Goal: Task Accomplishment & Management: Manage account settings

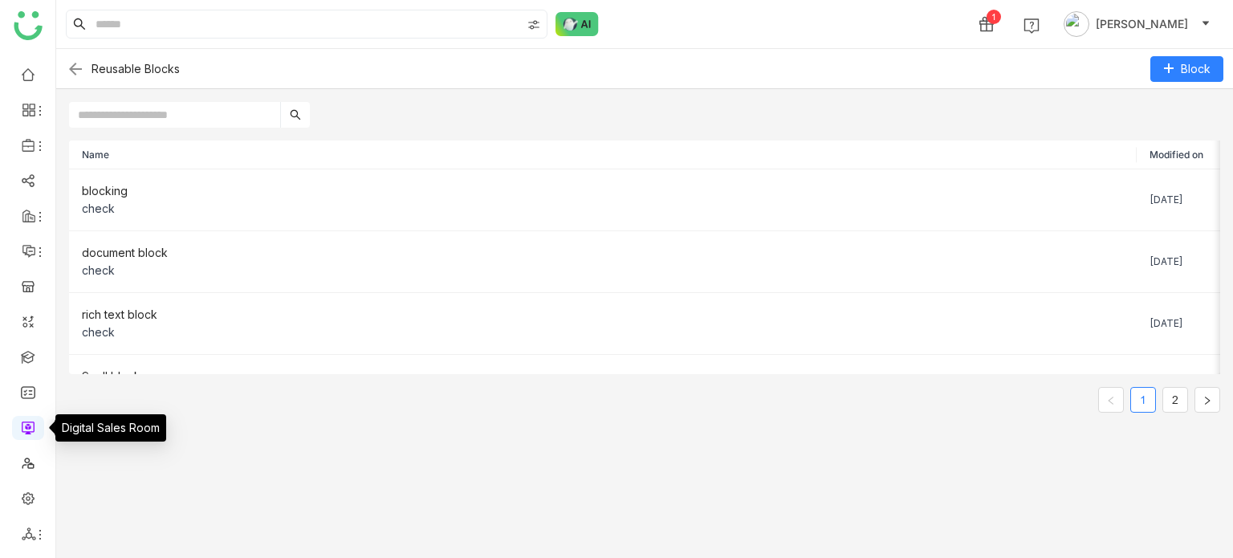
click at [35, 205] on link at bounding box center [28, 427] width 14 height 14
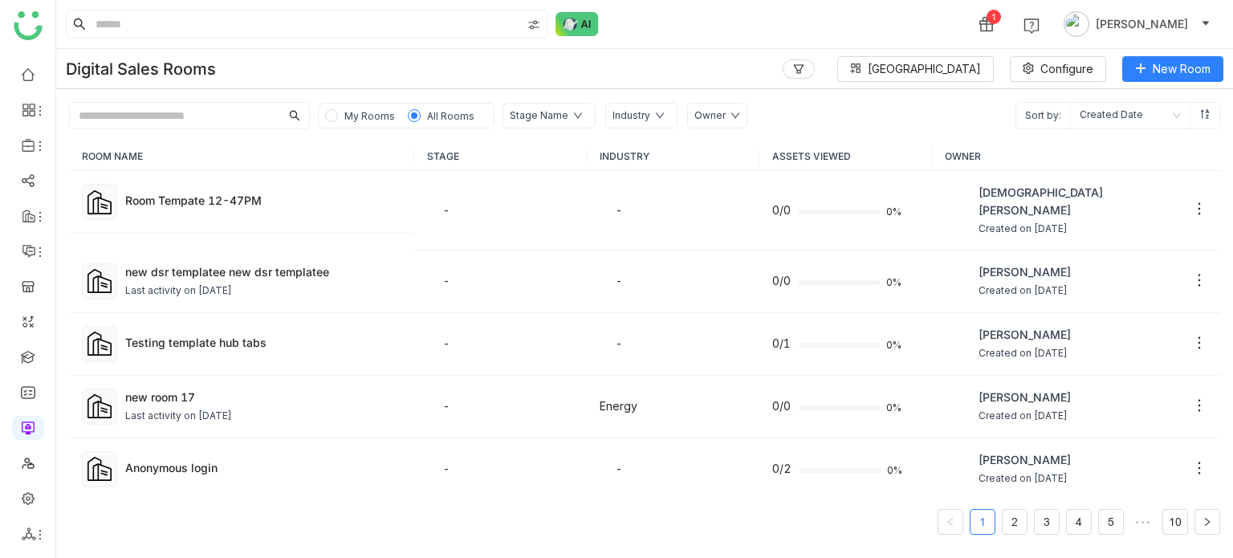
click at [726, 205] on nz-pagination "1 2 3 4 5 ••• 10" at bounding box center [644, 522] width 1151 height 26
click at [21, 205] on link at bounding box center [28, 356] width 14 height 14
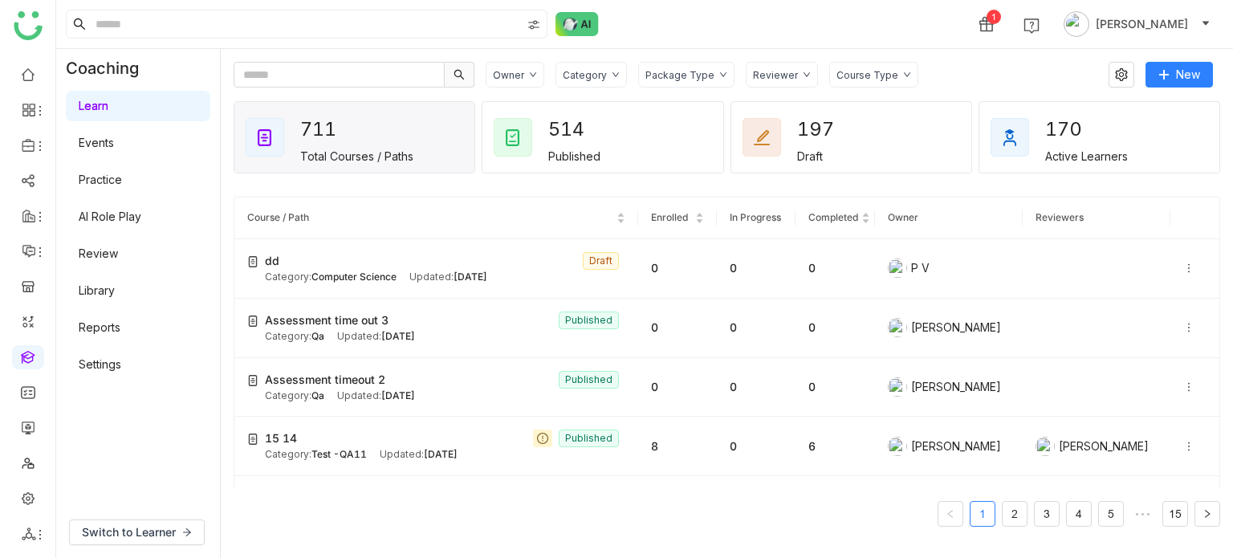
click at [803, 41] on div "1 Arif uddin" at bounding box center [644, 24] width 1177 height 48
click at [709, 17] on div "1 Arif uddin" at bounding box center [644, 24] width 1177 height 48
click at [858, 189] on gtmb-course-listing "Course / Path Enrolled In Progress Completed Owner Reviewers dd Draft Category:…" at bounding box center [727, 361] width 986 height 368
click at [115, 205] on link "Library" at bounding box center [97, 290] width 36 height 14
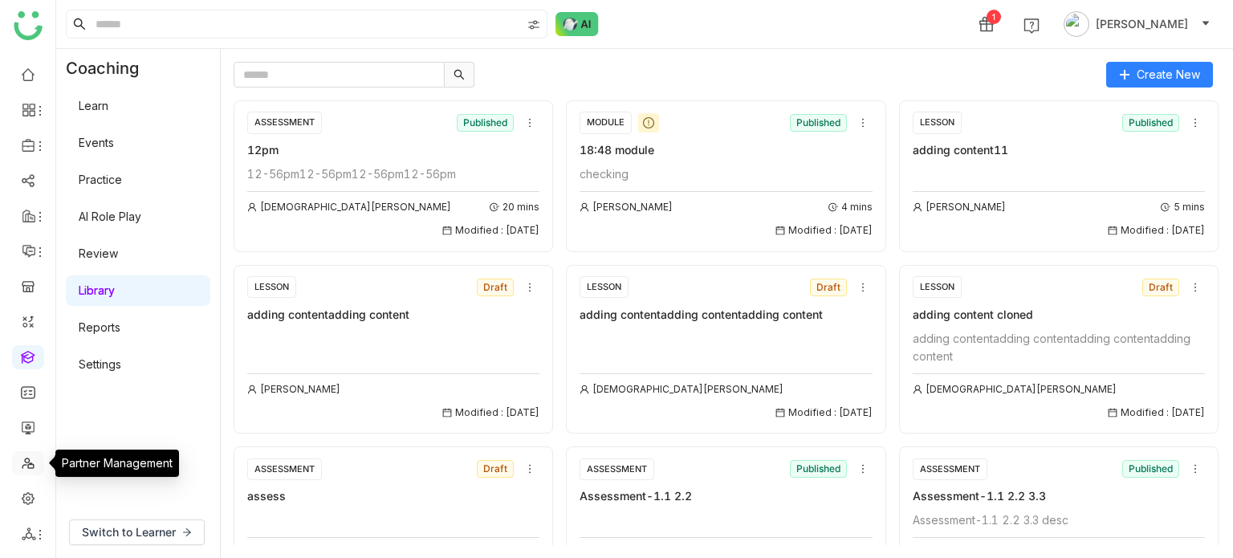
click at [23, 205] on link at bounding box center [28, 462] width 14 height 14
click at [26, 205] on link at bounding box center [28, 427] width 14 height 14
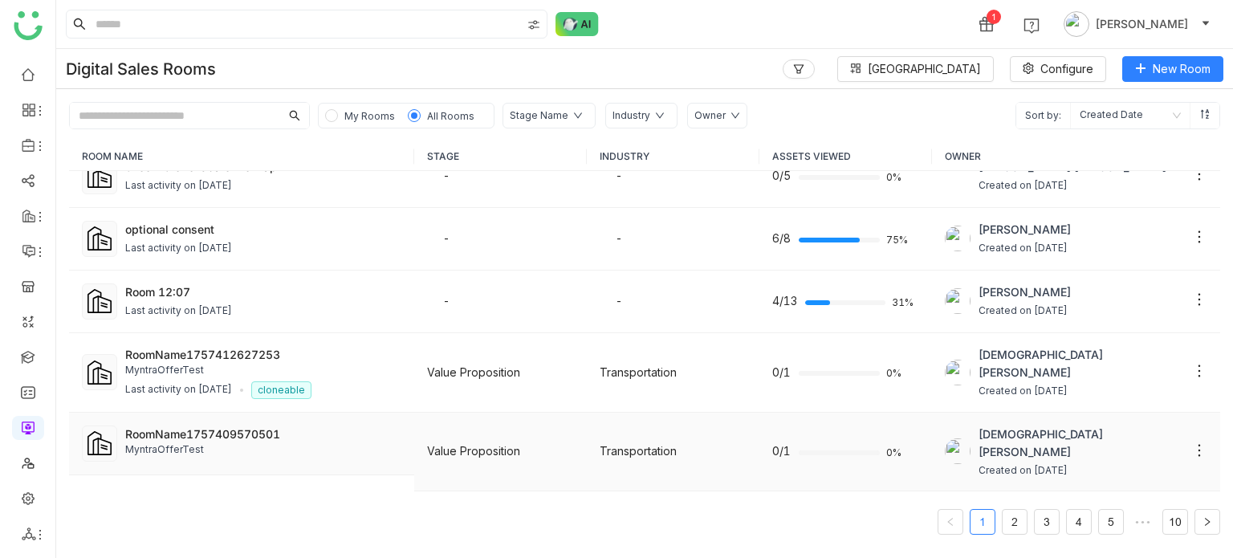
scroll to position [940, 0]
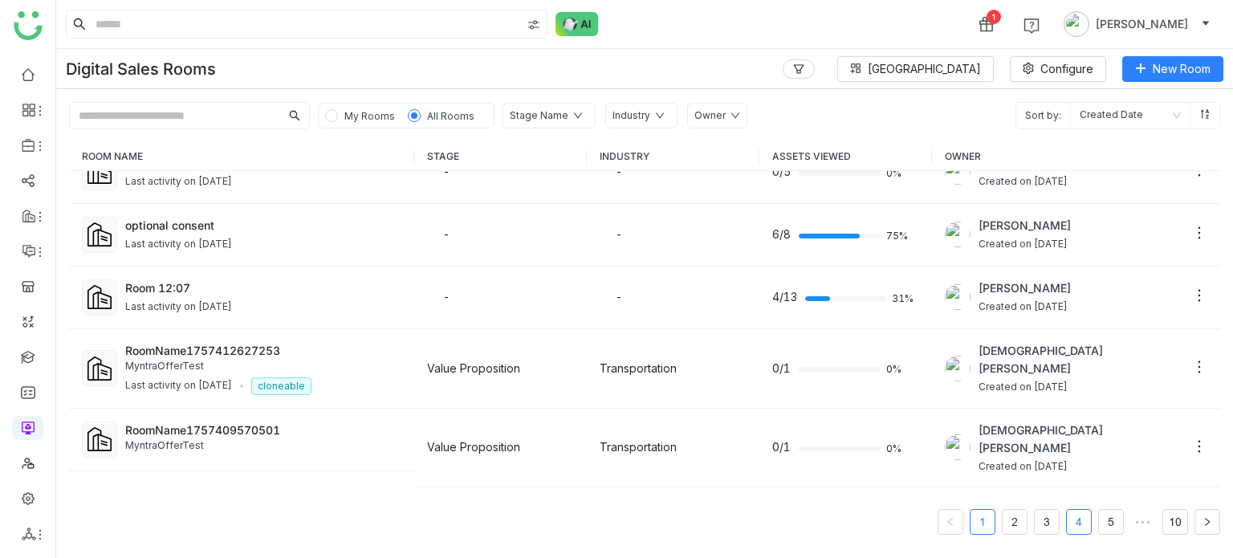
click at [1073, 205] on link "4" at bounding box center [1079, 522] width 24 height 24
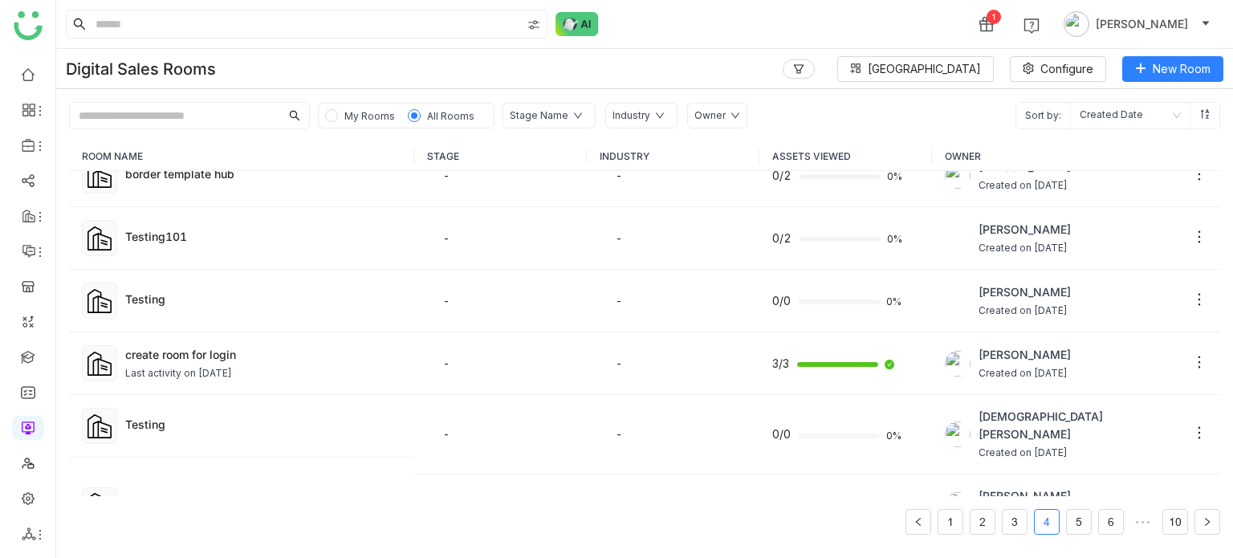
scroll to position [939, 0]
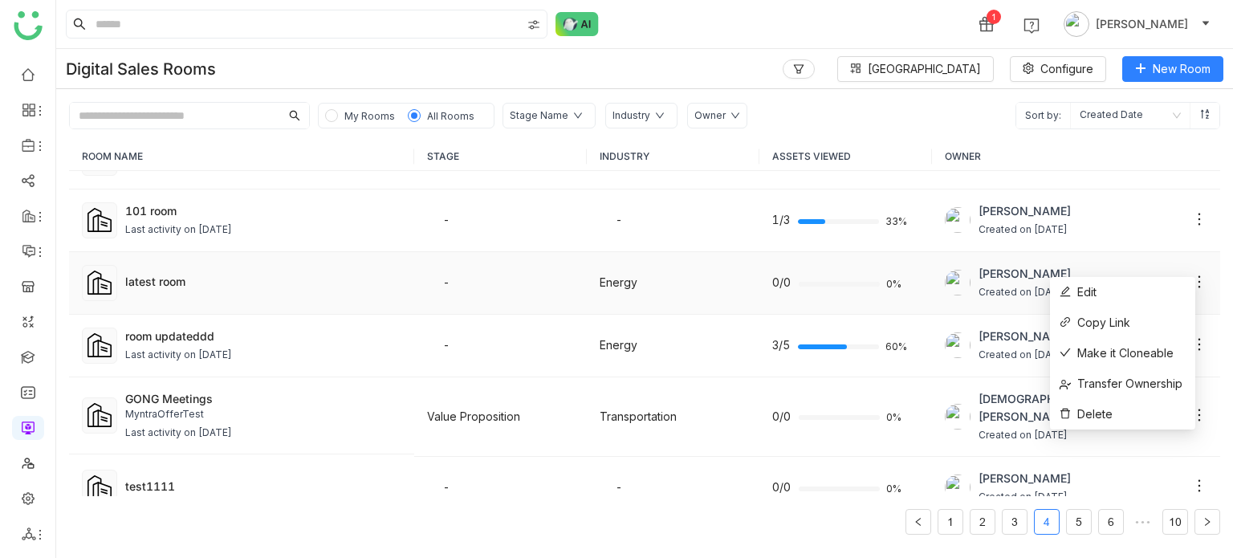
click at [1191, 205] on icon at bounding box center [1199, 282] width 16 height 16
click at [1149, 205] on li "Edit" at bounding box center [1122, 292] width 145 height 30
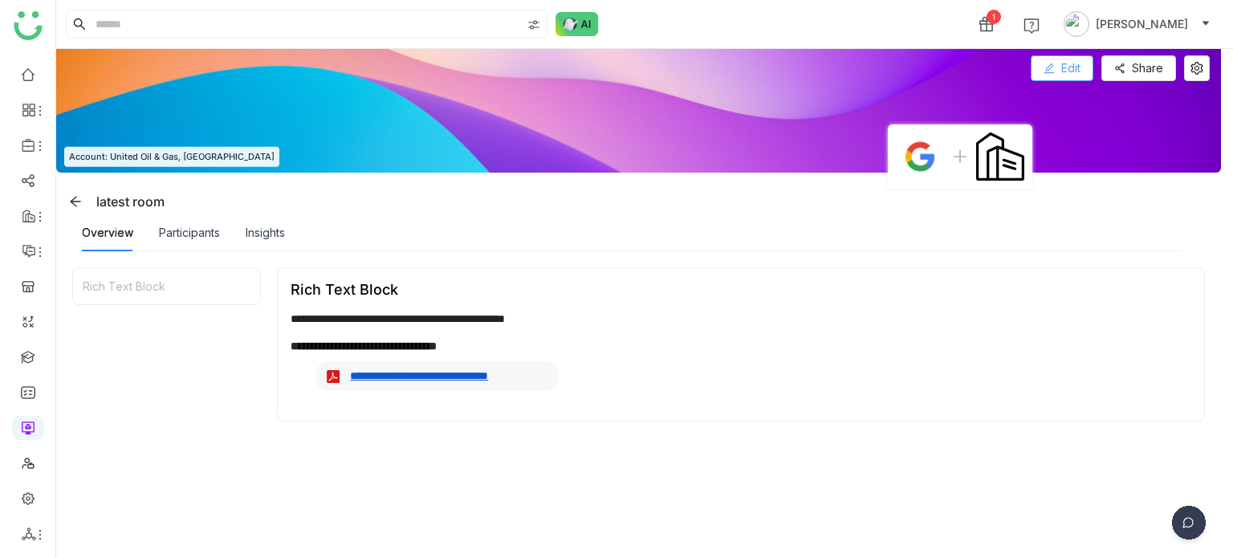
click at [1071, 60] on span "Edit" at bounding box center [1070, 68] width 19 height 18
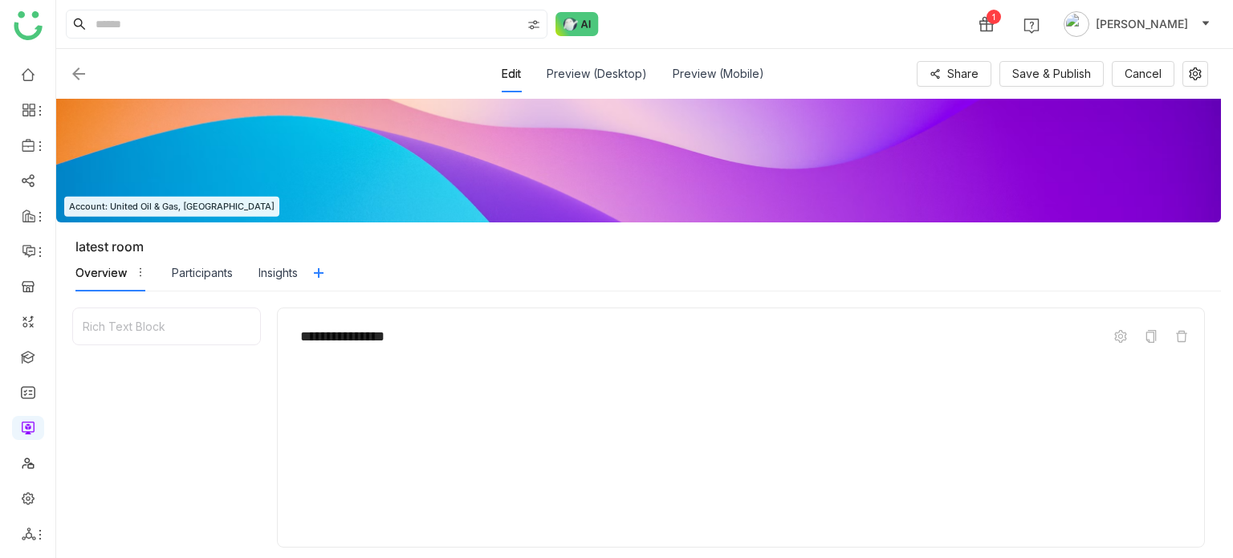
scroll to position [193, 0]
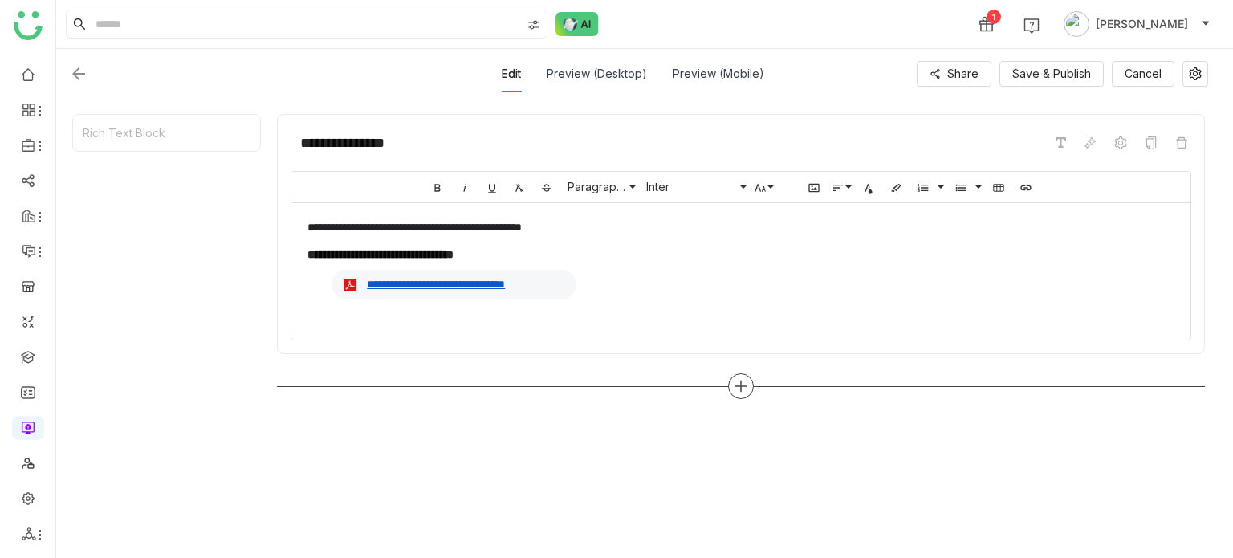
click at [764, 205] on div at bounding box center [741, 386] width 928 height 26
click at [758, 205] on div at bounding box center [741, 386] width 928 height 26
click at [736, 205] on icon at bounding box center [741, 386] width 14 height 14
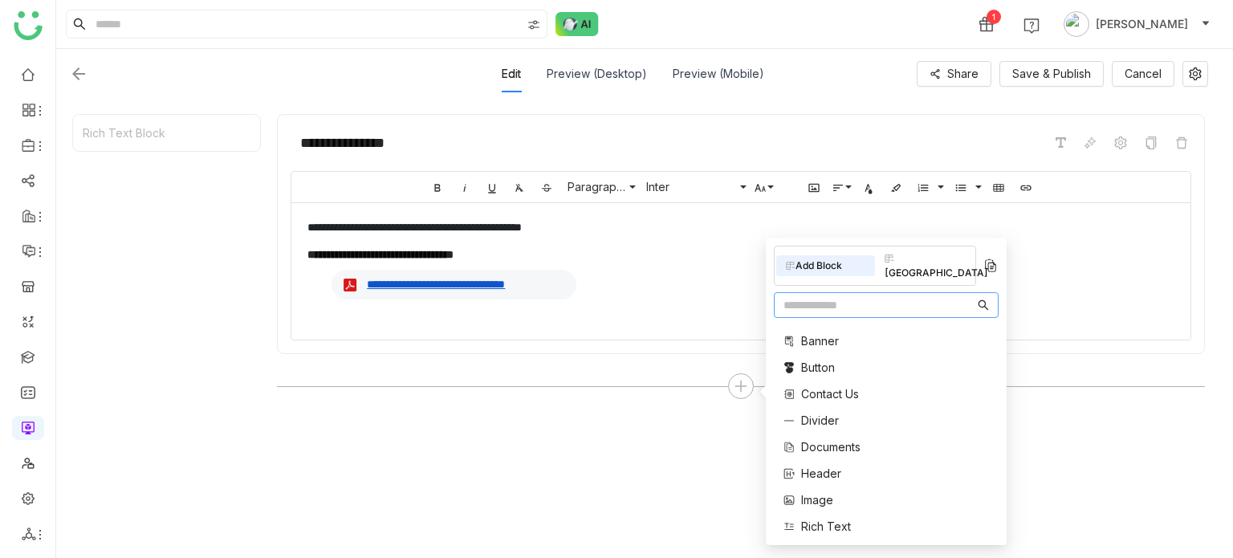
click at [889, 205] on input "text" at bounding box center [878, 305] width 191 height 18
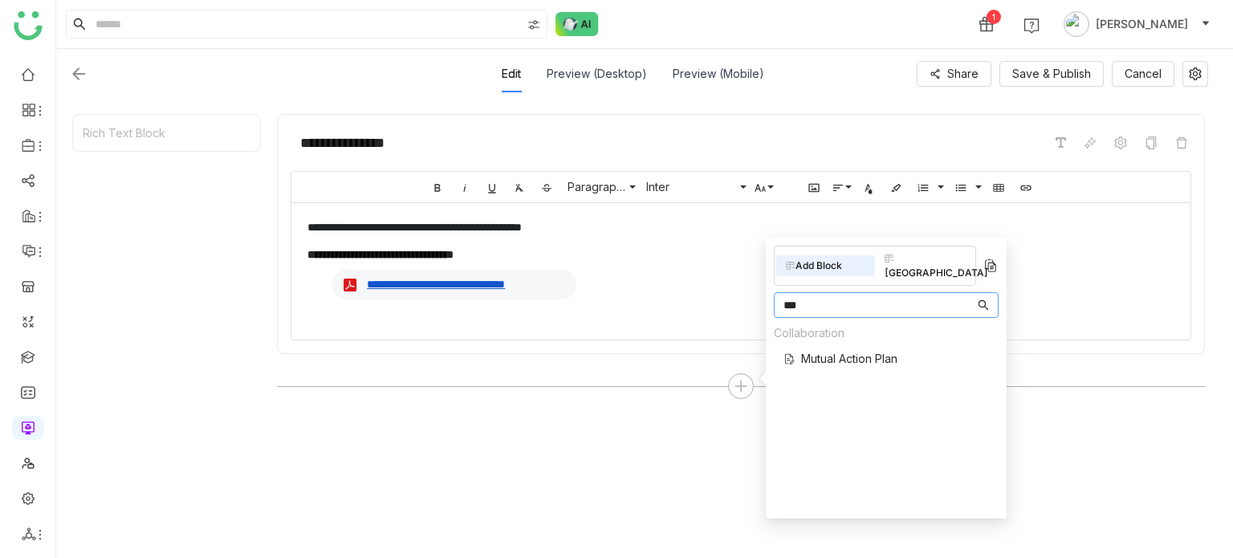
type input "***"
click at [861, 205] on span "Mutual Action Plan" at bounding box center [849, 358] width 96 height 17
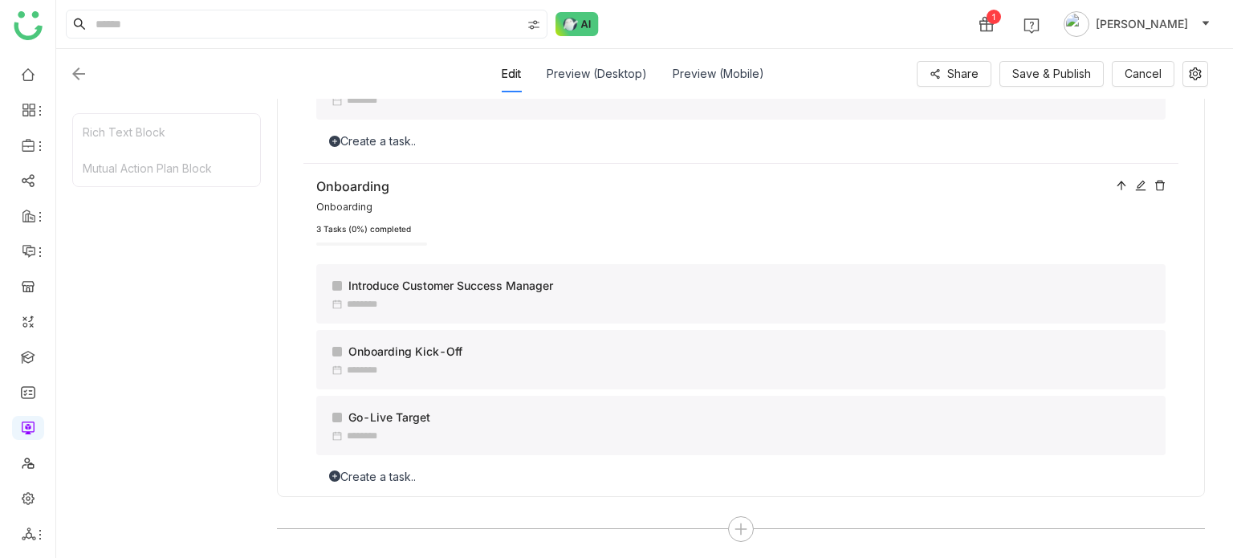
scroll to position [6880, 0]
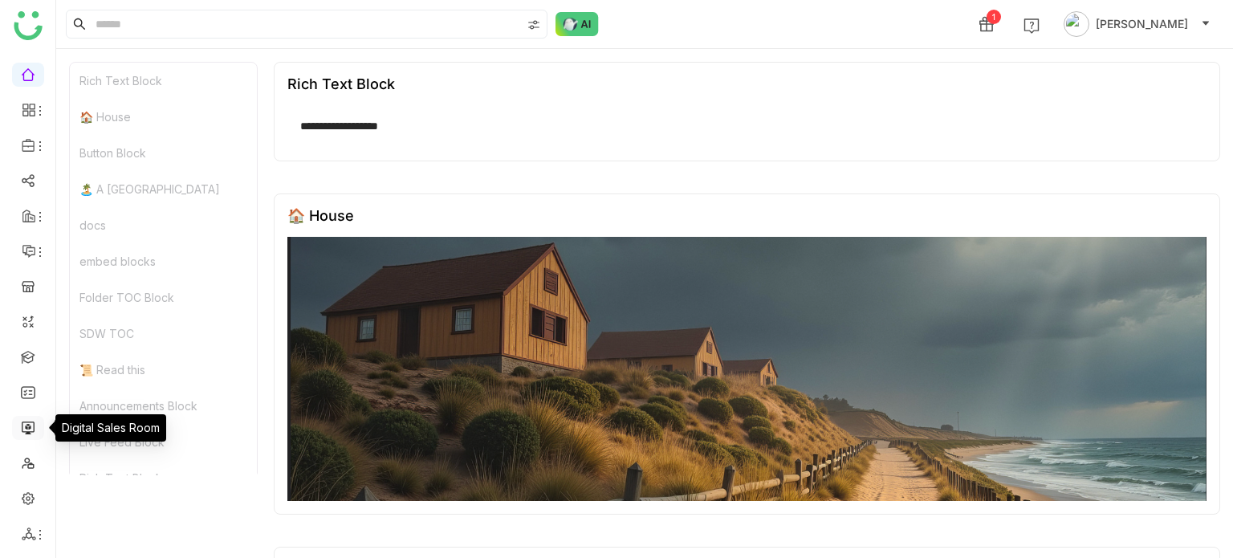
click at [28, 205] on link at bounding box center [28, 427] width 14 height 14
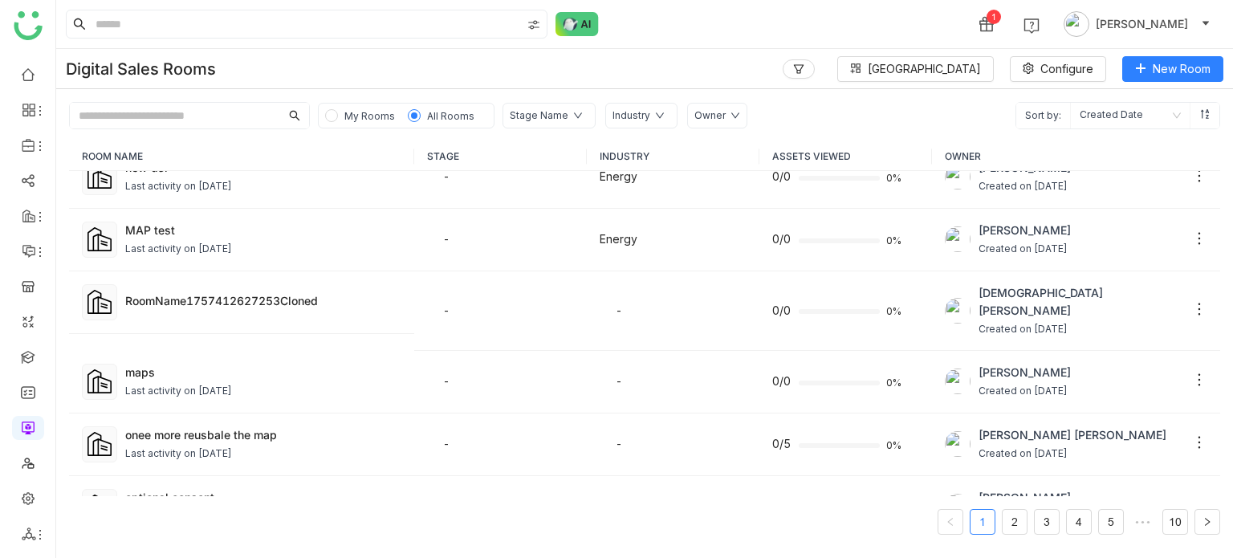
scroll to position [941, 0]
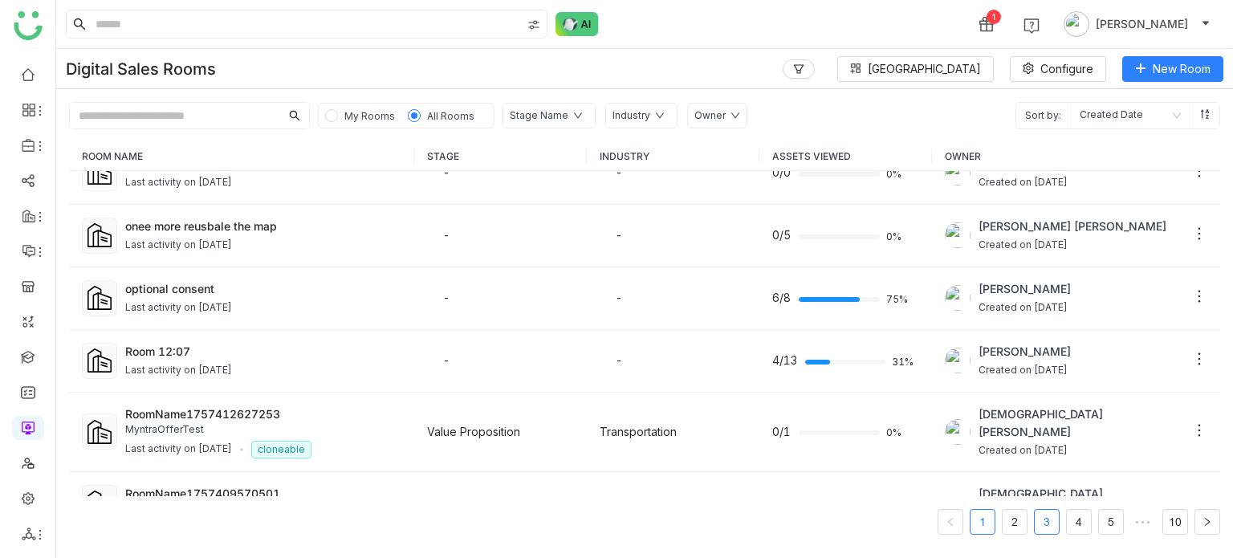
click at [1052, 205] on link "3" at bounding box center [1047, 522] width 24 height 24
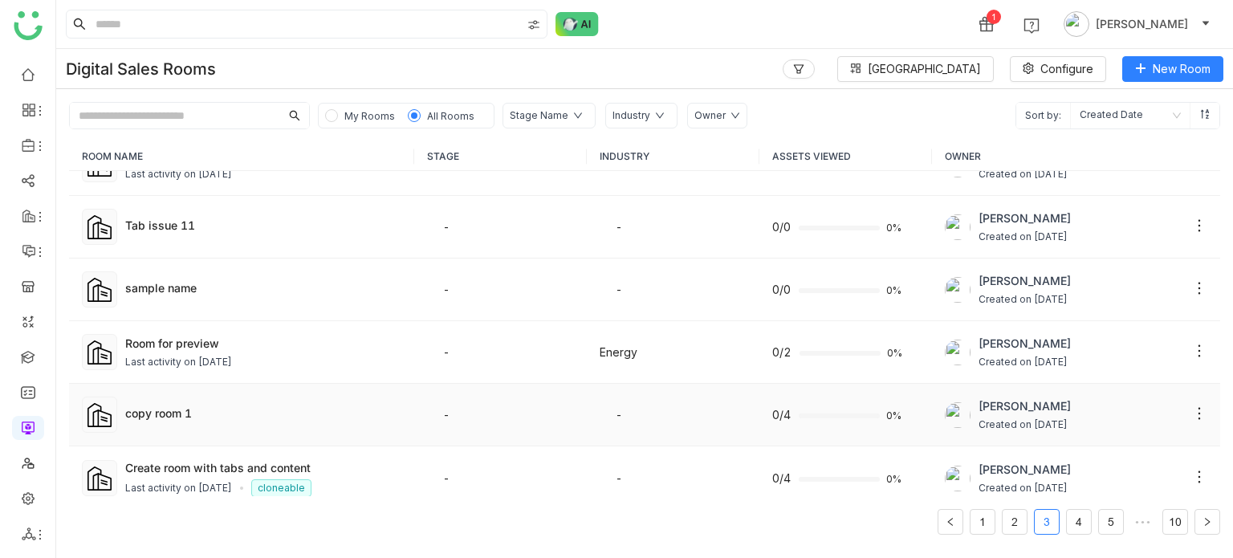
scroll to position [783, 0]
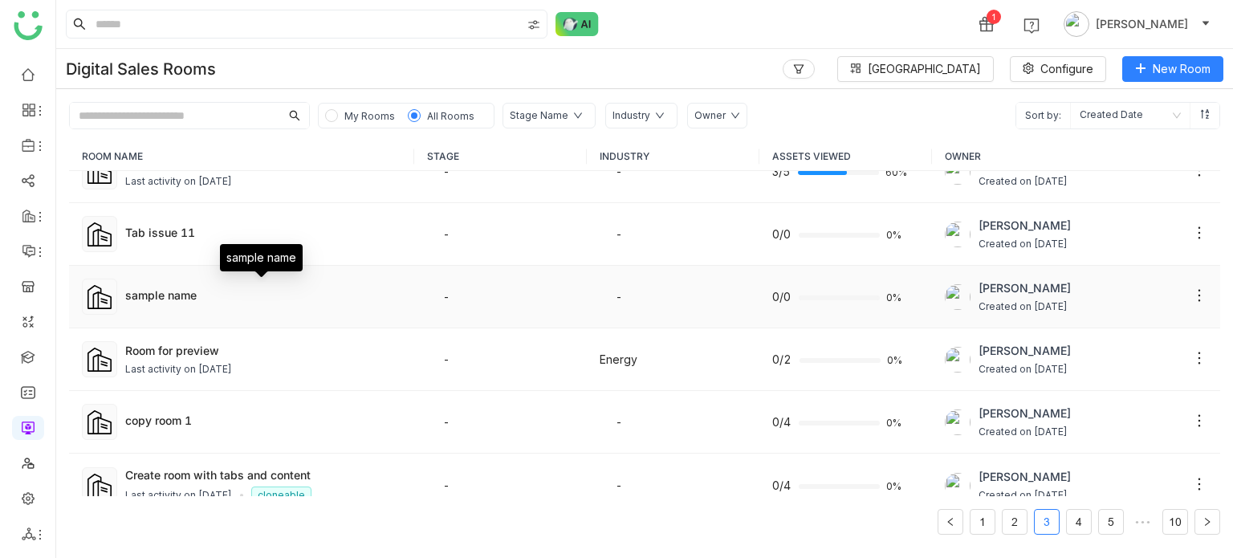
click at [171, 205] on div "sample name" at bounding box center [263, 295] width 276 height 17
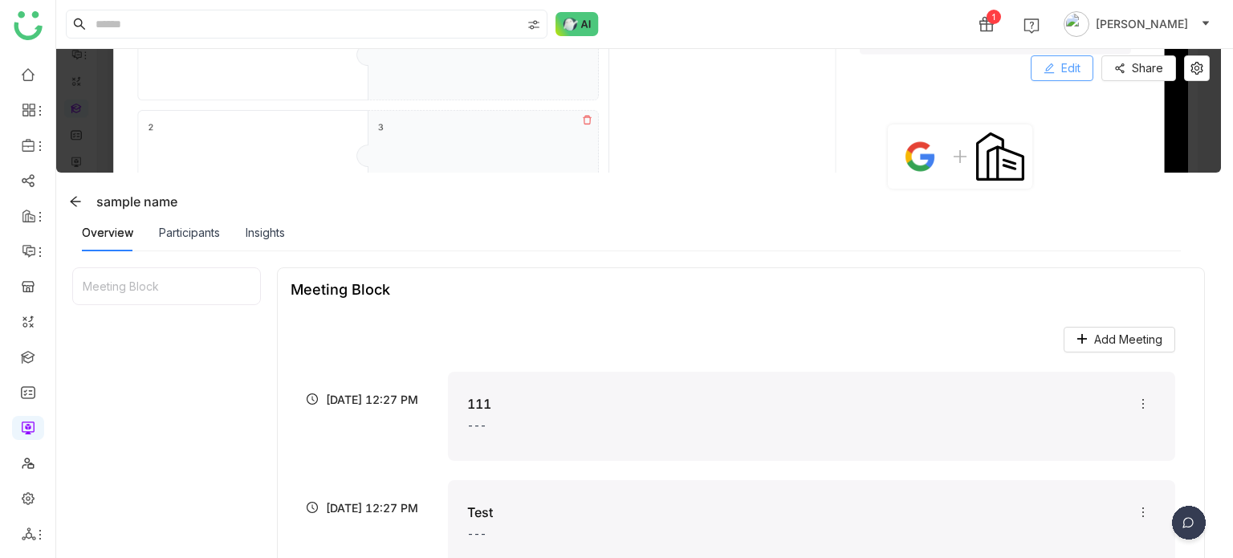
click at [1076, 74] on span "Edit" at bounding box center [1070, 68] width 19 height 18
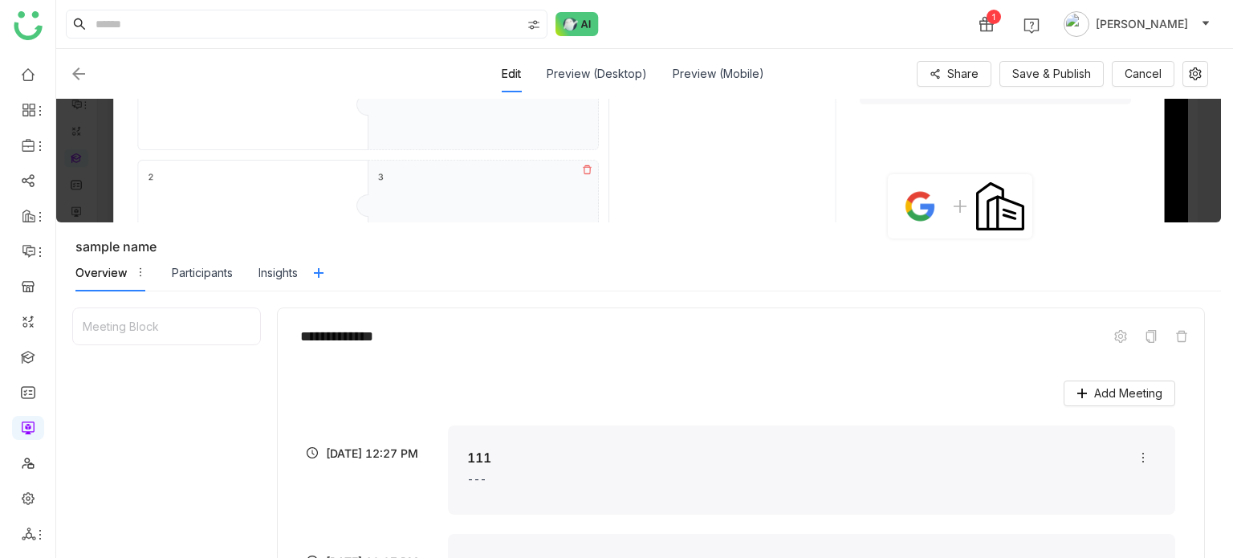
scroll to position [193, 0]
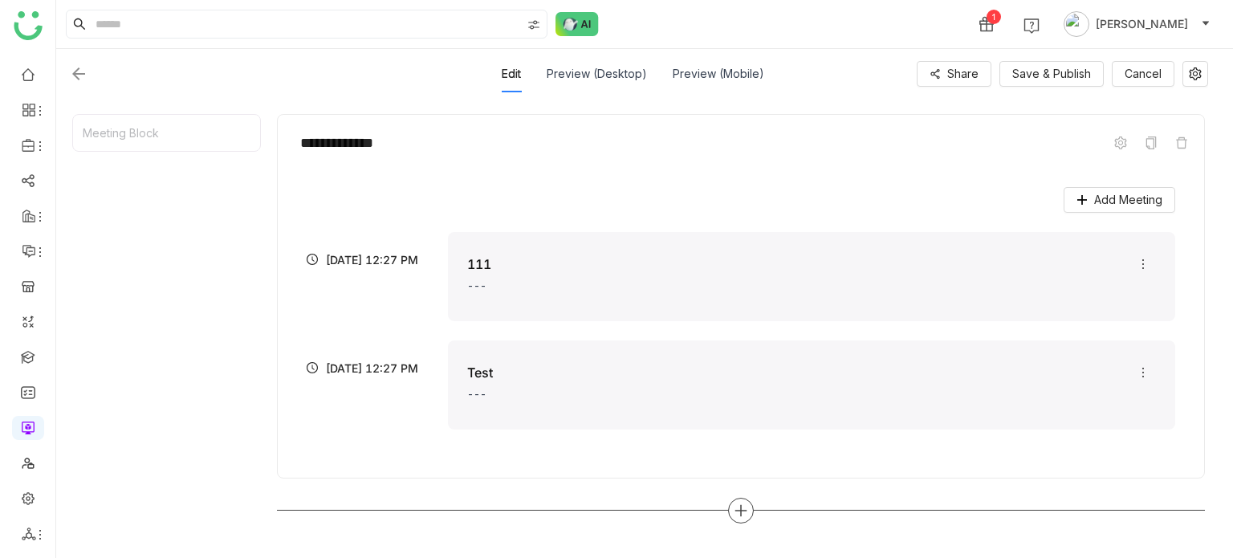
click at [735, 516] on div at bounding box center [741, 511] width 26 height 26
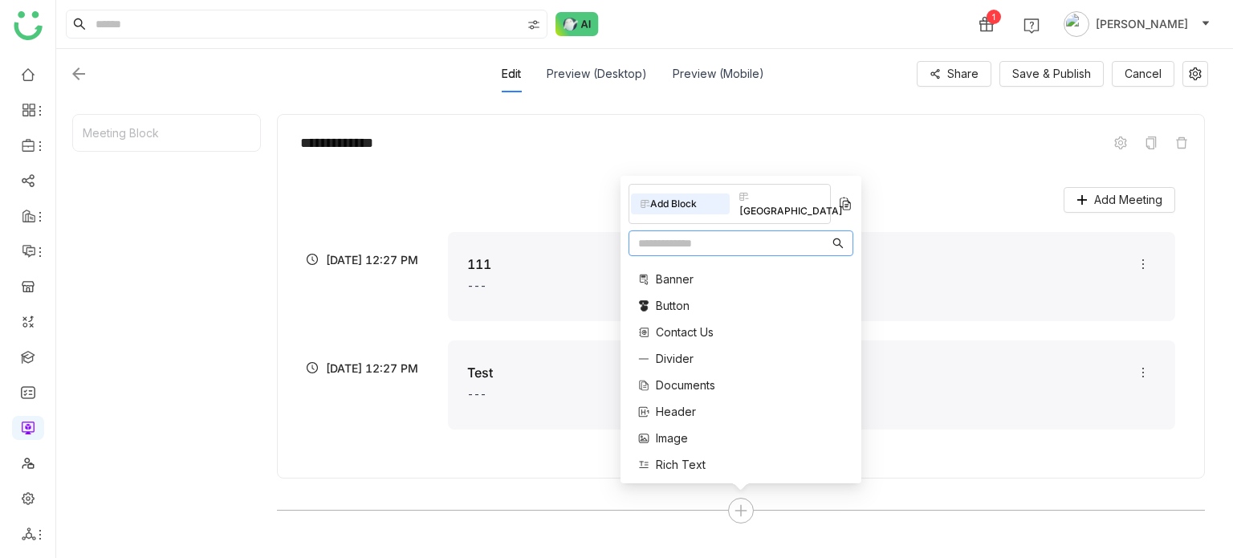
click at [725, 246] on input "text" at bounding box center [733, 243] width 191 height 18
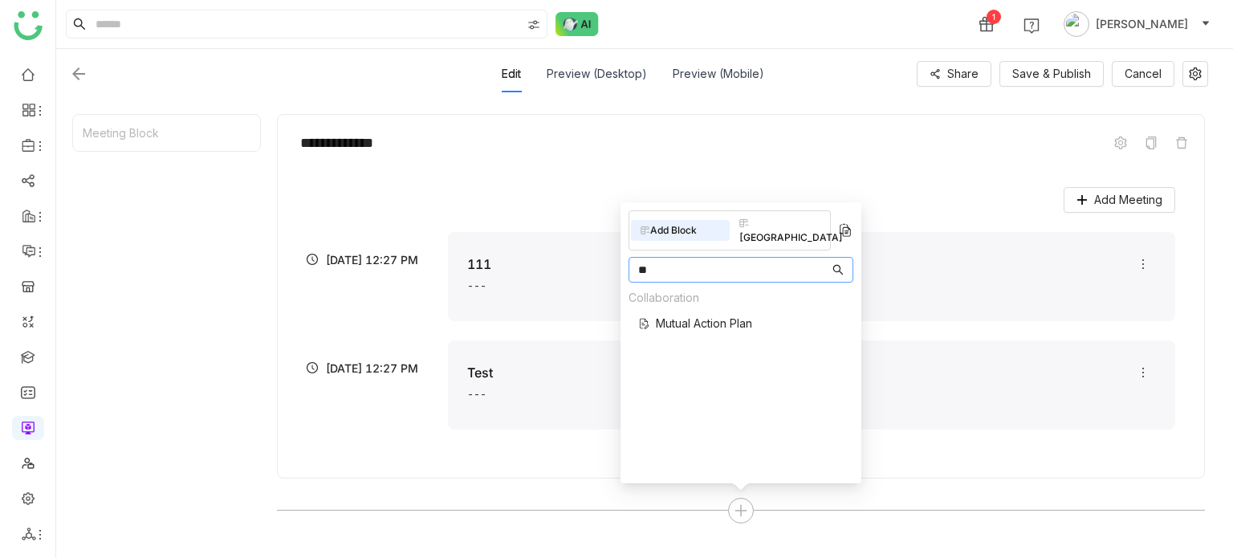
type input "**"
click at [691, 315] on span "Mutual Action Plan" at bounding box center [704, 323] width 96 height 17
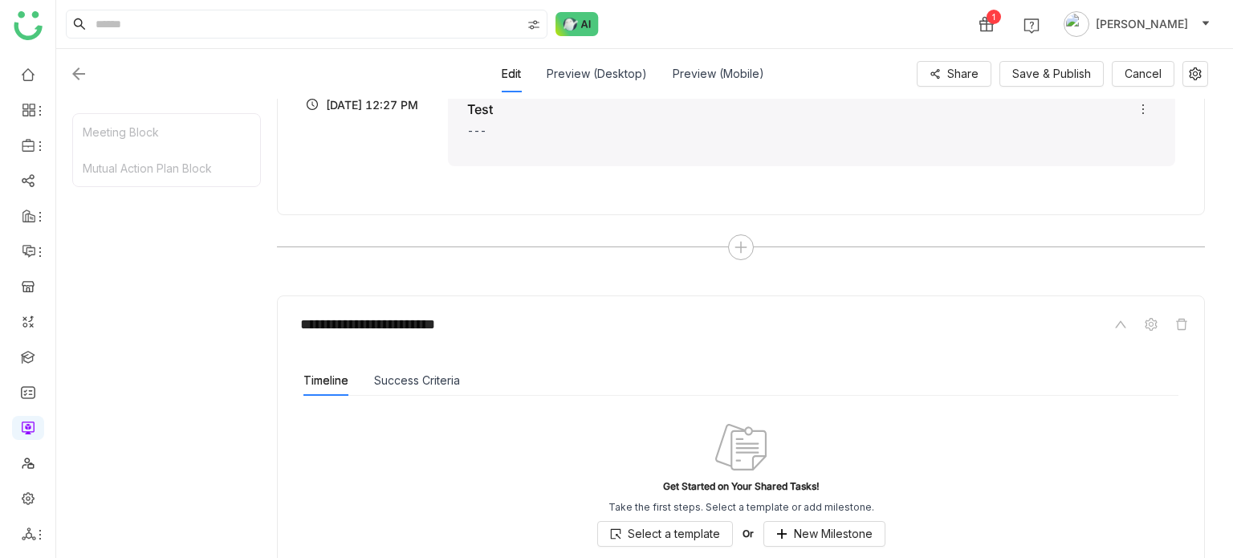
scroll to position [559, 0]
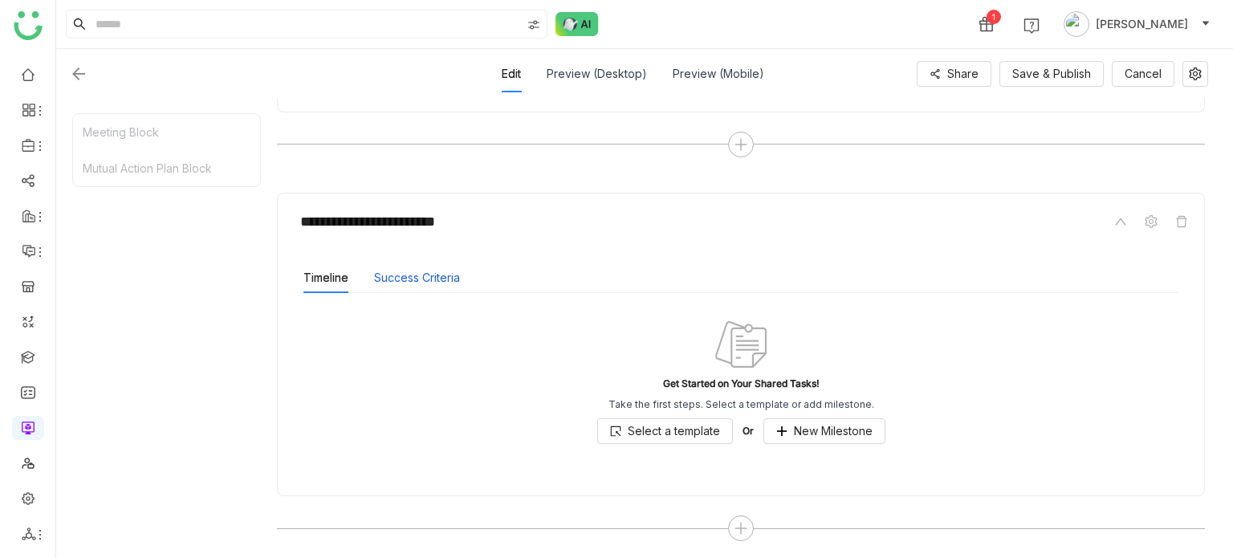
click at [451, 275] on button "Success Criteria" at bounding box center [417, 278] width 86 height 18
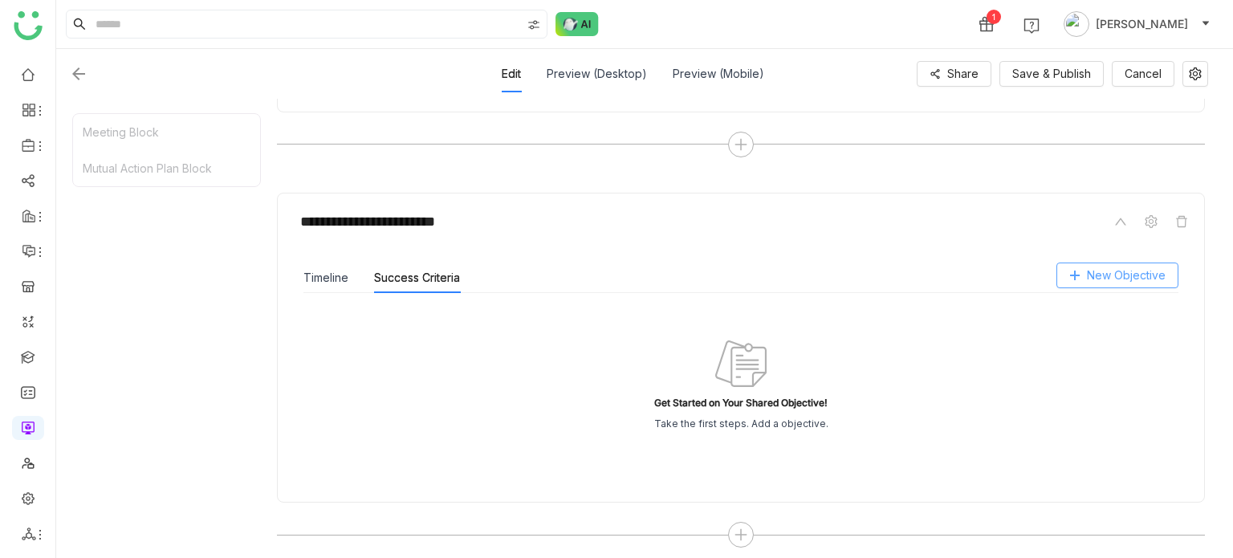
click at [1164, 276] on span "New Objective" at bounding box center [1126, 275] width 79 height 18
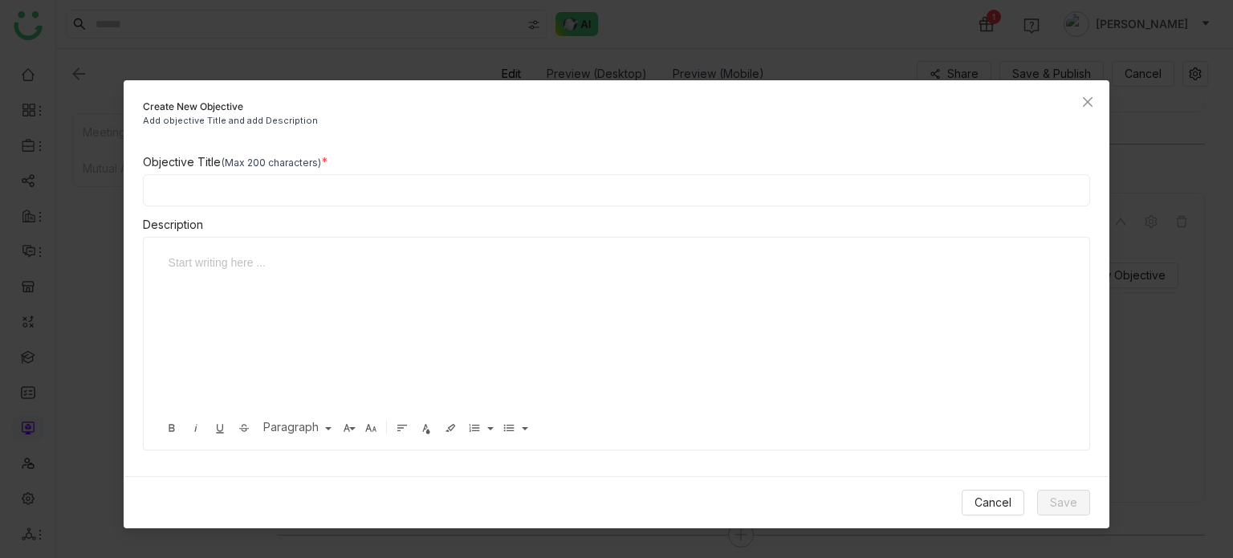
drag, startPoint x: 673, startPoint y: 150, endPoint x: 669, endPoint y: 157, distance: 8.3
click at [671, 152] on div "Create New Objective Add objective Title and add Description Objective Title (M…" at bounding box center [617, 304] width 986 height 448
click at [665, 179] on input at bounding box center [617, 190] width 948 height 32
type input "**********"
click at [1071, 490] on button "Save" at bounding box center [1063, 503] width 53 height 26
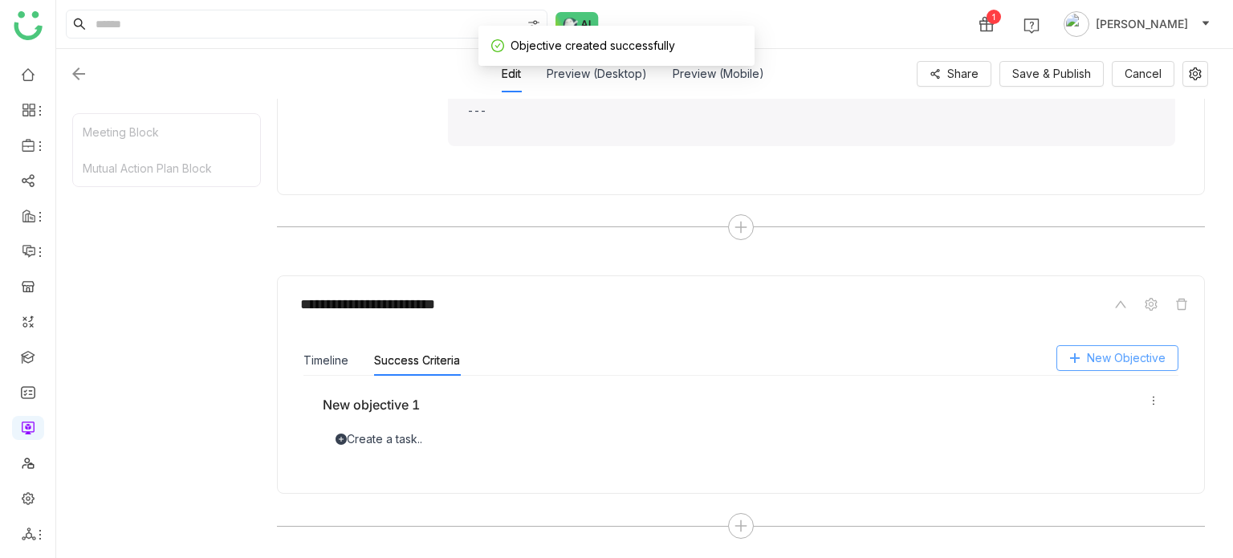
scroll to position [474, 0]
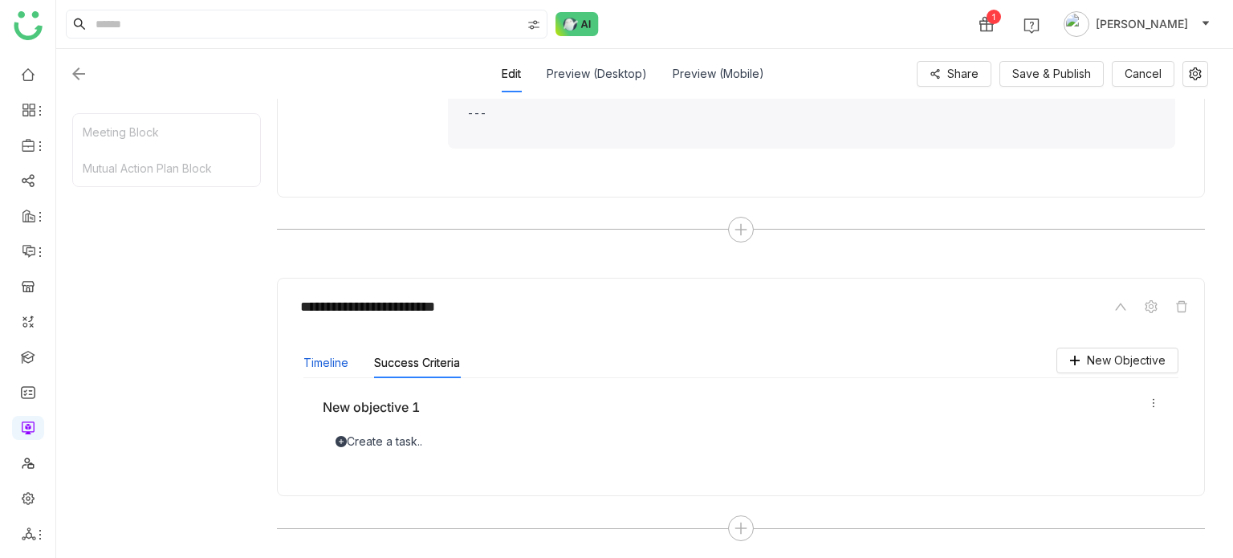
click at [317, 360] on button "Timeline" at bounding box center [325, 363] width 45 height 18
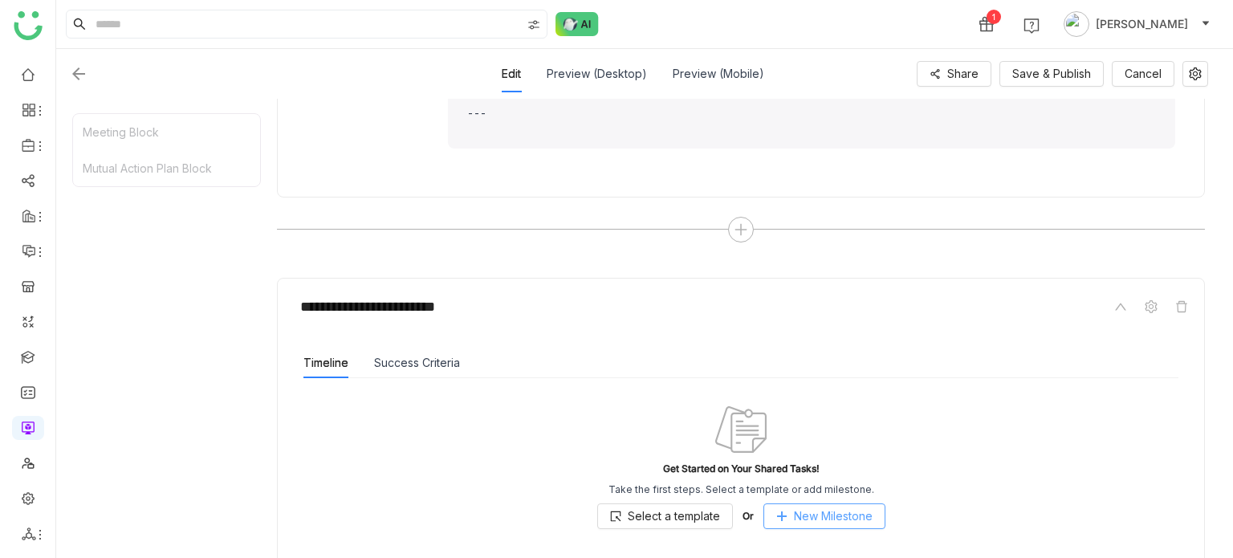
click at [787, 510] on button "New Milestone" at bounding box center [824, 516] width 122 height 26
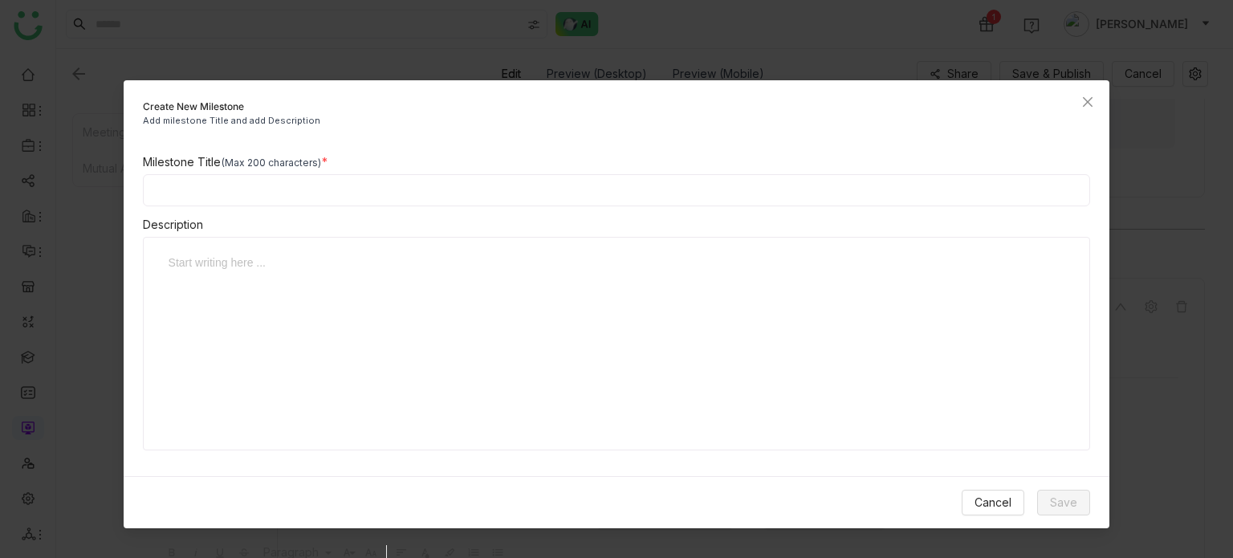
click at [443, 189] on input at bounding box center [617, 190] width 948 height 32
type input "**********"
click at [1073, 494] on span "Save" at bounding box center [1063, 503] width 27 height 18
click at [947, 308] on div at bounding box center [611, 334] width 902 height 161
click at [1072, 500] on span "Save" at bounding box center [1063, 503] width 27 height 18
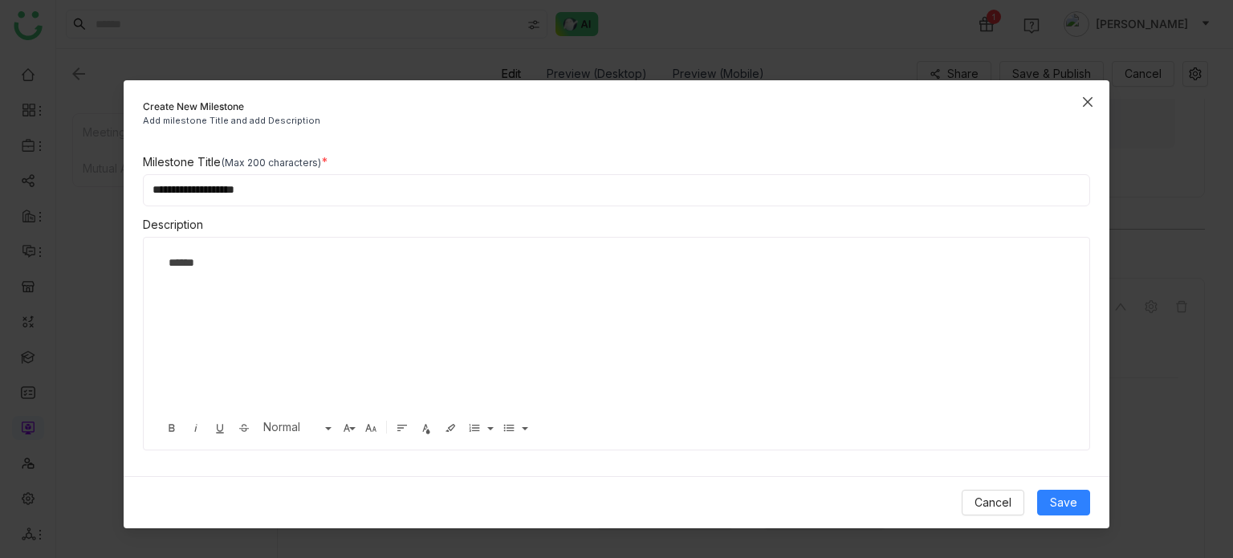
click at [1092, 93] on span "Close" at bounding box center [1087, 101] width 43 height 43
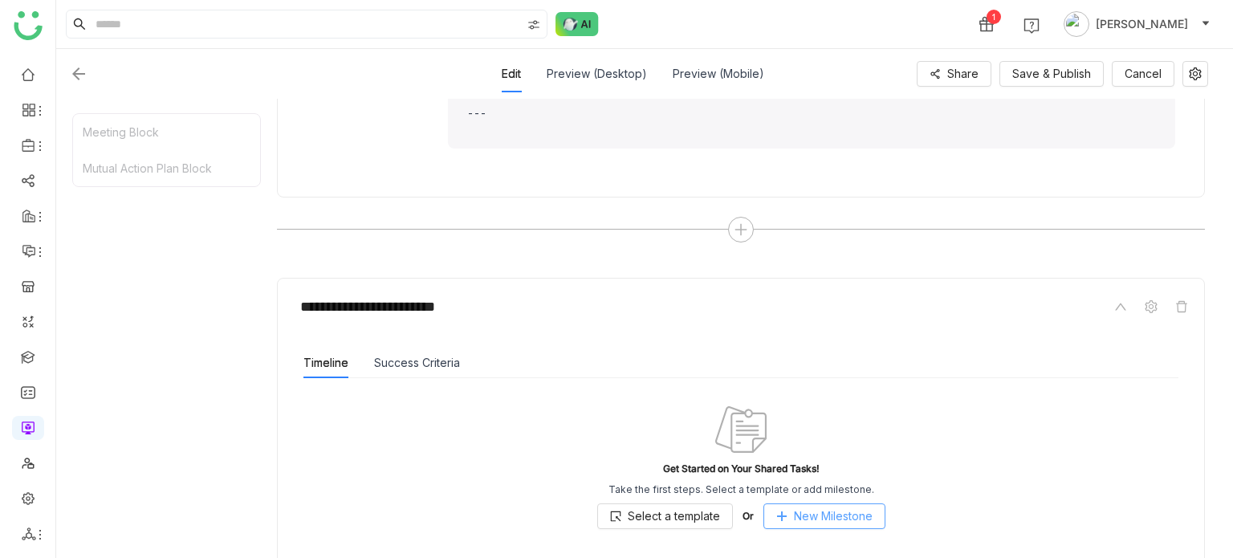
scroll to position [559, 0]
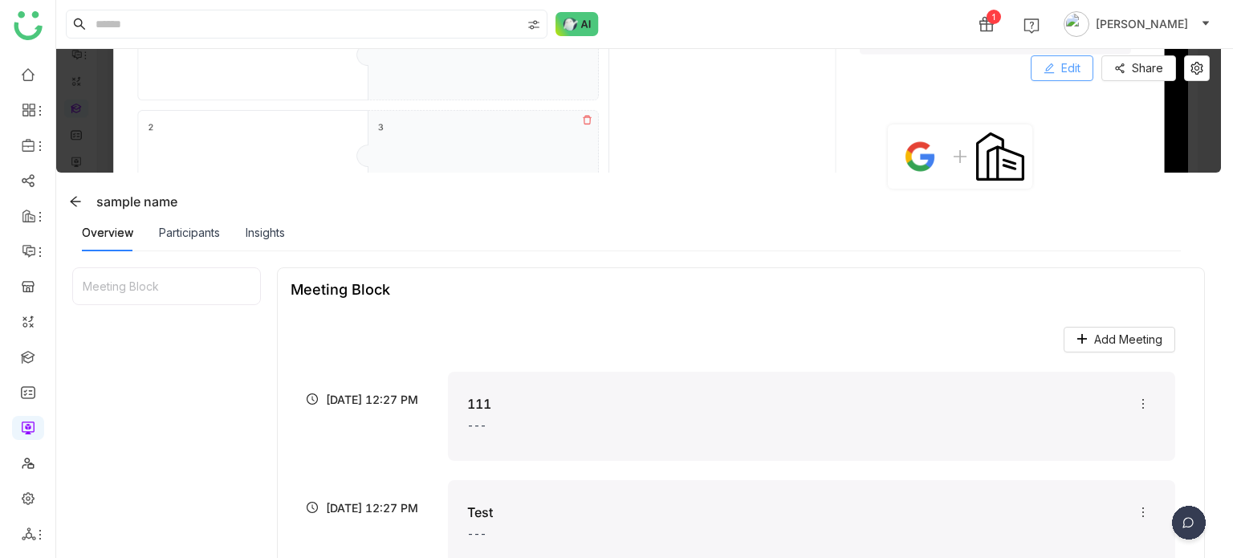
click at [1045, 55] on button "Edit" at bounding box center [1062, 68] width 63 height 26
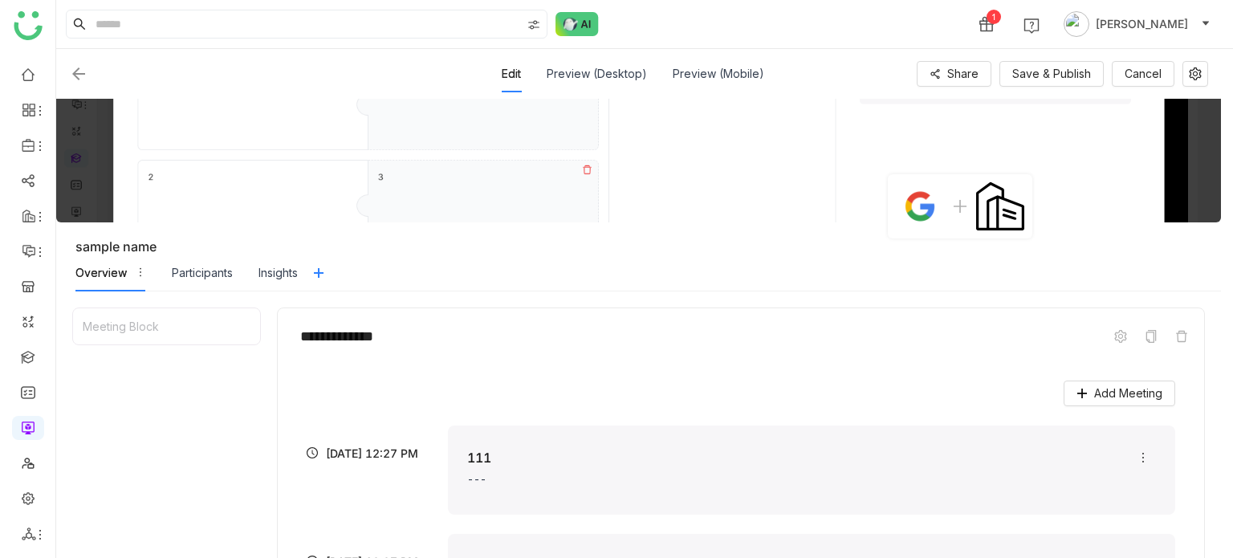
scroll to position [193, 0]
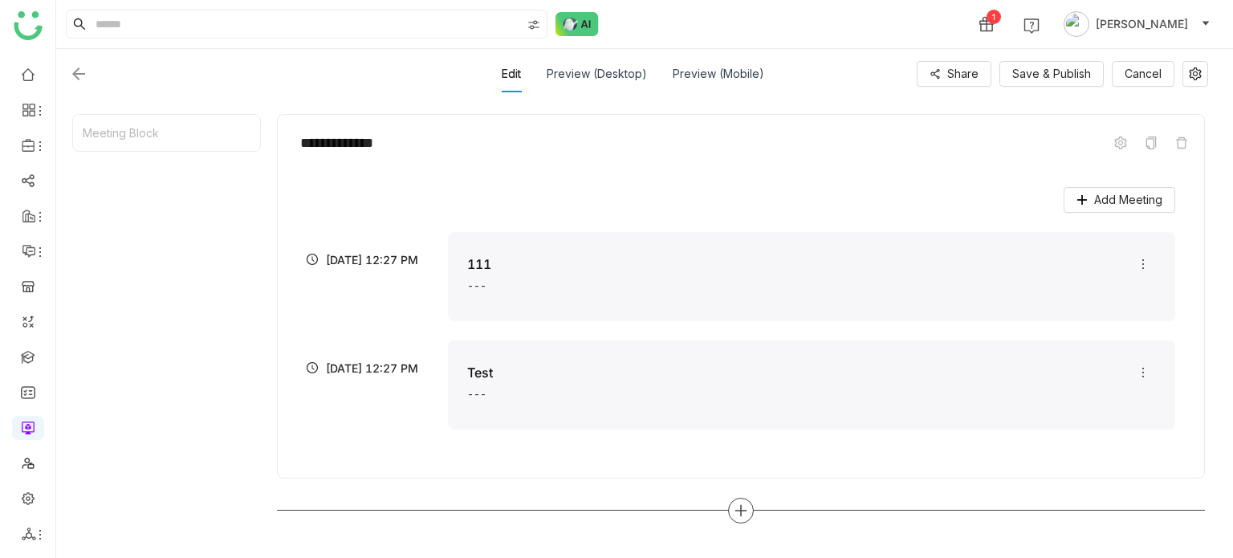
click at [736, 510] on icon at bounding box center [741, 510] width 14 height 14
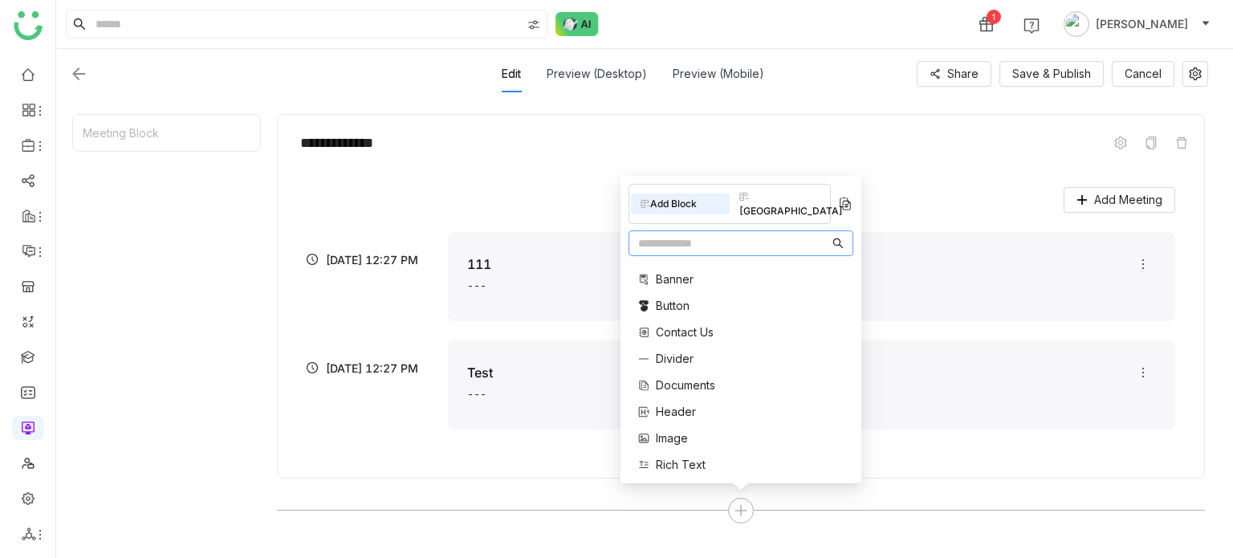
click at [677, 249] on input "text" at bounding box center [733, 243] width 191 height 18
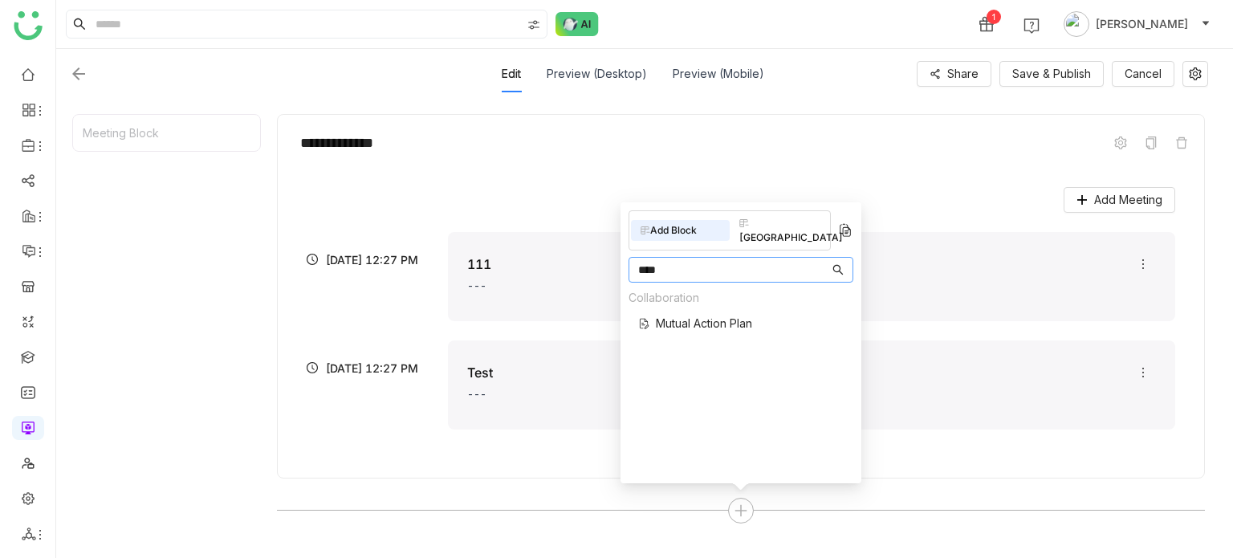
type input "****"
click at [675, 317] on div "Collaboration Mutual Action Plan" at bounding box center [690, 315] width 124 height 52
click at [681, 315] on span "Mutual Action Plan" at bounding box center [704, 323] width 96 height 17
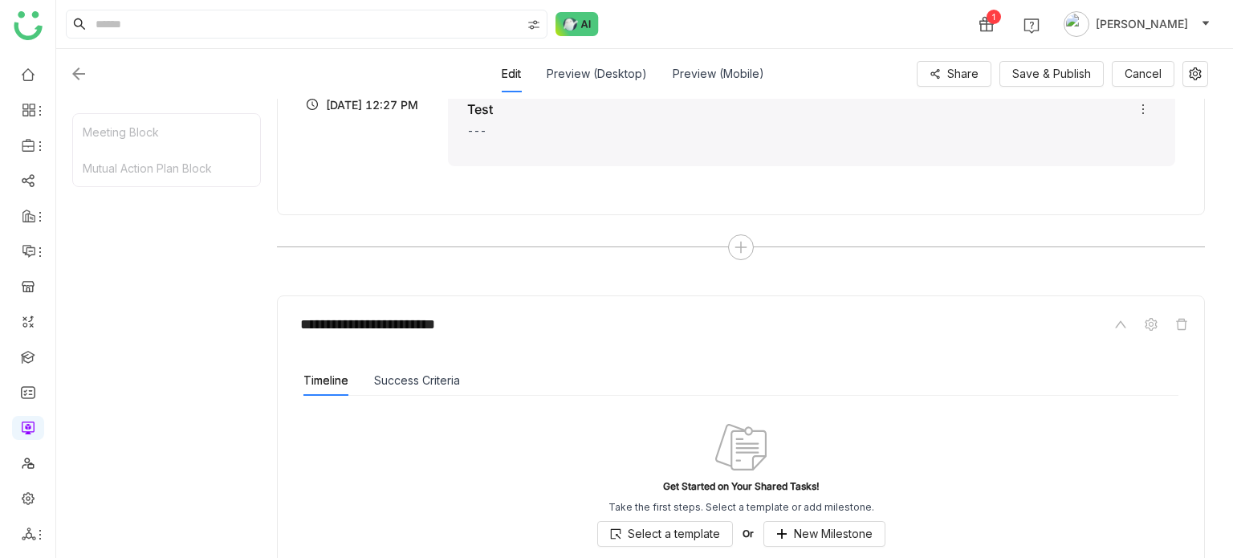
scroll to position [559, 0]
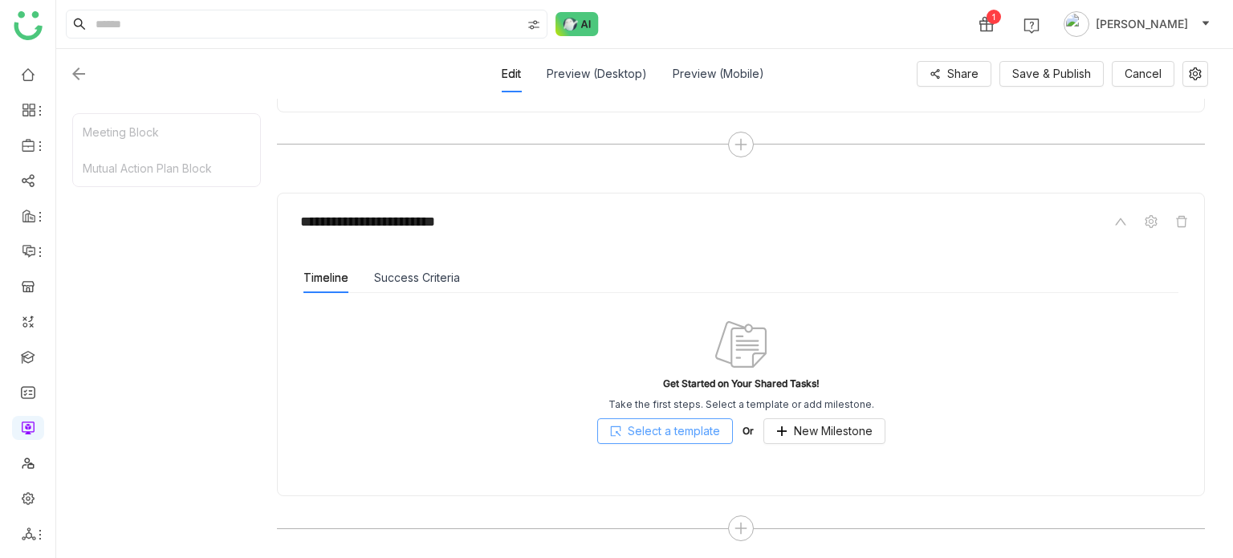
click at [684, 422] on span "Select a template" at bounding box center [674, 431] width 92 height 18
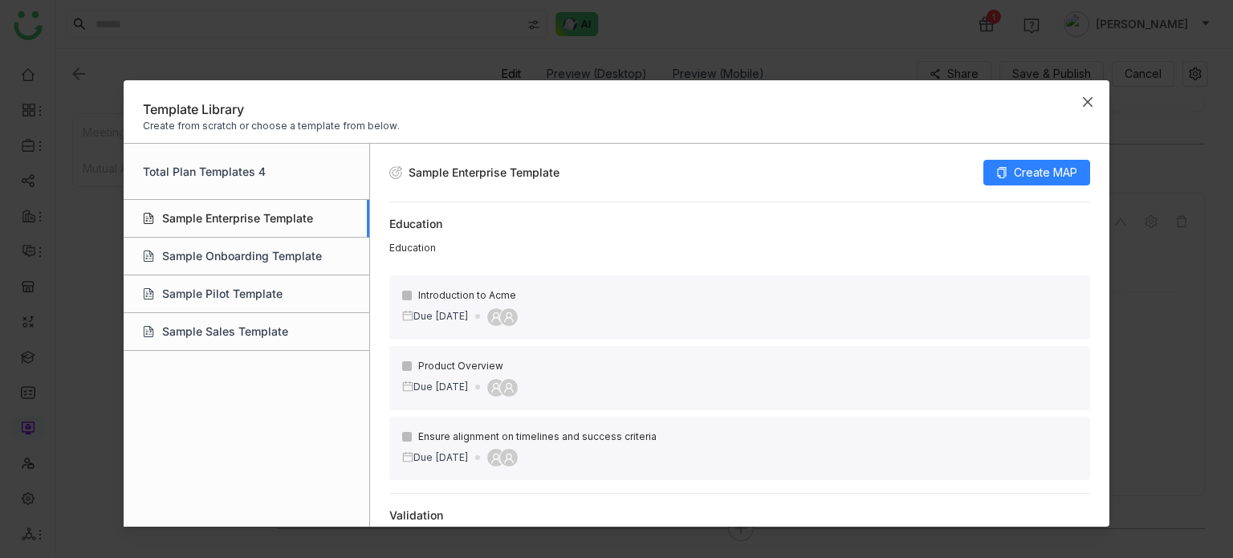
click at [1088, 100] on icon "Close" at bounding box center [1087, 102] width 13 height 13
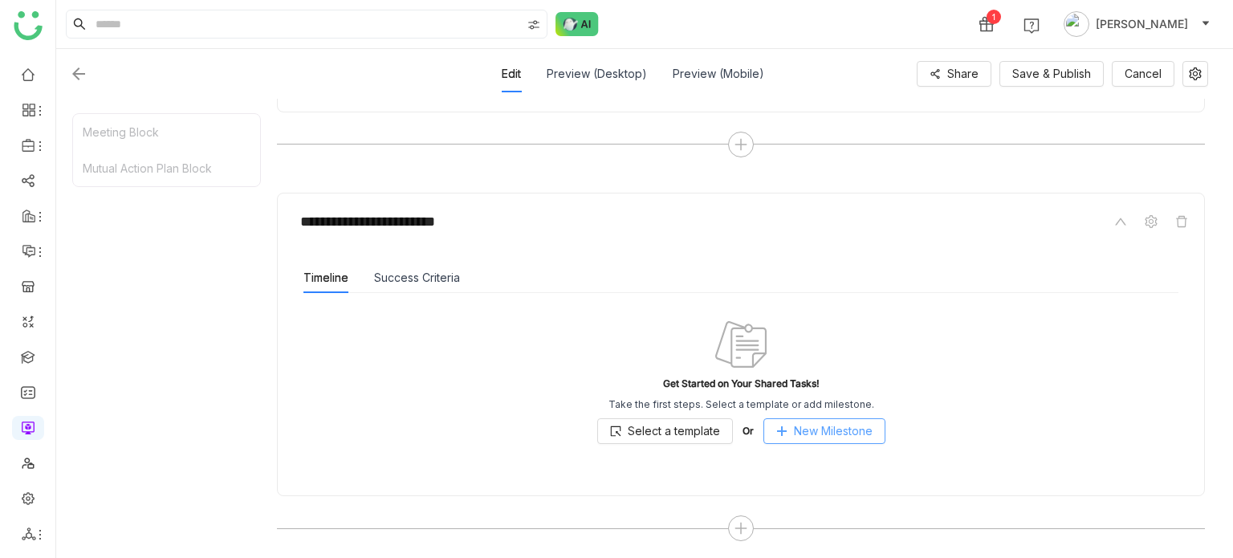
click at [872, 426] on button "New Milestone" at bounding box center [824, 431] width 122 height 26
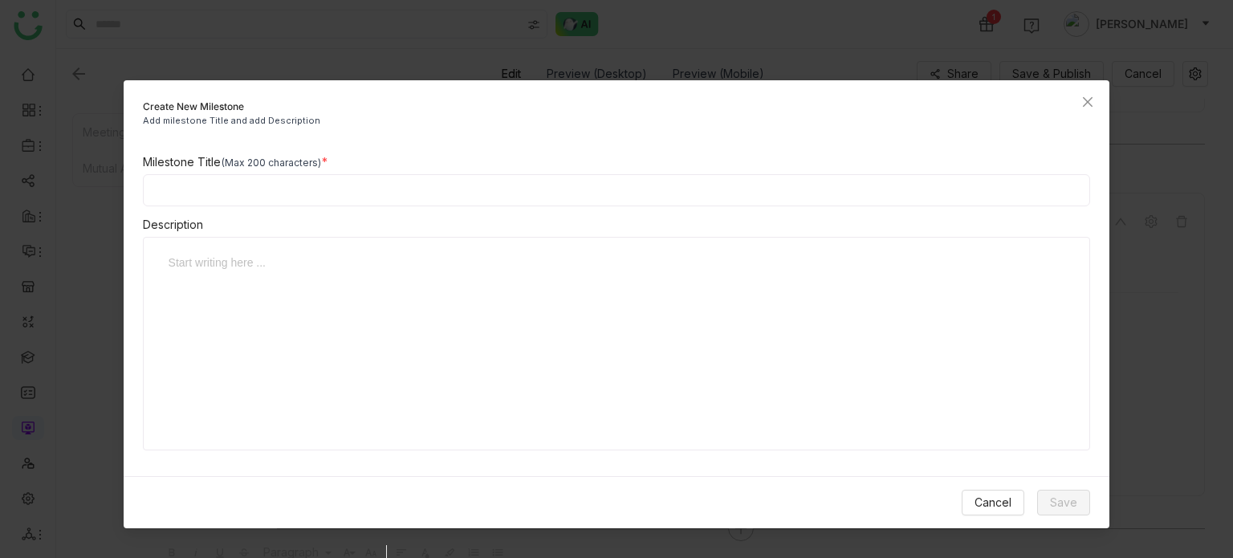
click at [510, 176] on input at bounding box center [617, 190] width 948 height 32
type input "*"
type input "**********"
click at [1063, 502] on span "Save" at bounding box center [1063, 503] width 27 height 18
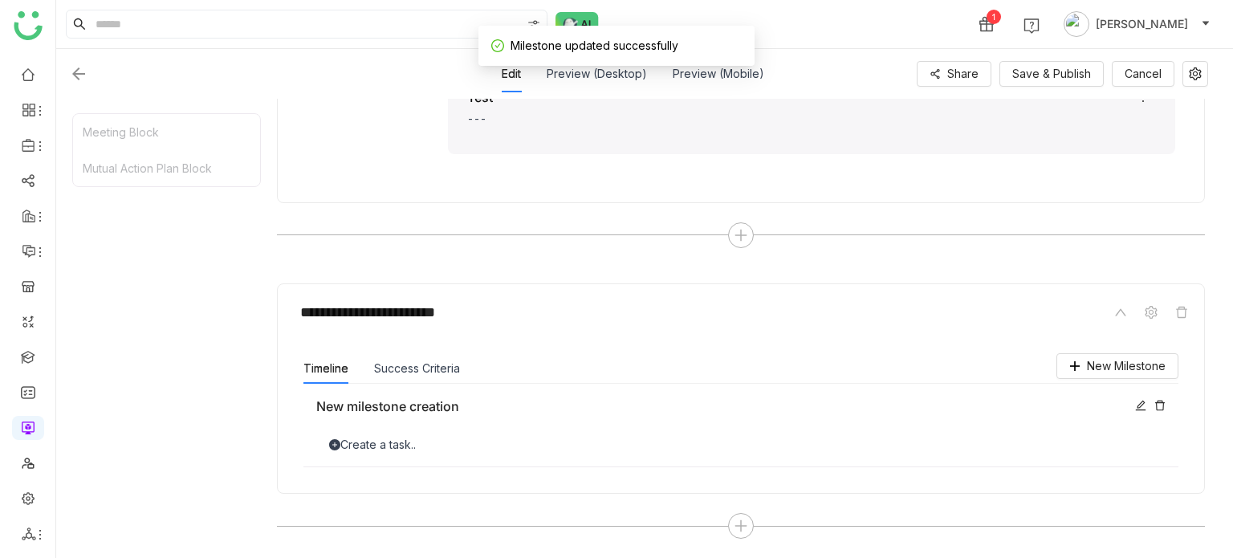
scroll to position [466, 0]
click at [424, 366] on button "Success Criteria" at bounding box center [417, 371] width 86 height 18
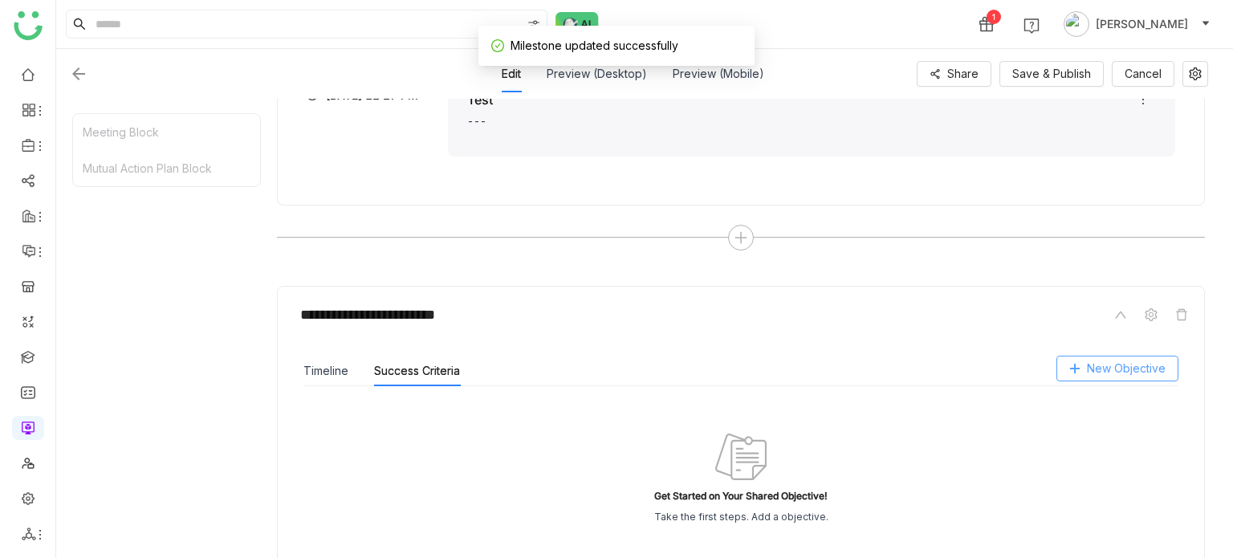
click at [1149, 374] on span "New Objective" at bounding box center [1126, 369] width 79 height 18
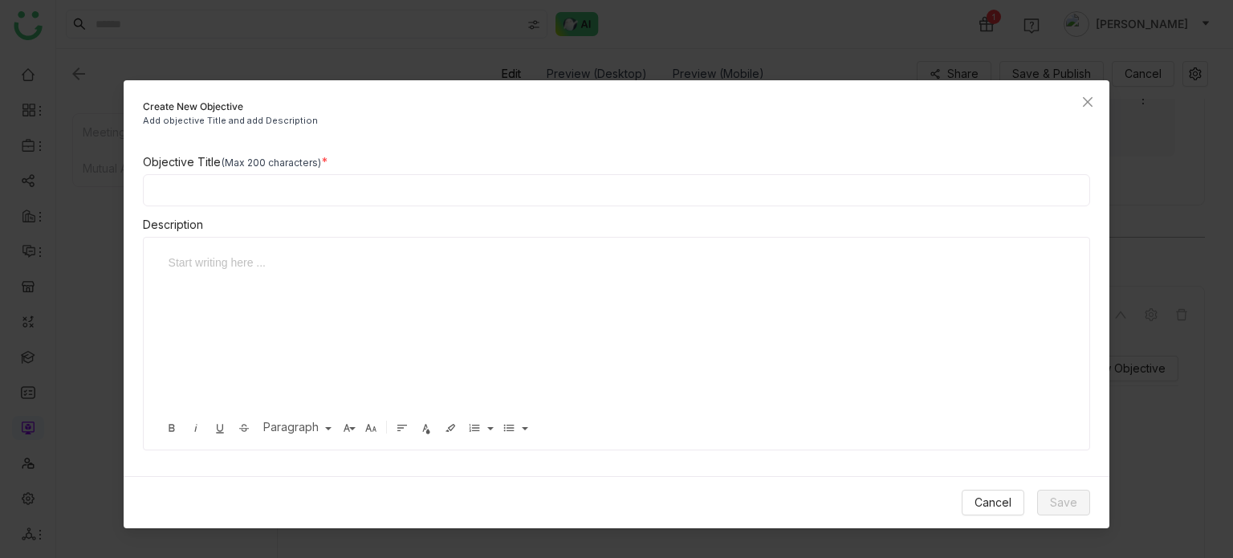
click at [504, 179] on input at bounding box center [617, 190] width 948 height 32
type input "**********"
click at [1043, 499] on button "Save" at bounding box center [1063, 503] width 53 height 26
click at [983, 503] on span "Cancel" at bounding box center [992, 503] width 37 height 18
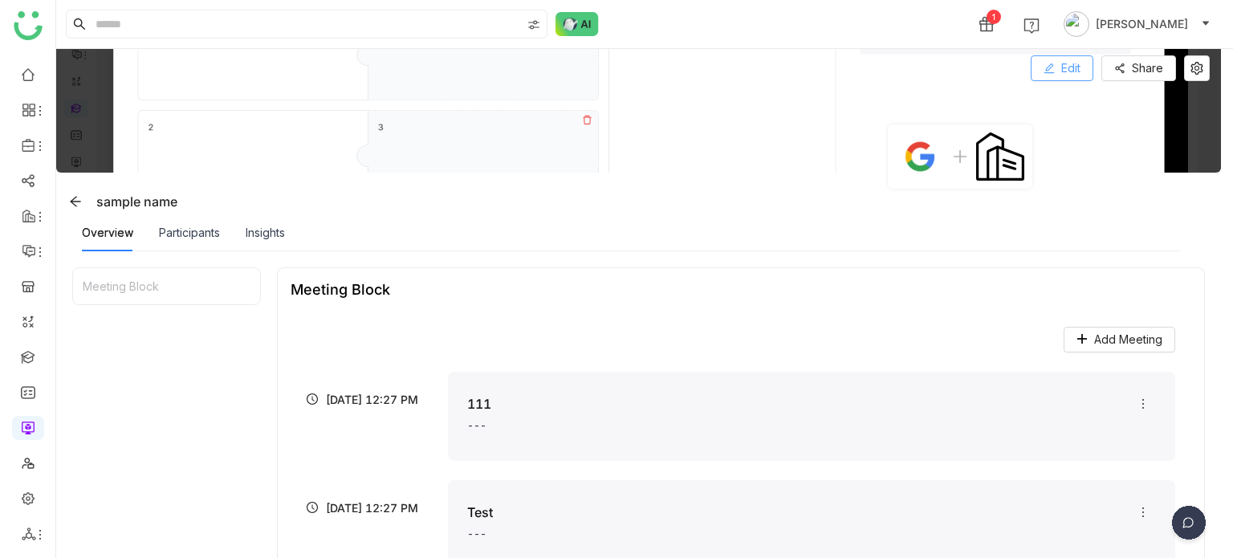
click at [1083, 63] on button "Edit" at bounding box center [1062, 68] width 63 height 26
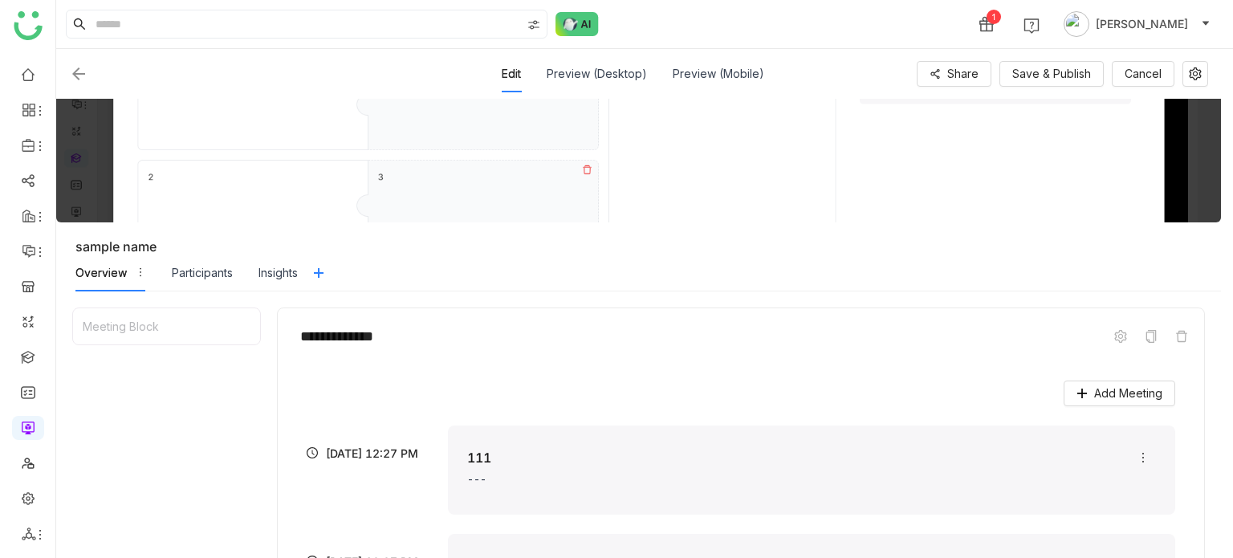
scroll to position [193, 0]
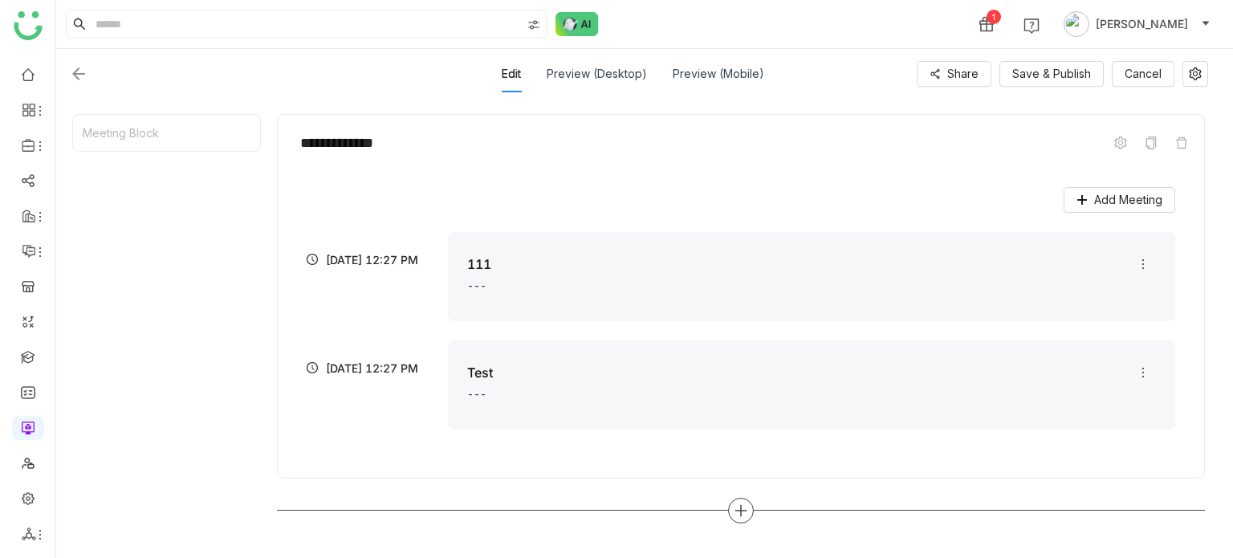
click at [738, 503] on icon at bounding box center [741, 510] width 14 height 14
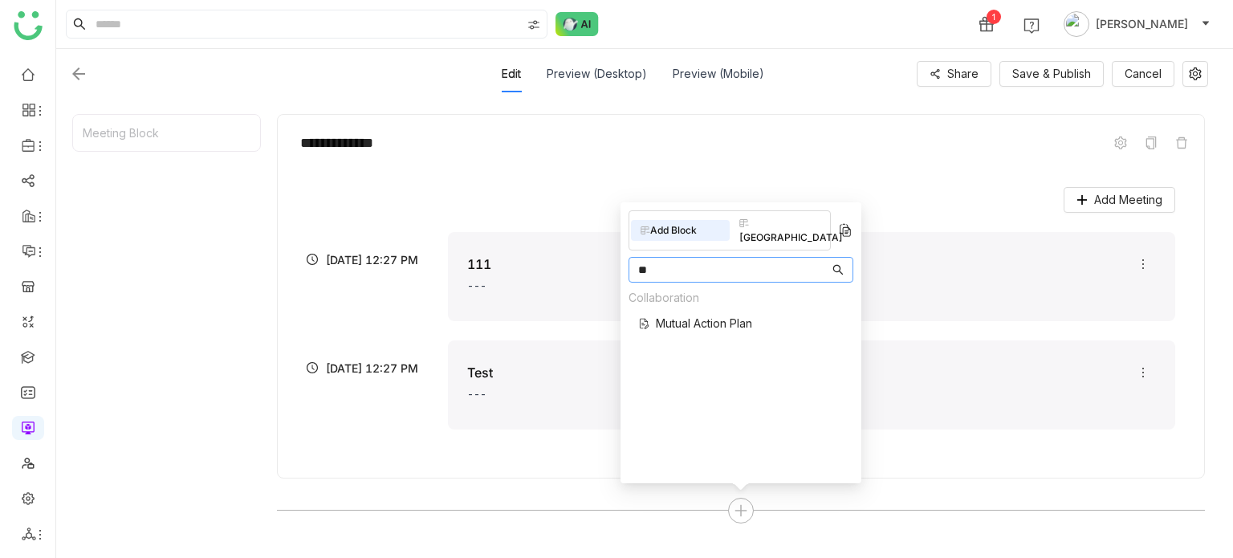
type input "**"
click at [723, 315] on span "Mutual Action Plan" at bounding box center [704, 323] width 96 height 17
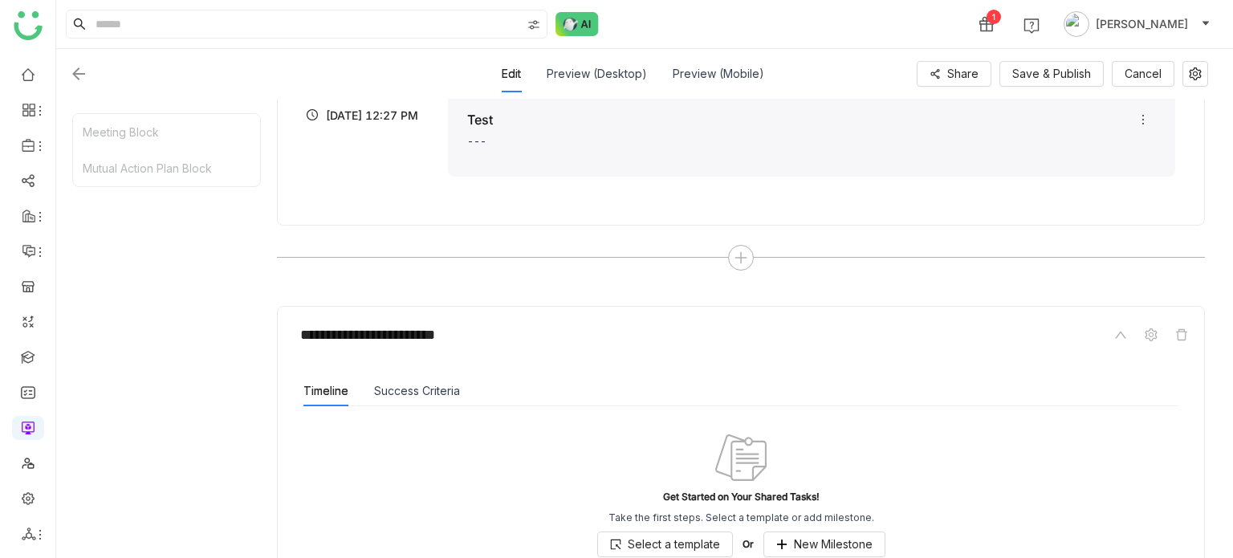
scroll to position [457, 0]
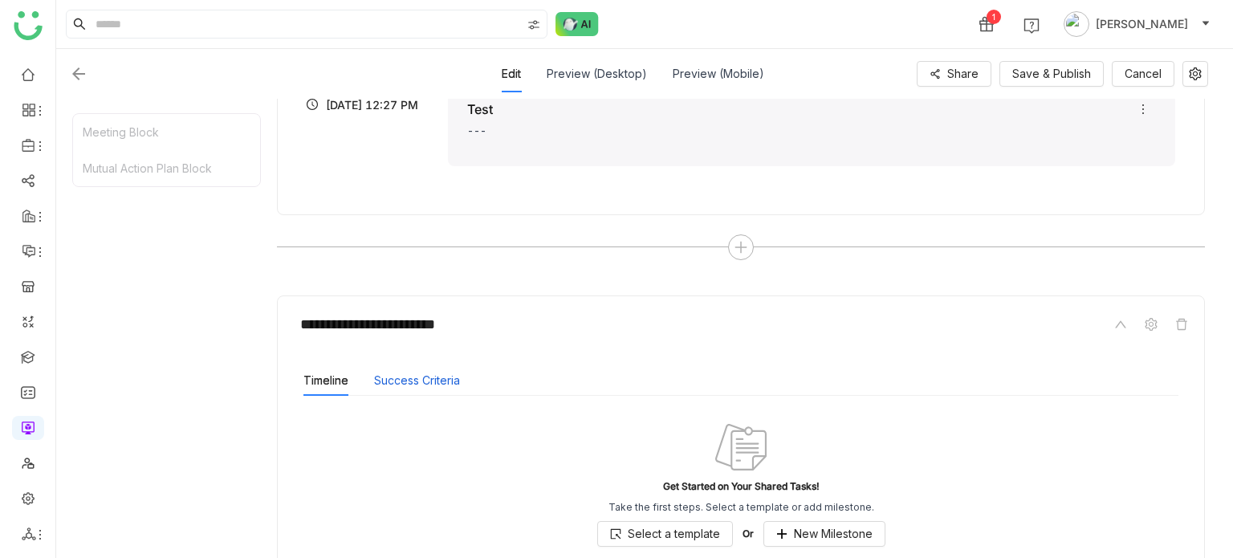
click at [421, 379] on button "Success Criteria" at bounding box center [417, 381] width 86 height 18
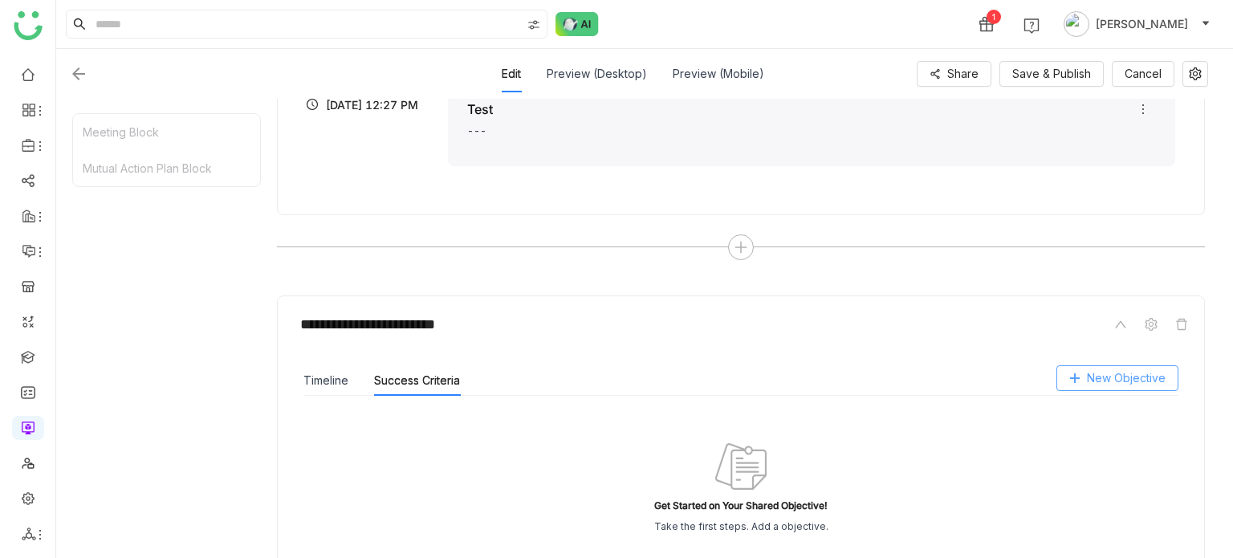
click at [1144, 372] on span "New Objective" at bounding box center [1126, 378] width 79 height 18
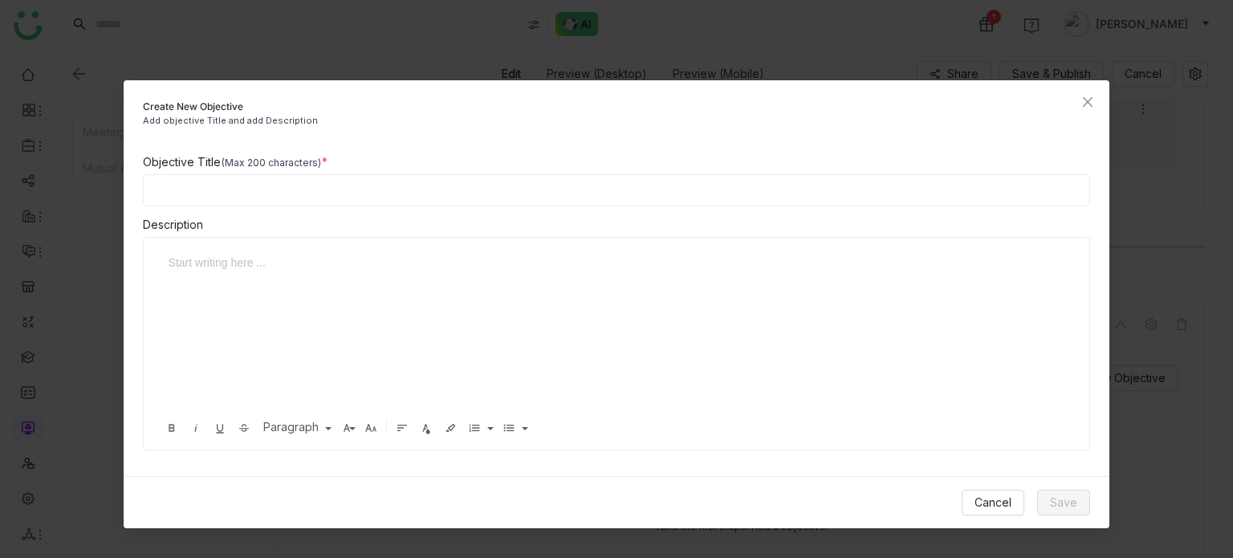
click at [411, 182] on input at bounding box center [617, 190] width 948 height 32
type input "**********"
click at [1063, 500] on span "Save" at bounding box center [1063, 503] width 27 height 18
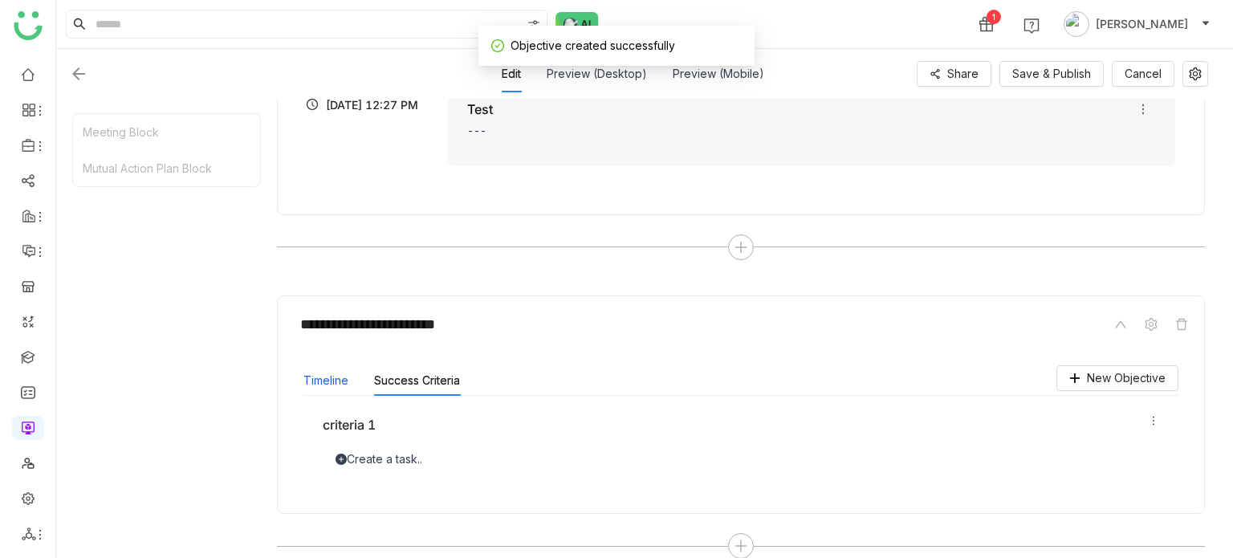
click at [321, 372] on button "Timeline" at bounding box center [325, 381] width 45 height 18
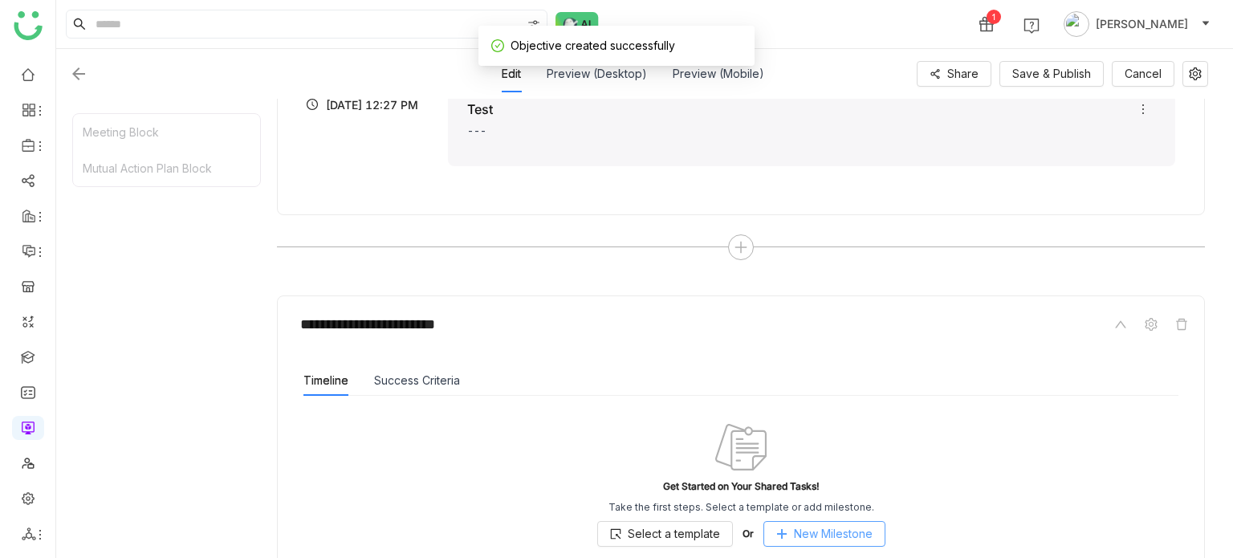
click at [817, 532] on span "New Milestone" at bounding box center [833, 534] width 79 height 18
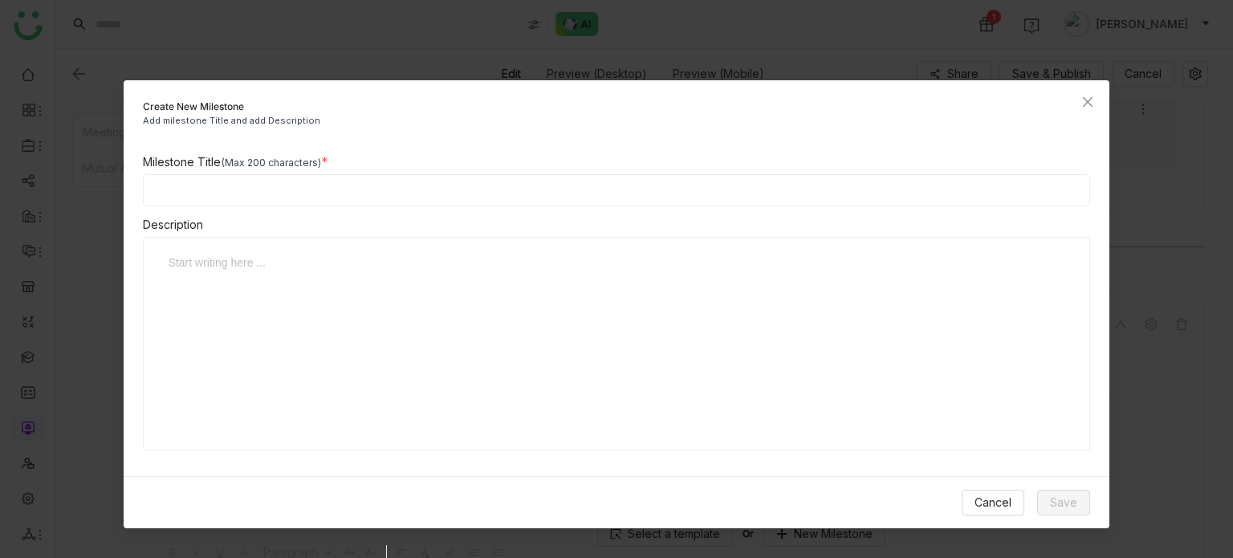
click at [604, 189] on input at bounding box center [617, 190] width 948 height 32
type input "**********"
click at [1063, 499] on span "Save" at bounding box center [1063, 503] width 27 height 18
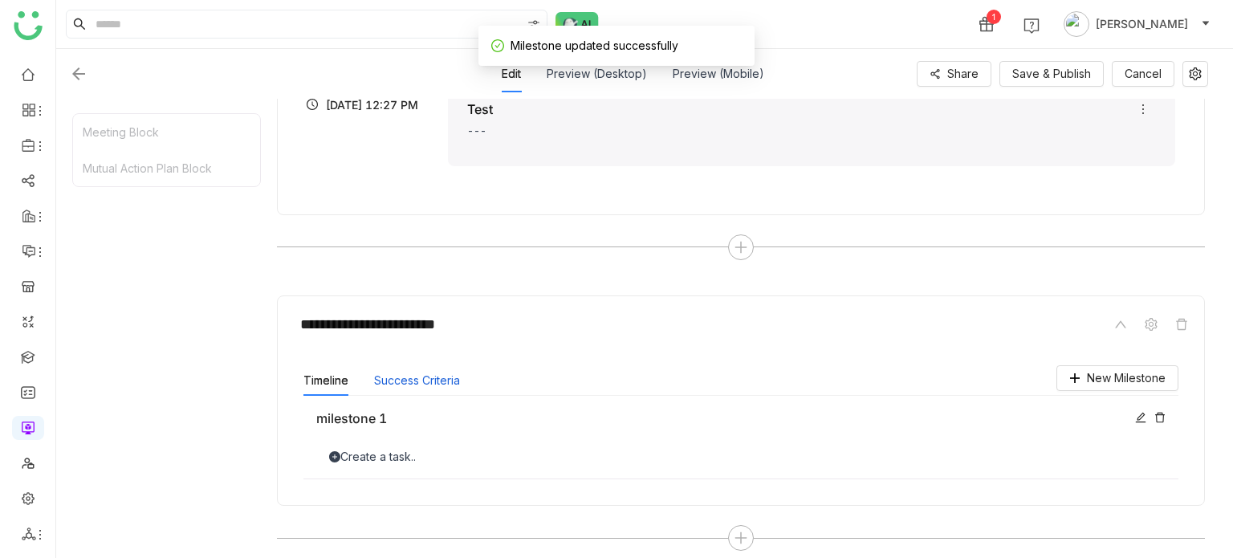
click at [441, 379] on button "Success Criteria" at bounding box center [417, 381] width 86 height 18
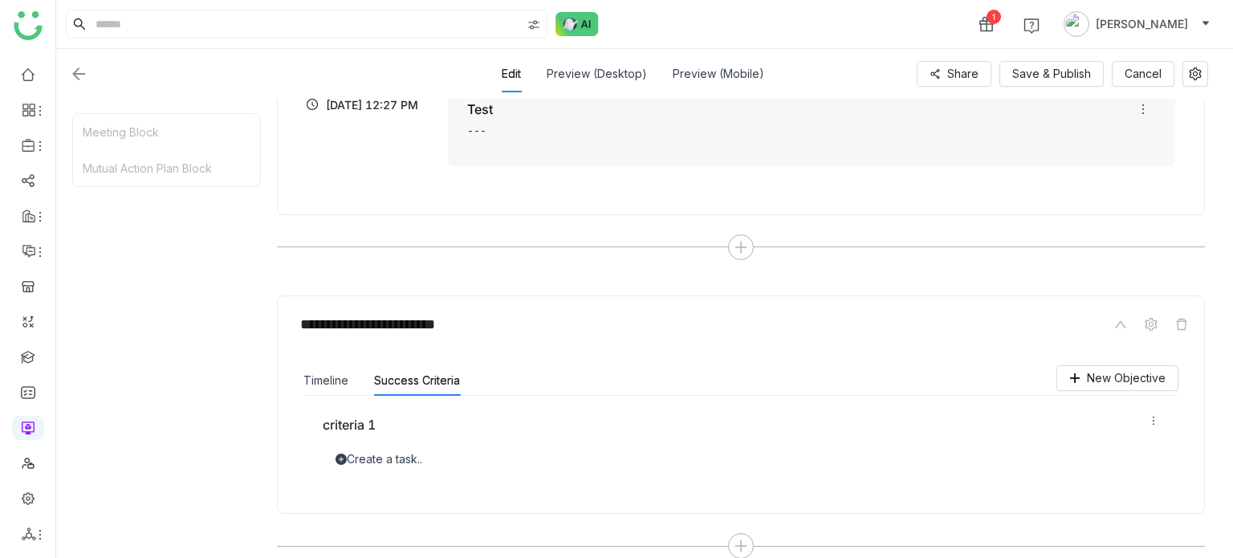
click at [1095, 360] on div "New Objective Timeline Success Criteria milestone 1 Create a task.. criteria 1 …" at bounding box center [741, 426] width 901 height 148
click at [1095, 369] on span "New Objective" at bounding box center [1126, 378] width 79 height 18
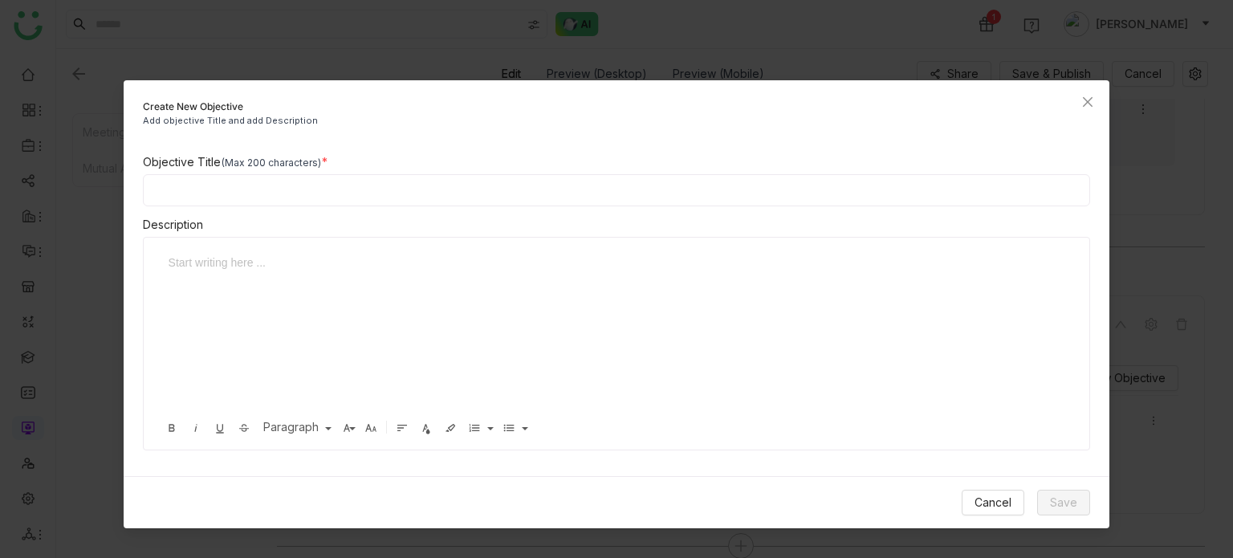
click at [502, 191] on input at bounding box center [617, 190] width 948 height 32
type input "*********"
click at [1064, 494] on span "Save" at bounding box center [1063, 503] width 27 height 18
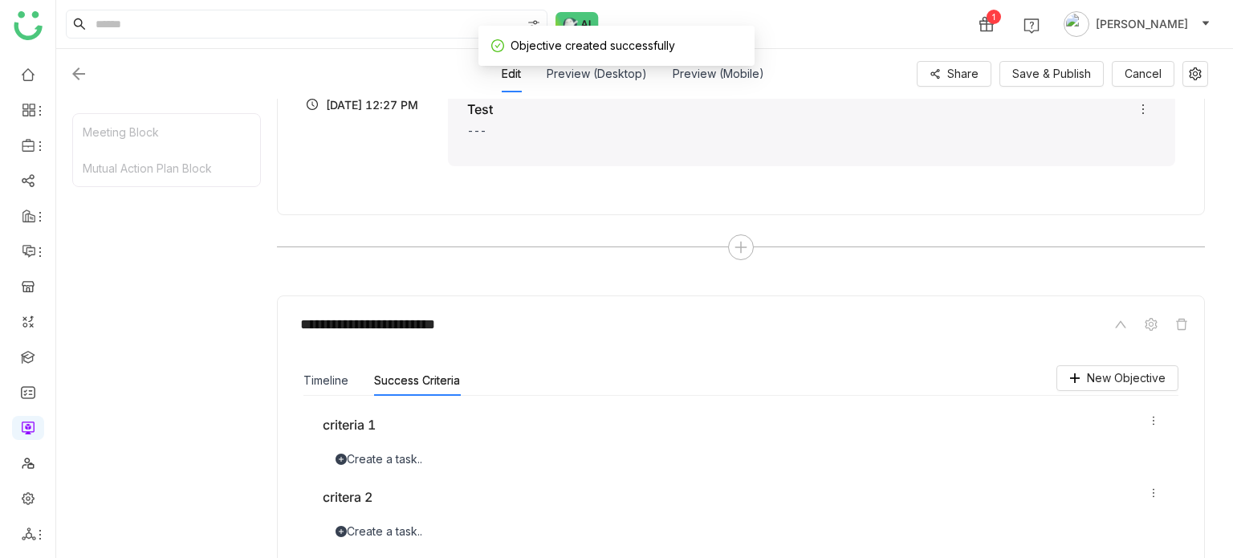
click at [335, 388] on div "Timeline" at bounding box center [325, 380] width 45 height 30
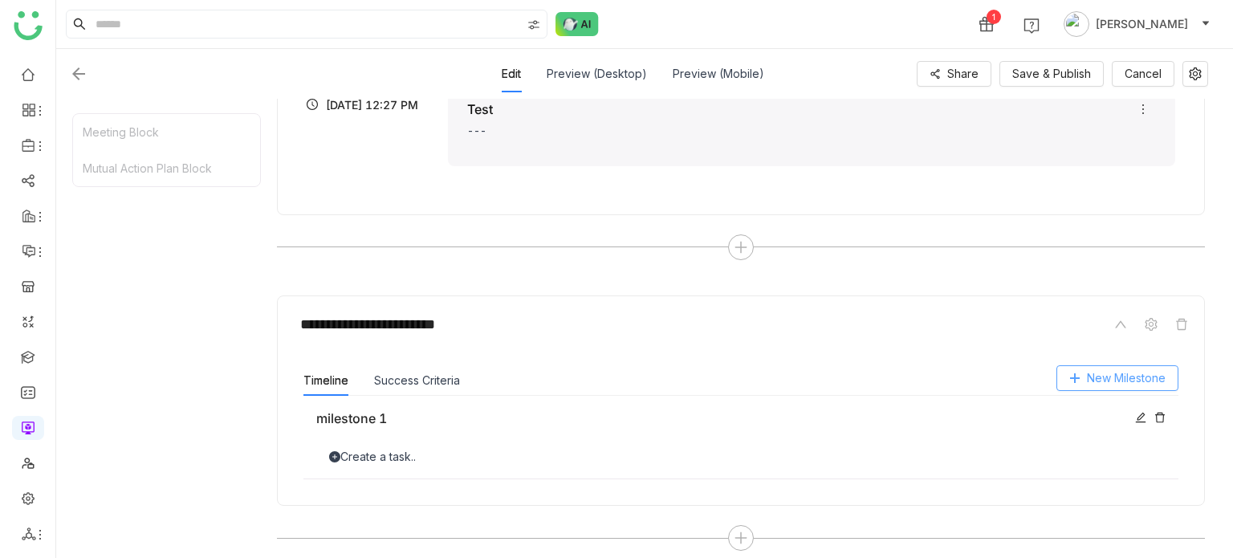
click at [1124, 382] on span "New Milestone" at bounding box center [1126, 378] width 79 height 18
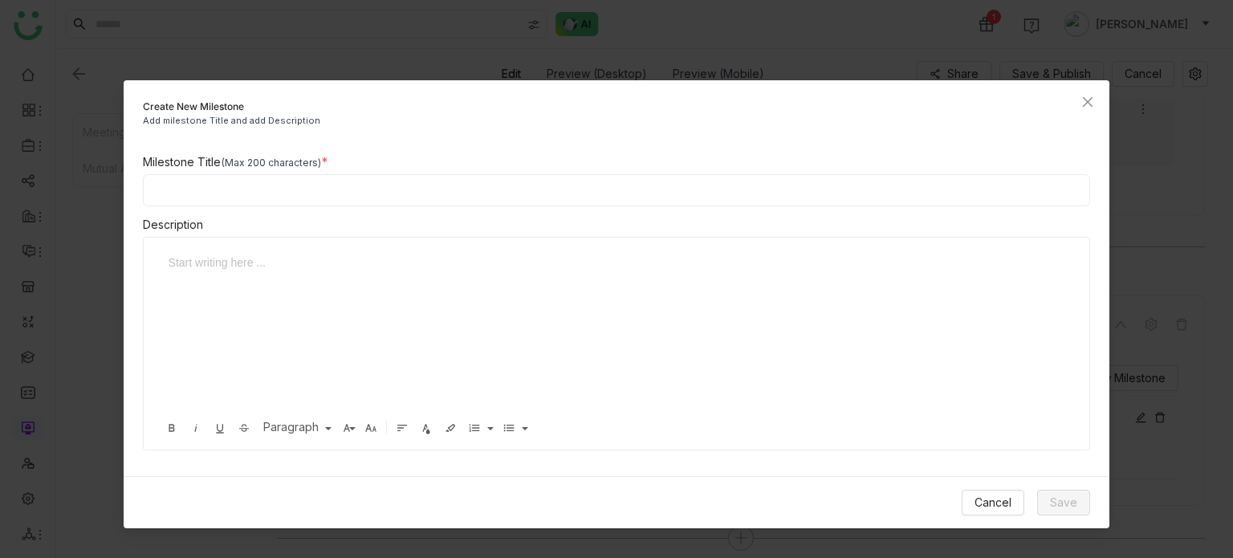
click at [385, 195] on input at bounding box center [617, 190] width 948 height 32
type input "**********"
click at [1076, 497] on span "Save" at bounding box center [1063, 503] width 27 height 18
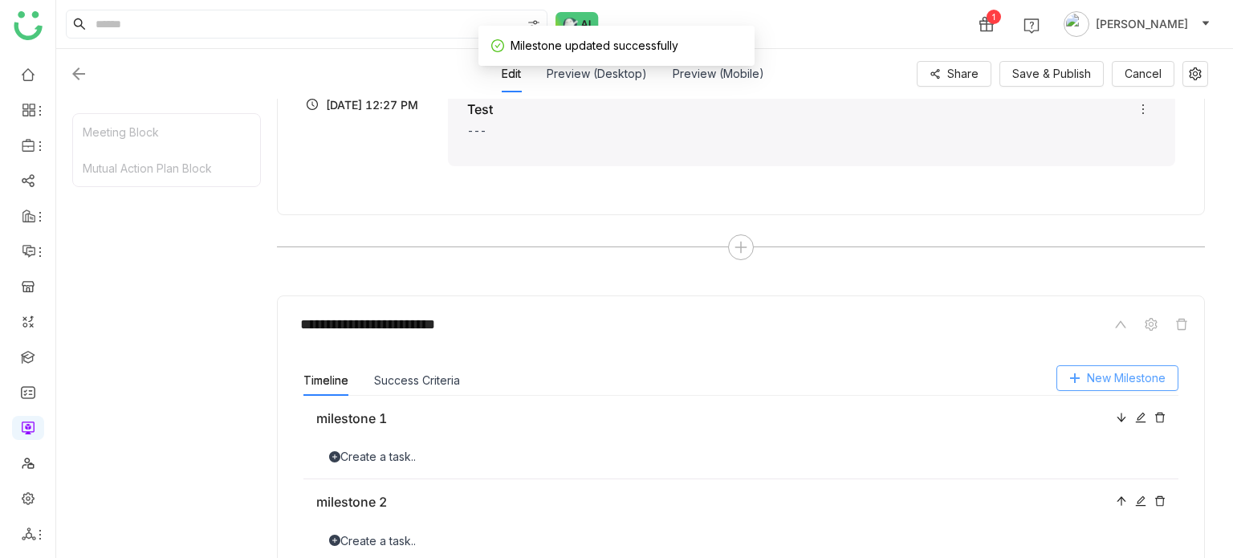
scroll to position [550, 0]
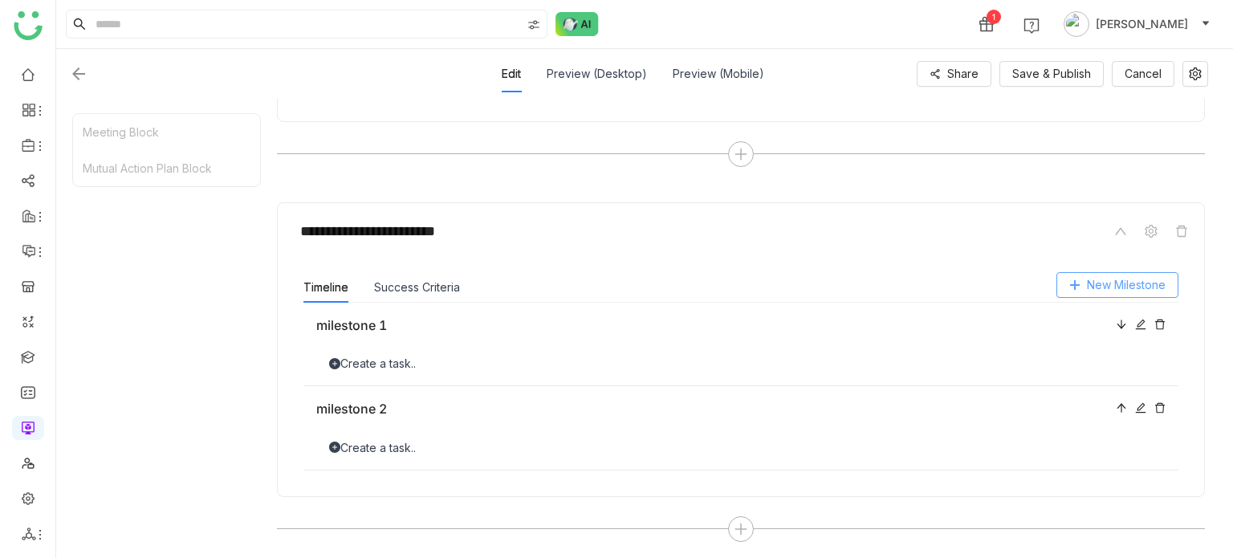
click at [1119, 276] on span "New Milestone" at bounding box center [1126, 285] width 79 height 18
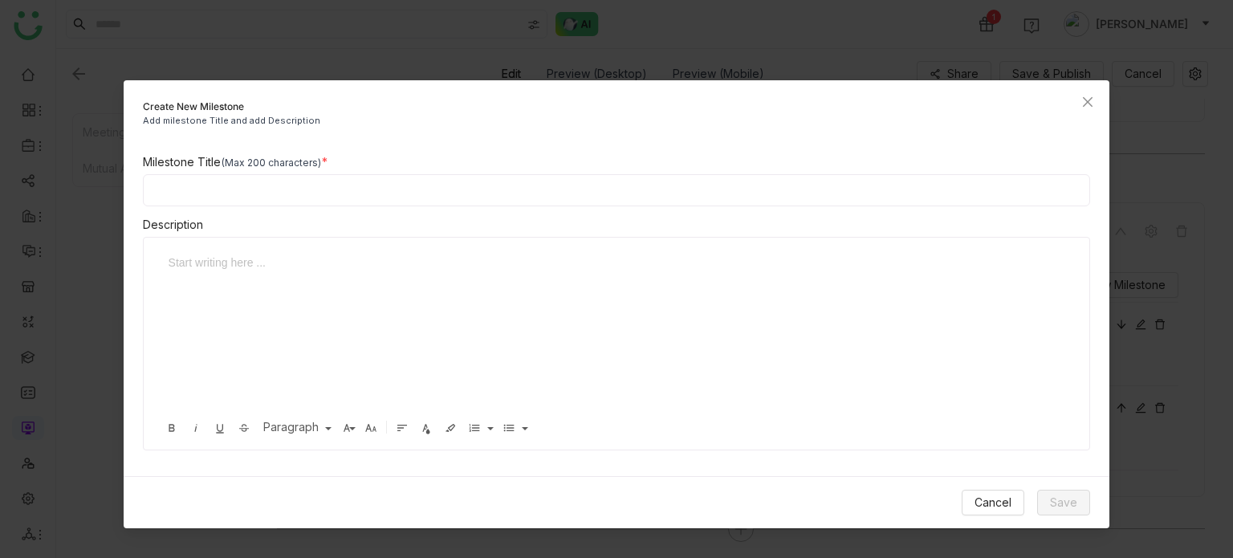
click at [456, 197] on input at bounding box center [617, 190] width 948 height 32
type input "**********"
click at [1084, 508] on button "Save" at bounding box center [1063, 503] width 53 height 26
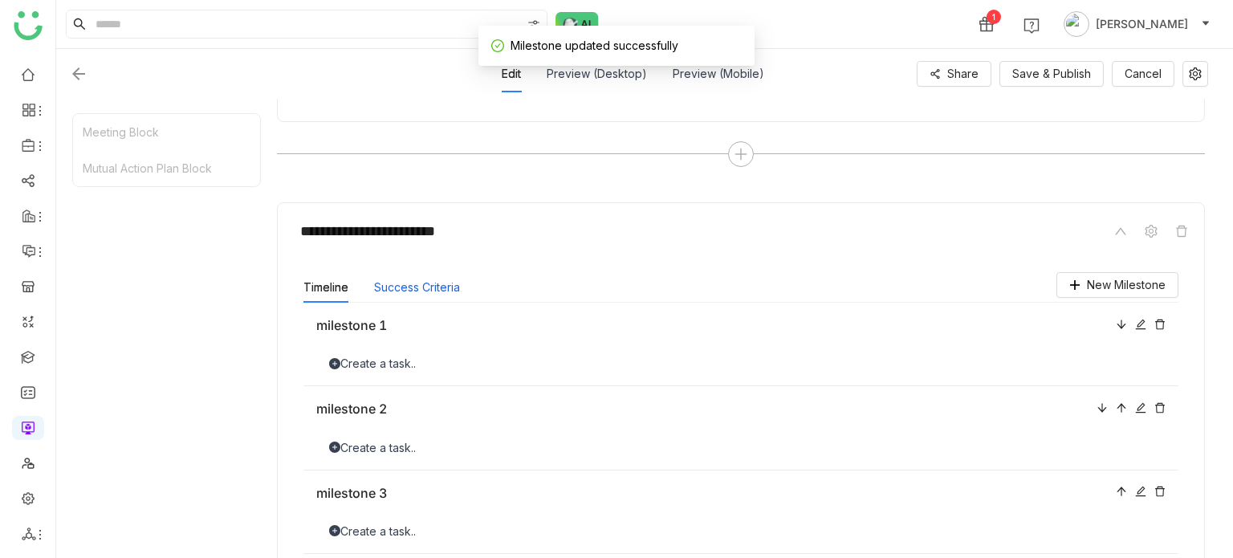
click at [396, 282] on button "Success Criteria" at bounding box center [417, 288] width 86 height 18
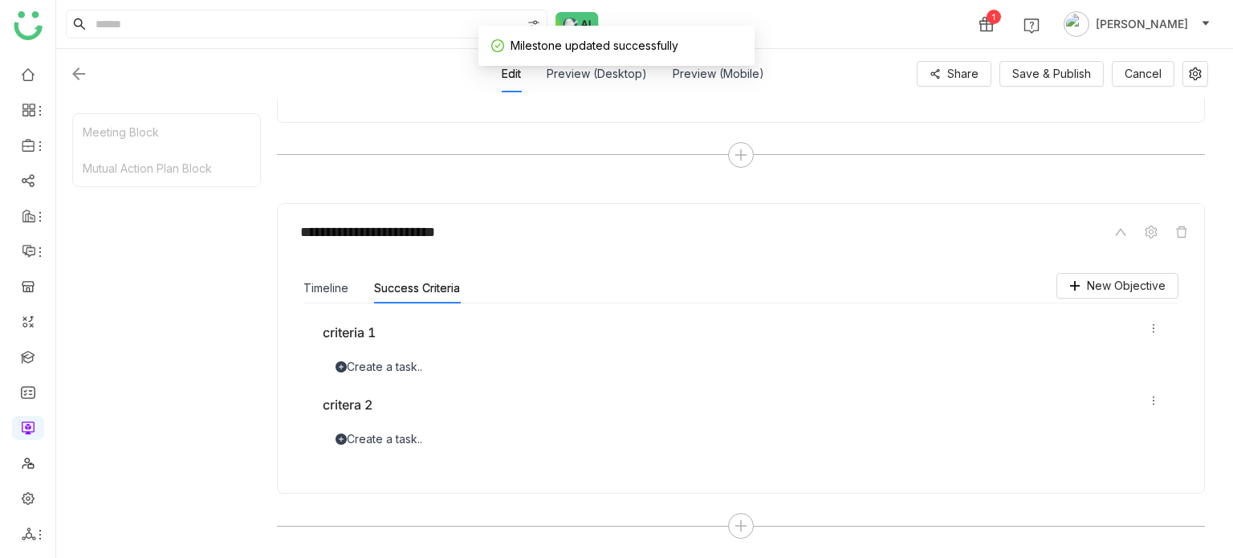
scroll to position [547, 0]
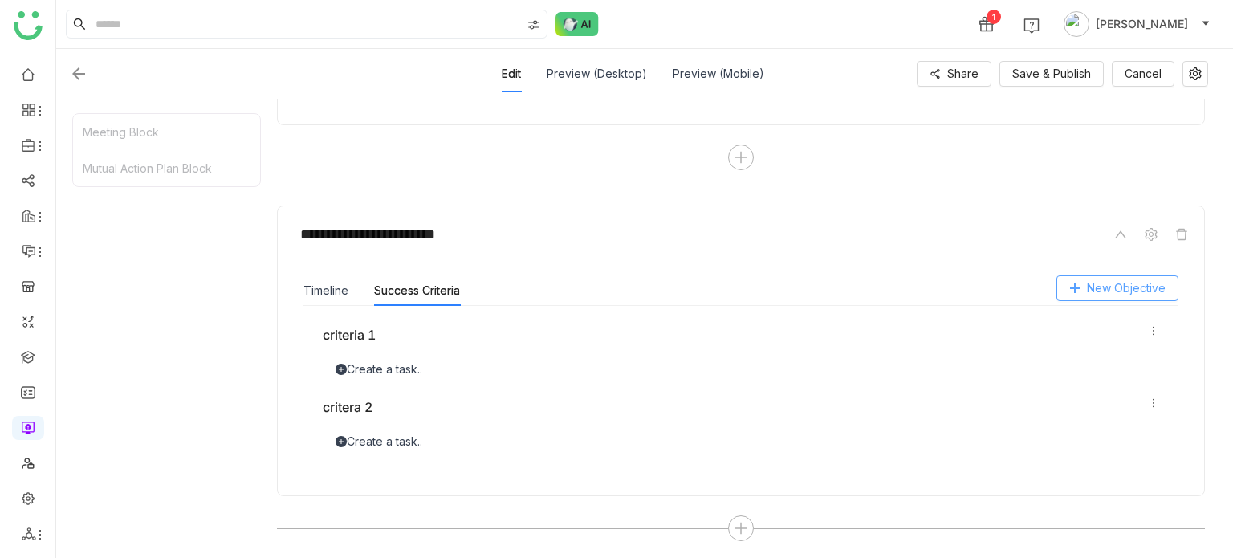
click at [1153, 282] on span "New Objective" at bounding box center [1126, 288] width 79 height 18
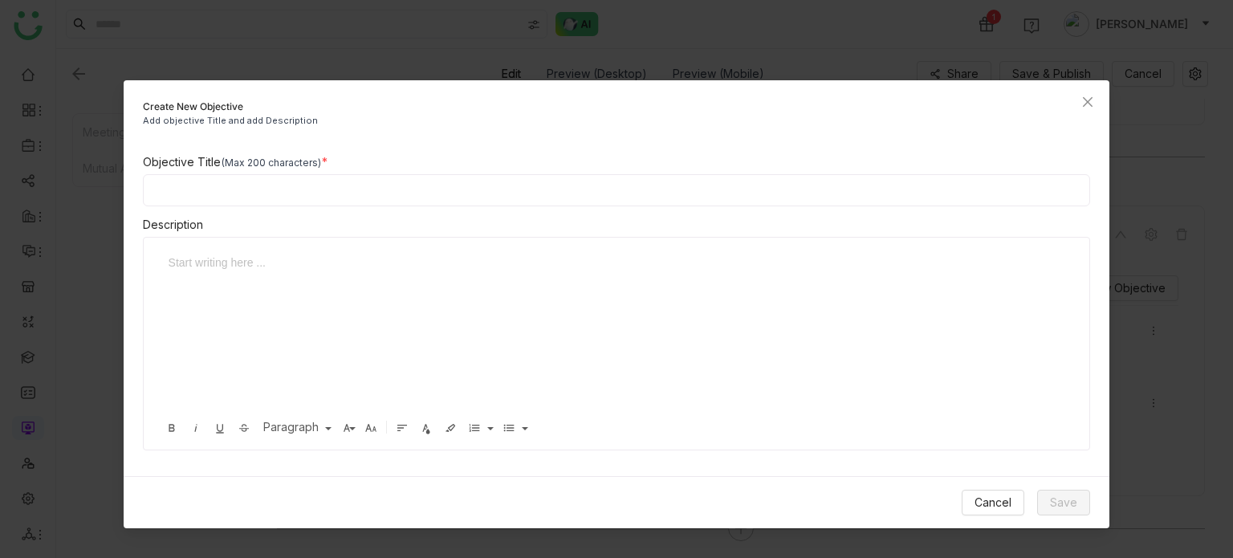
click at [493, 189] on input at bounding box center [617, 190] width 948 height 32
type input "**********"
click at [1059, 494] on span "Save" at bounding box center [1063, 503] width 27 height 18
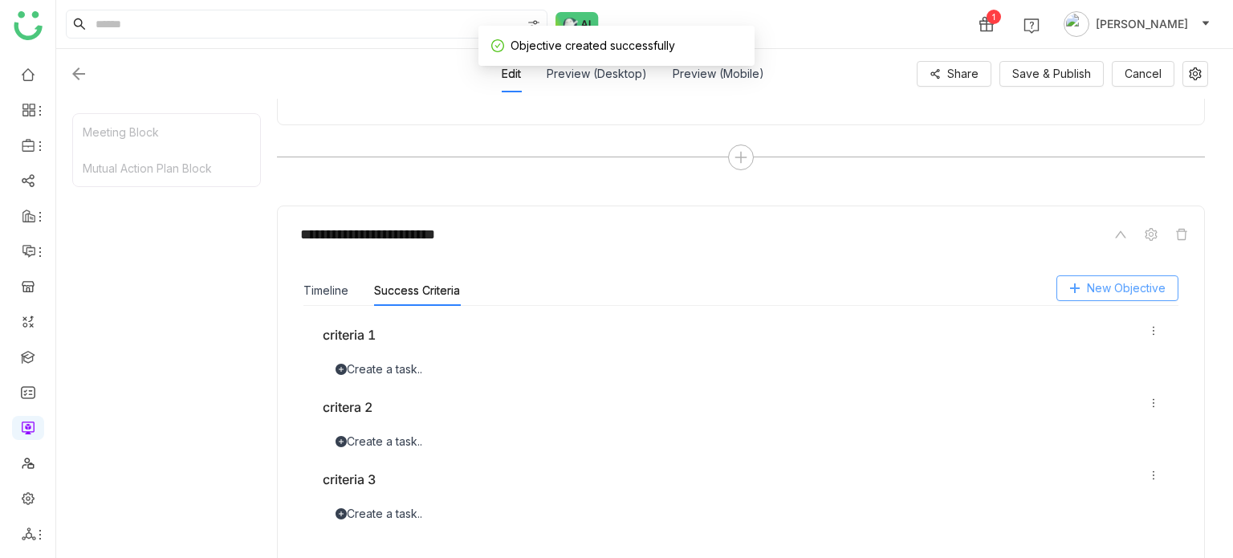
scroll to position [619, 0]
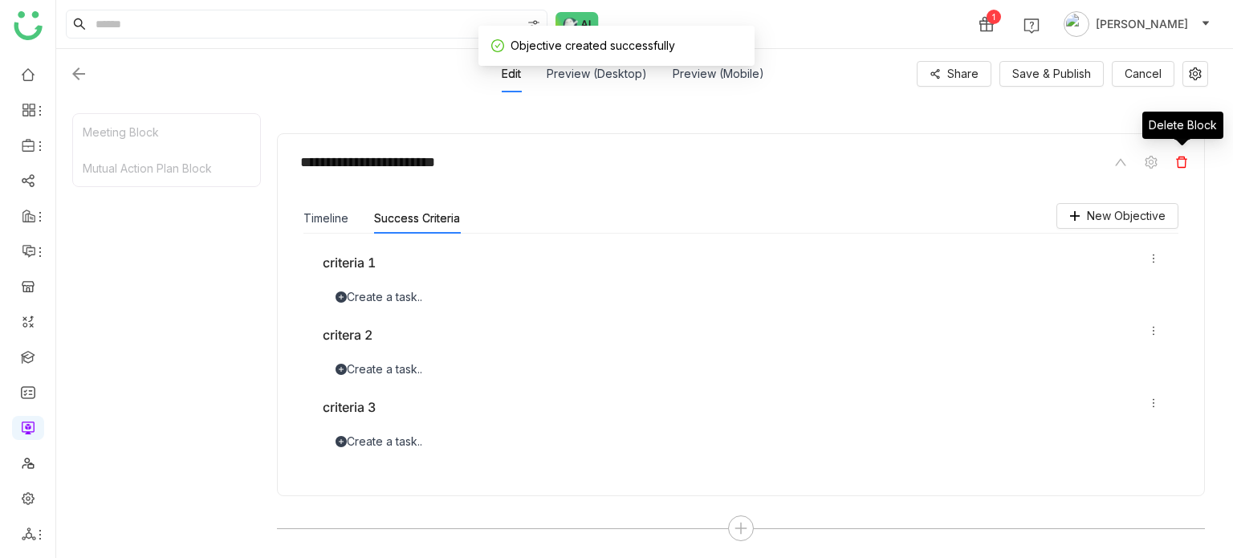
click at [1184, 163] on icon at bounding box center [1181, 162] width 13 height 13
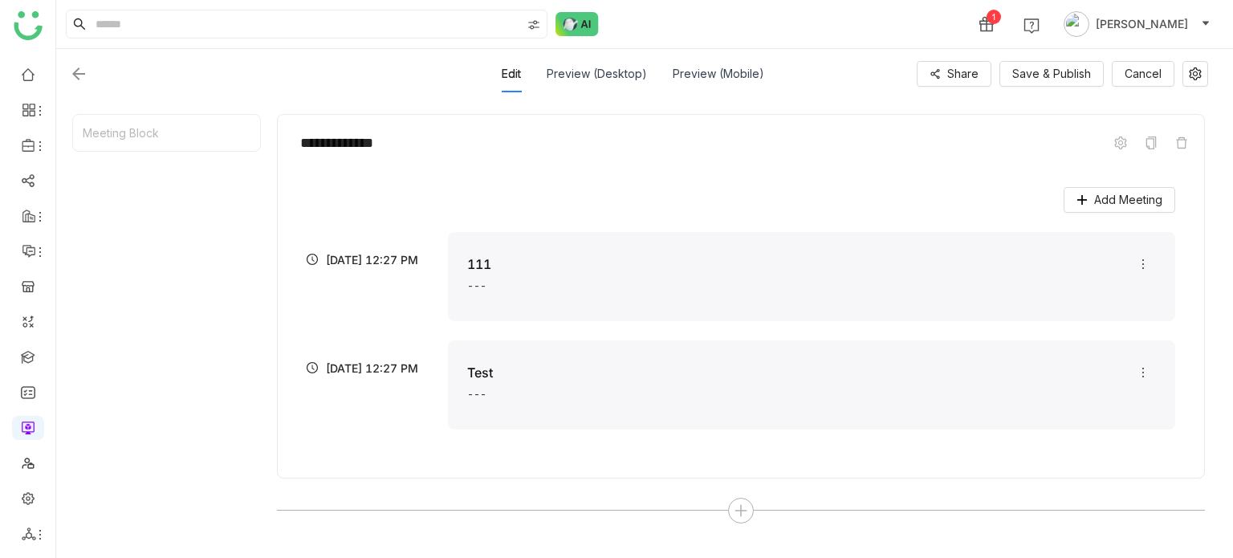
click at [742, 494] on div "**********" at bounding box center [741, 320] width 928 height 413
click at [742, 504] on icon at bounding box center [741, 510] width 14 height 14
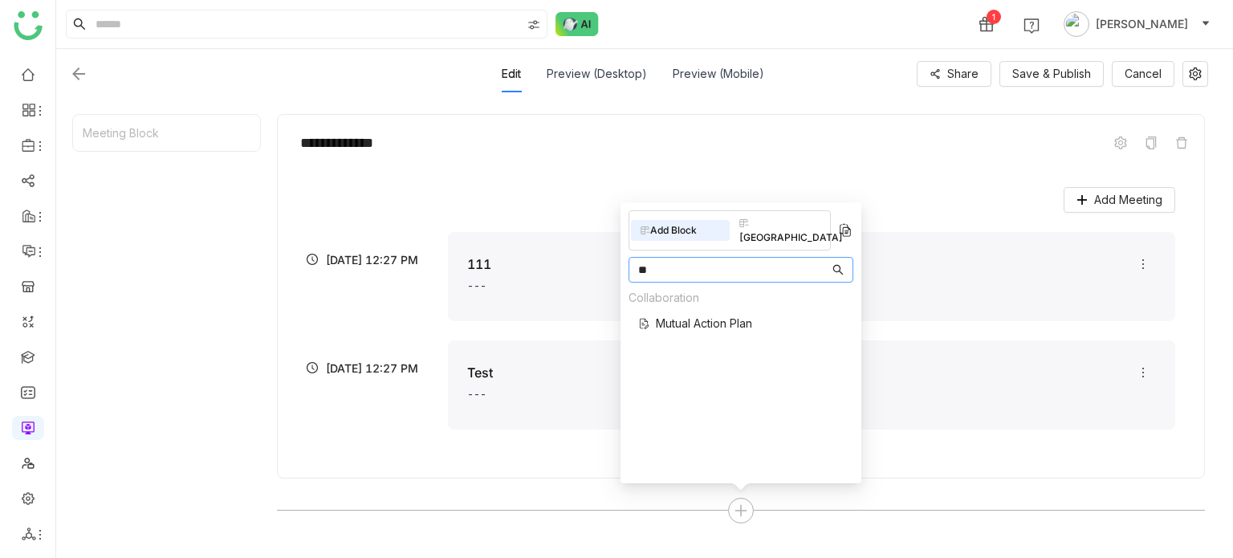
type input "**"
click at [736, 315] on span "Mutual Action Plan" at bounding box center [704, 323] width 96 height 17
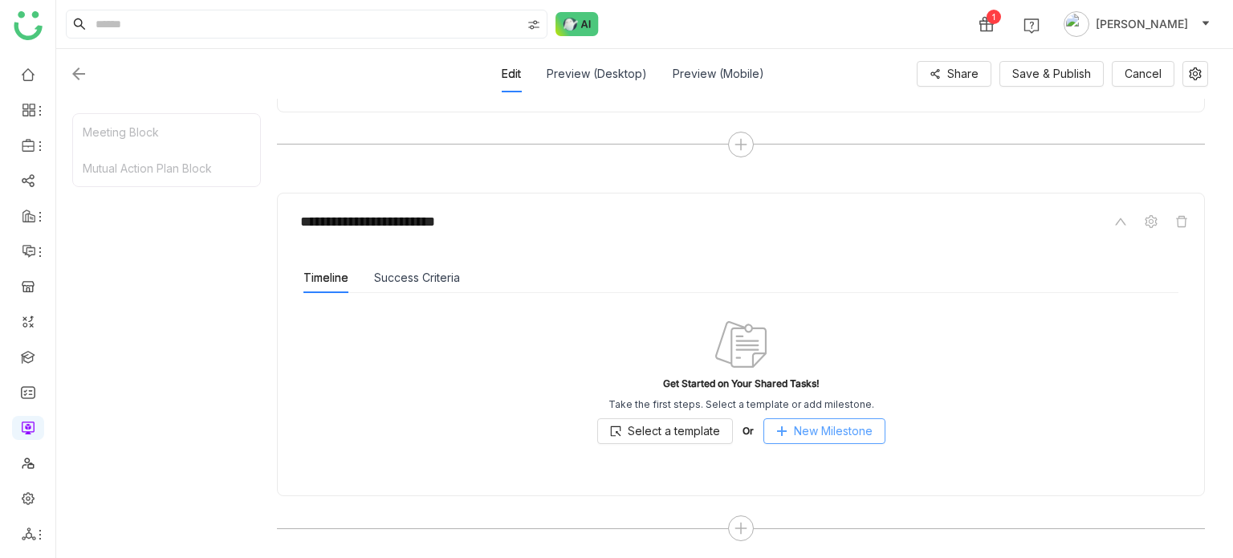
click at [838, 418] on button "New Milestone" at bounding box center [824, 431] width 122 height 26
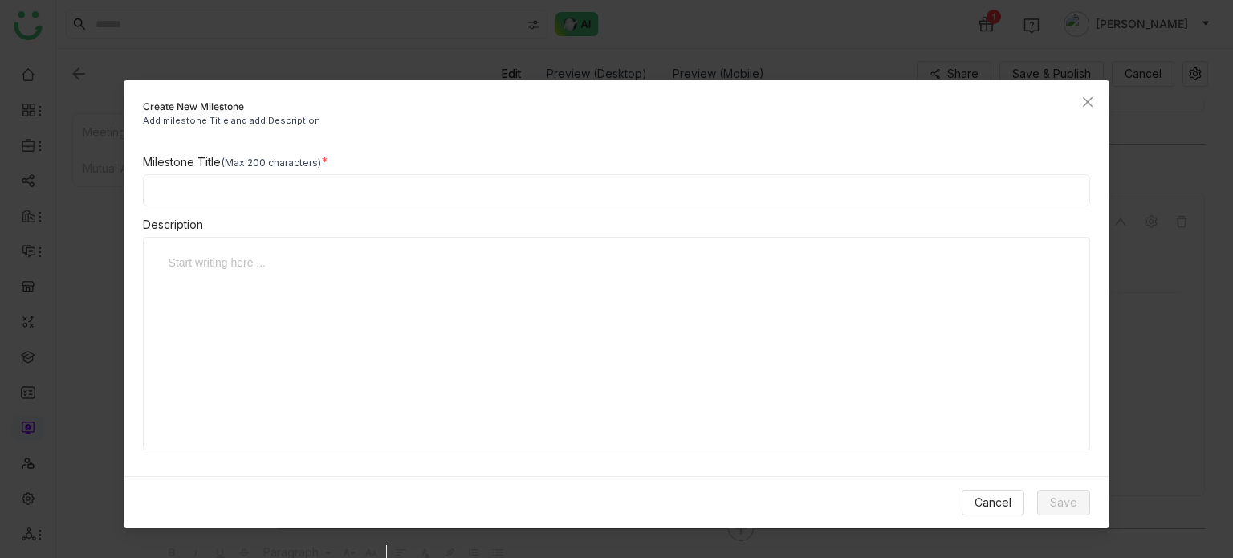
click at [514, 177] on input at bounding box center [617, 190] width 948 height 32
type input "**********"
click at [1079, 498] on button "Save" at bounding box center [1063, 503] width 53 height 26
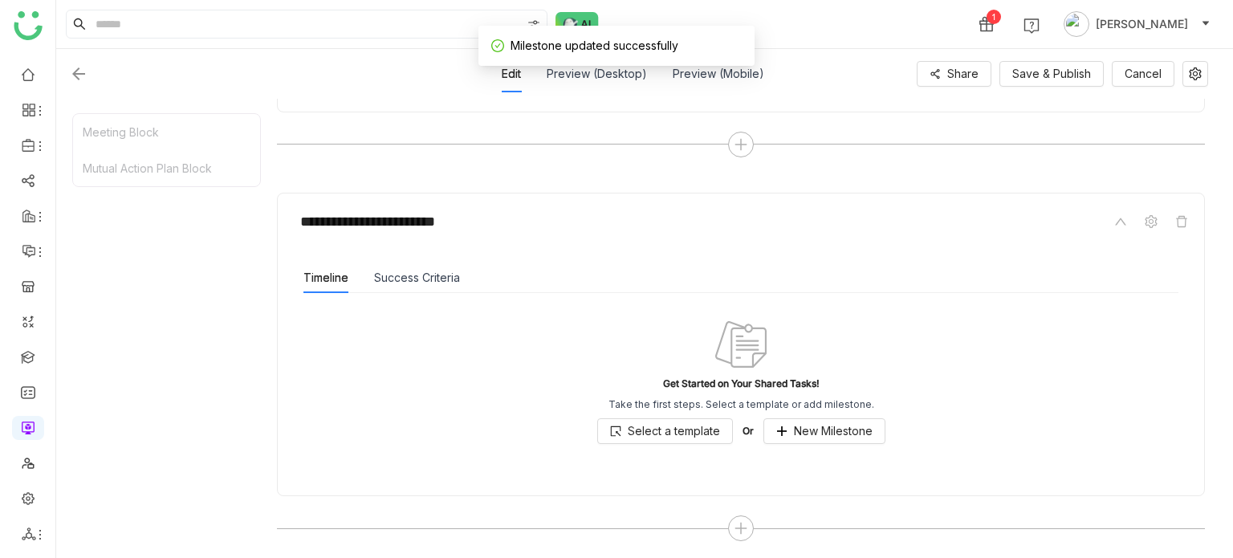
scroll to position [466, 0]
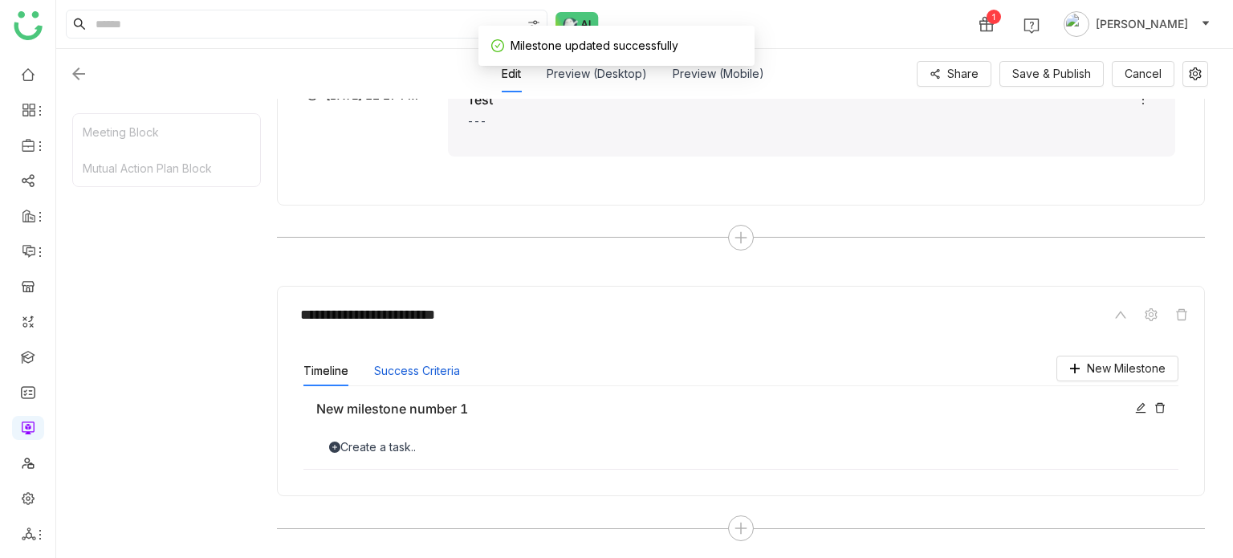
click at [401, 370] on button "Success Criteria" at bounding box center [417, 371] width 86 height 18
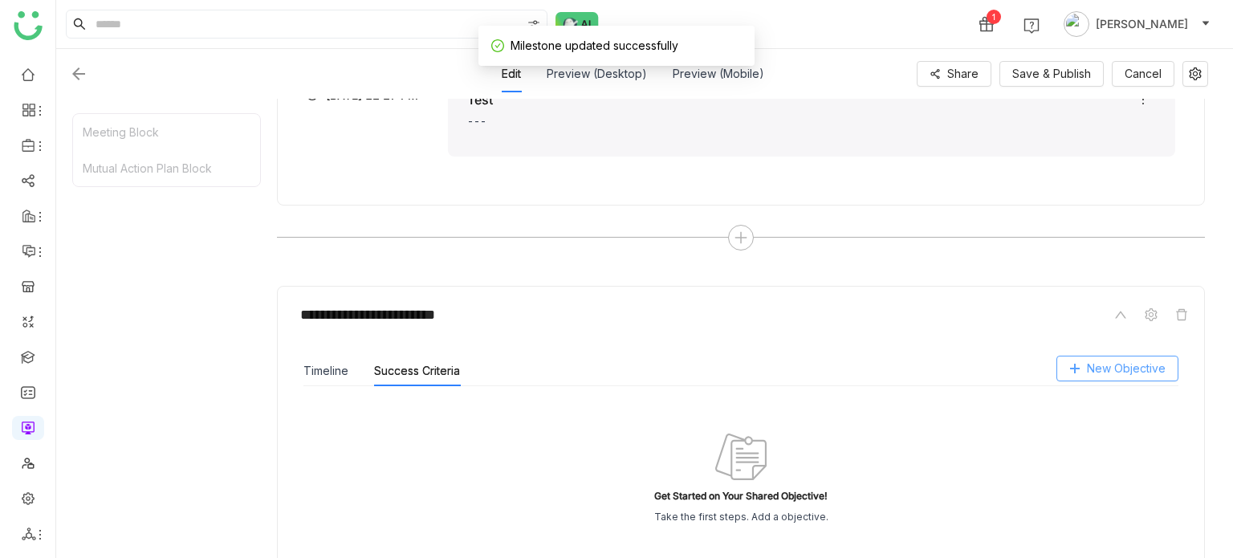
click at [1114, 374] on span "New Objective" at bounding box center [1126, 369] width 79 height 18
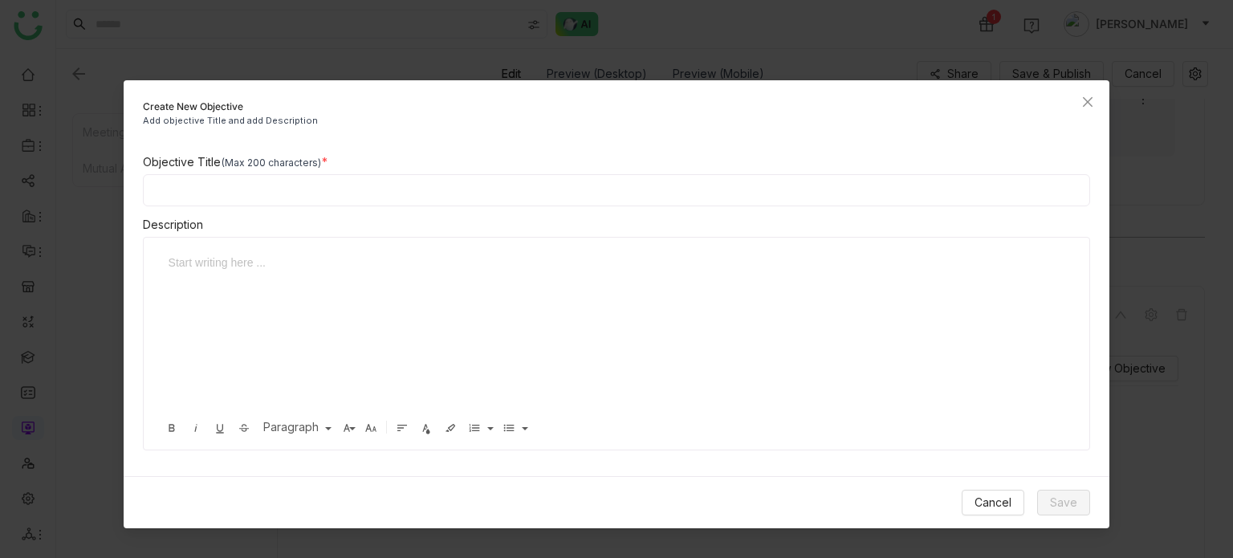
click at [435, 200] on input at bounding box center [617, 190] width 948 height 32
type input "**********"
click at [1101, 506] on div "Cancel Save" at bounding box center [617, 502] width 986 height 52
click at [1074, 506] on span "Save" at bounding box center [1063, 503] width 27 height 18
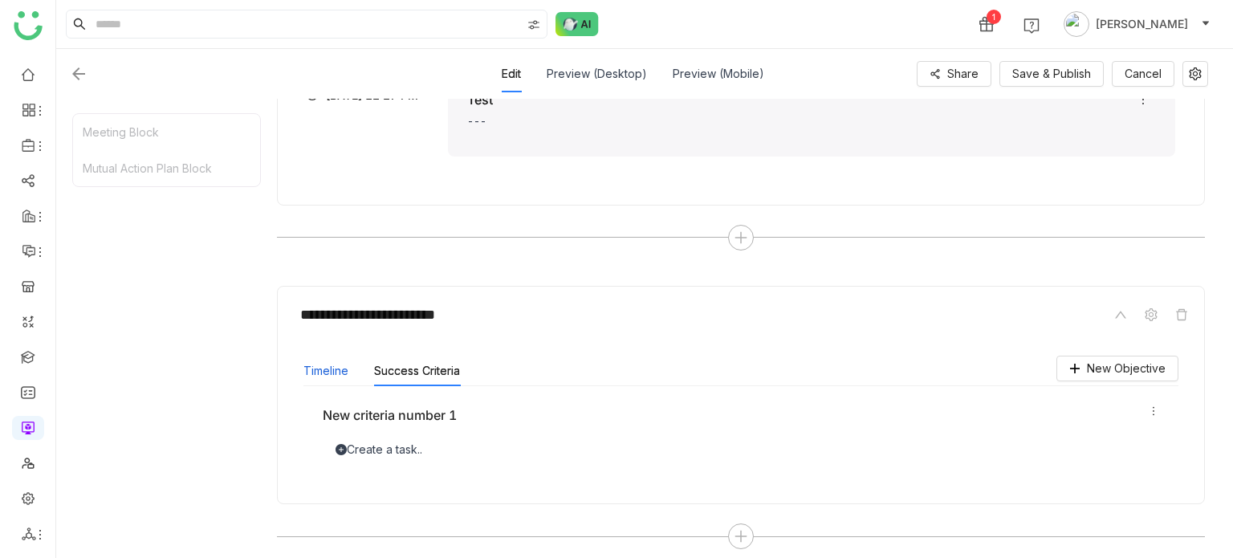
click at [334, 376] on button "Timeline" at bounding box center [325, 371] width 45 height 18
click at [1136, 368] on span "New Milestone" at bounding box center [1126, 369] width 79 height 18
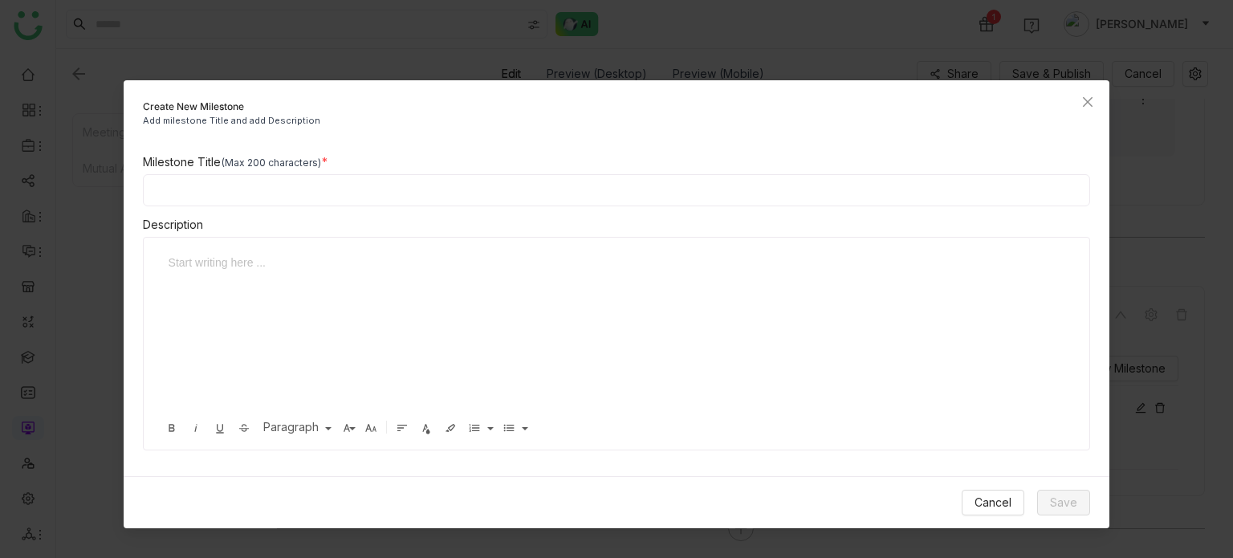
click at [597, 185] on input at bounding box center [617, 190] width 948 height 32
type input "**********"
click at [1074, 498] on span "Save" at bounding box center [1063, 503] width 27 height 18
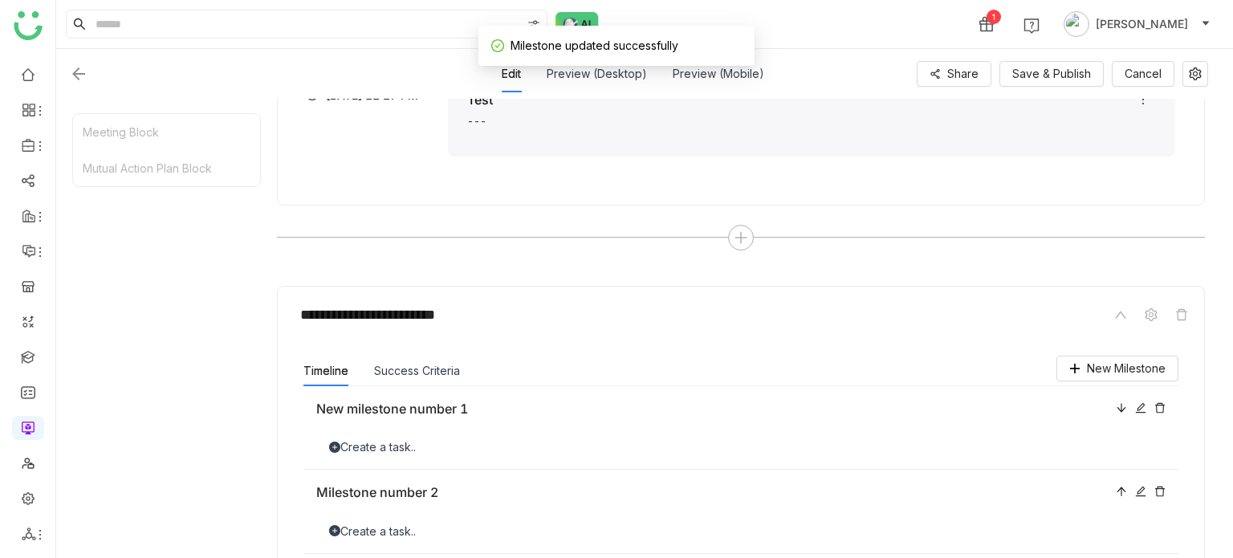
click at [1159, 494] on div at bounding box center [1159, 491] width 11 height 18
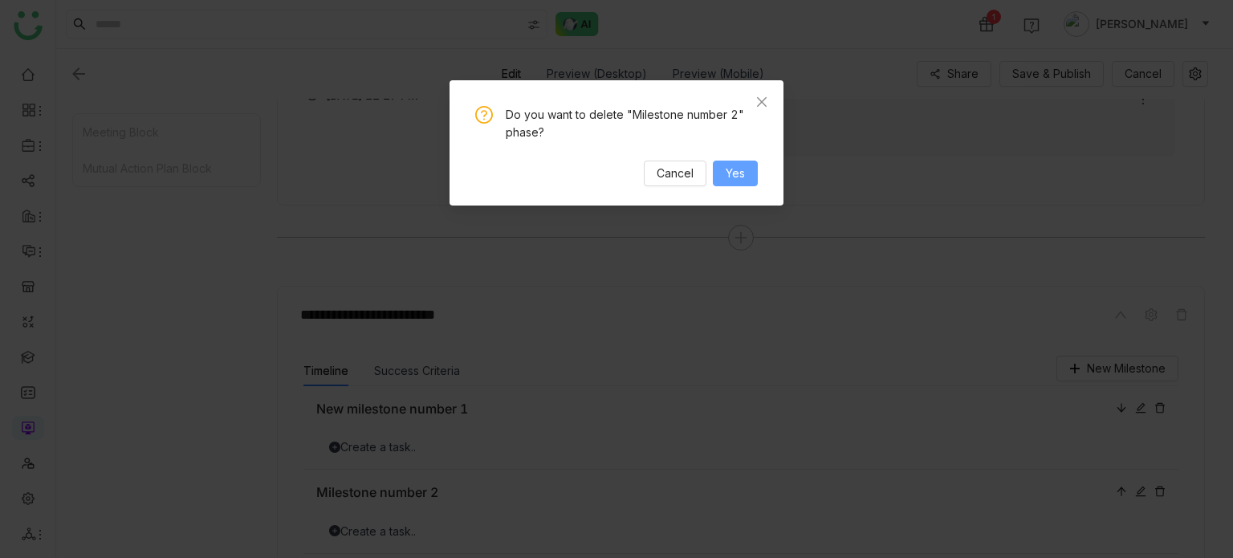
click at [744, 170] on span "Yes" at bounding box center [735, 174] width 19 height 18
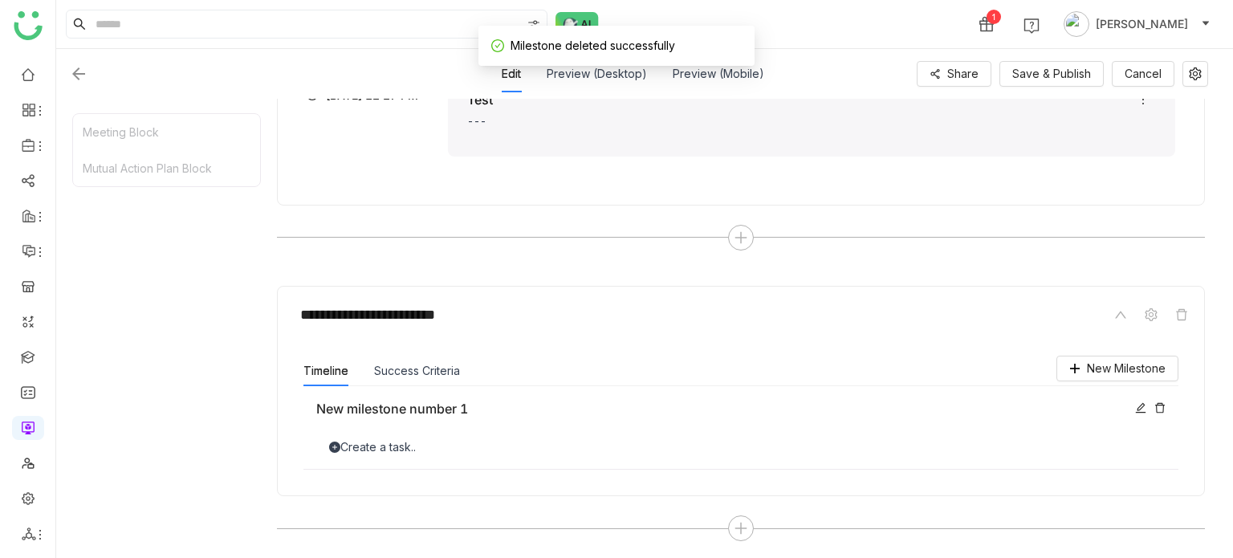
click at [1182, 317] on icon at bounding box center [1181, 314] width 11 height 11
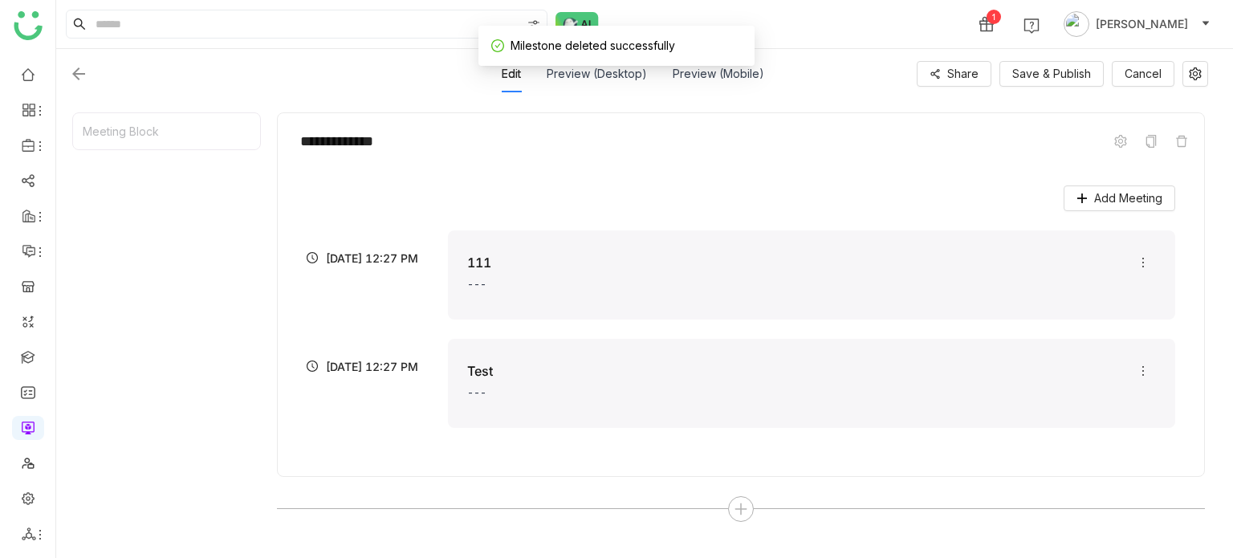
scroll to position [193, 0]
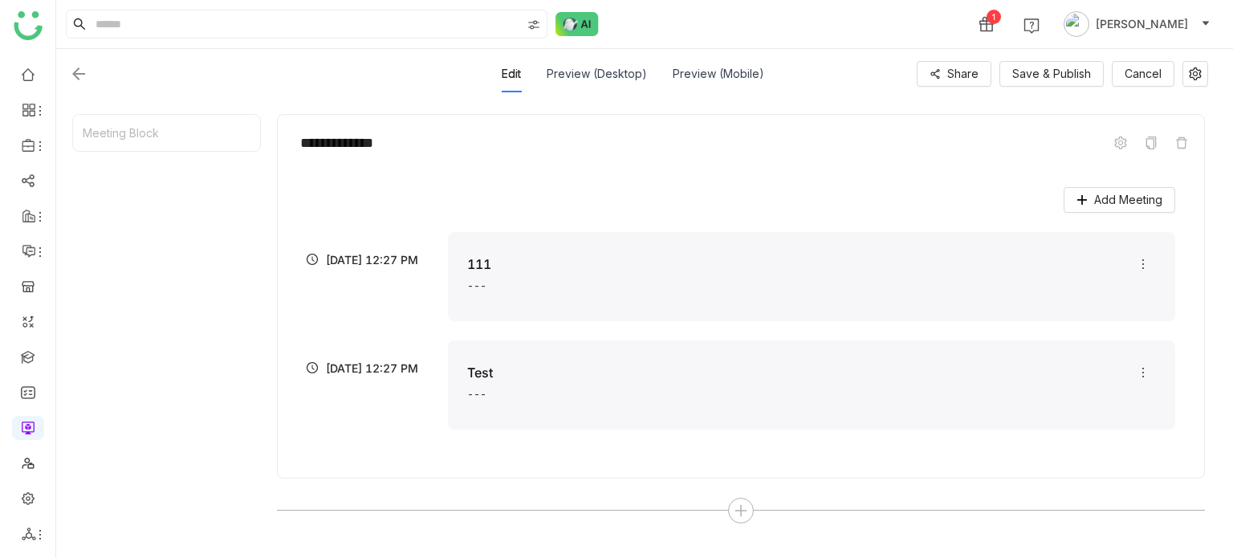
click at [79, 68] on img at bounding box center [78, 73] width 19 height 19
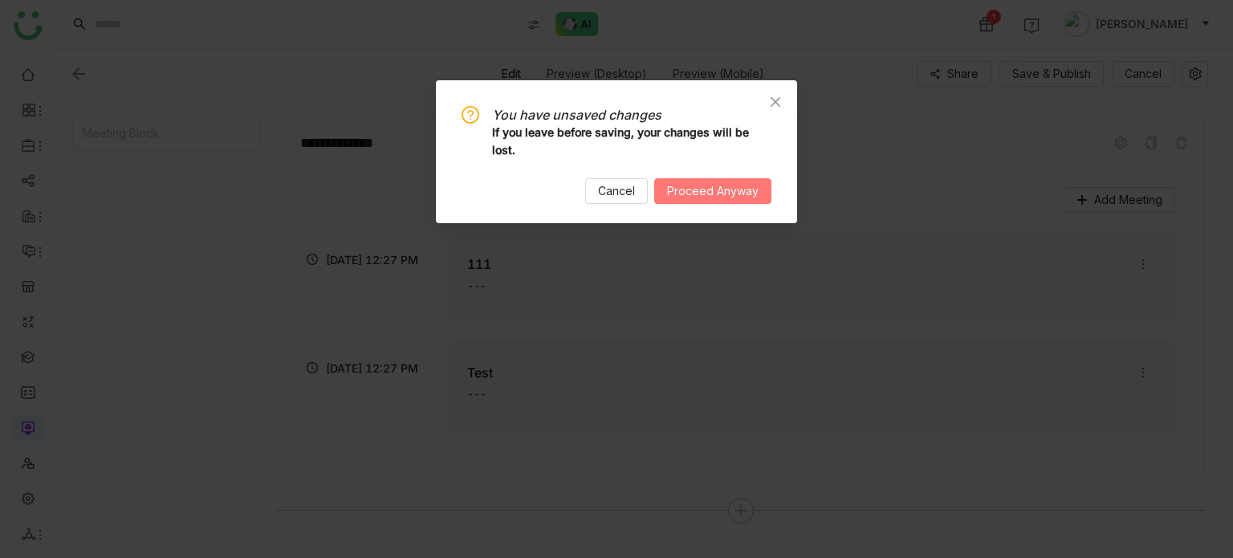
click at [710, 199] on span "Proceed Anyway" at bounding box center [712, 191] width 91 height 18
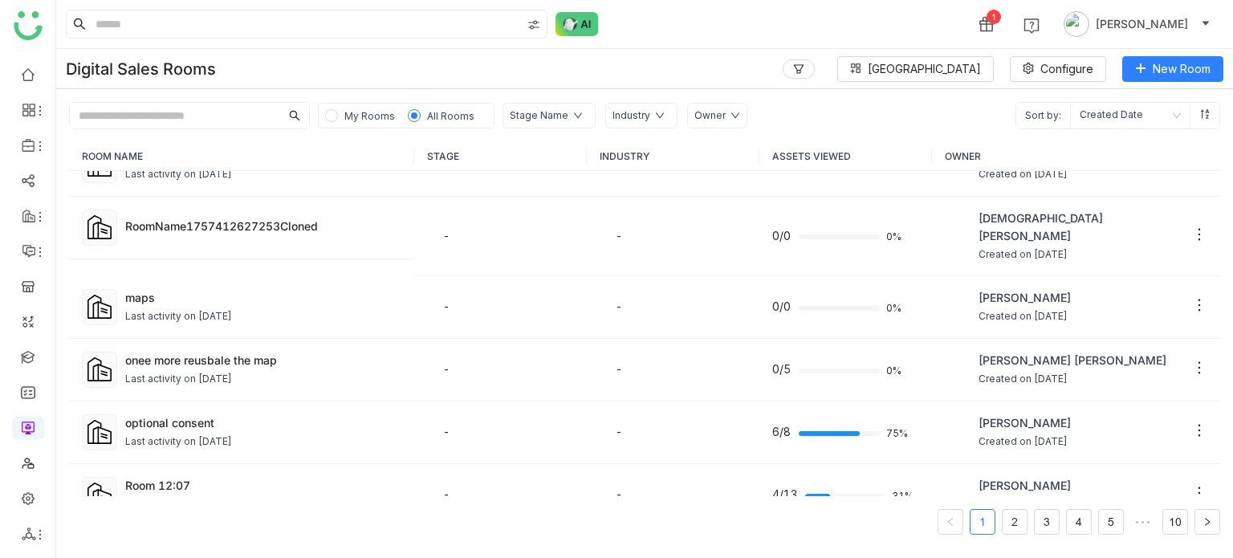
scroll to position [942, 0]
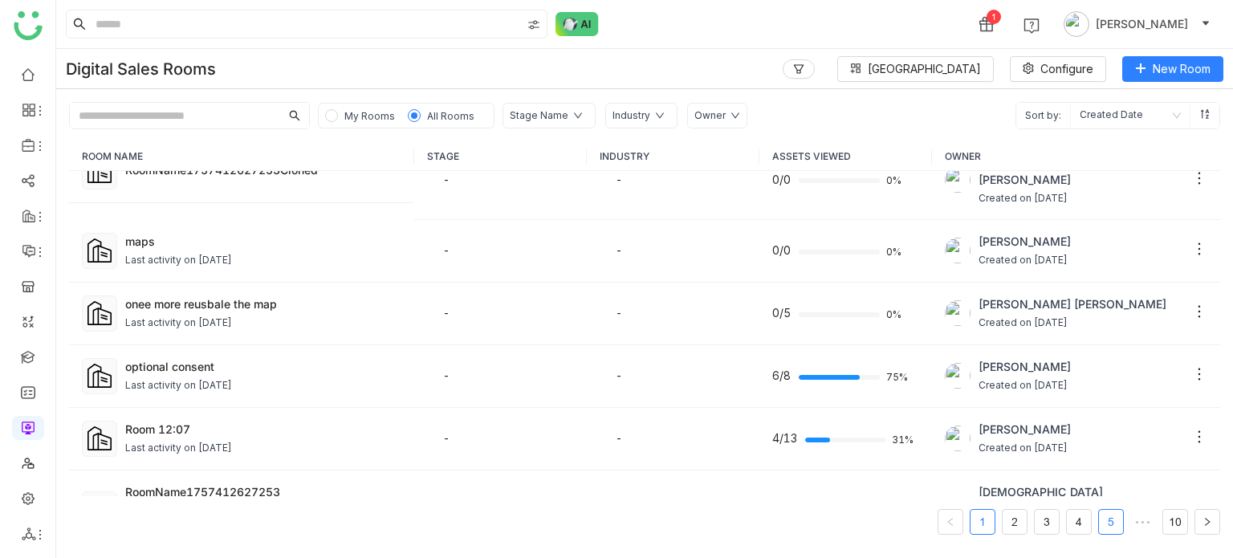
click at [1117, 520] on link "5" at bounding box center [1111, 522] width 24 height 24
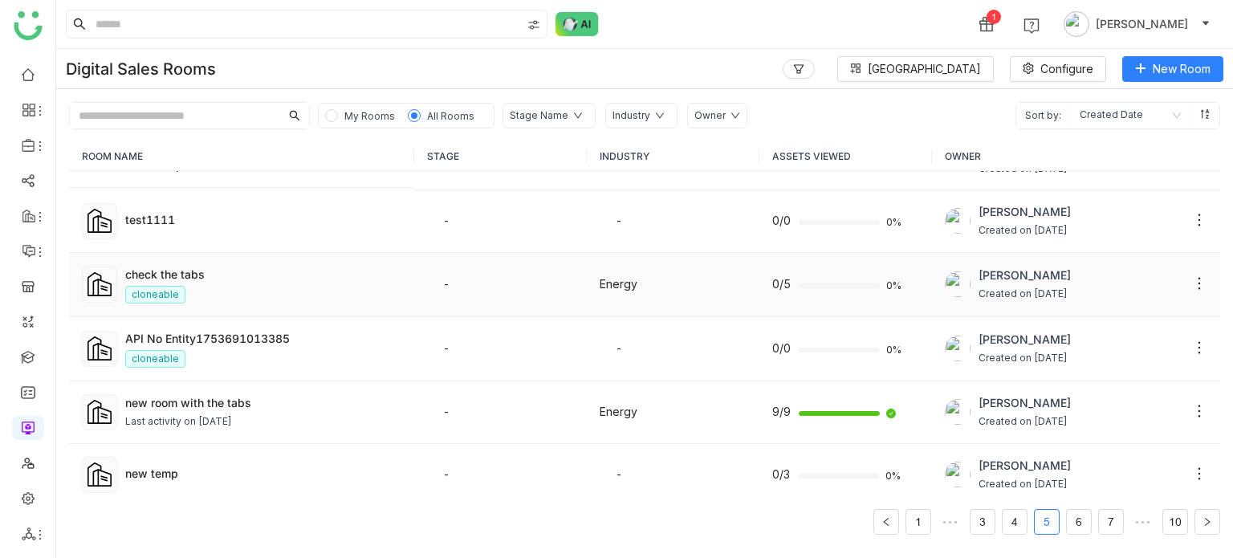
scroll to position [61, 0]
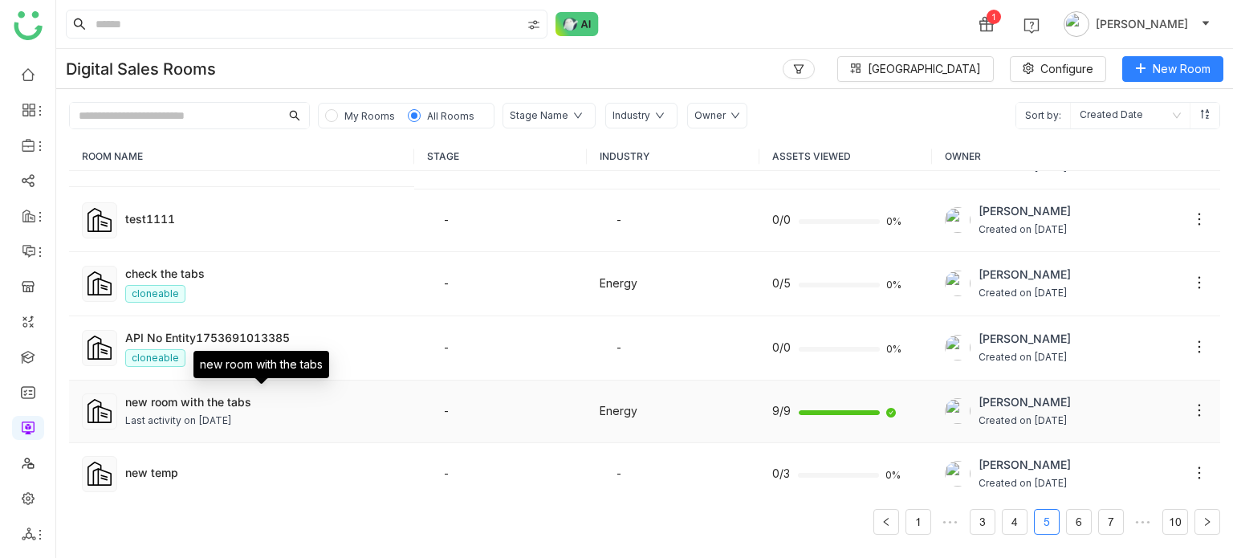
click at [236, 401] on div "new room with the tabs" at bounding box center [263, 401] width 276 height 17
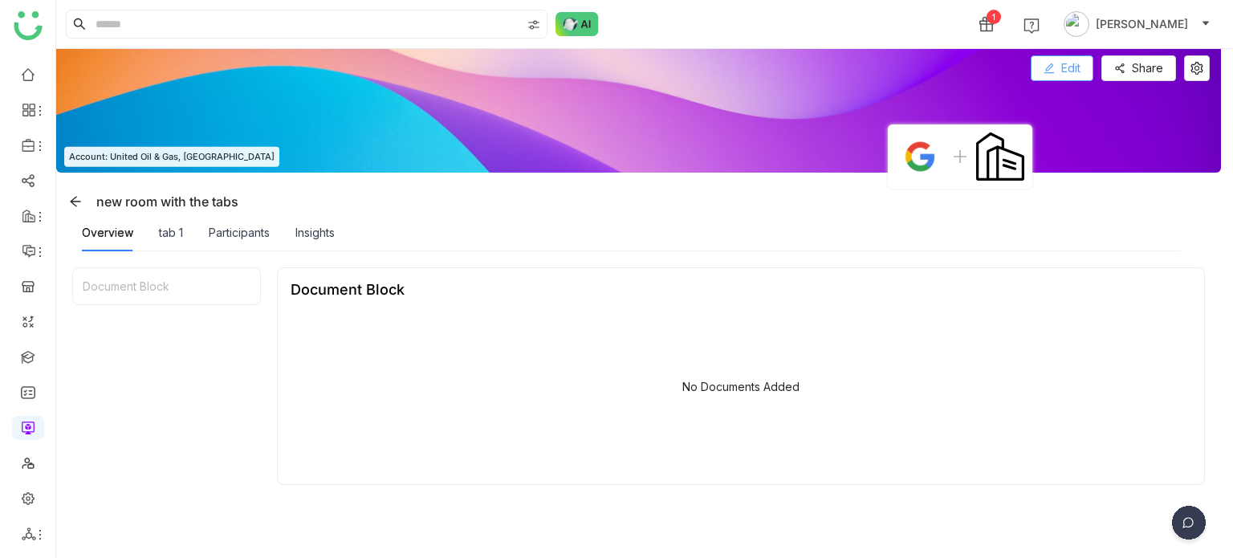
click at [1079, 75] on span "Edit" at bounding box center [1070, 68] width 19 height 18
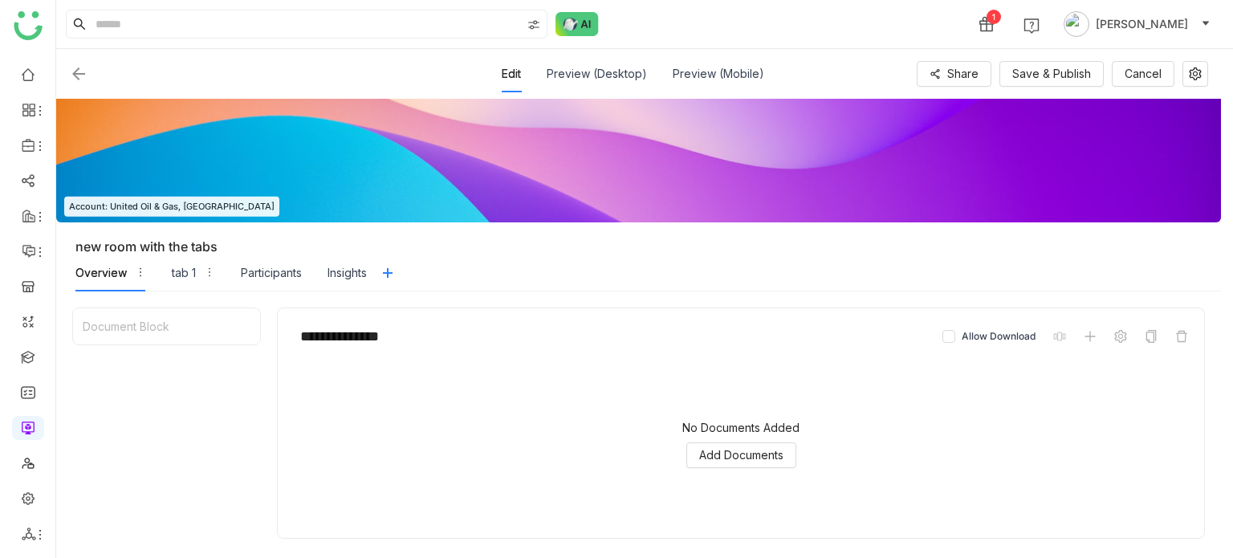
scroll to position [193, 0]
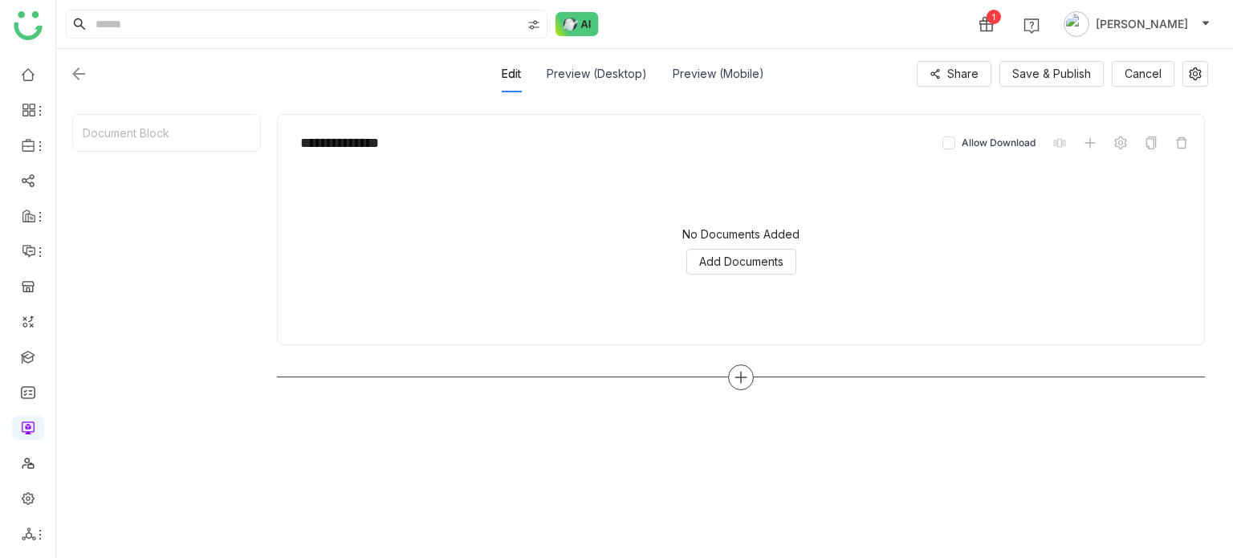
click at [744, 378] on icon at bounding box center [741, 377] width 14 height 14
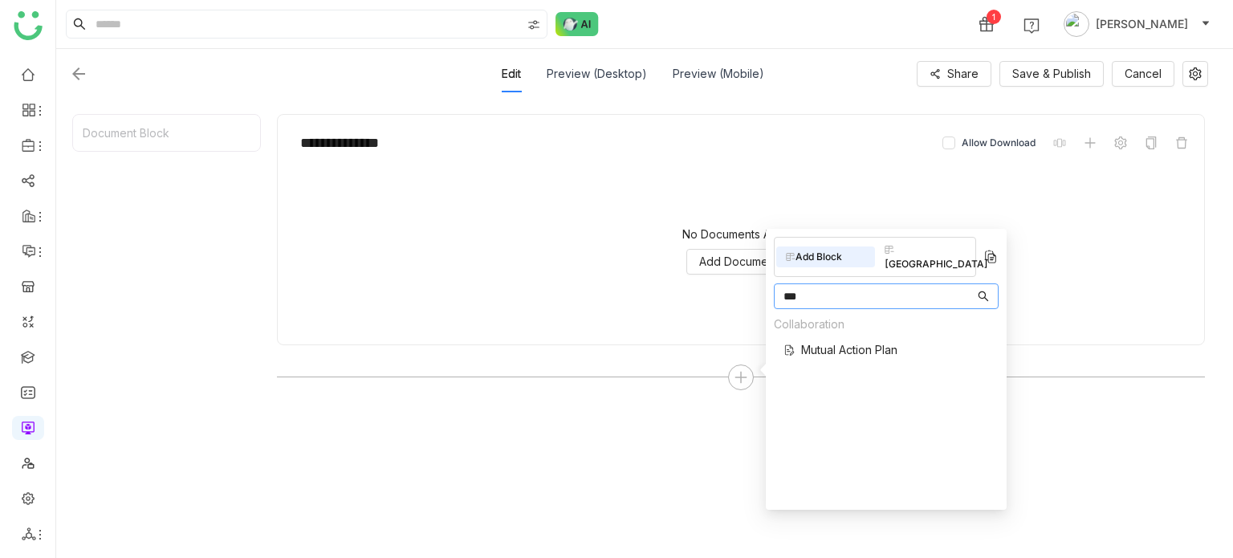
type input "***"
click at [856, 341] on span "Mutual Action Plan" at bounding box center [849, 349] width 96 height 17
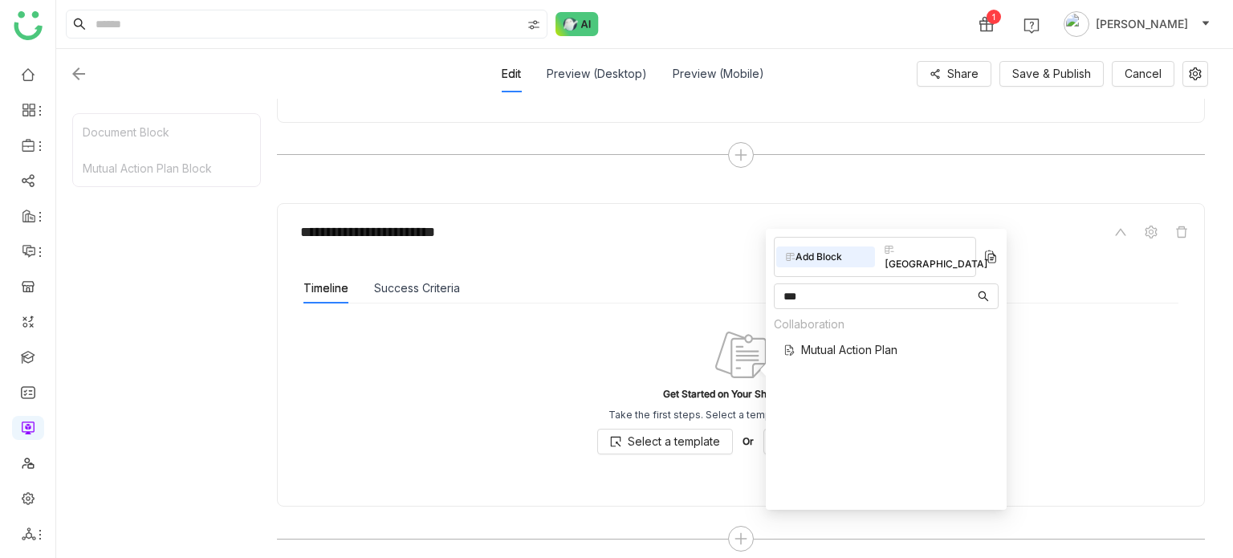
scroll to position [426, 0]
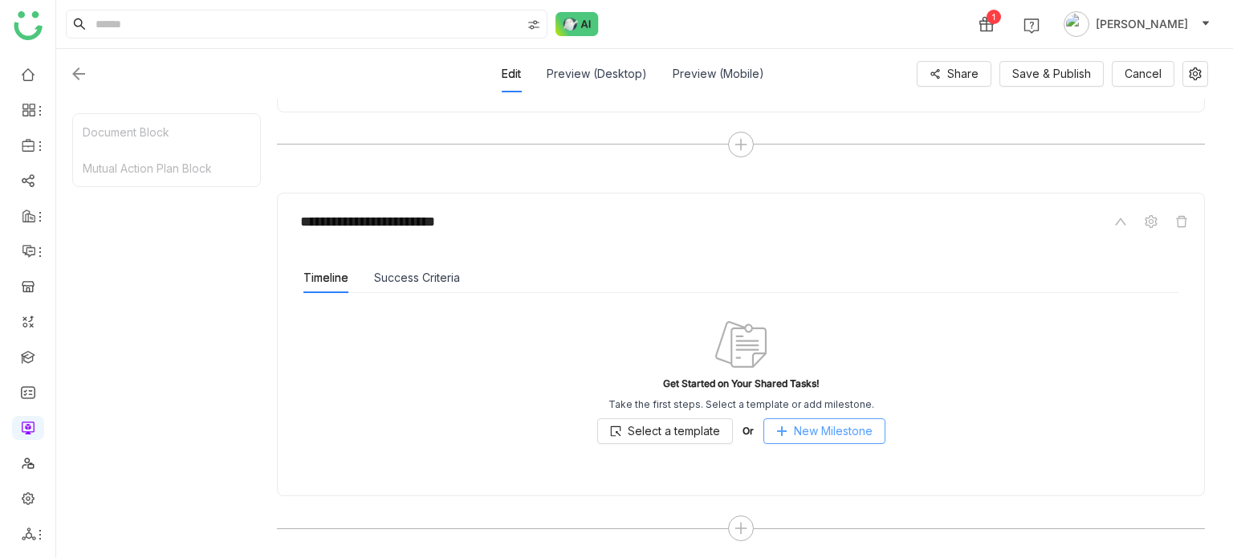
click at [854, 422] on span "New Milestone" at bounding box center [833, 431] width 79 height 18
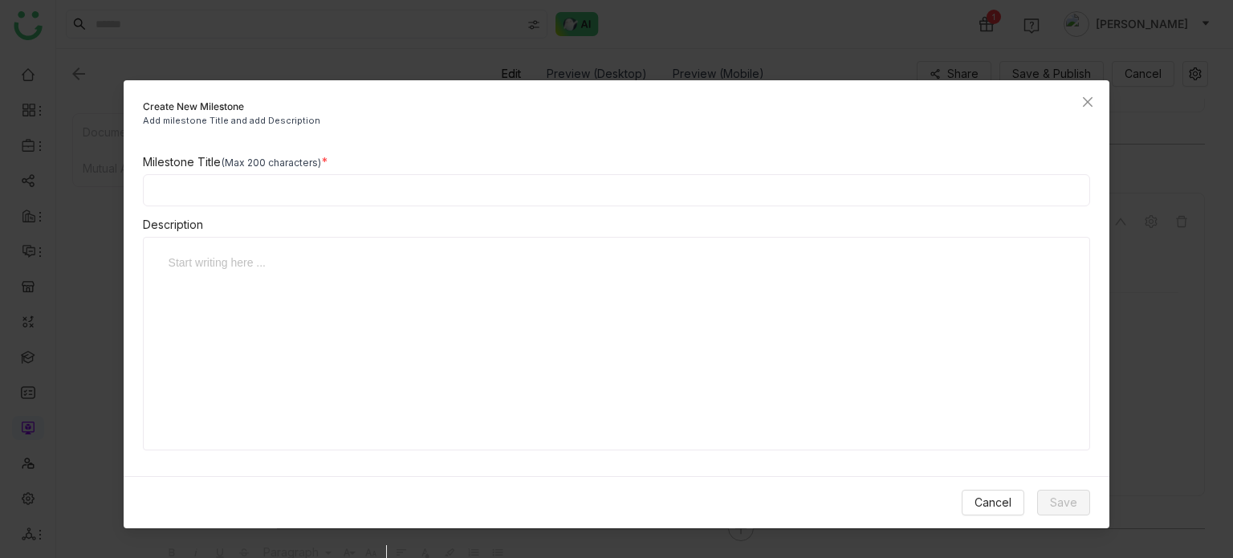
click at [576, 192] on input at bounding box center [617, 190] width 948 height 32
type input "**********"
click at [1067, 497] on span "Save" at bounding box center [1063, 503] width 27 height 18
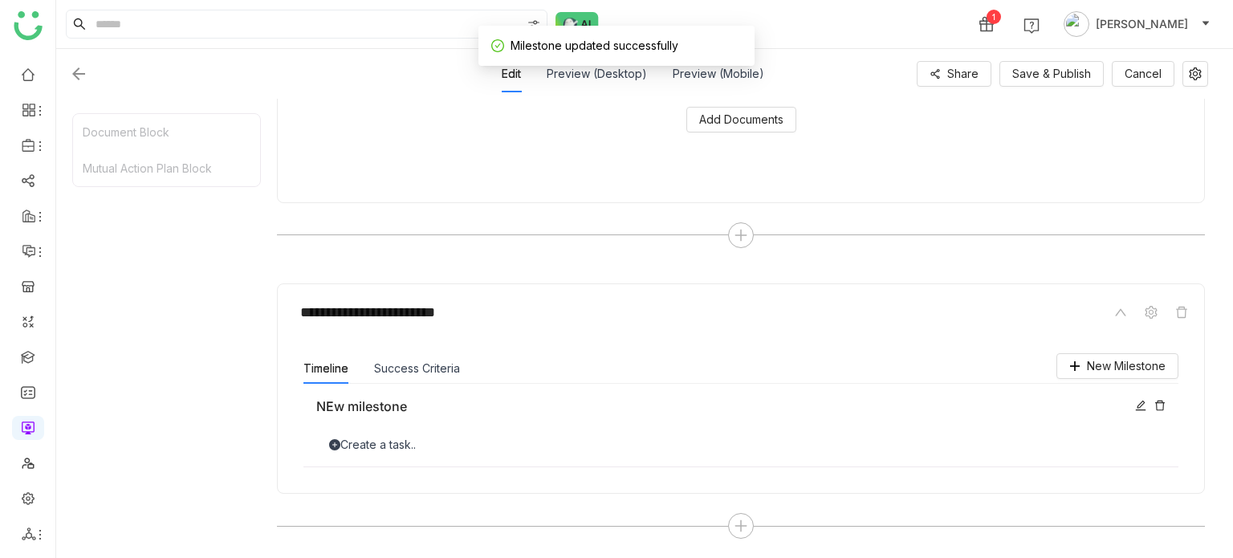
scroll to position [333, 0]
click at [445, 356] on div "Success Criteria" at bounding box center [417, 371] width 86 height 30
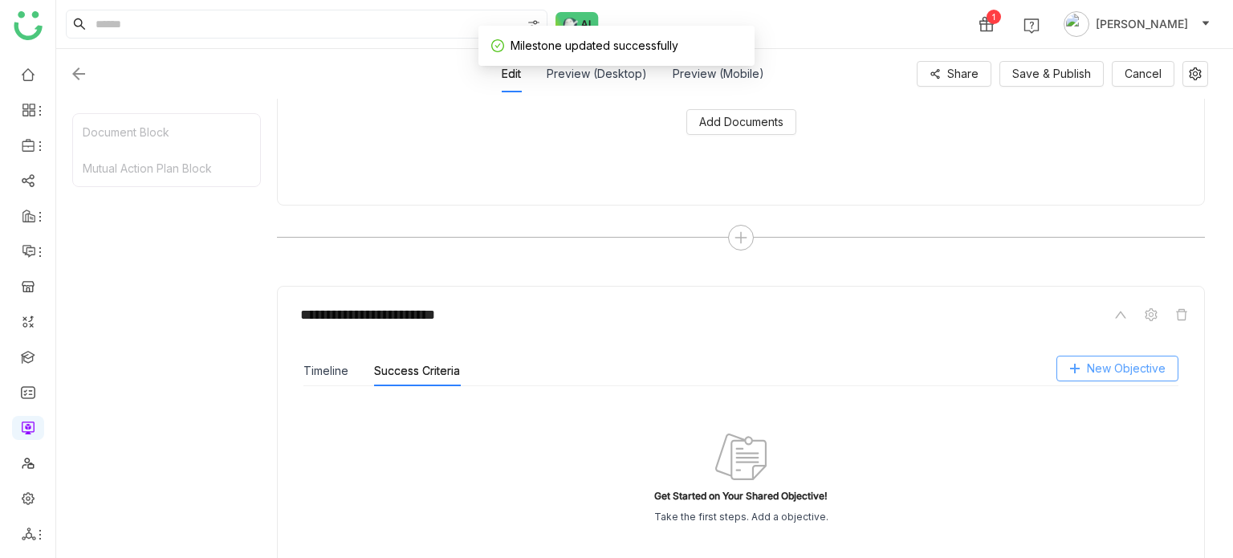
click at [1153, 379] on button "New Objective" at bounding box center [1117, 369] width 122 height 26
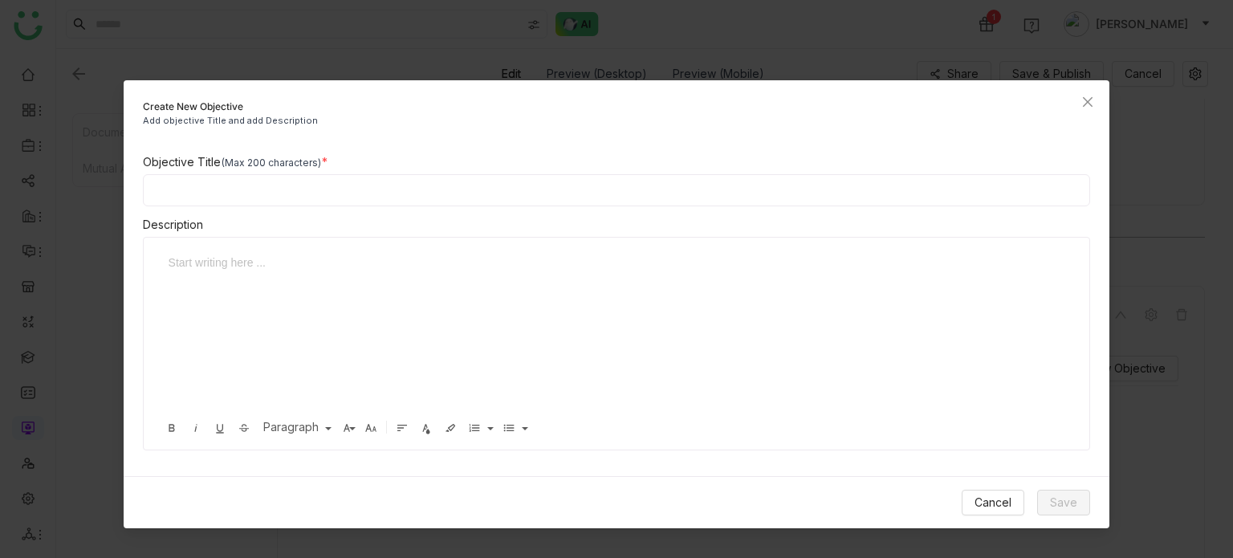
click at [474, 169] on div "Objective Title (Max 200 characters)" at bounding box center [617, 162] width 948 height 18
click at [466, 199] on input at bounding box center [617, 190] width 948 height 32
type input "********"
click at [1077, 494] on span "Save" at bounding box center [1063, 503] width 27 height 18
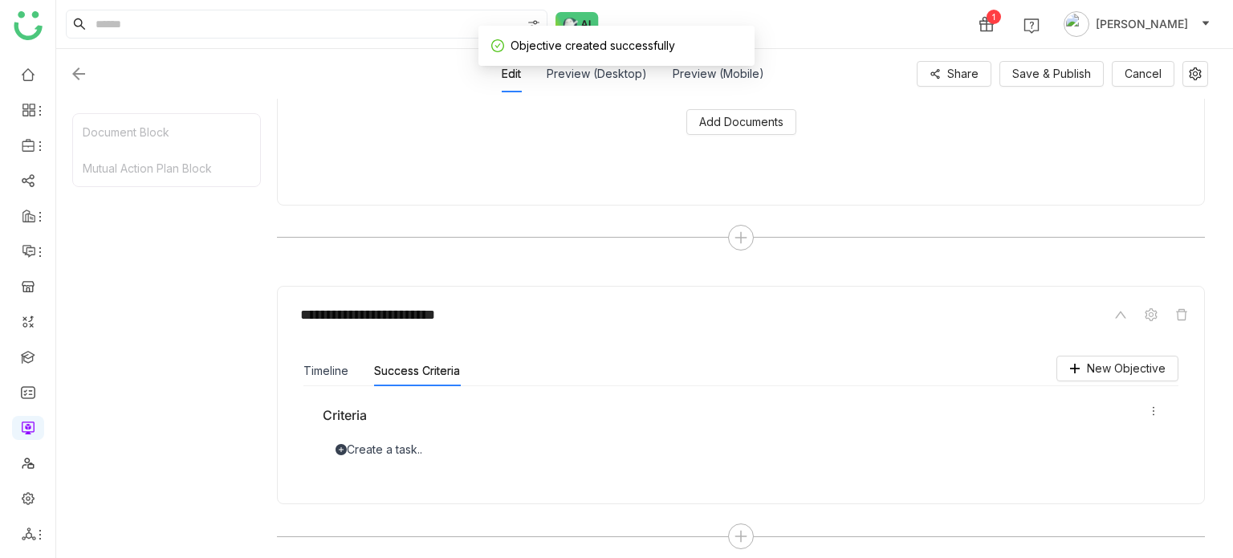
click at [415, 436] on div "Create a task.." at bounding box center [741, 446] width 836 height 24
click at [414, 441] on div "Create a task.." at bounding box center [741, 450] width 836 height 18
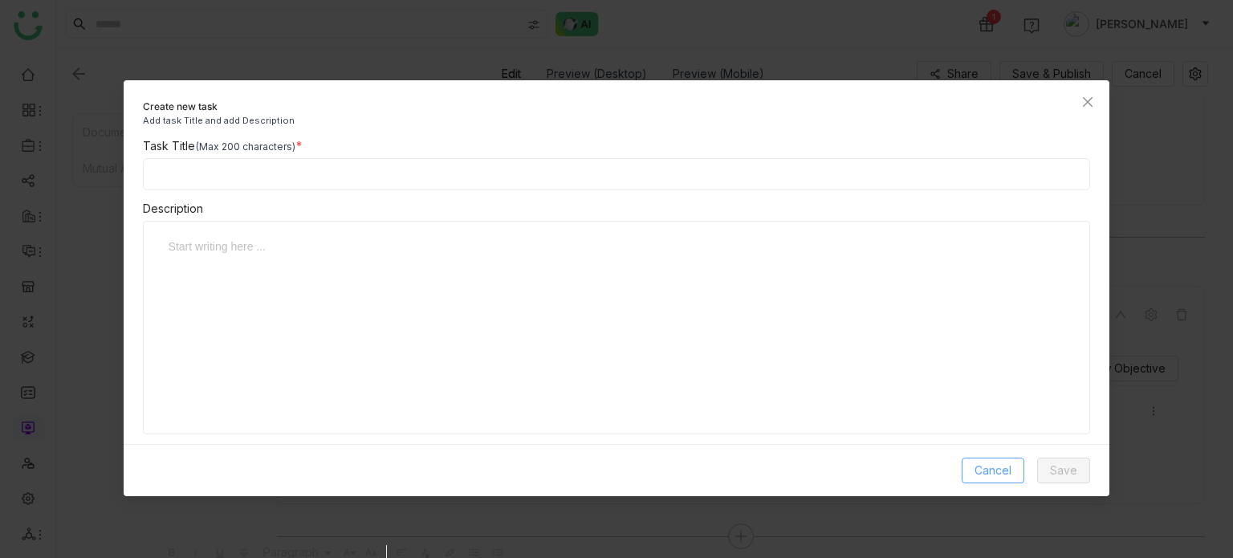
click at [992, 475] on span "Cancel" at bounding box center [992, 471] width 37 height 18
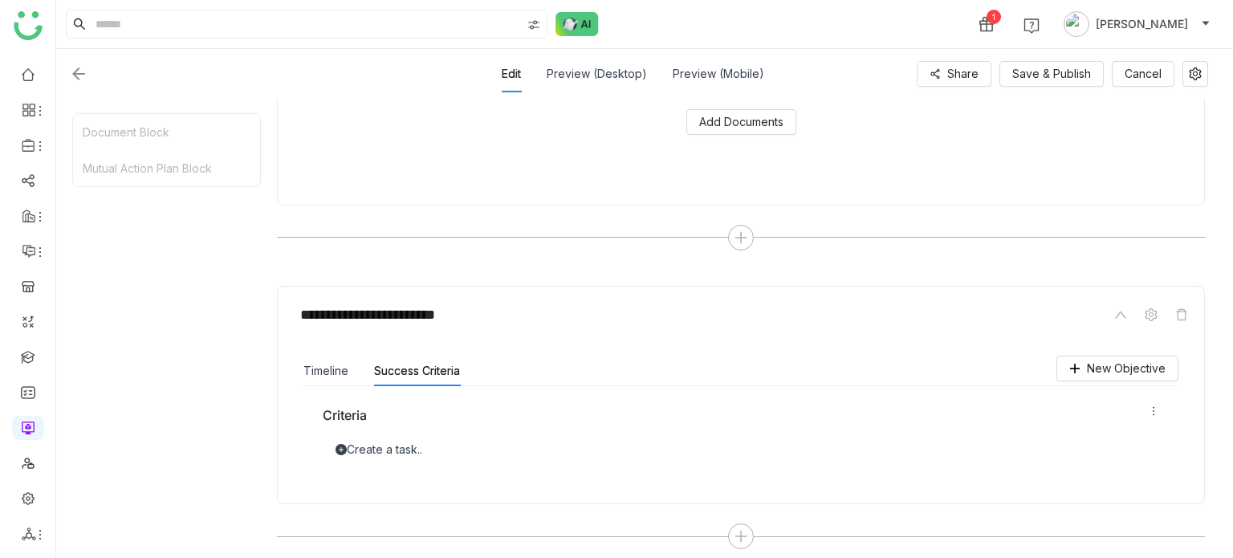
click at [384, 453] on div "Create a task.." at bounding box center [741, 450] width 836 height 18
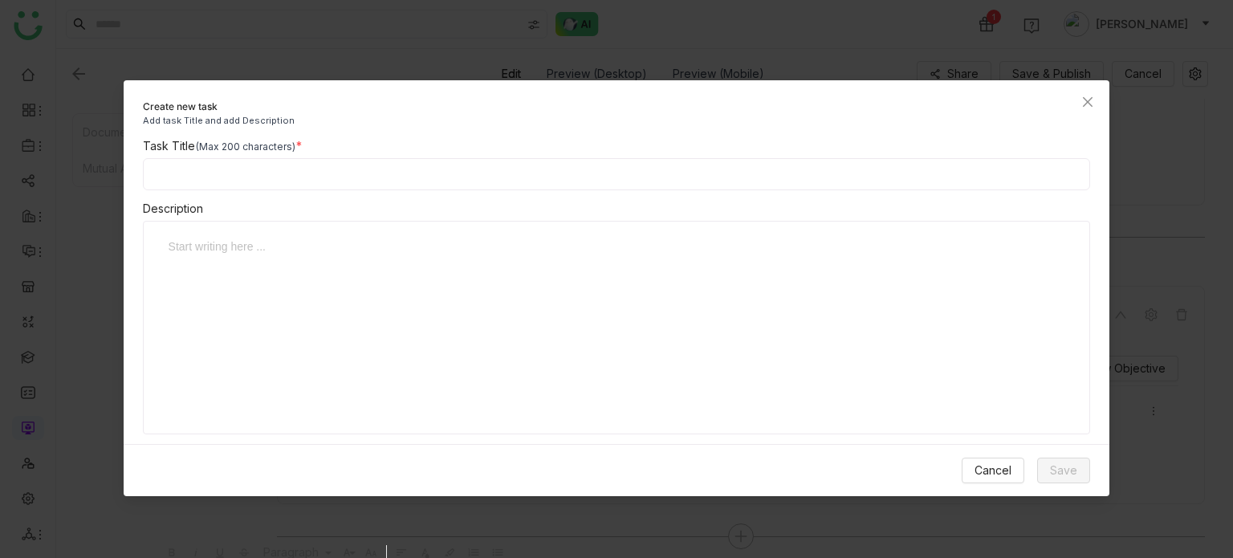
click at [350, 179] on input at bounding box center [617, 174] width 948 height 32
type input "**********"
click at [1057, 462] on span "Save" at bounding box center [1063, 471] width 27 height 18
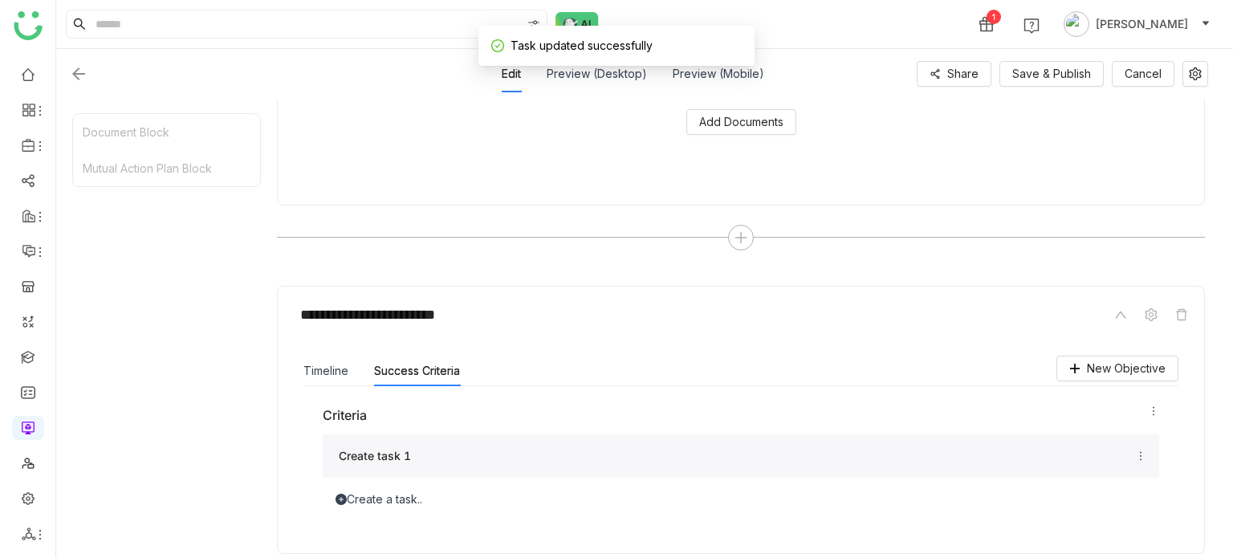
click at [389, 503] on div "Create a task.." at bounding box center [741, 499] width 836 height 18
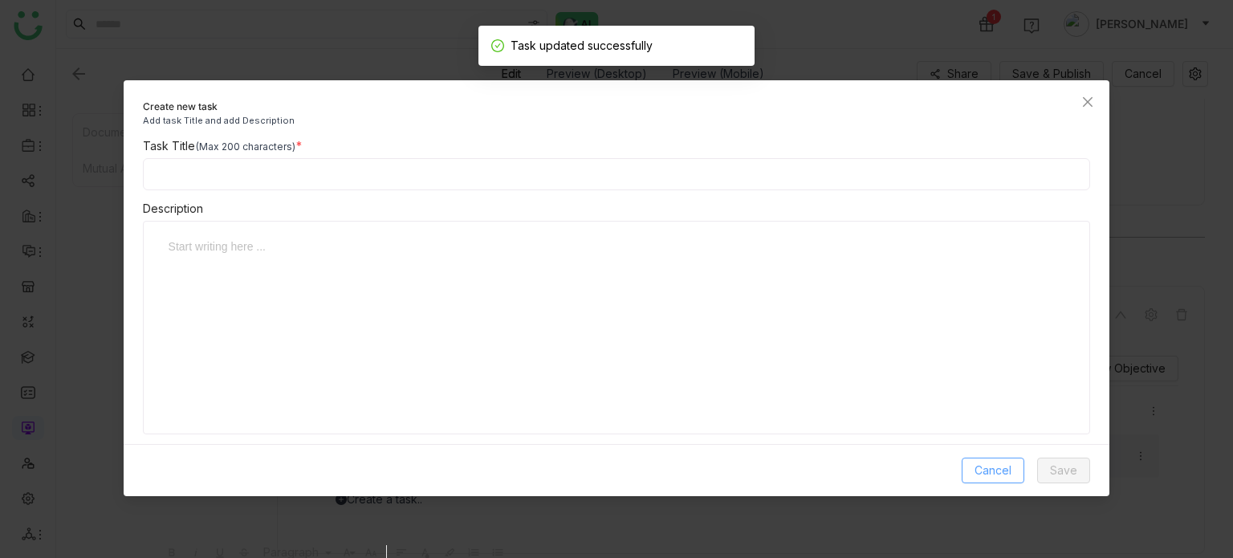
click at [978, 462] on span "Cancel" at bounding box center [992, 471] width 37 height 18
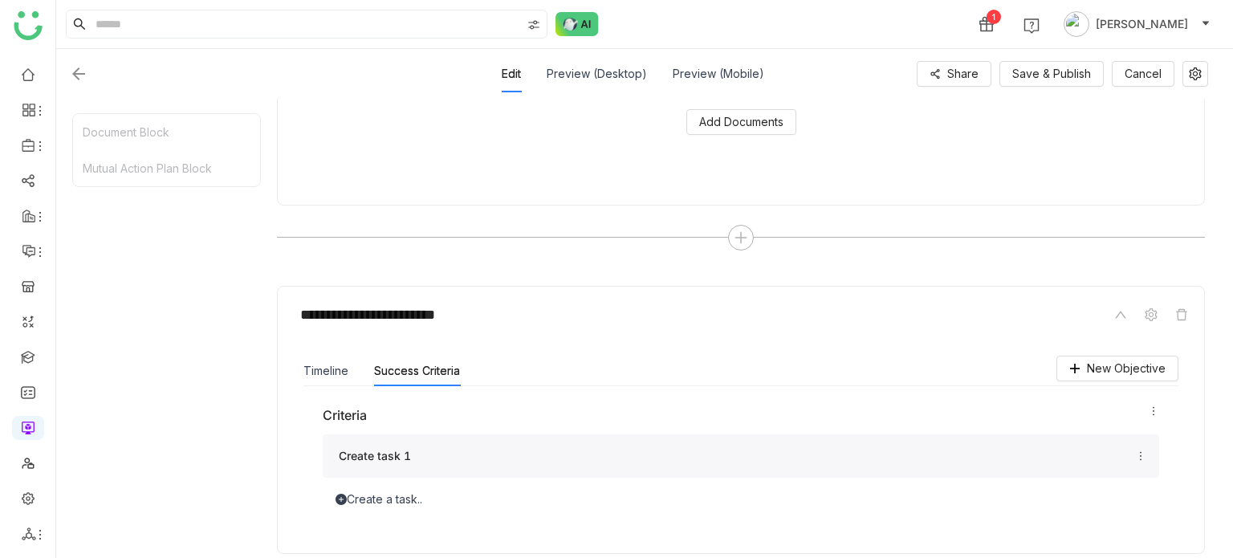
click at [418, 465] on div "Create task 1" at bounding box center [741, 455] width 836 height 43
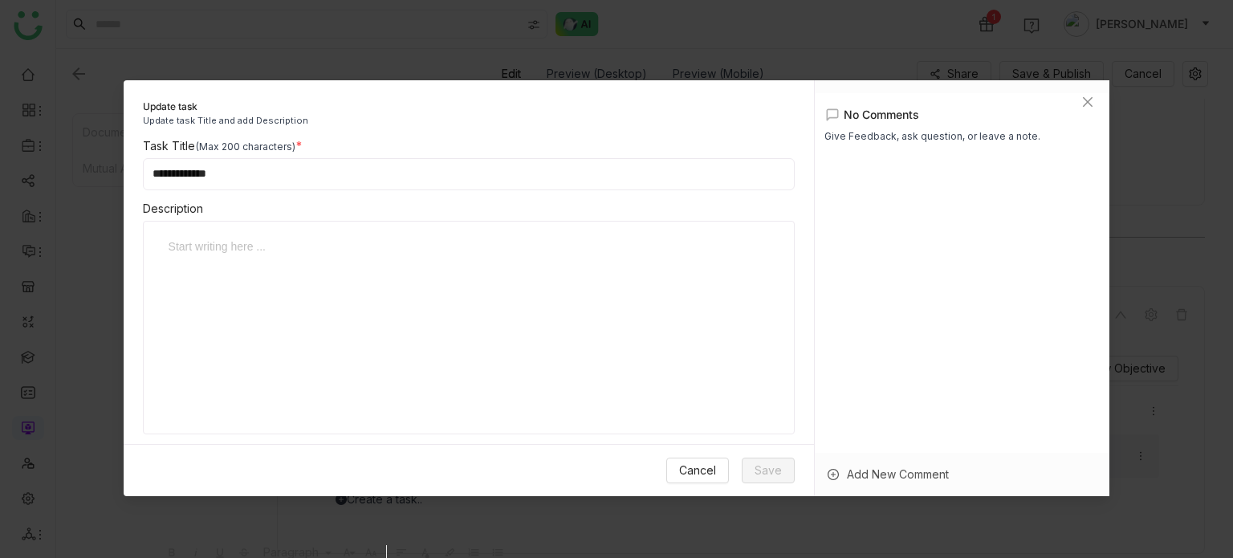
click at [932, 485] on div "Add New Comment" at bounding box center [962, 474] width 295 height 43
click at [968, 426] on div at bounding box center [962, 423] width 278 height 18
click at [1089, 466] on div "send Send" at bounding box center [1098, 475] width 21 height 26
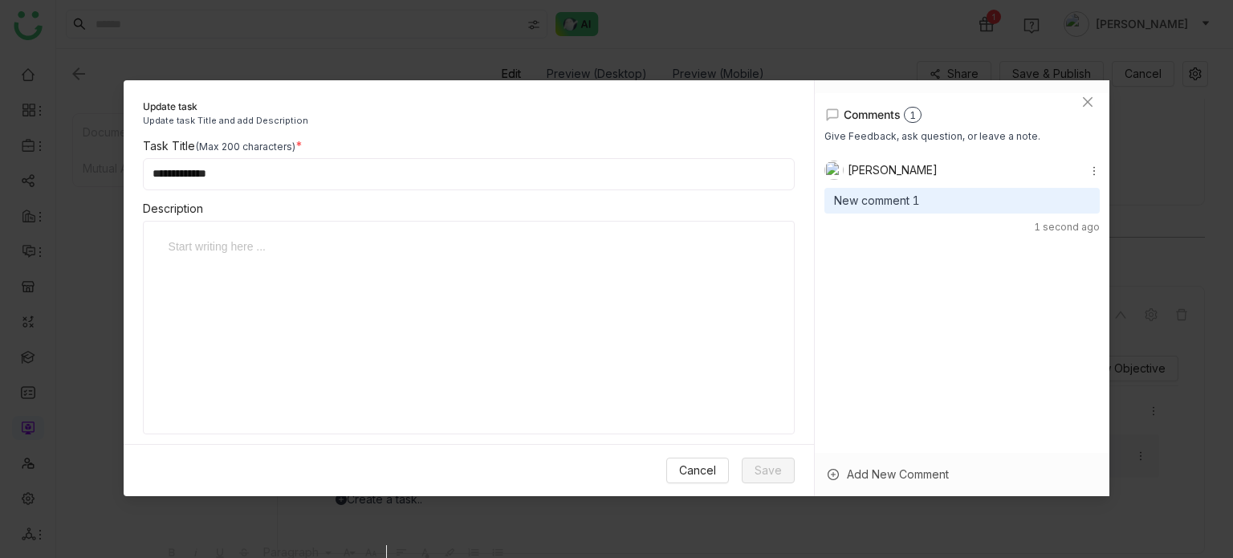
scroll to position [54, 0]
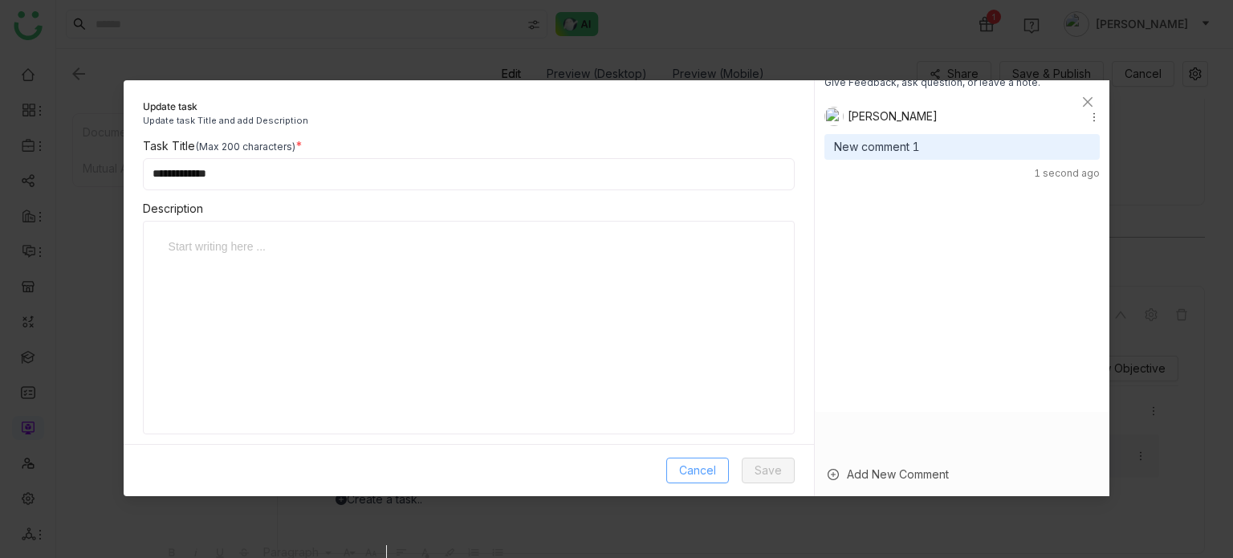
click at [709, 481] on button "Cancel" at bounding box center [697, 470] width 63 height 26
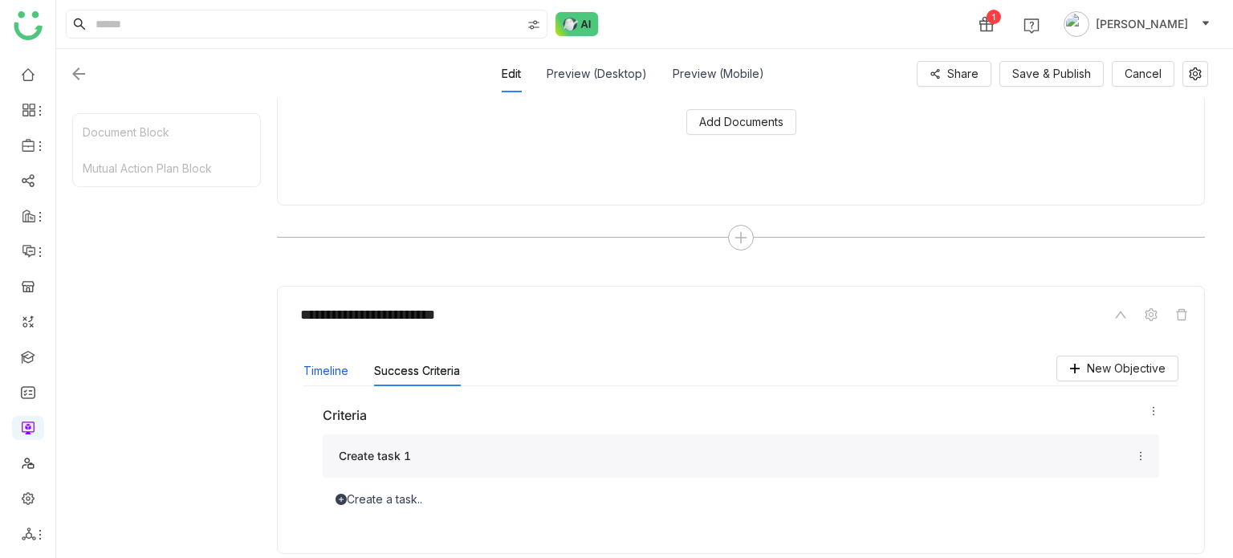
click at [330, 367] on button "Timeline" at bounding box center [325, 371] width 45 height 18
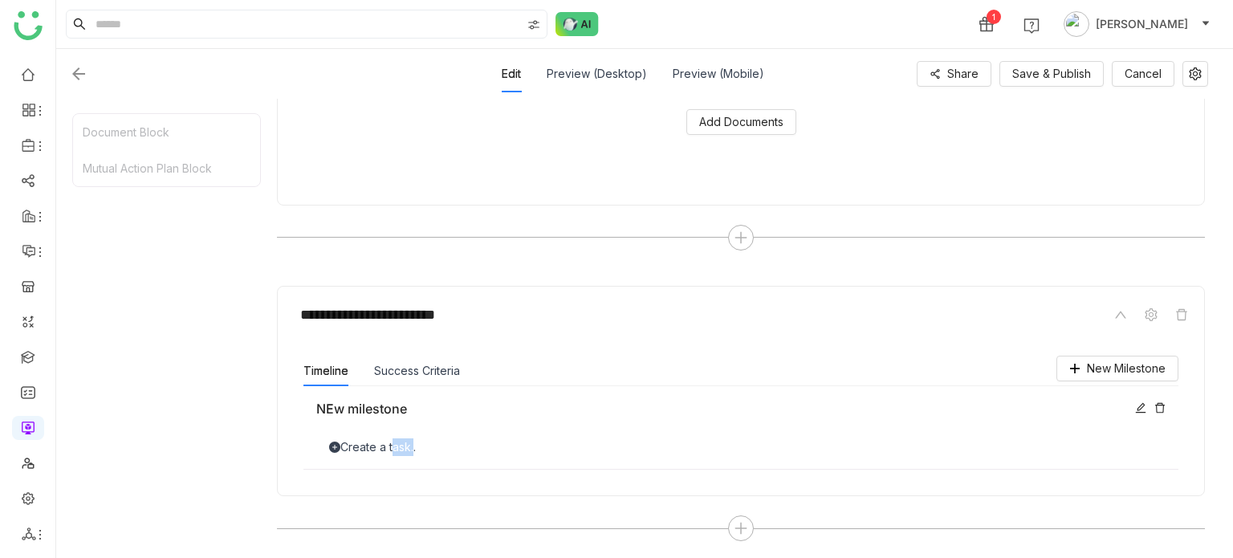
click at [400, 448] on div "Create a task.." at bounding box center [740, 447] width 849 height 18
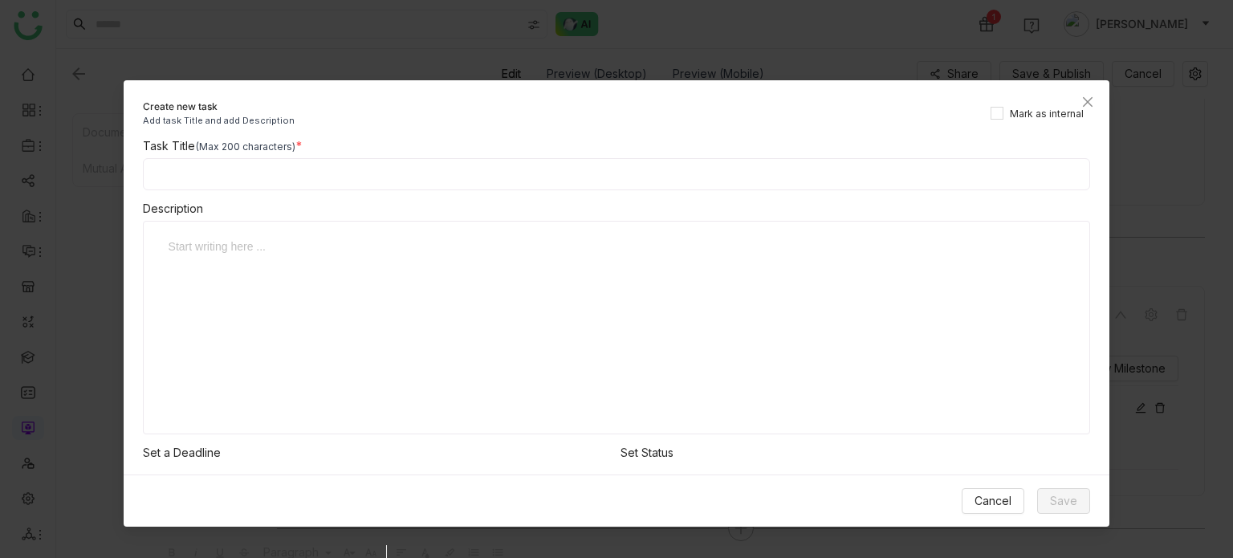
click at [410, 185] on input at bounding box center [617, 174] width 948 height 32
type input "**********"
click at [1076, 500] on span "Save" at bounding box center [1063, 501] width 27 height 18
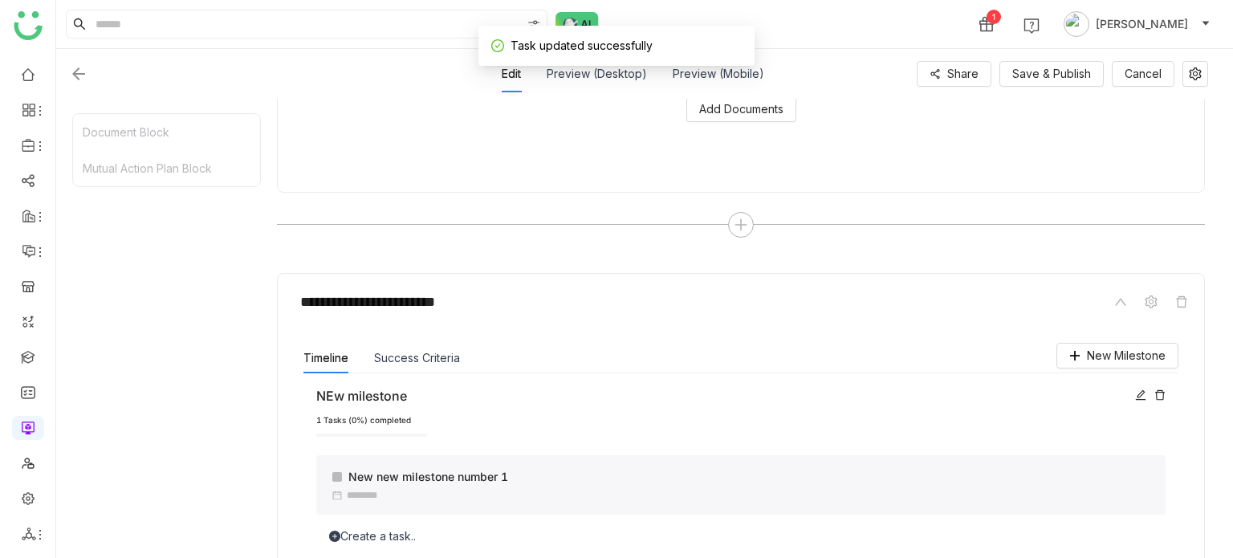
scroll to position [437, 0]
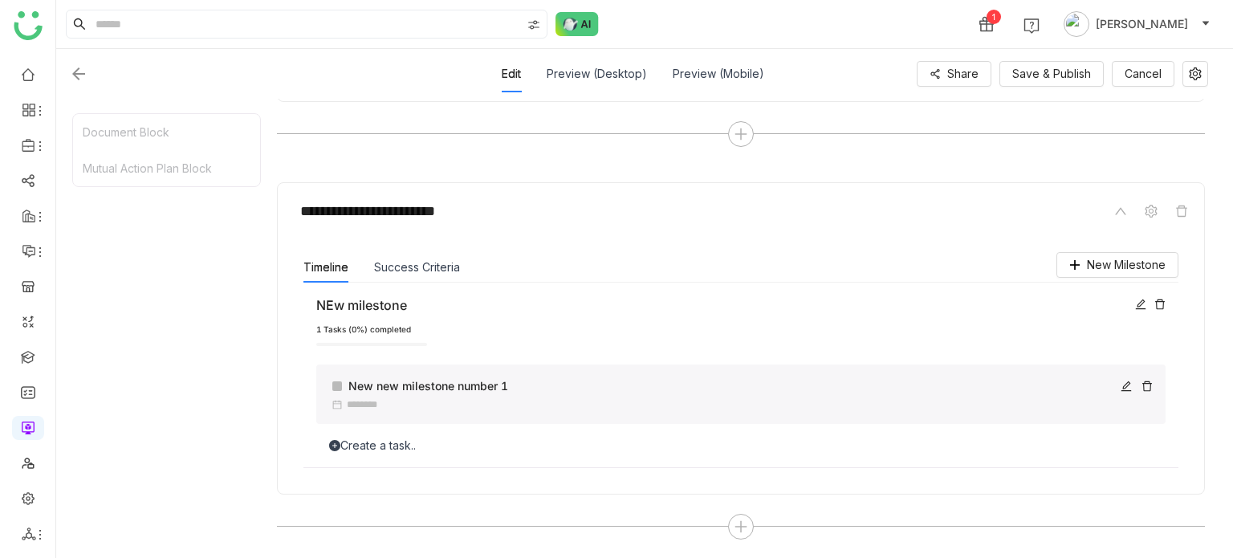
click at [432, 387] on div "New new milestone number 1" at bounding box center [722, 386] width 780 height 18
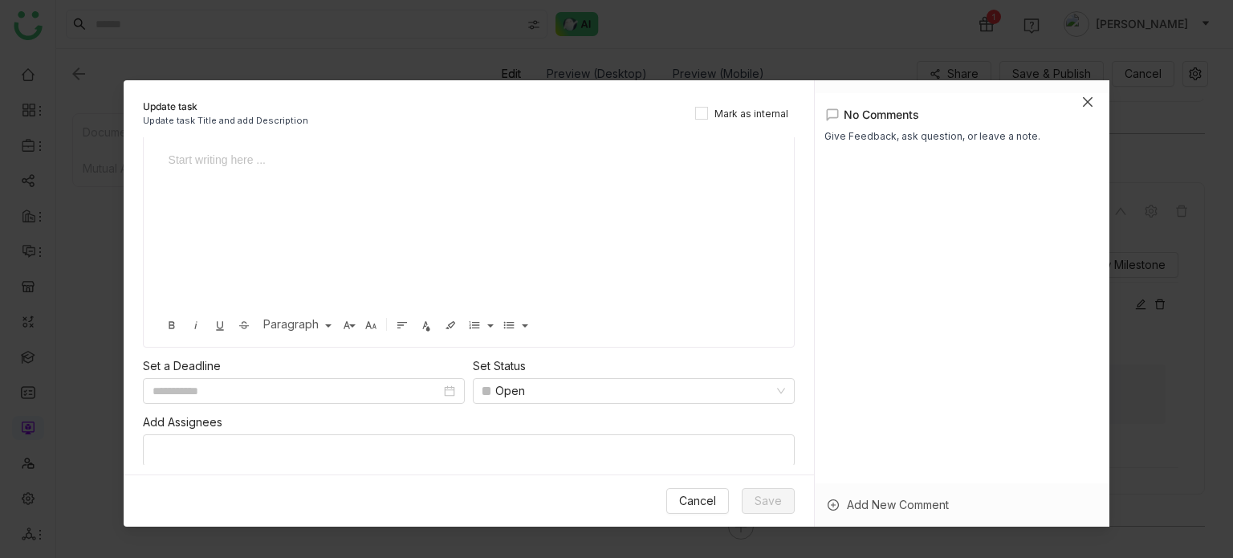
scroll to position [0, 0]
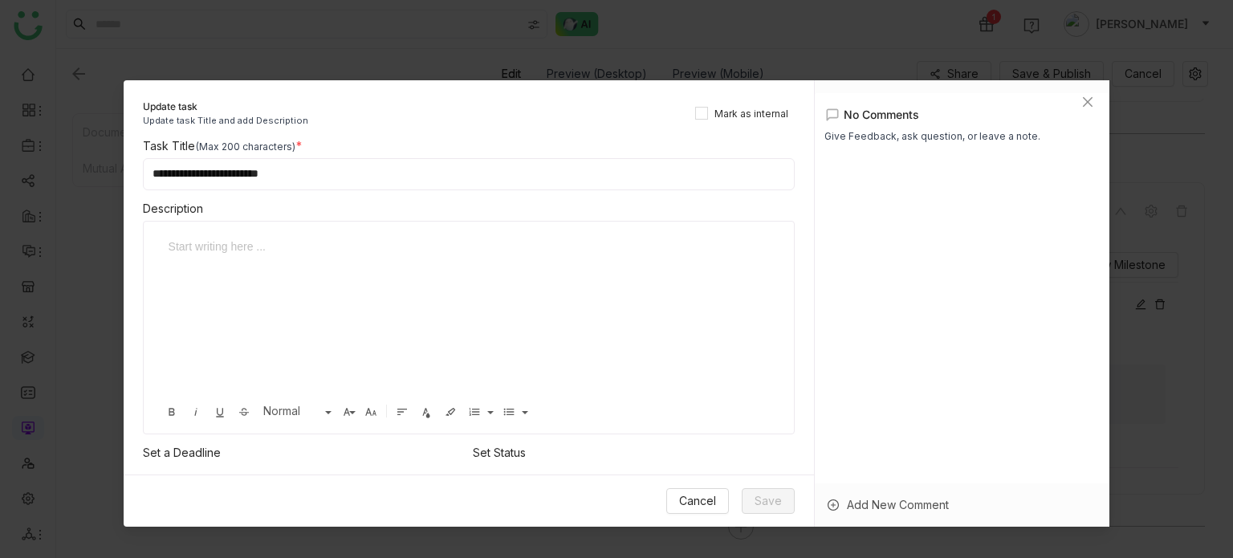
click at [311, 238] on div at bounding box center [457, 247] width 576 height 18
click at [765, 498] on span "Save" at bounding box center [767, 501] width 27 height 18
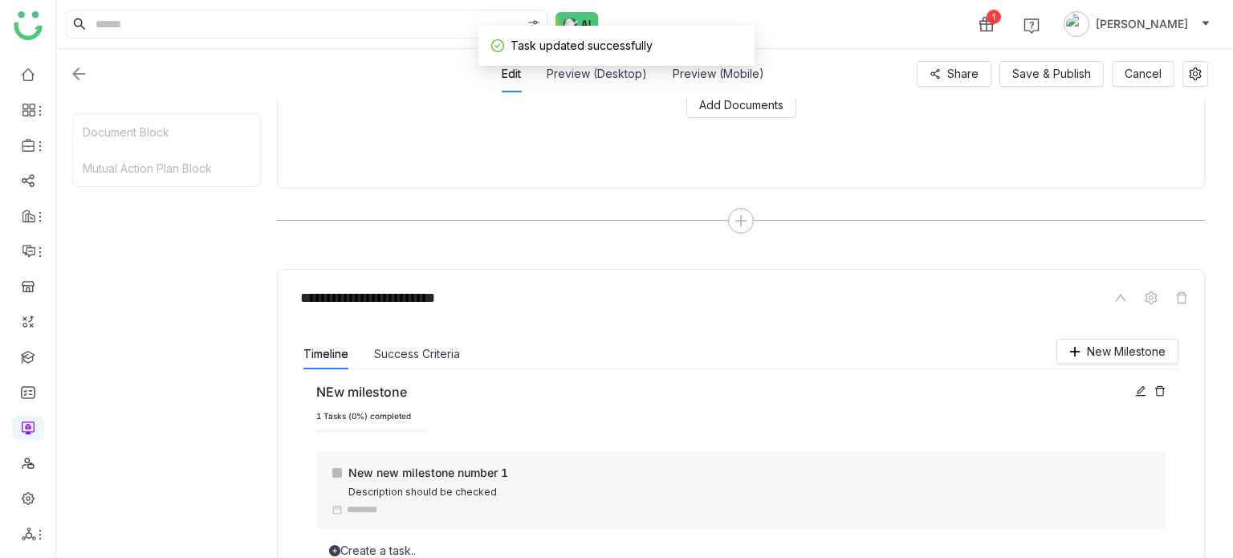
scroll to position [353, 0]
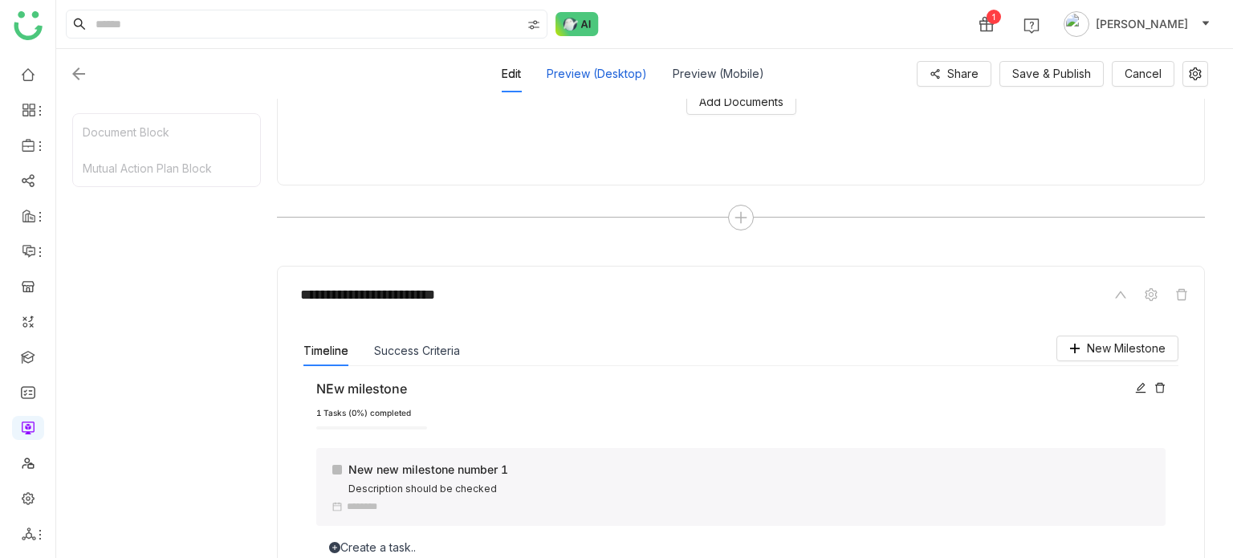
click at [620, 83] on div "Preview (Desktop)" at bounding box center [597, 73] width 100 height 37
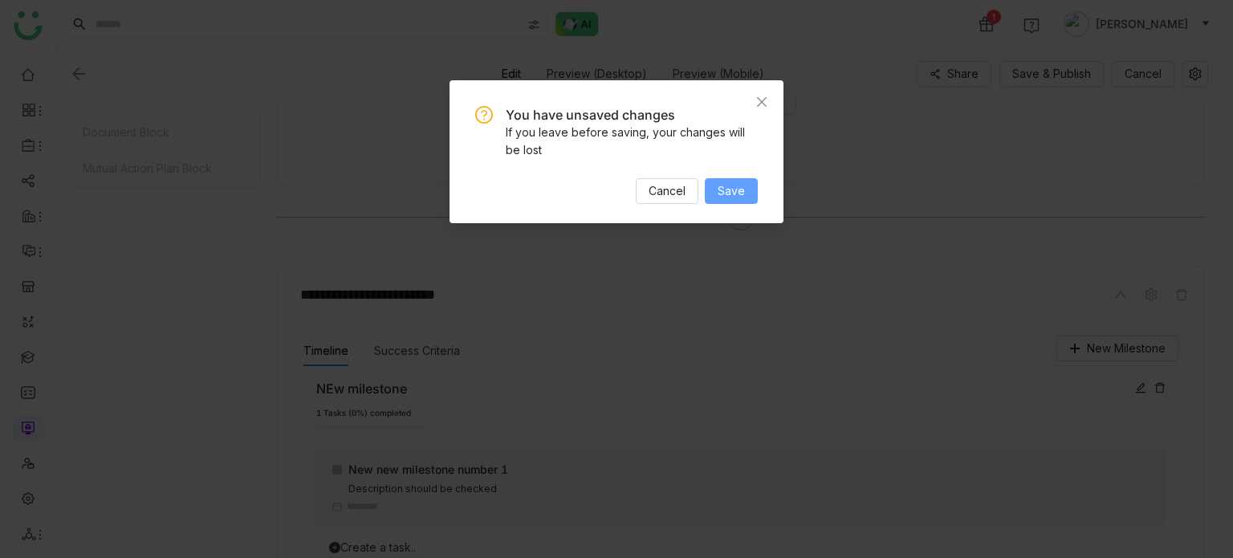
click at [730, 195] on span "Save" at bounding box center [731, 191] width 27 height 18
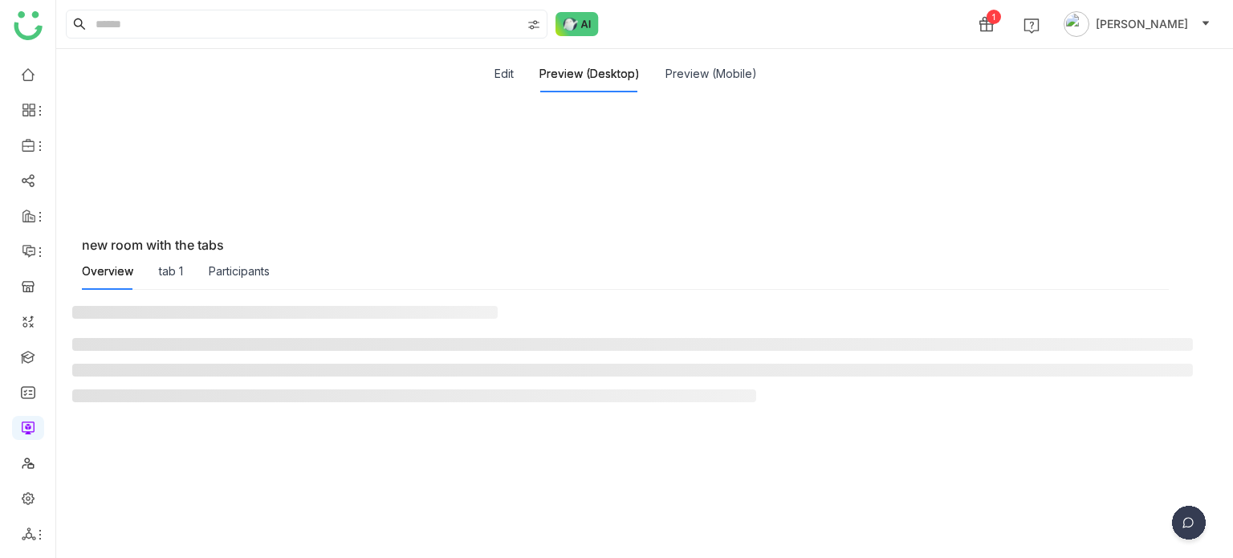
scroll to position [0, 0]
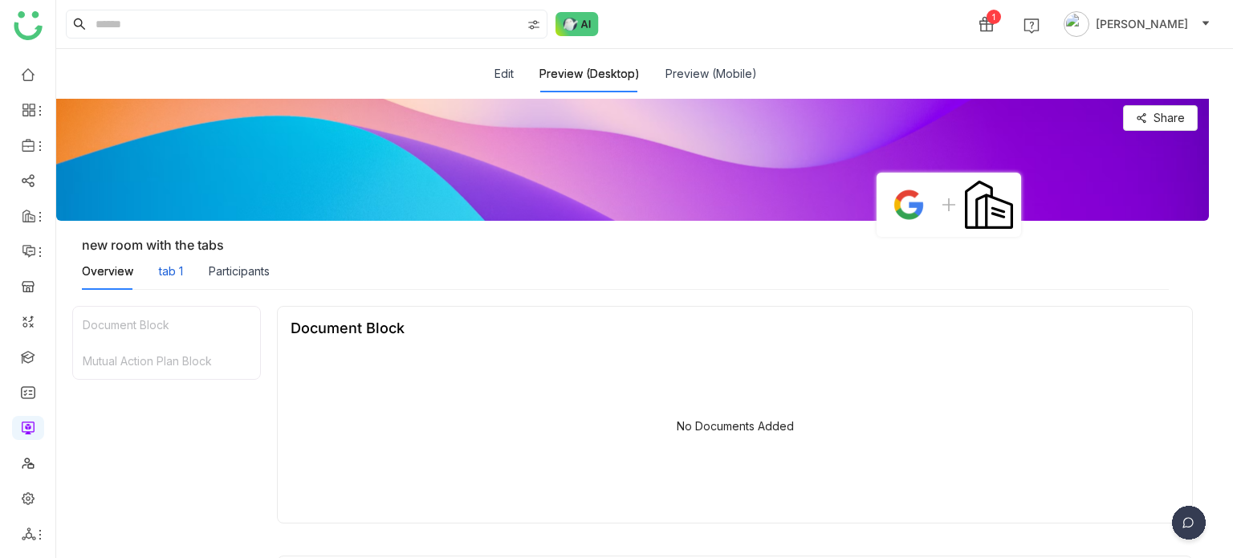
click at [173, 273] on div "tab 1" at bounding box center [171, 271] width 24 height 18
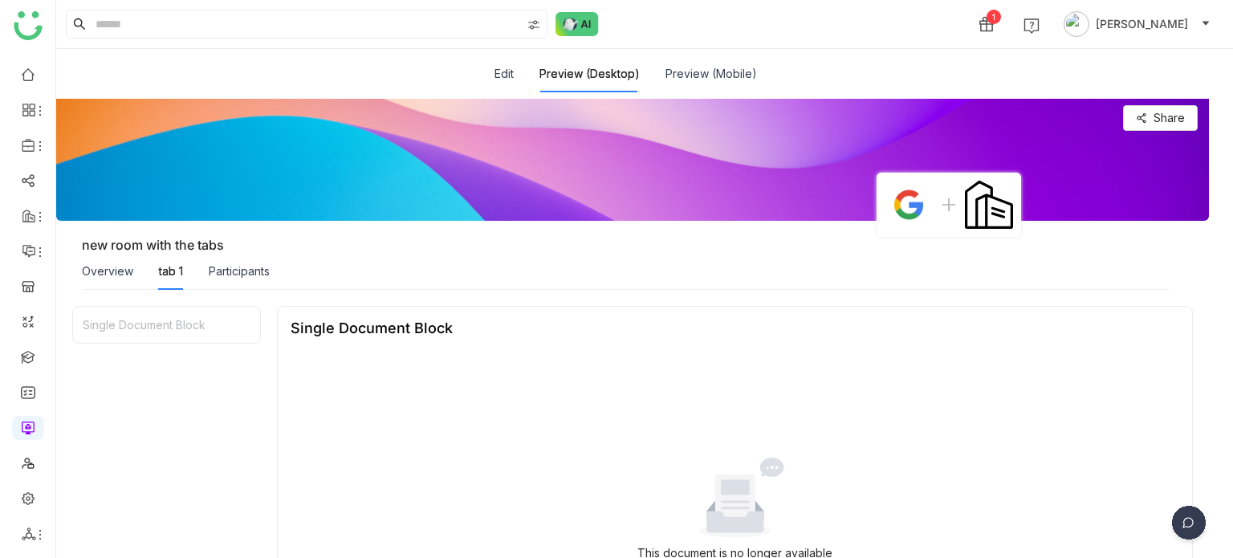
click at [516, 70] on div "Edit Preview (Desktop) Preview (Mobile)" at bounding box center [625, 73] width 262 height 37
click at [506, 73] on button "Edit" at bounding box center [503, 74] width 19 height 18
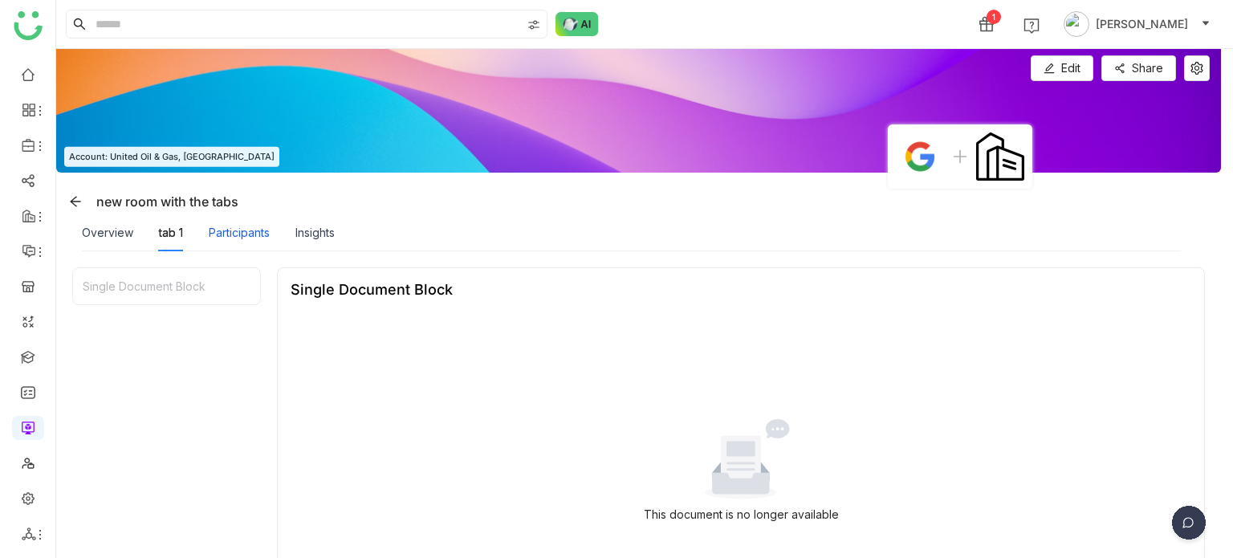
click at [226, 226] on div "Participants" at bounding box center [239, 233] width 61 height 18
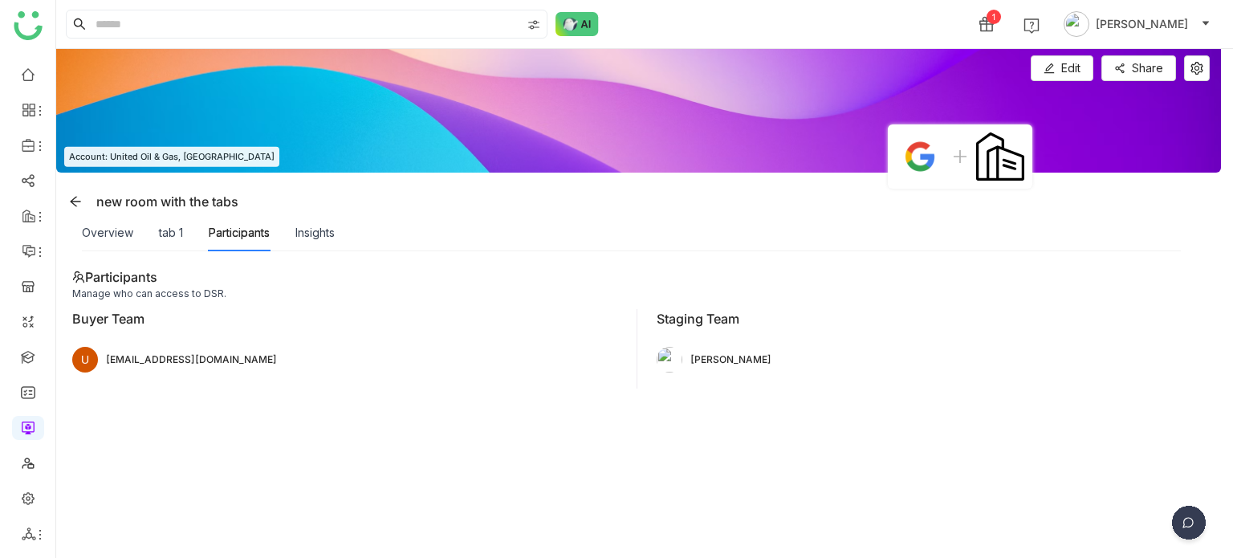
click at [159, 217] on div "tab 1" at bounding box center [171, 232] width 24 height 37
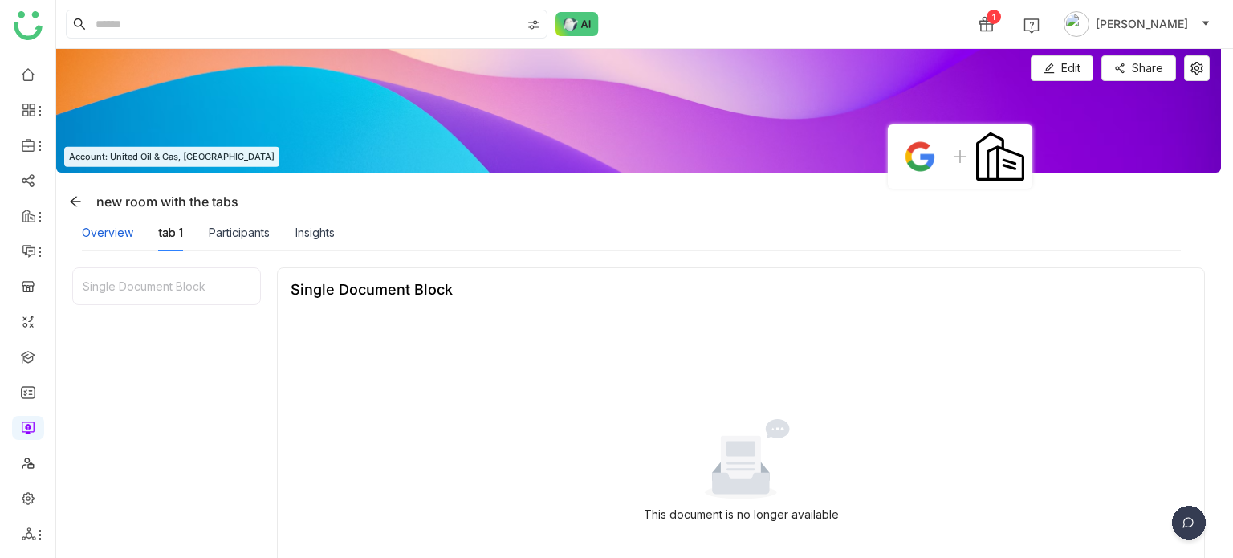
click at [107, 234] on div "Overview" at bounding box center [107, 233] width 51 height 18
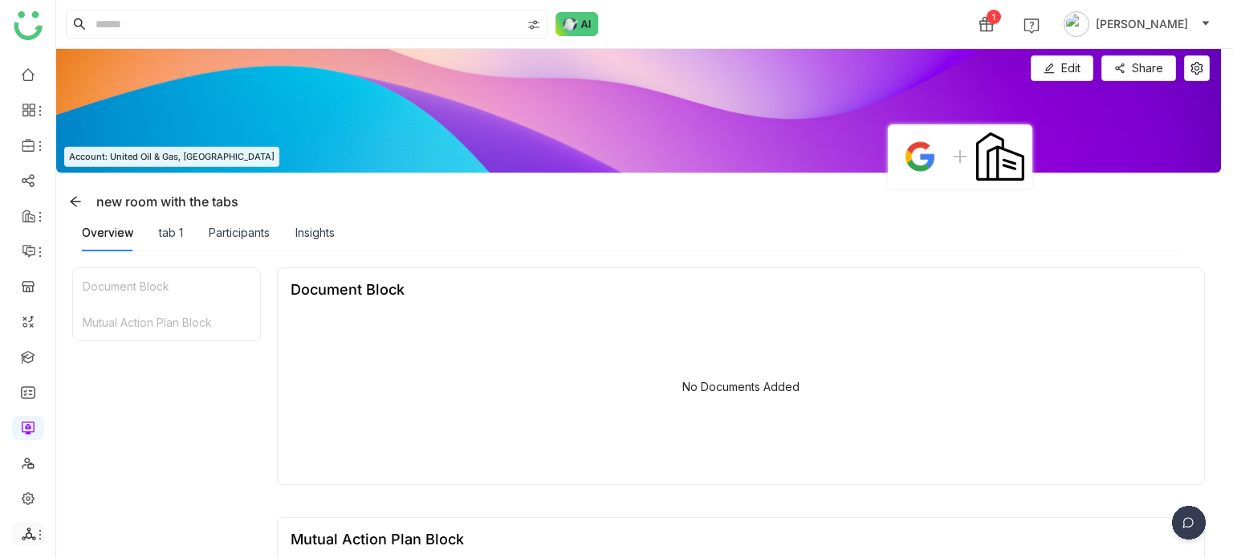
click at [28, 536] on icon at bounding box center [29, 534] width 14 height 14
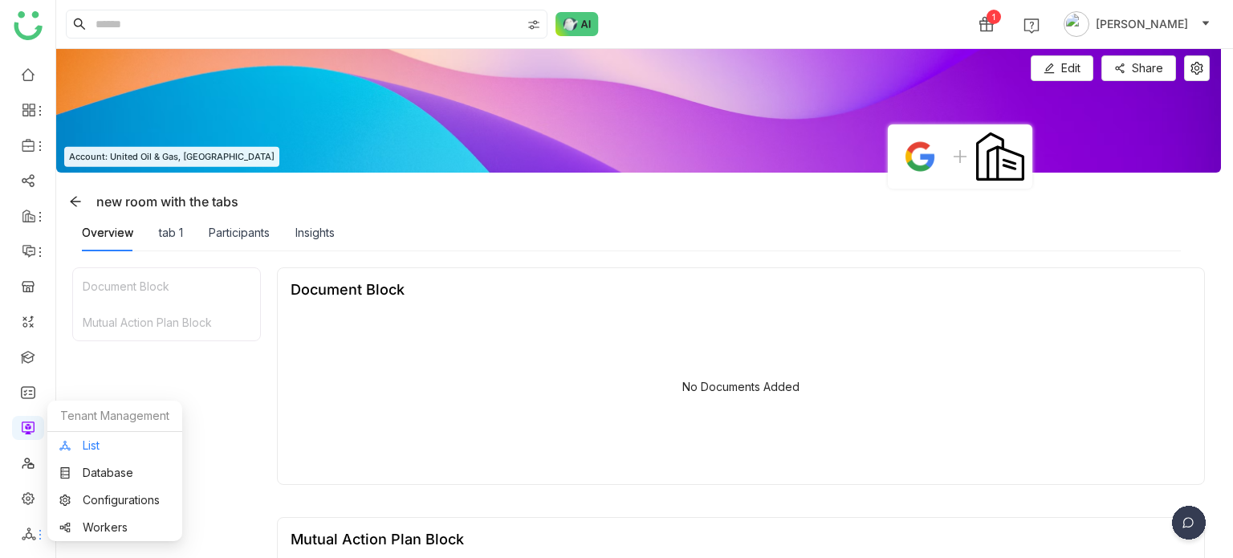
click at [126, 450] on link "List" at bounding box center [114, 445] width 111 height 11
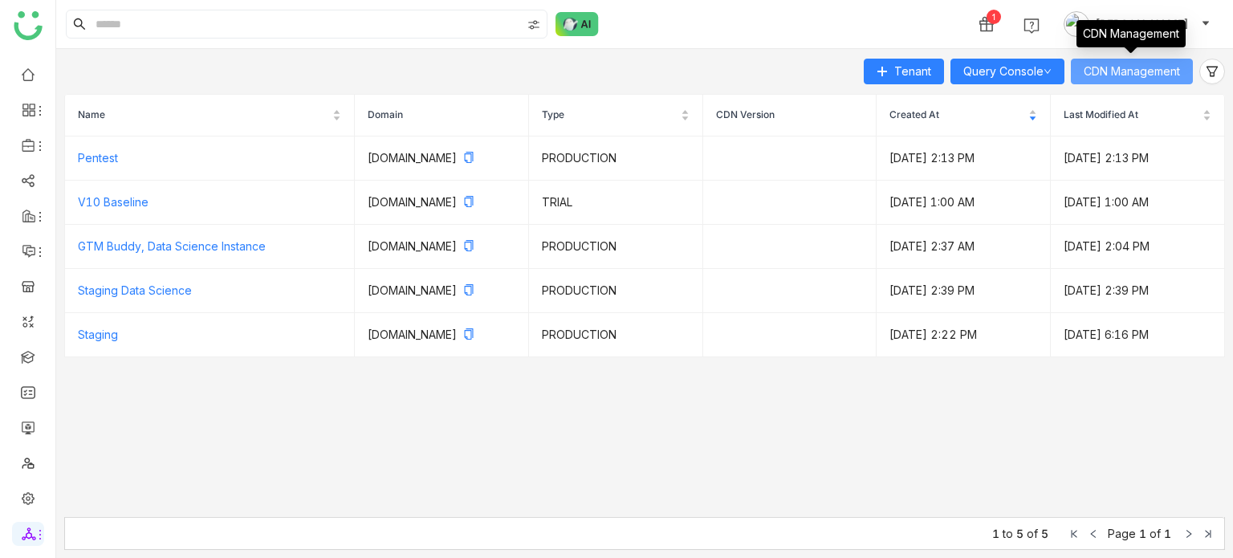
click at [1132, 67] on span "CDN Management" at bounding box center [1132, 72] width 96 height 18
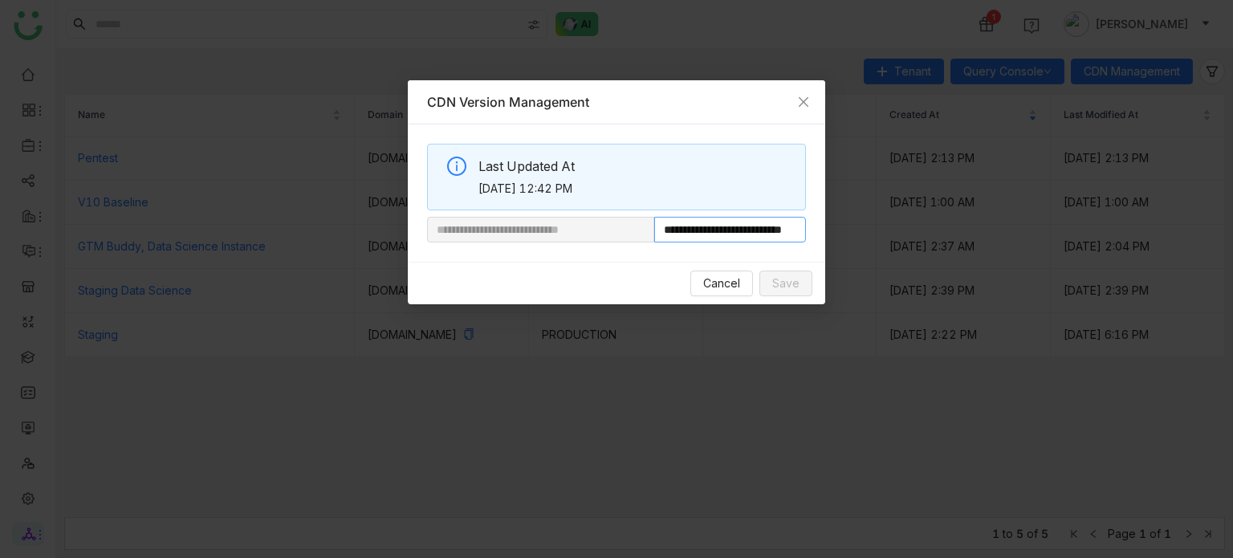
scroll to position [0, 60]
drag, startPoint x: 703, startPoint y: 234, endPoint x: 832, endPoint y: 221, distance: 129.9
click at [832, 221] on nz-modal-container "**********" at bounding box center [616, 279] width 1233 height 558
paste input "**********"
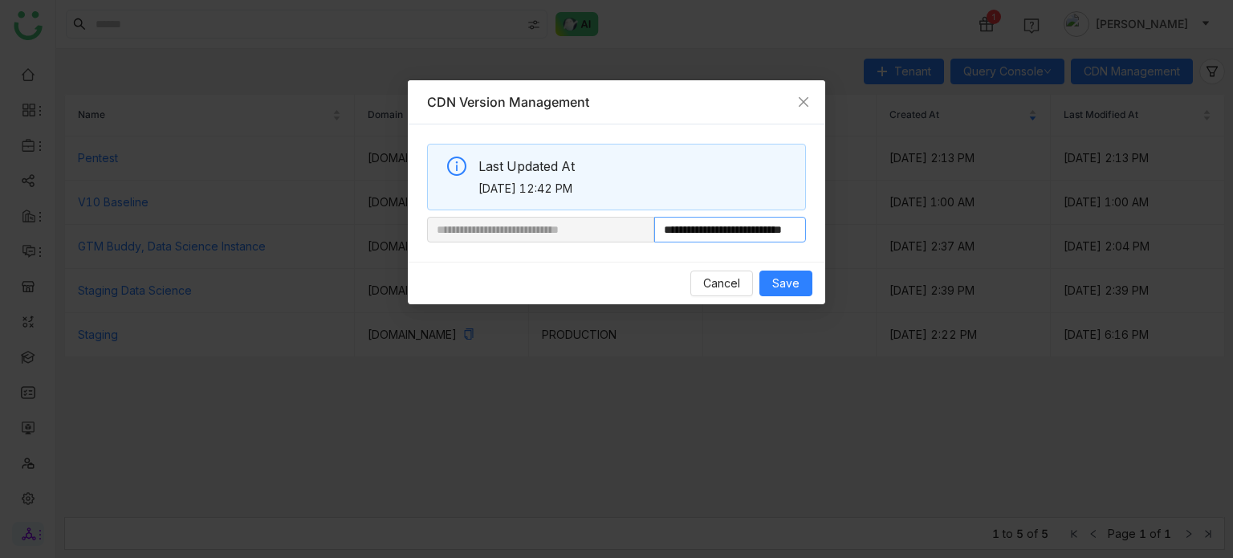
scroll to position [0, 60]
type input "**********"
click at [795, 275] on span "Save" at bounding box center [785, 283] width 27 height 18
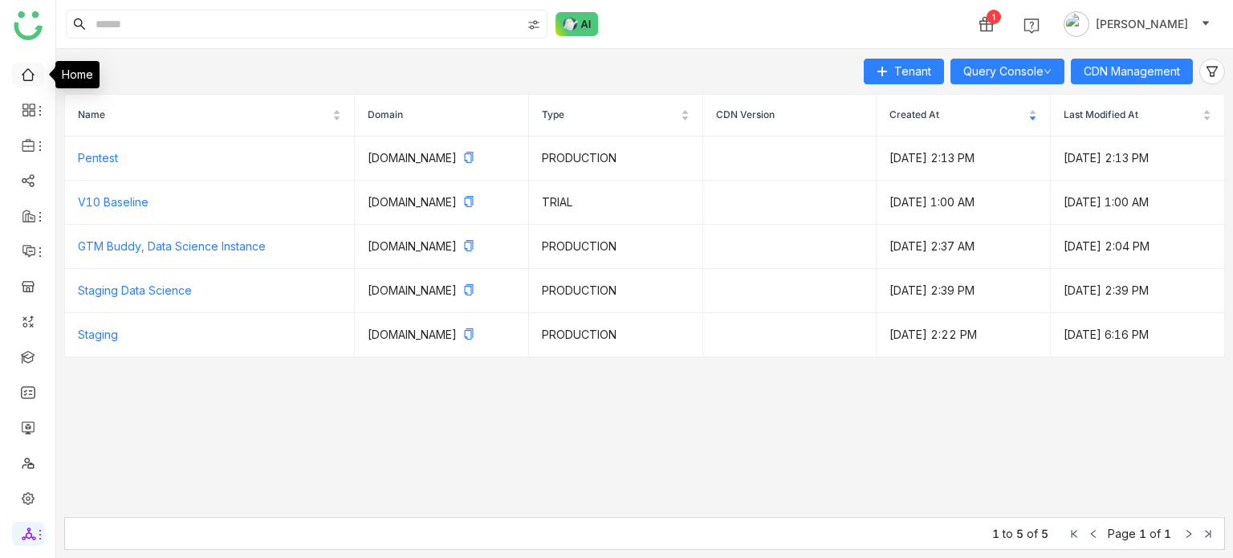
click at [23, 80] on link at bounding box center [28, 74] width 14 height 14
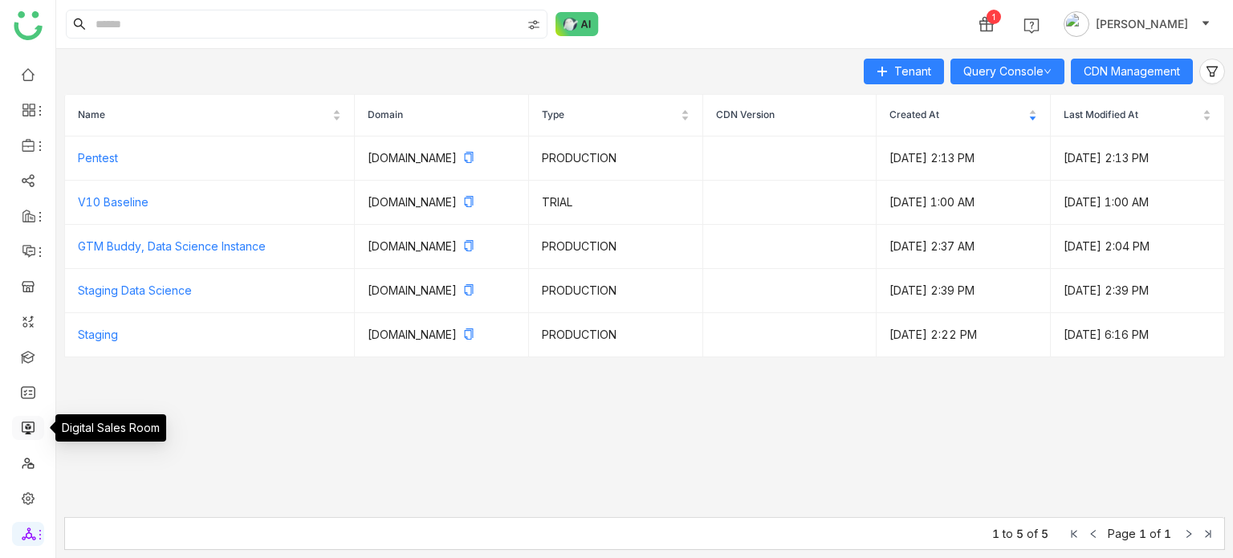
click at [28, 422] on link at bounding box center [28, 427] width 14 height 14
click at [32, 421] on link at bounding box center [28, 427] width 14 height 14
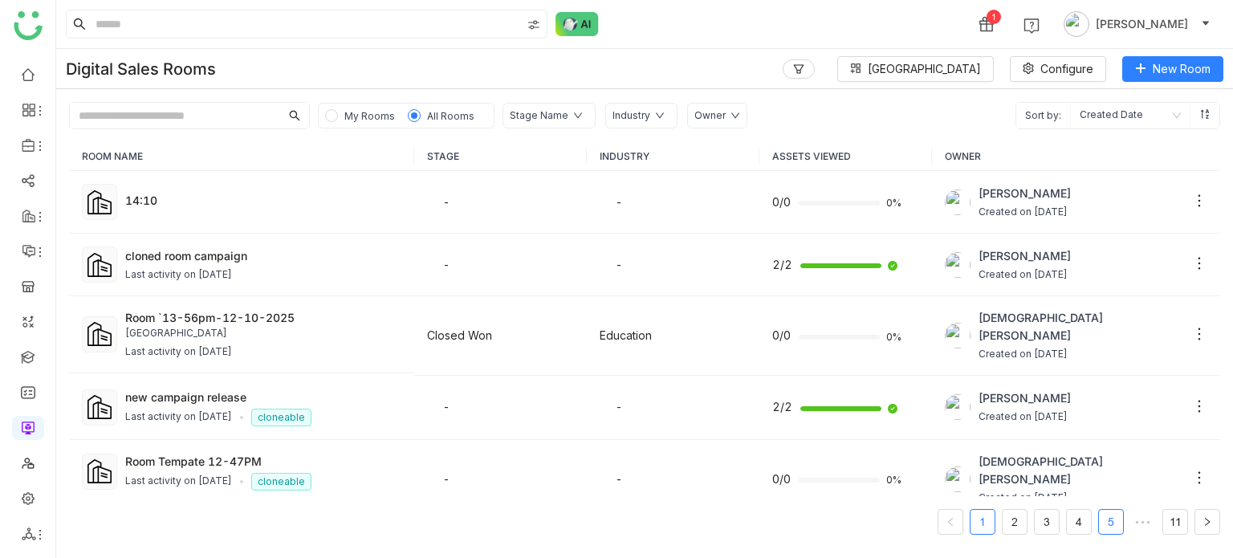
click at [1100, 516] on link "5" at bounding box center [1111, 522] width 24 height 24
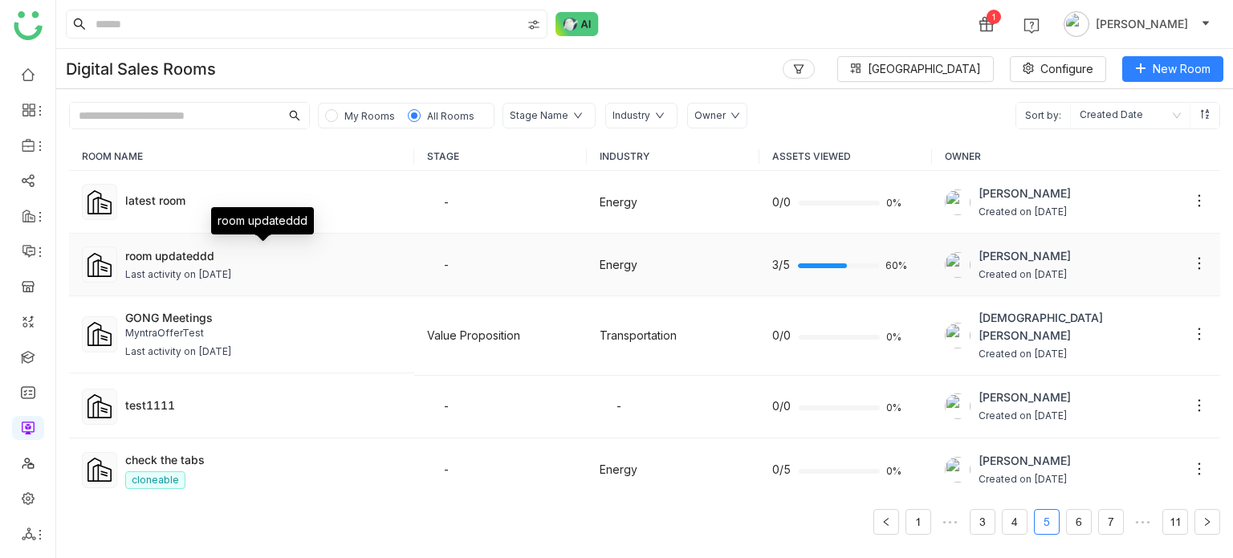
click at [164, 258] on div "room updateddd" at bounding box center [263, 255] width 276 height 17
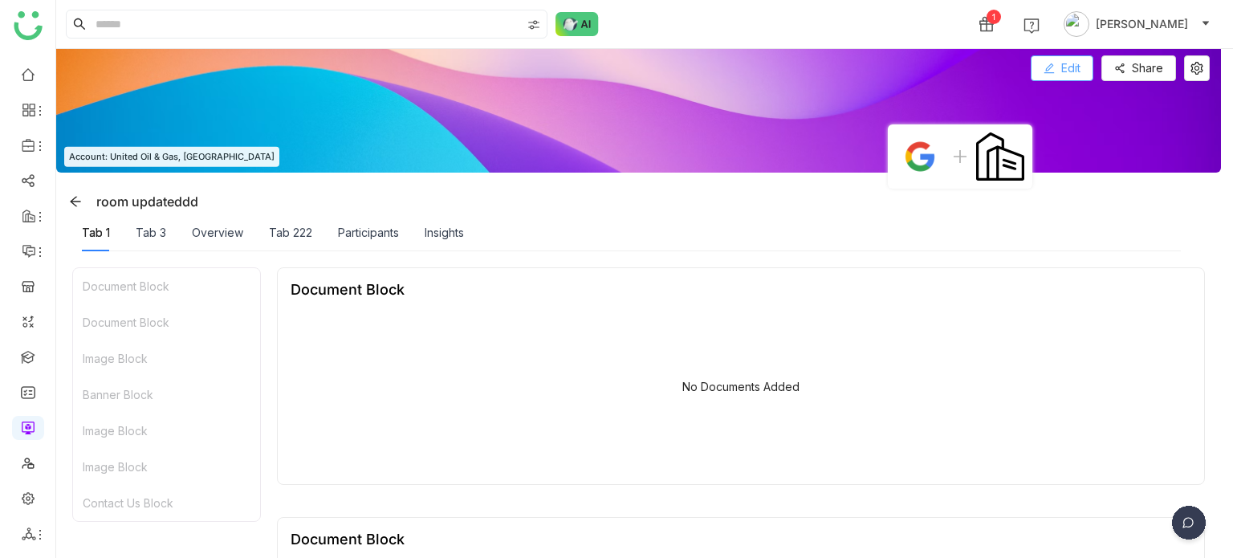
click at [1064, 76] on button "Edit" at bounding box center [1062, 68] width 63 height 26
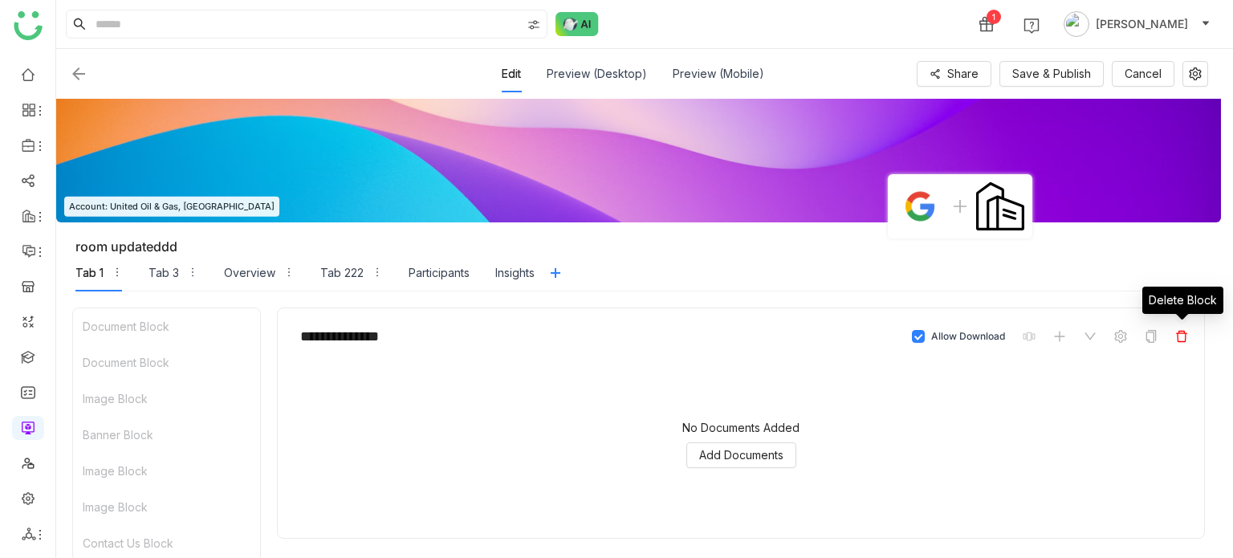
click at [1178, 340] on icon at bounding box center [1181, 336] width 13 height 13
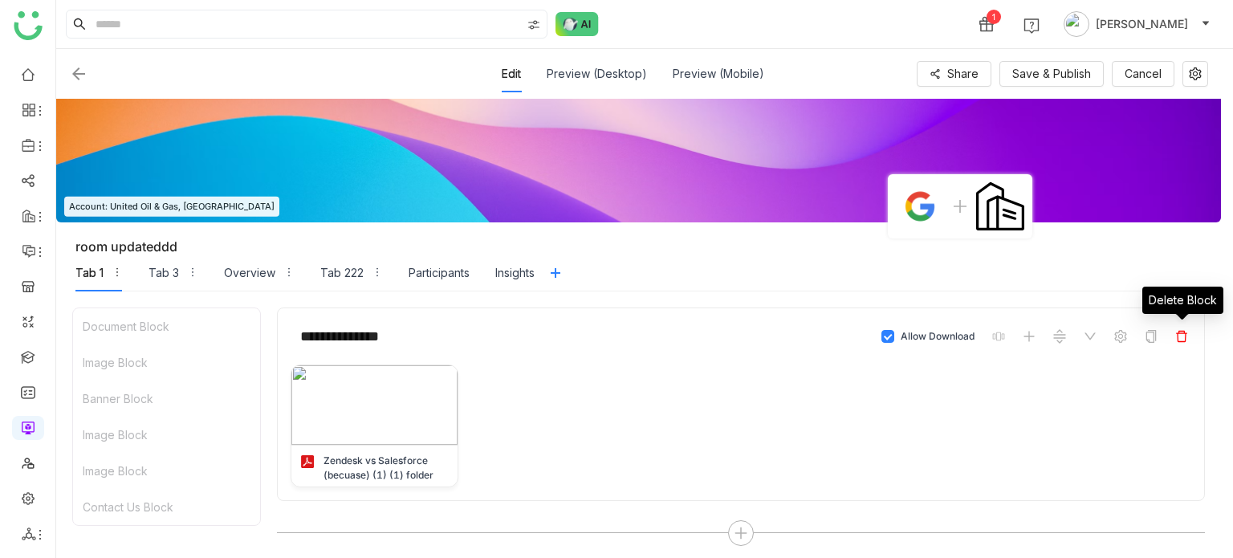
click at [1184, 336] on icon at bounding box center [1181, 336] width 13 height 13
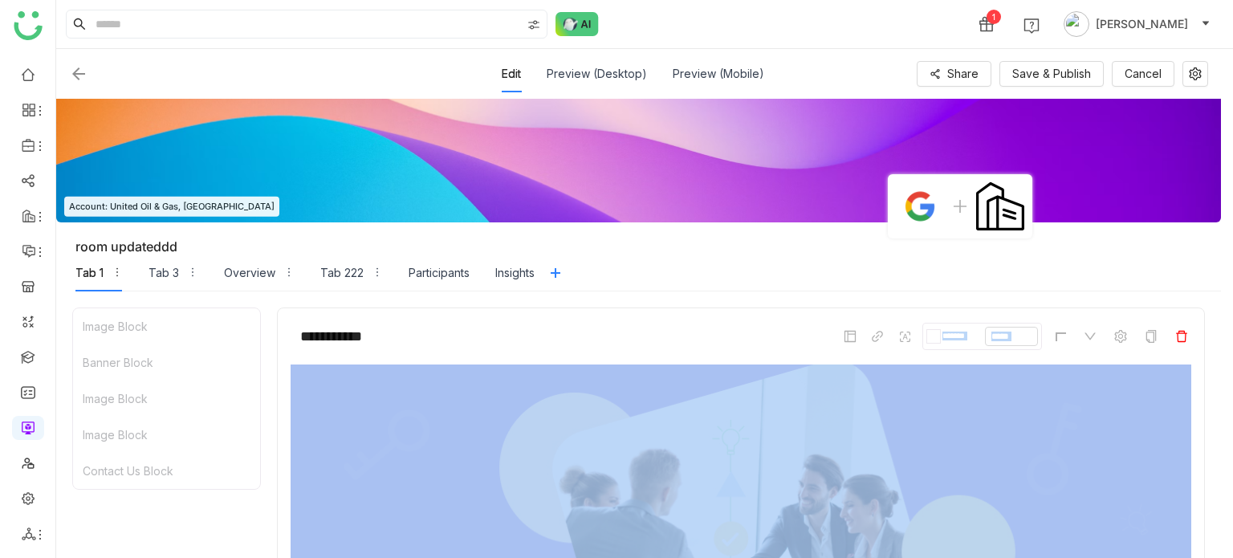
click at [1184, 336] on icon at bounding box center [1181, 336] width 13 height 13
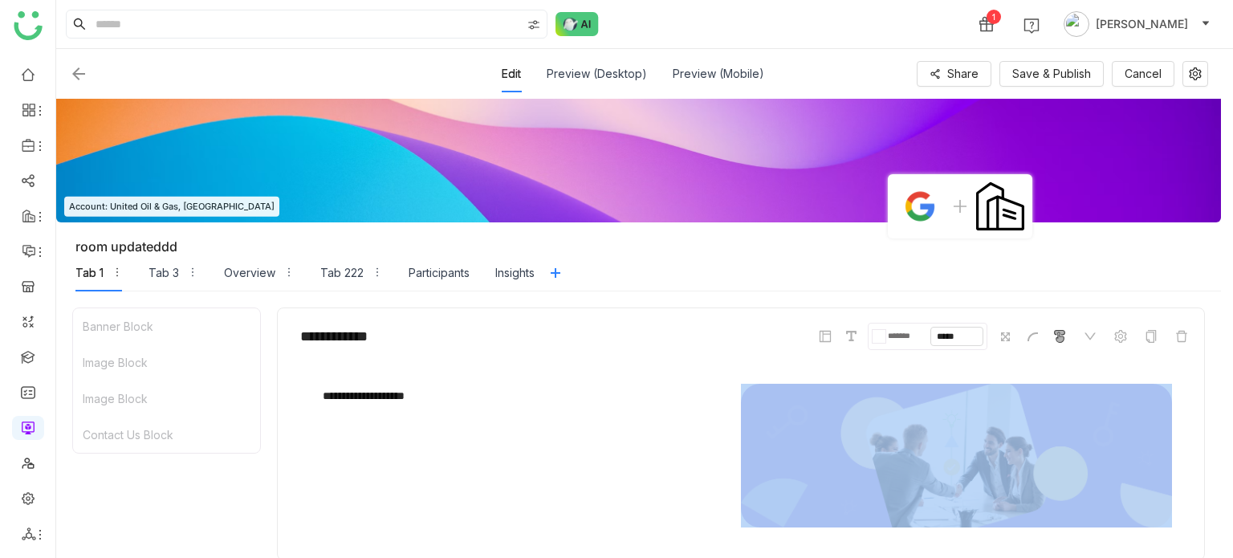
click at [1184, 336] on icon at bounding box center [1181, 336] width 13 height 13
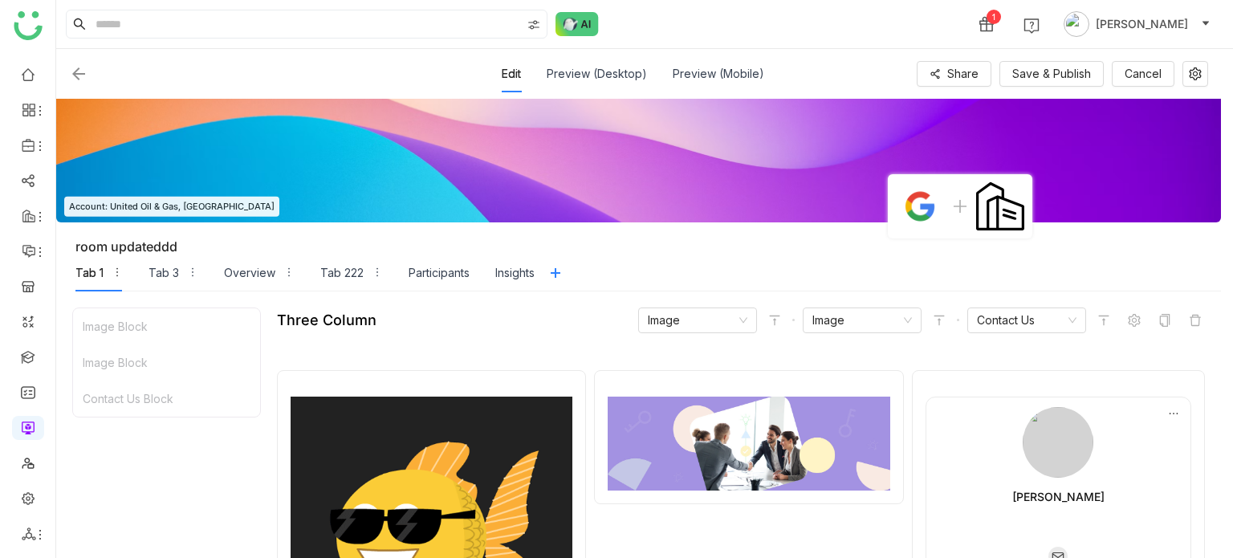
click at [1184, 336] on div "Three Column Image Image Contact Us ******* ***** ******* ***** Uday Bhanu" at bounding box center [741, 499] width 928 height 384
click at [1195, 322] on icon at bounding box center [1195, 320] width 13 height 13
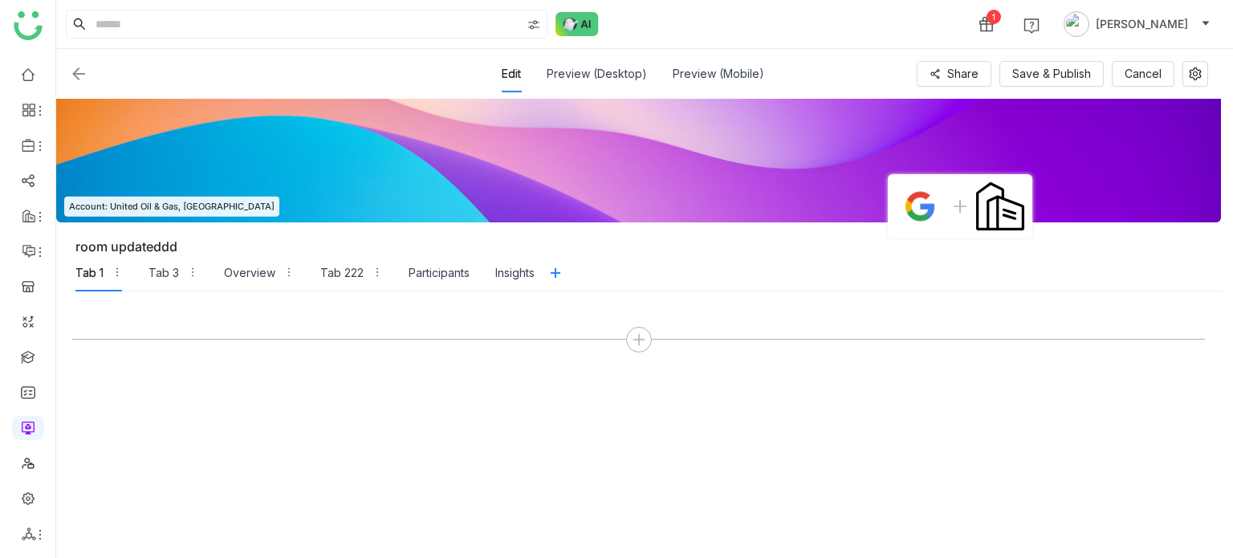
click at [1195, 322] on div at bounding box center [638, 424] width 1132 height 234
click at [181, 272] on div "Tab 3" at bounding box center [173, 272] width 50 height 37
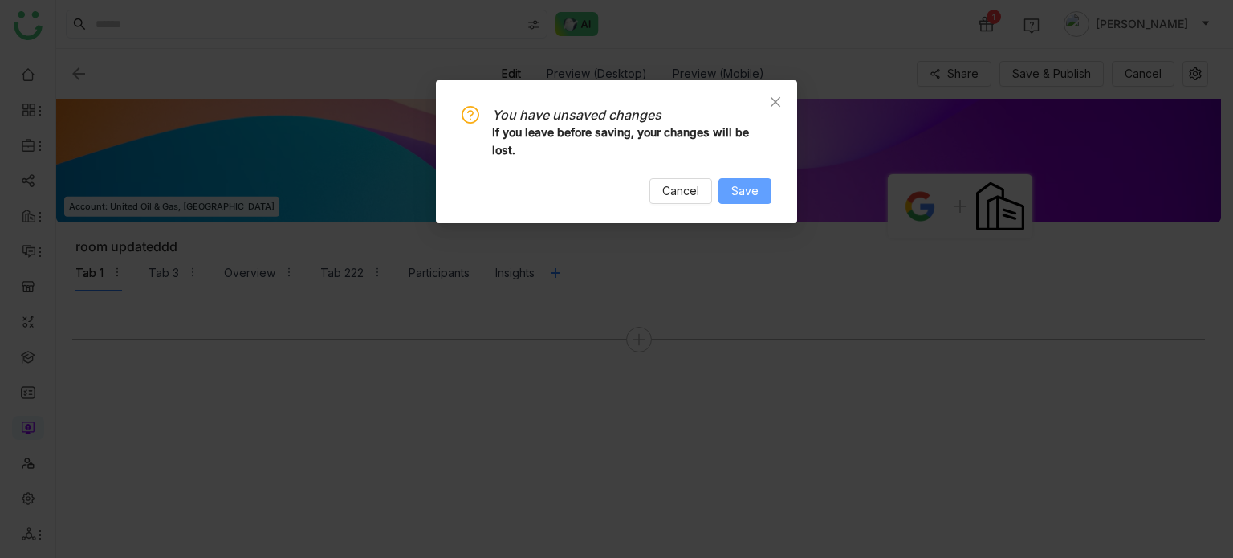
click at [738, 195] on span "Save" at bounding box center [744, 191] width 27 height 18
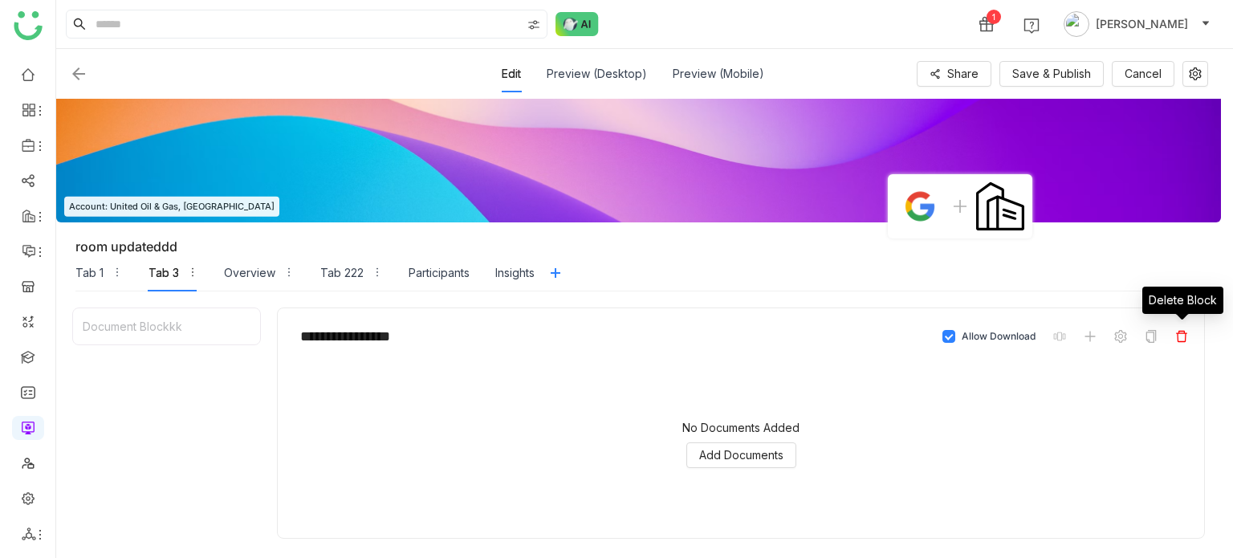
click at [1175, 336] on icon at bounding box center [1181, 336] width 13 height 13
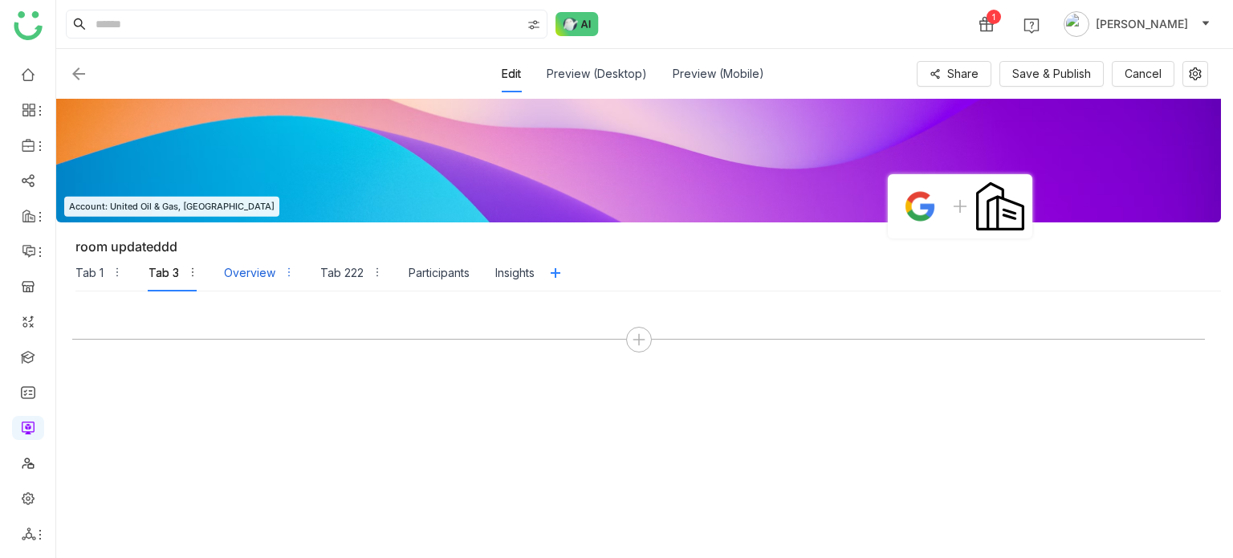
click at [274, 274] on div "Overview" at bounding box center [259, 272] width 71 height 37
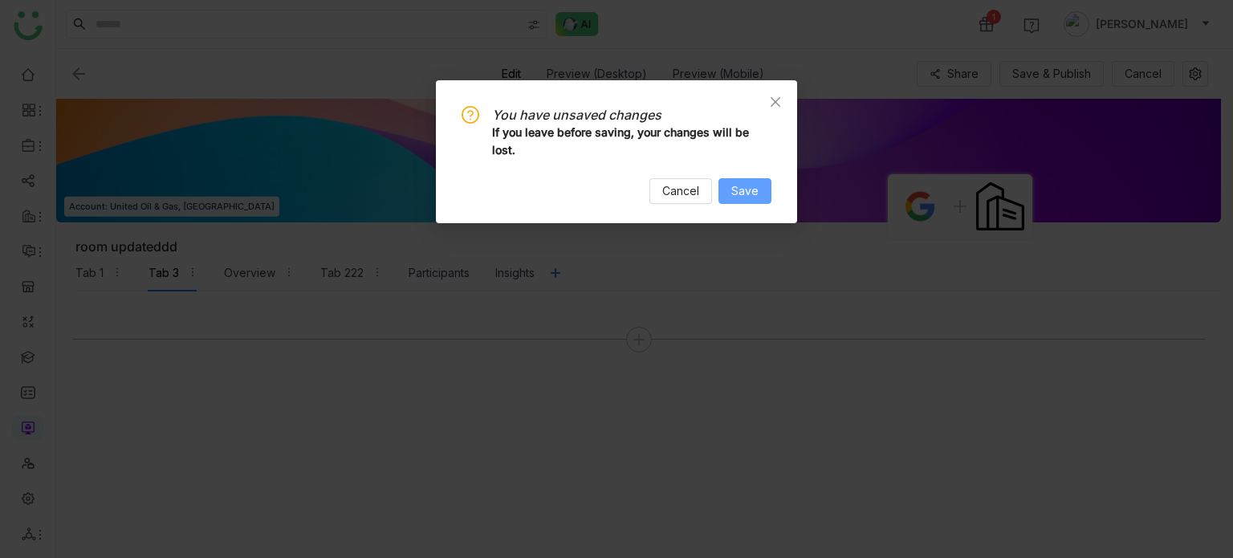
click at [757, 185] on span "Save" at bounding box center [744, 191] width 27 height 18
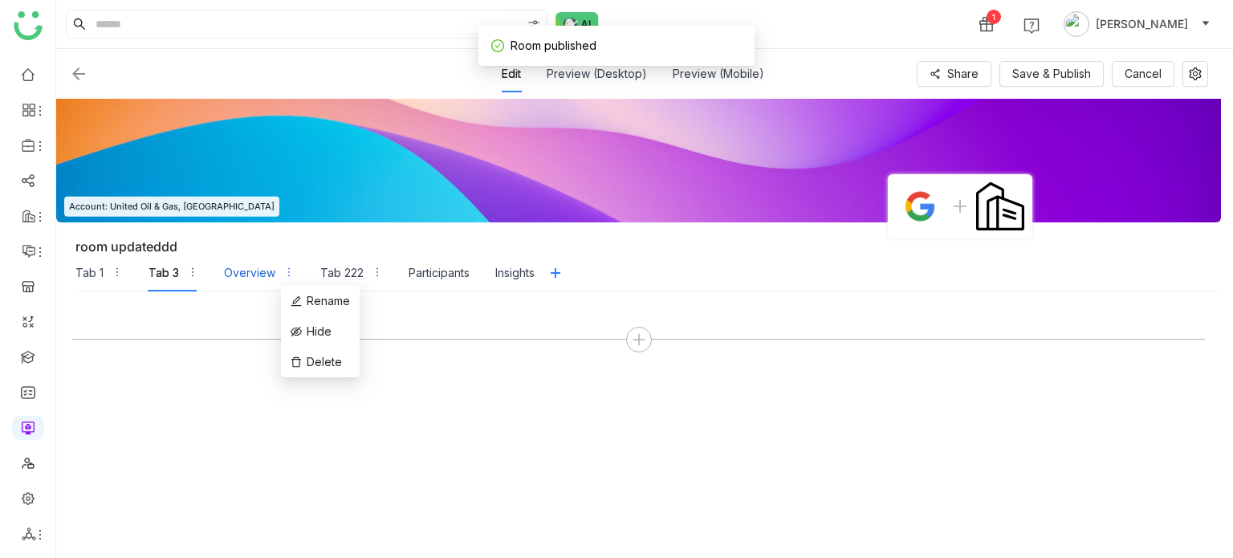
click at [290, 275] on icon "button" at bounding box center [288, 271] width 11 height 11
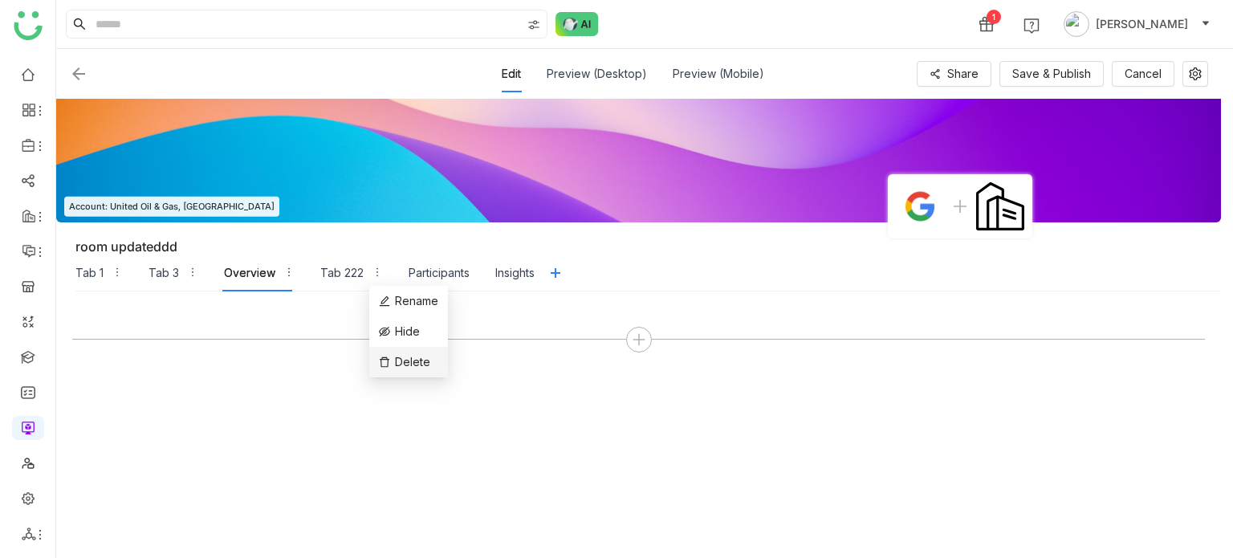
click at [403, 360] on span "Delete" at bounding box center [412, 362] width 35 height 18
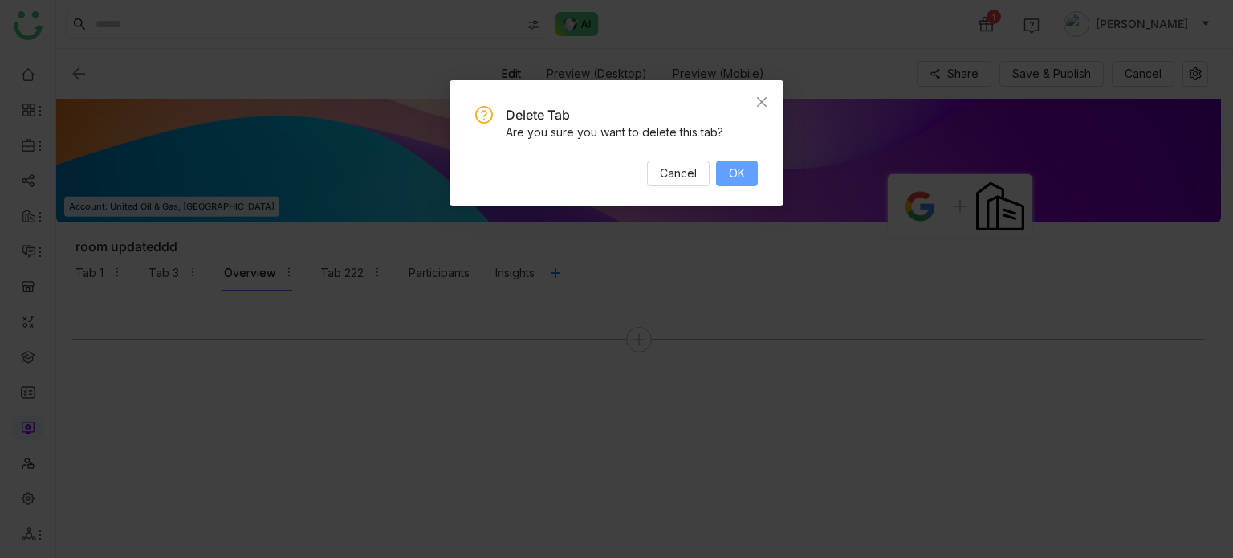
click at [729, 177] on span "OK" at bounding box center [737, 174] width 16 height 18
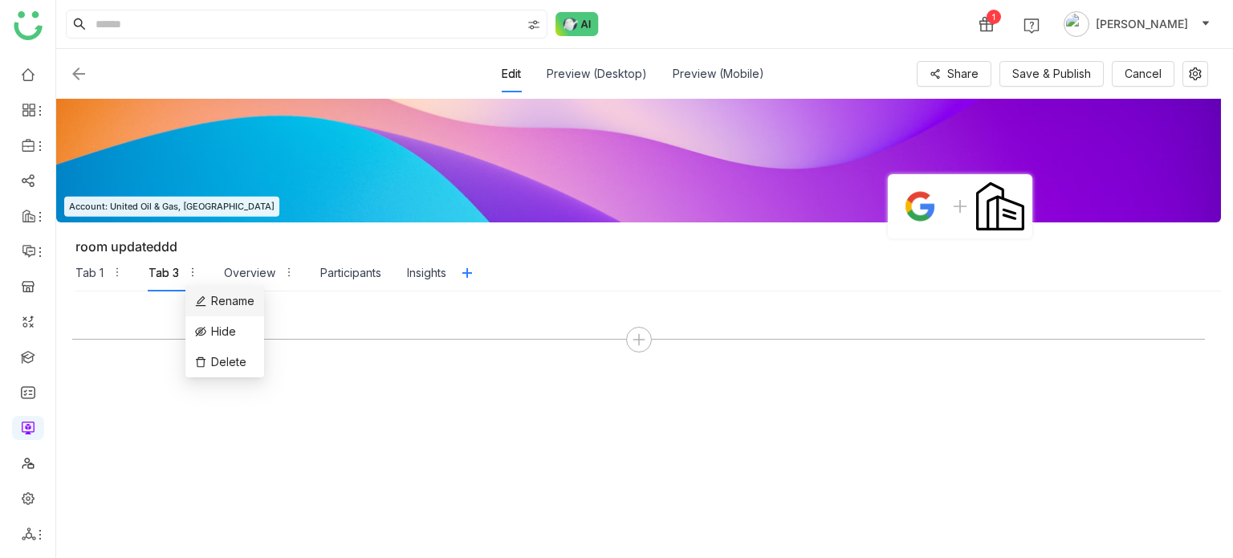
click at [201, 295] on div "Rename" at bounding box center [224, 301] width 59 height 18
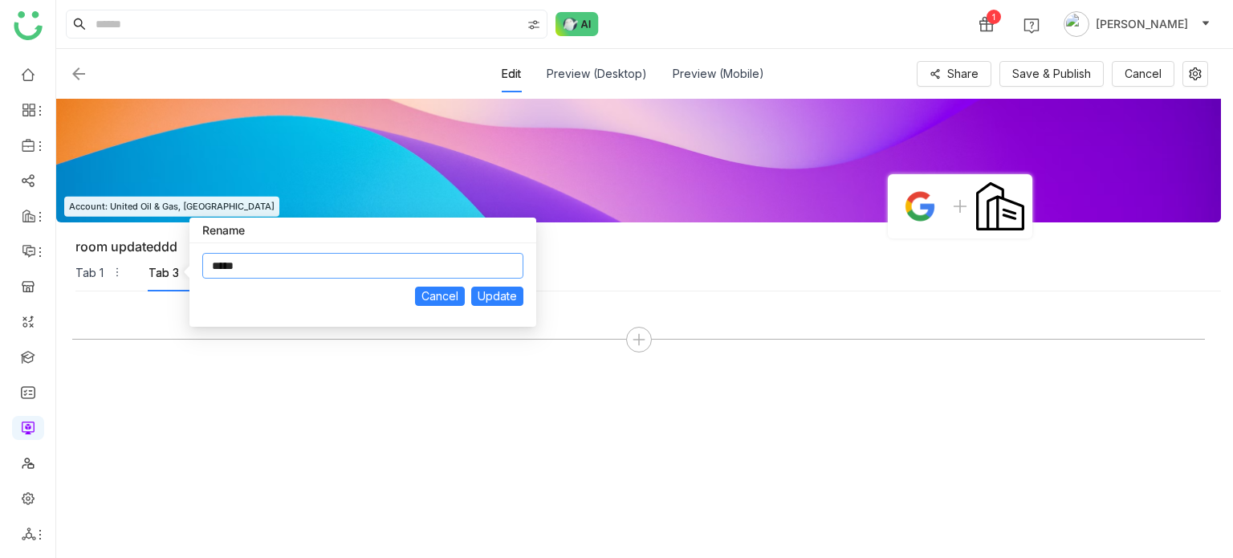
click at [307, 259] on input "*****" at bounding box center [362, 266] width 321 height 26
type input "*****"
click at [502, 297] on span "Update" at bounding box center [497, 296] width 39 height 18
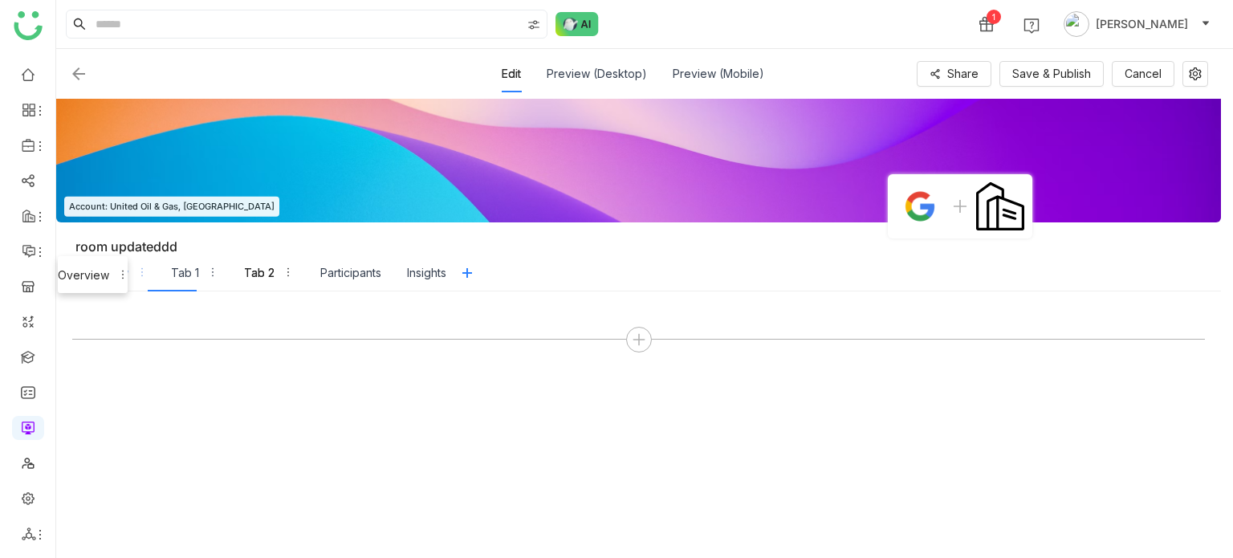
drag, startPoint x: 255, startPoint y: 279, endPoint x: 91, endPoint y: 281, distance: 164.6
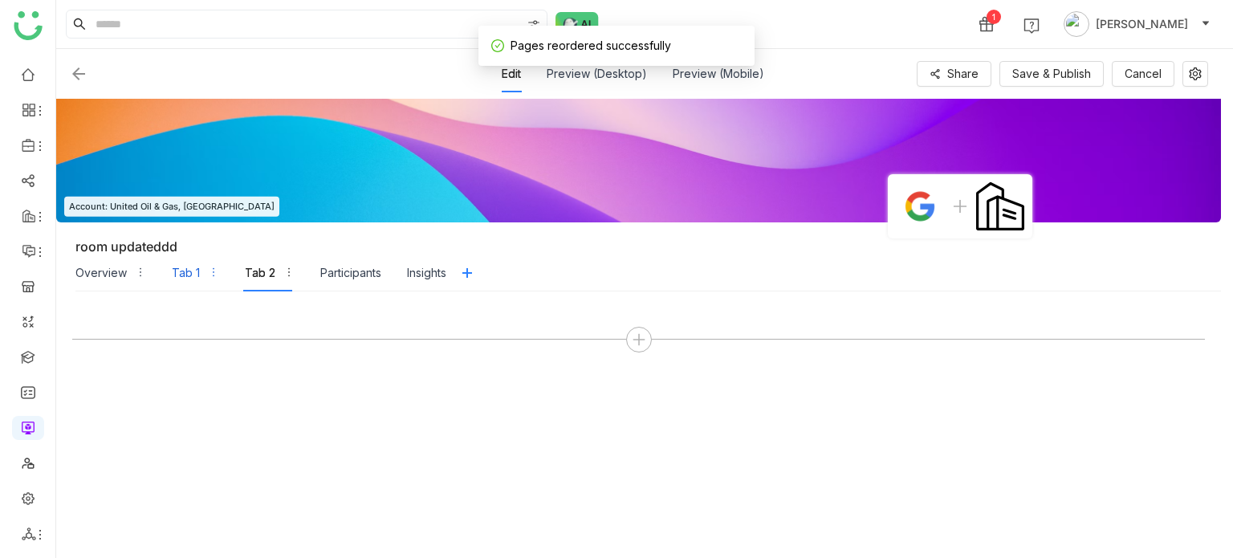
click at [190, 288] on div "Tab 1" at bounding box center [195, 272] width 47 height 37
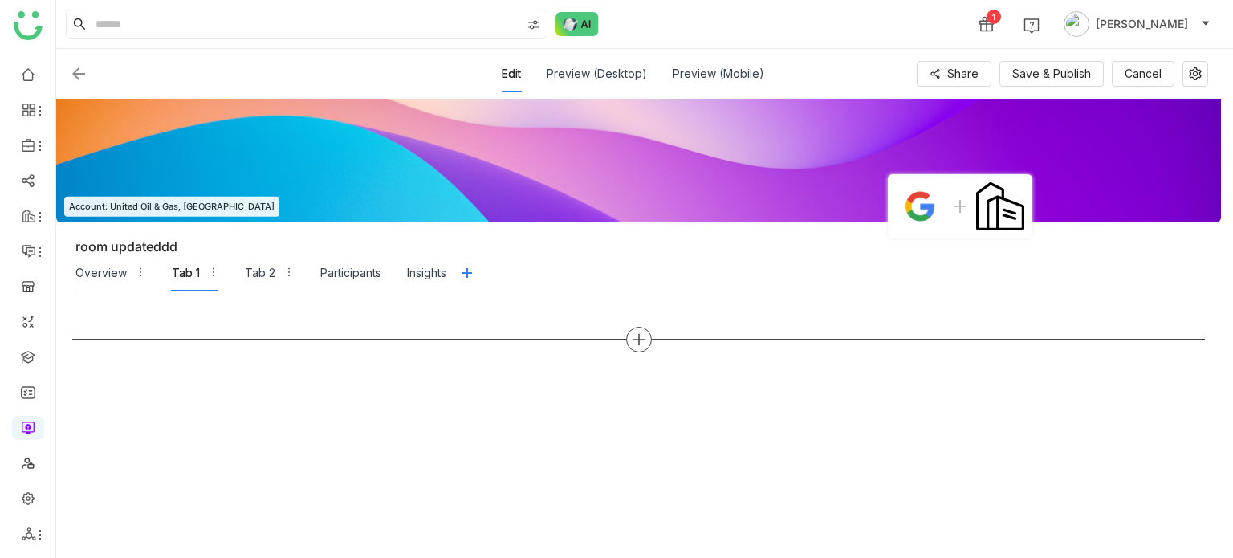
click at [640, 344] on icon at bounding box center [639, 339] width 14 height 14
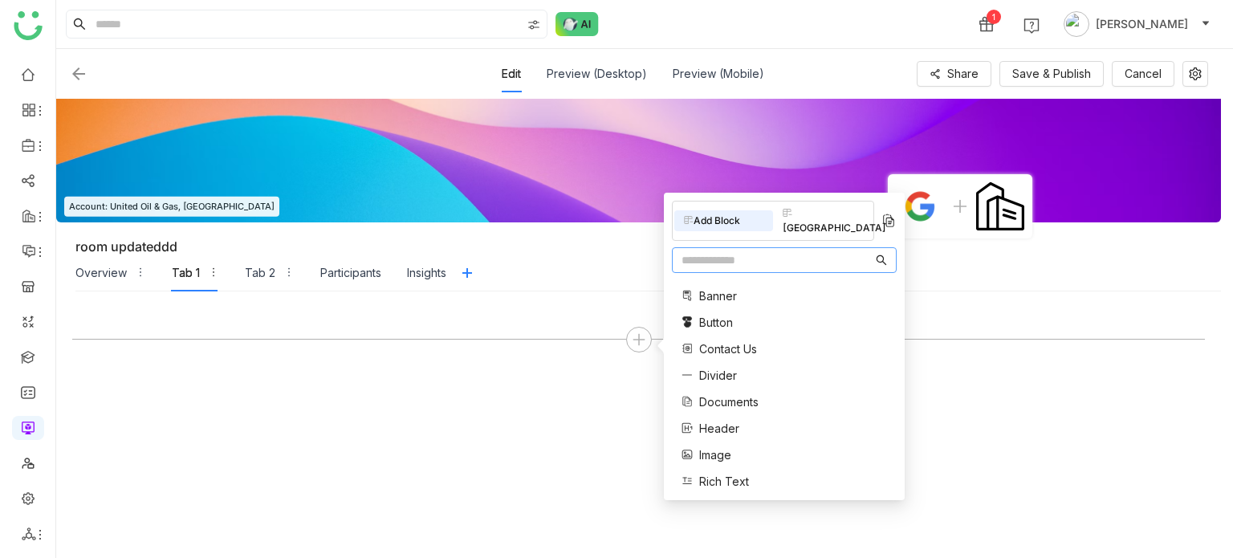
click at [769, 251] on input "text" at bounding box center [776, 260] width 191 height 18
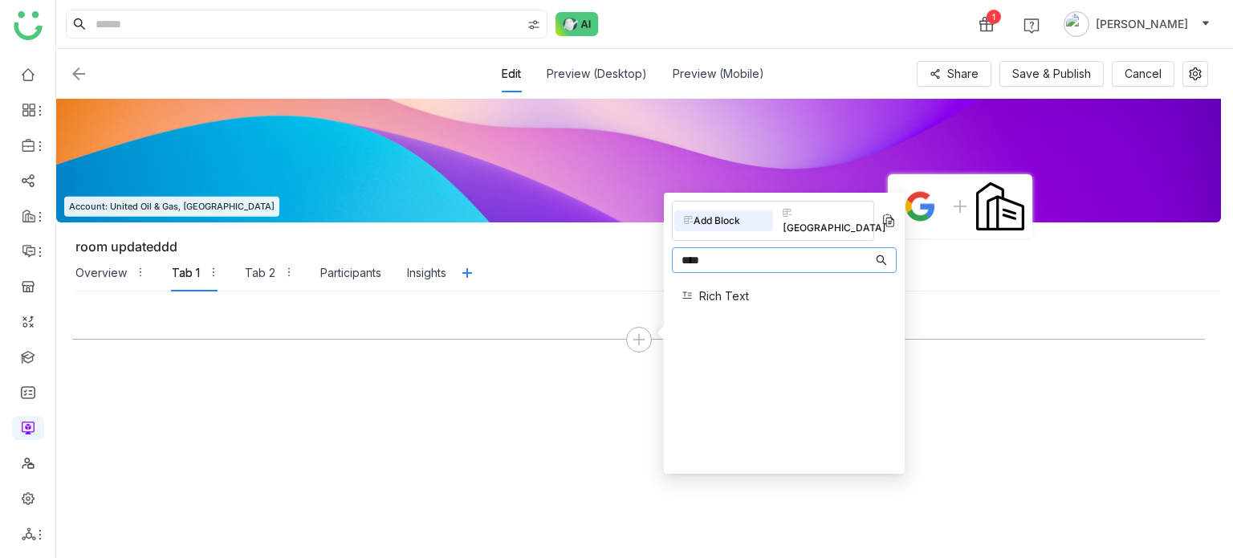
type input "****"
click at [700, 287] on span "Rich Text" at bounding box center [724, 295] width 50 height 17
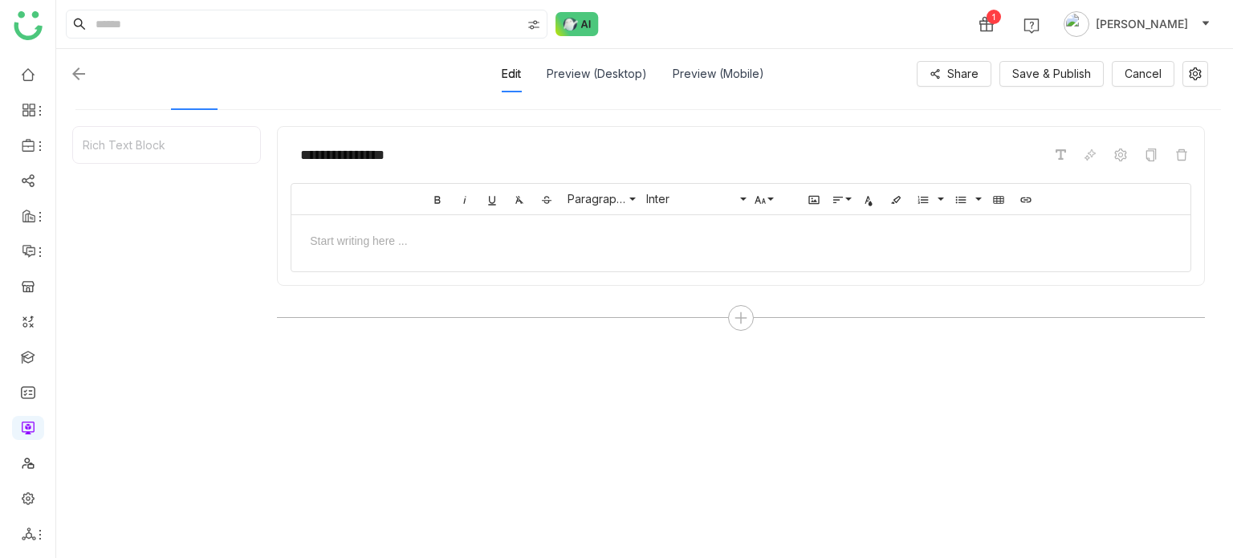
scroll to position [193, 0]
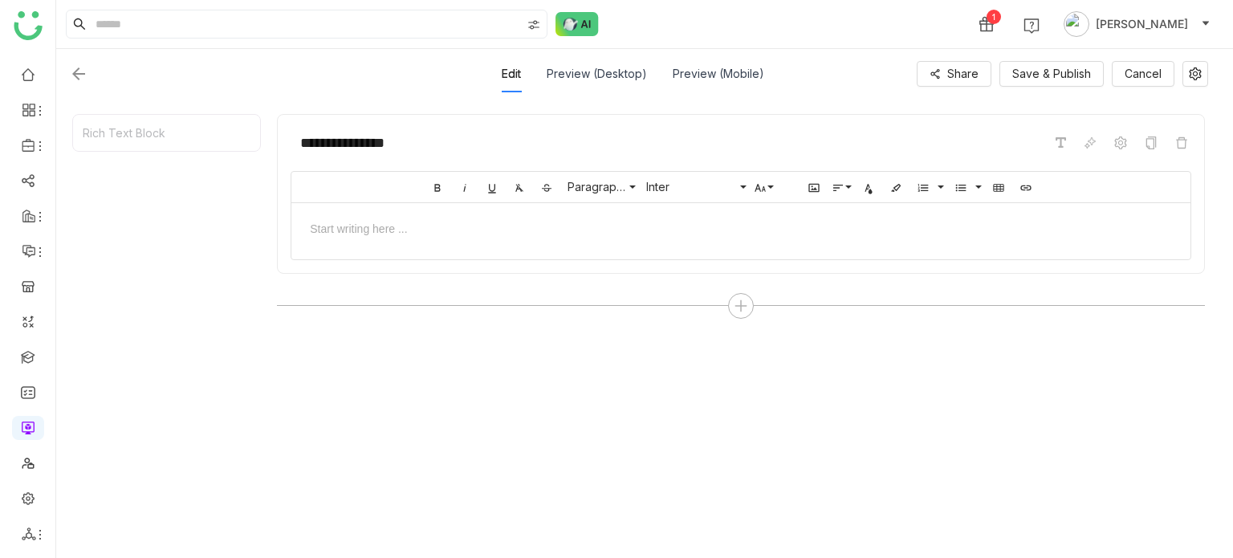
click at [575, 241] on div at bounding box center [740, 227] width 899 height 49
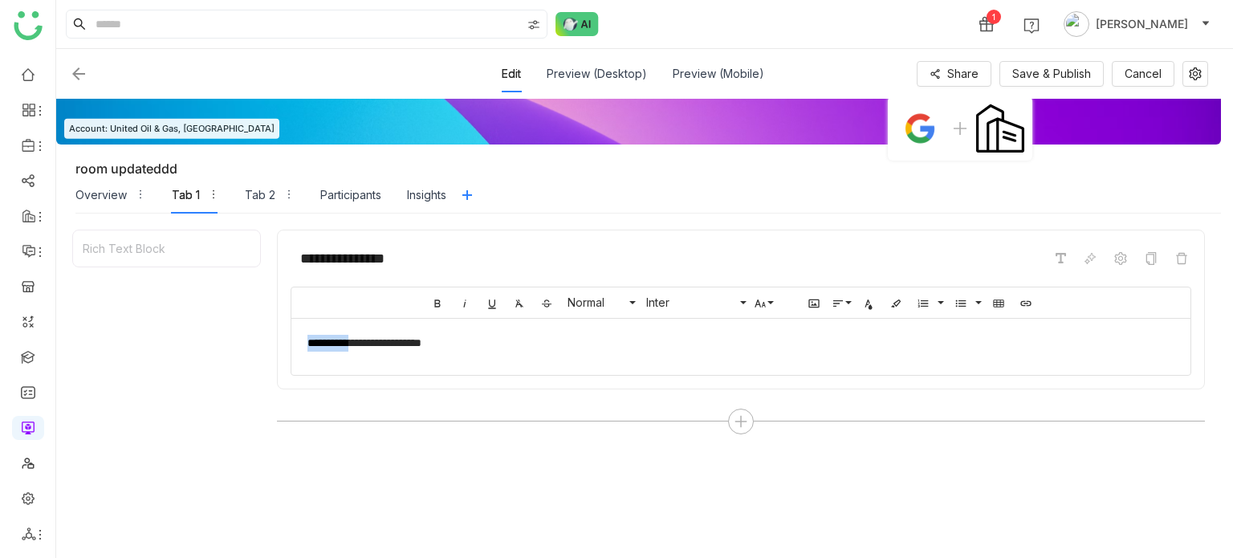
drag, startPoint x: 358, startPoint y: 337, endPoint x: 218, endPoint y: 336, distance: 139.7
click at [218, 336] on div "**********" at bounding box center [638, 444] width 1132 height 429
click at [270, 205] on div "Tab 2" at bounding box center [270, 195] width 50 height 37
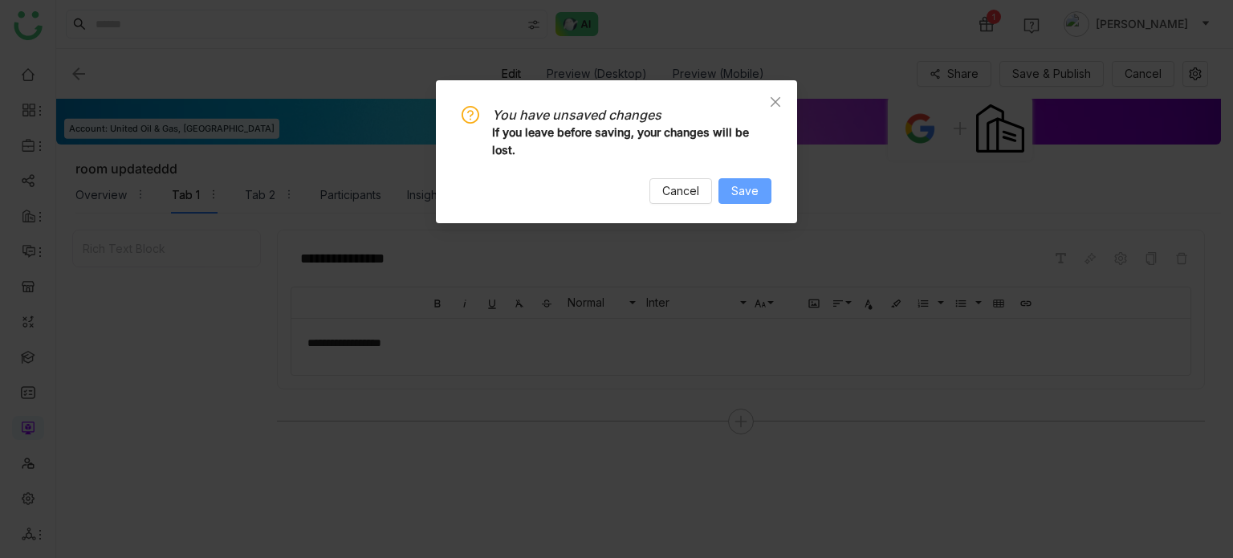
click at [739, 194] on span "Save" at bounding box center [744, 191] width 27 height 18
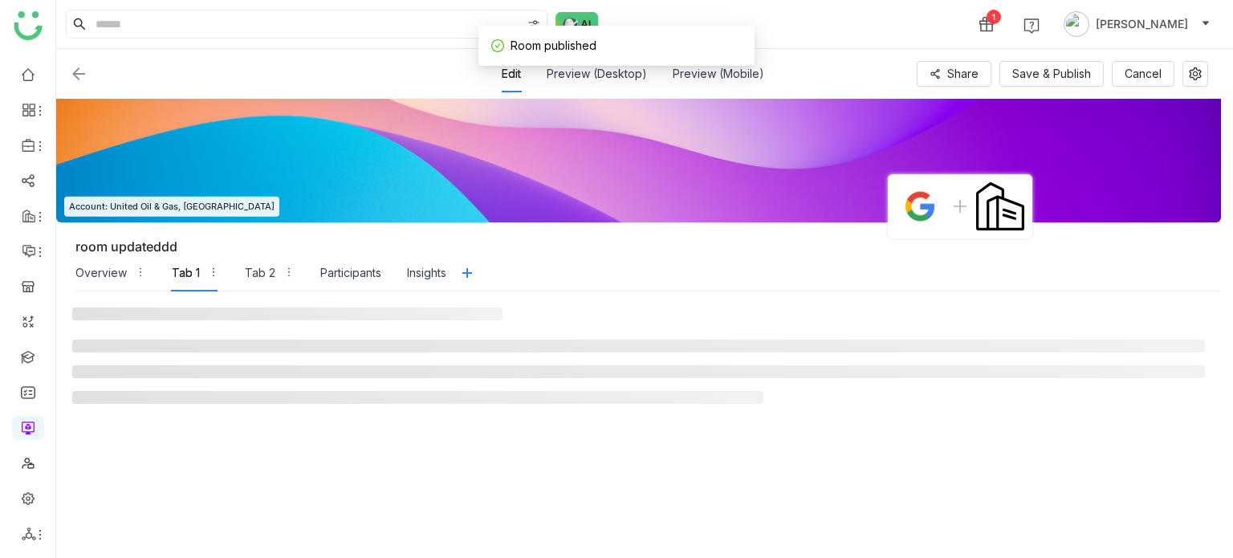
scroll to position [0, 0]
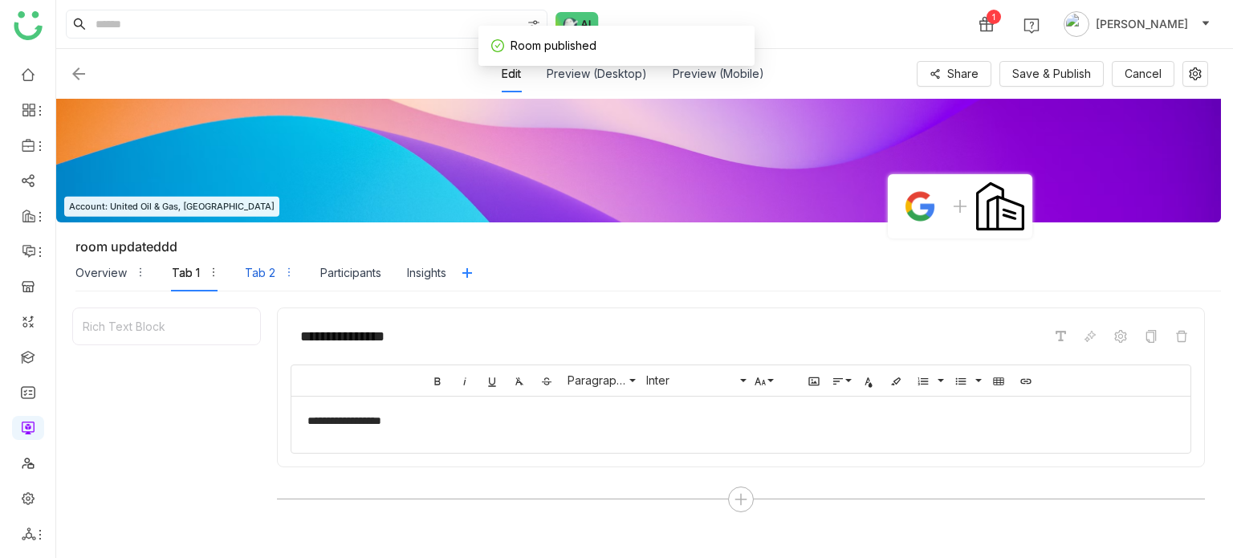
click at [279, 272] on div "Tab 2" at bounding box center [270, 272] width 50 height 37
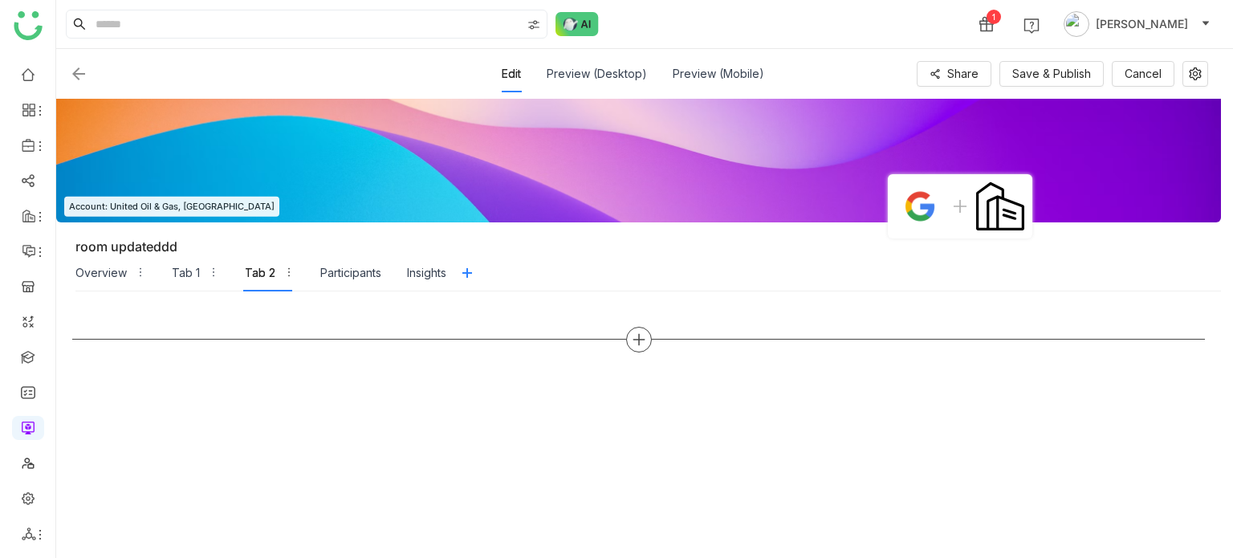
click at [645, 343] on icon at bounding box center [639, 339] width 14 height 14
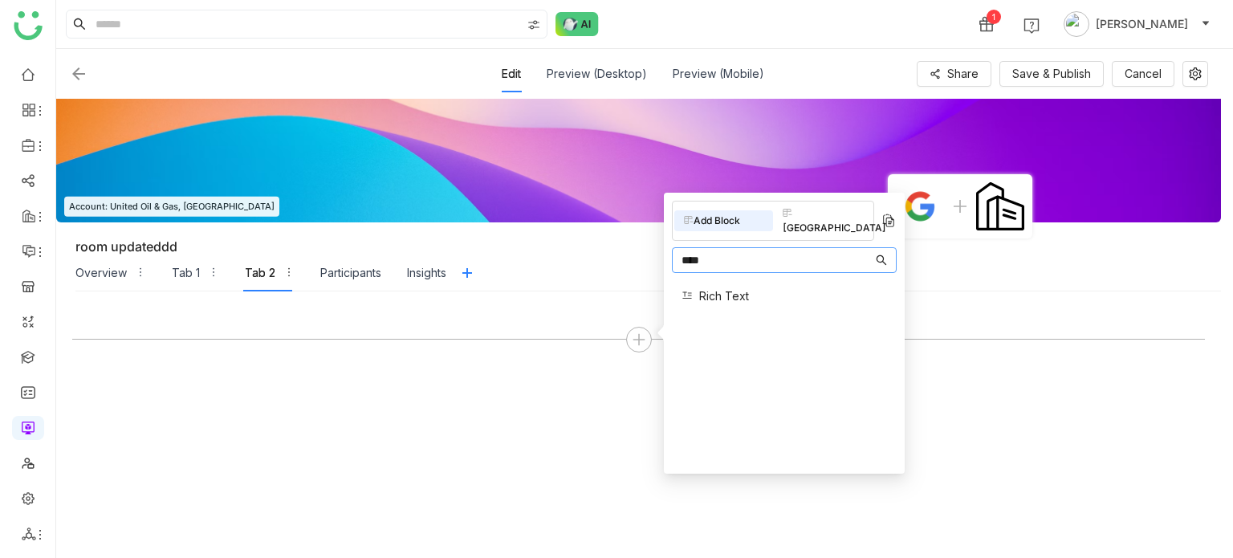
type input "****"
click at [748, 290] on div "Rich Text" at bounding box center [784, 296] width 225 height 35
click at [748, 279] on div "Rich Text" at bounding box center [784, 296] width 225 height 35
click at [718, 287] on span "Rich Text" at bounding box center [724, 295] width 50 height 17
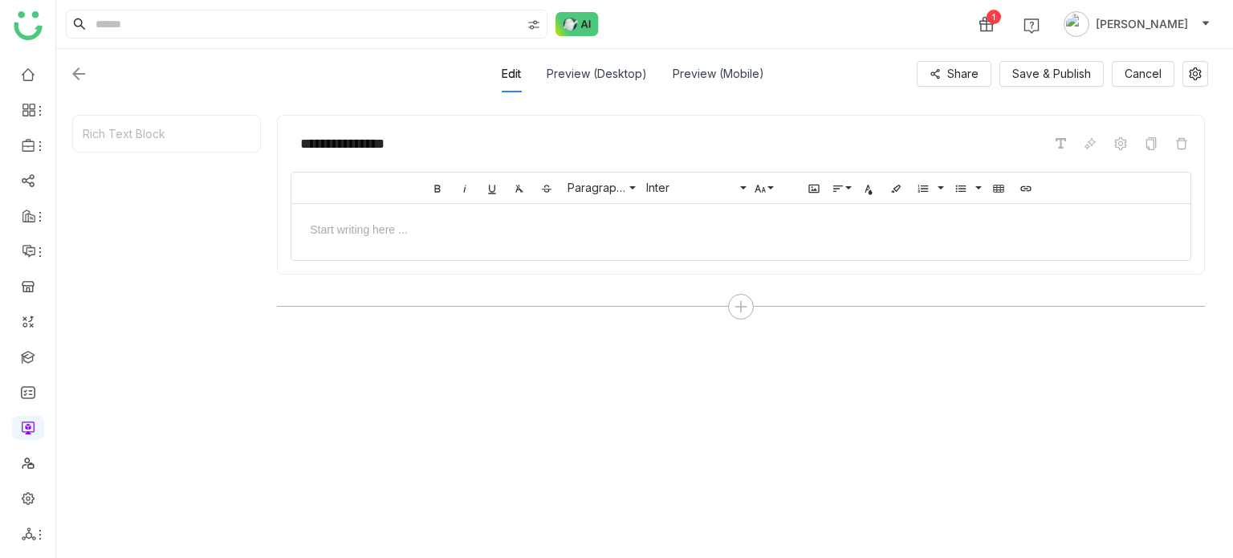
scroll to position [193, 0]
click at [462, 232] on div at bounding box center [740, 227] width 867 height 17
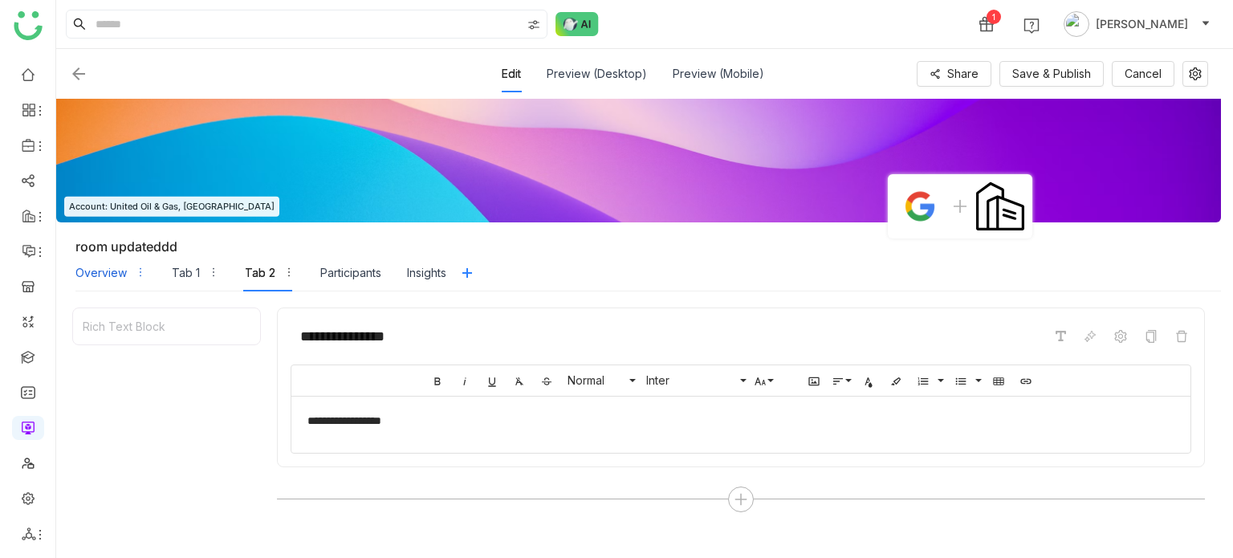
click at [91, 271] on div "Overview" at bounding box center [100, 273] width 51 height 18
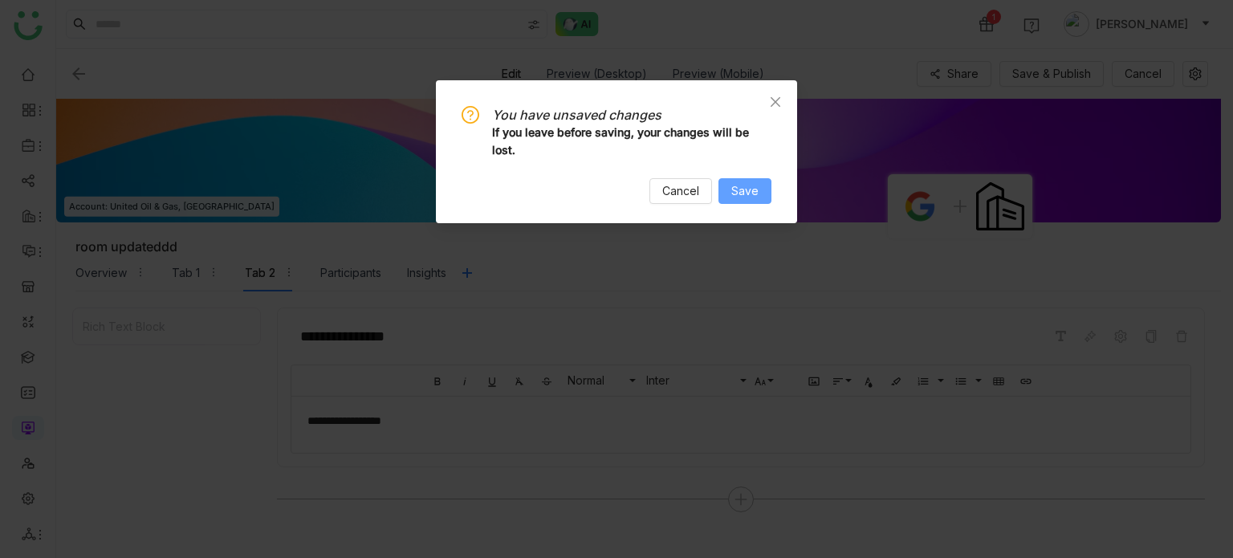
click at [753, 195] on span "Save" at bounding box center [744, 191] width 27 height 18
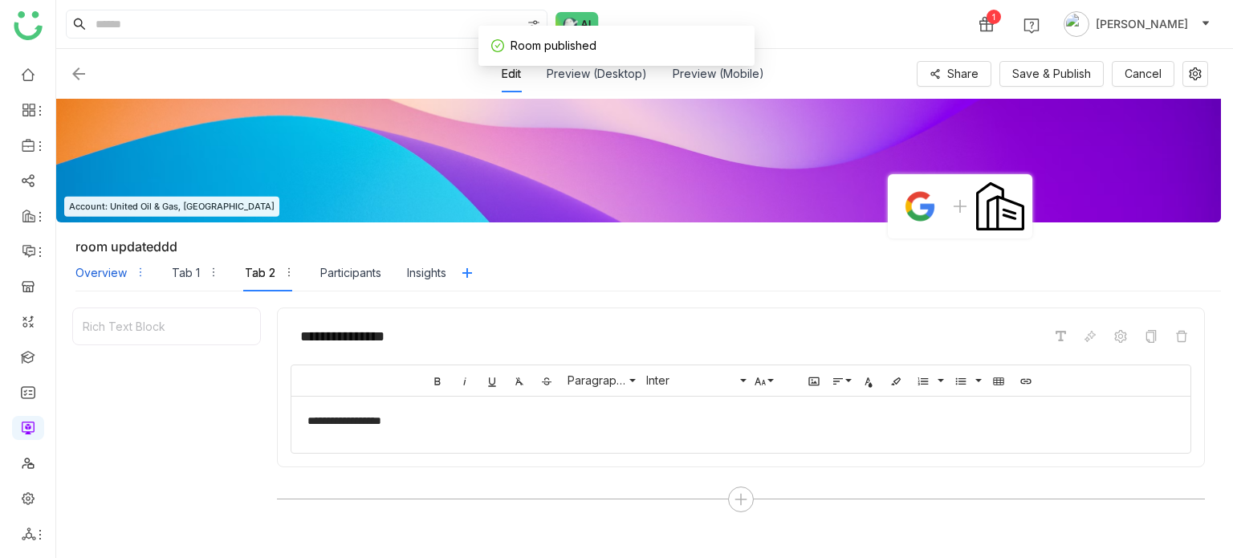
click at [116, 270] on div "Overview" at bounding box center [100, 273] width 51 height 18
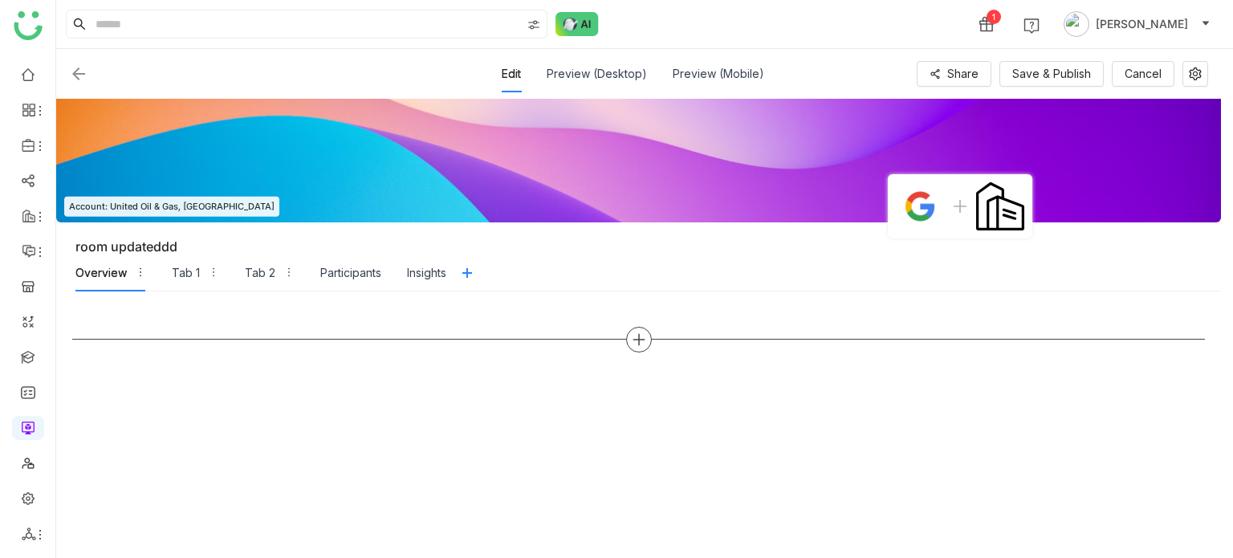
click at [632, 344] on icon at bounding box center [639, 339] width 14 height 14
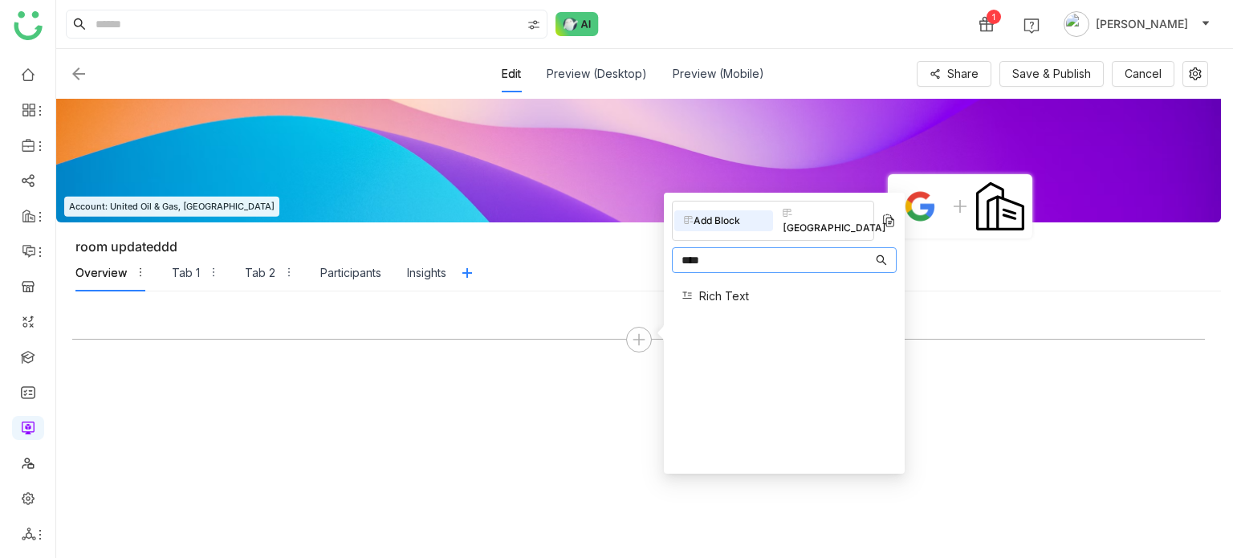
type input "****"
click at [738, 287] on span "Rich Text" at bounding box center [724, 295] width 50 height 17
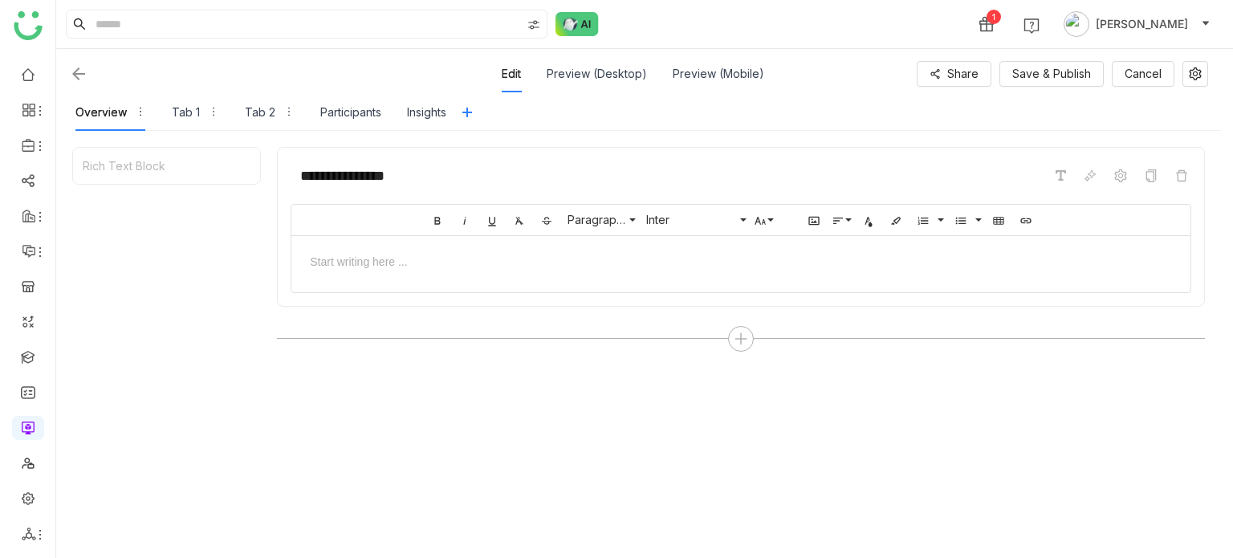
scroll to position [193, 0]
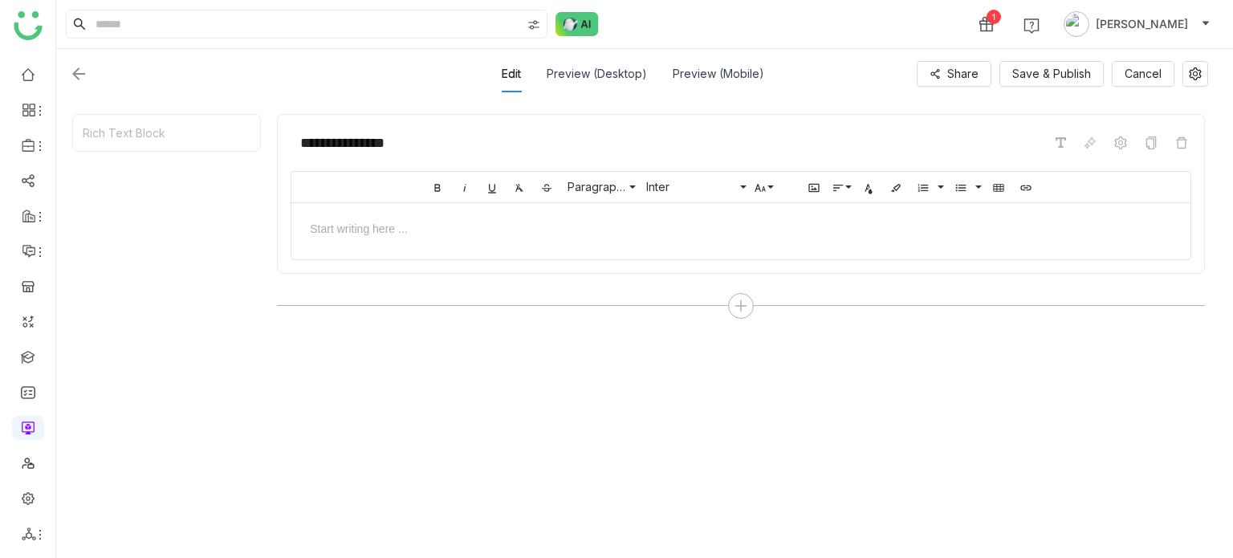
click at [538, 236] on div at bounding box center [740, 227] width 899 height 49
click at [1076, 66] on span "Save & Publish" at bounding box center [1051, 74] width 79 height 18
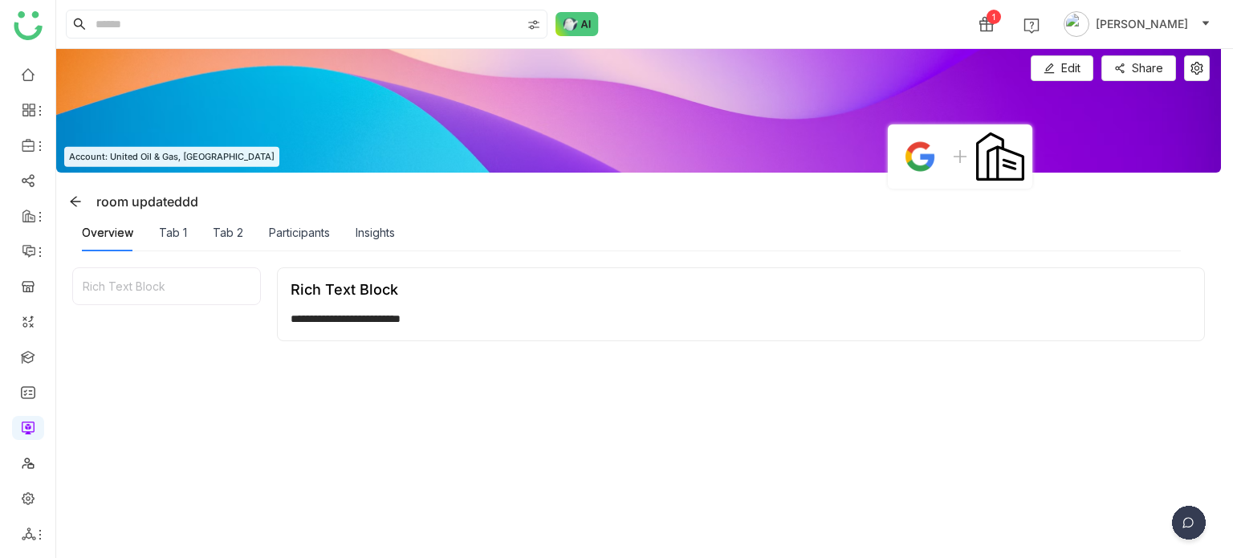
click at [243, 234] on div "Overview Tab 1 Tab 2 Participants Insights" at bounding box center [238, 232] width 313 height 37
click at [1061, 59] on span "Edit" at bounding box center [1070, 68] width 19 height 18
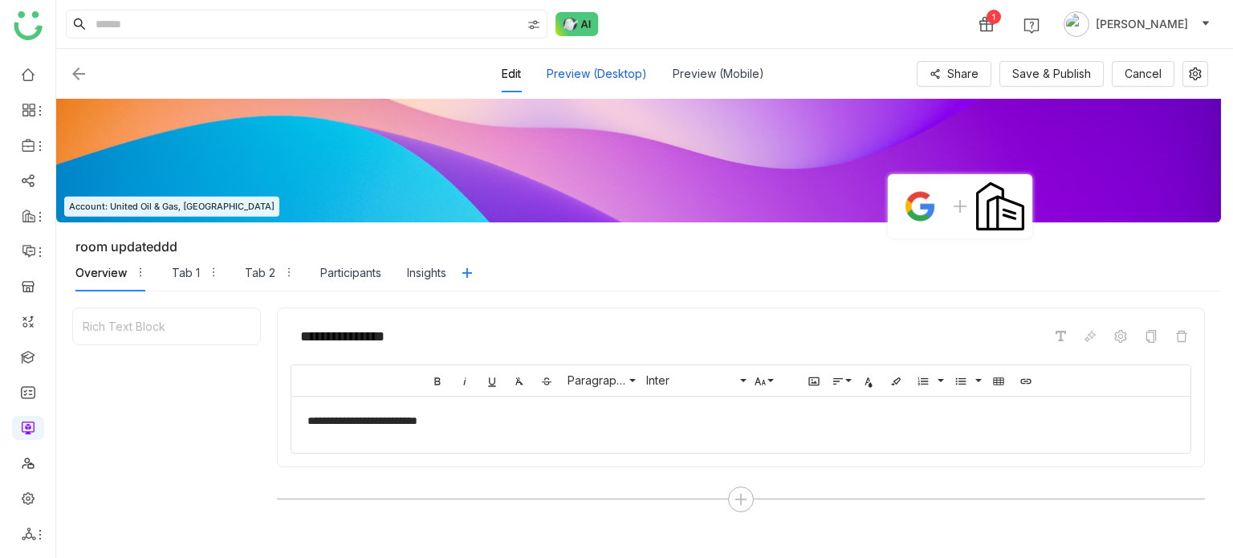
click at [596, 74] on div "Preview (Desktop)" at bounding box center [597, 73] width 100 height 37
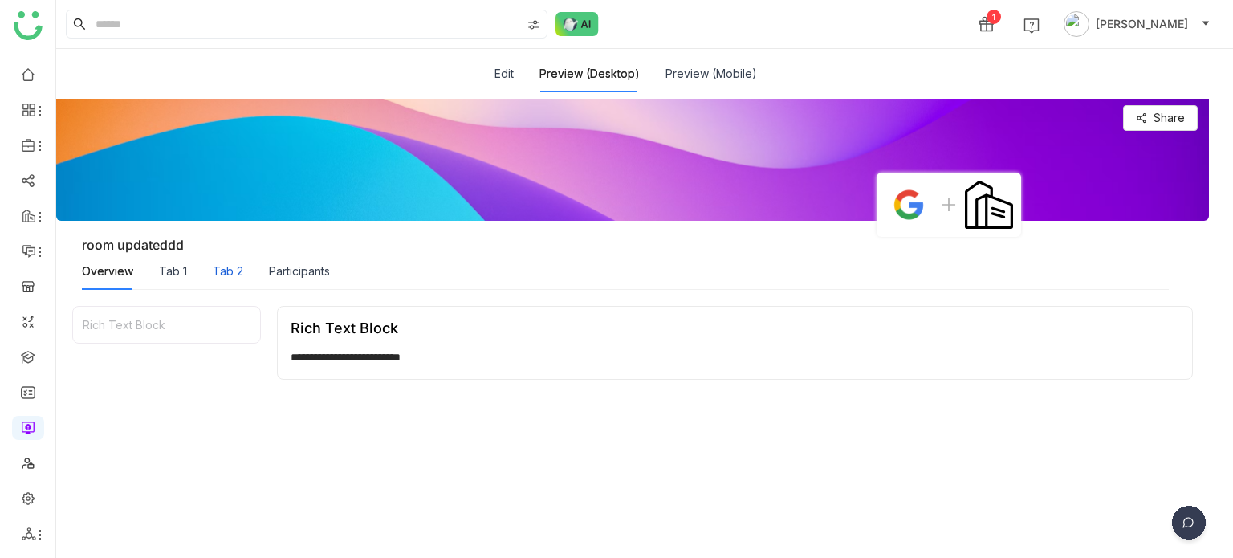
click at [228, 275] on div "Tab 2" at bounding box center [228, 271] width 30 height 18
click at [508, 73] on button "Edit" at bounding box center [503, 74] width 19 height 18
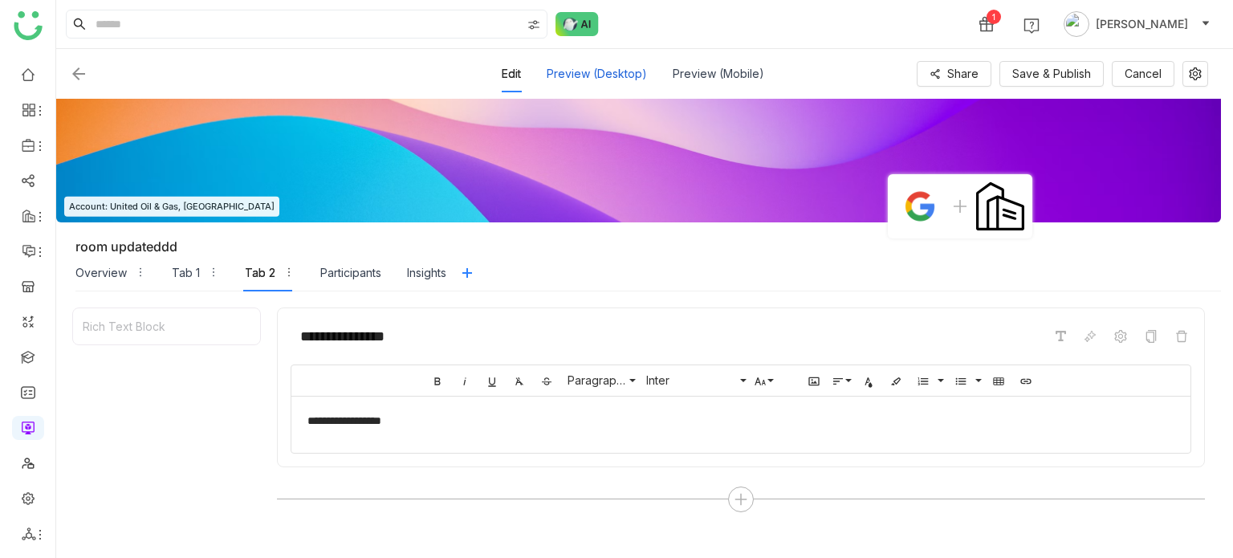
click at [623, 68] on div "Preview (Desktop)" at bounding box center [597, 73] width 100 height 37
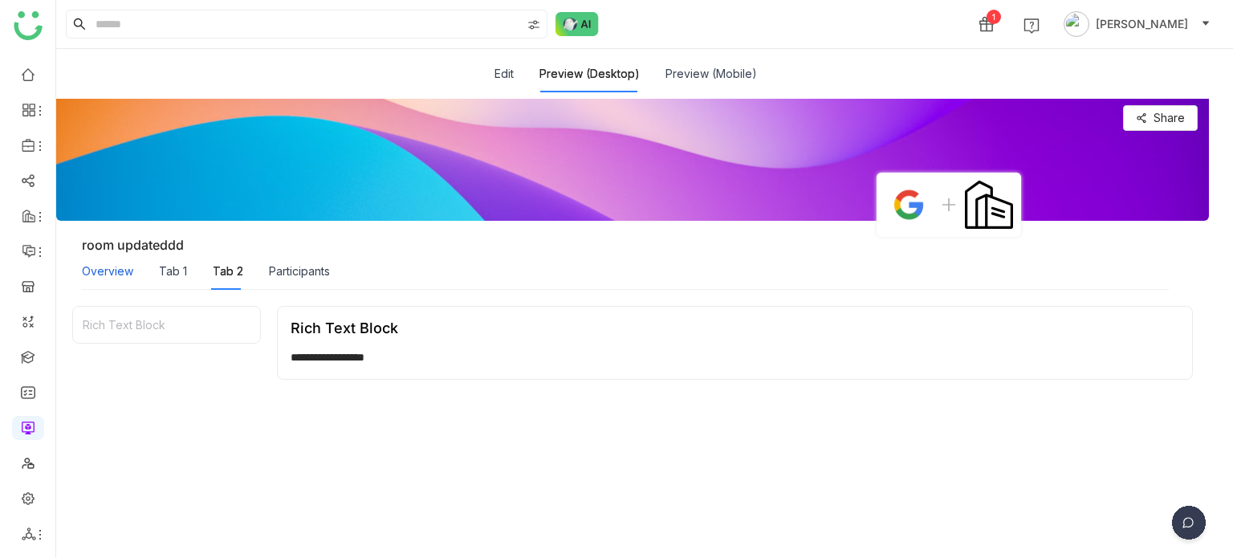
click at [127, 279] on div "Overview" at bounding box center [107, 271] width 51 height 18
click at [490, 80] on div "Edit Preview (Desktop) Preview (Mobile)" at bounding box center [638, 73] width 1139 height 37
click at [502, 80] on button "Edit" at bounding box center [503, 74] width 19 height 18
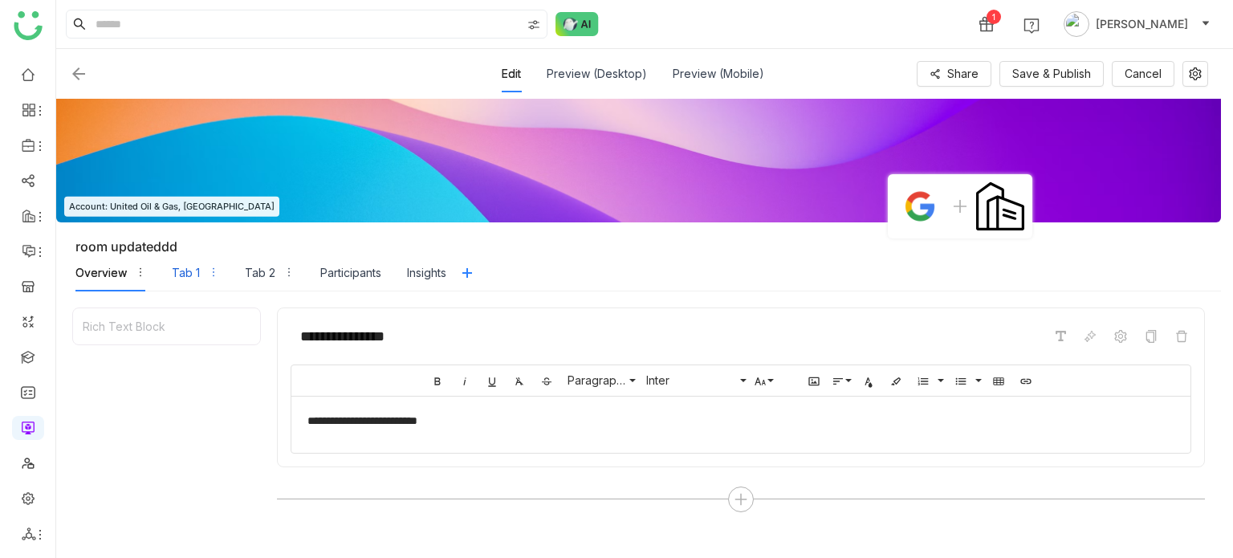
click at [192, 279] on div "Tab 1" at bounding box center [186, 273] width 28 height 18
click at [264, 269] on div "Tab 2" at bounding box center [260, 273] width 30 height 18
click at [86, 295] on div "**********" at bounding box center [638, 522] width 1165 height 462
click at [98, 269] on div "Overview" at bounding box center [100, 273] width 51 height 18
click at [181, 266] on div "Tab 1" at bounding box center [186, 273] width 28 height 18
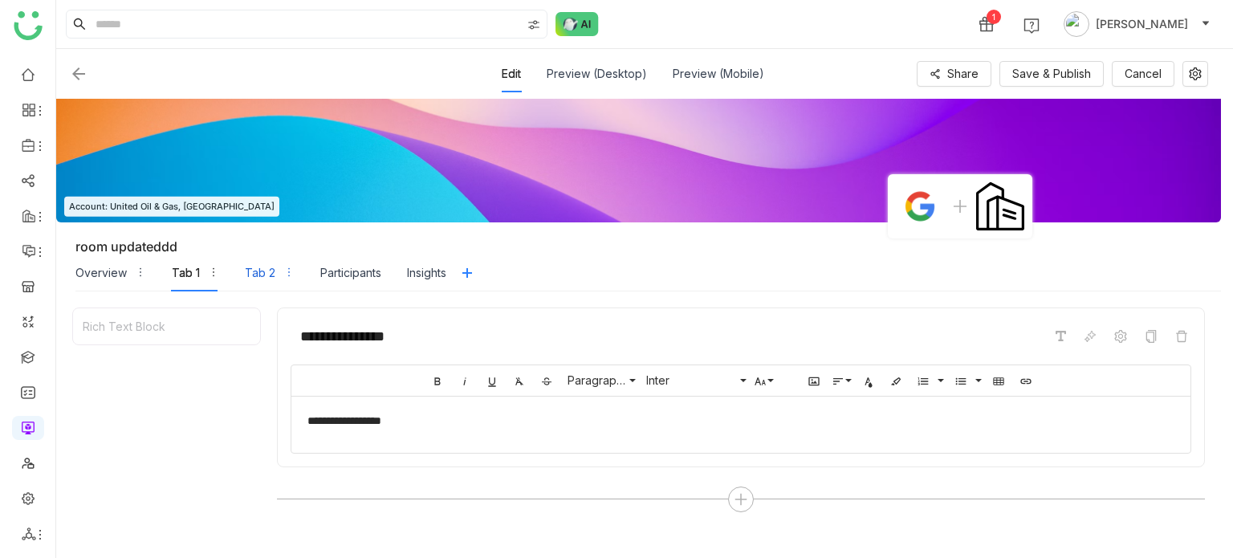
click at [260, 269] on div "Tab 2" at bounding box center [260, 273] width 30 height 18
click at [636, 52] on div "Edit Preview (Desktop) Preview (Mobile) Share Save & Publish Cancel" at bounding box center [638, 74] width 1165 height 50
click at [614, 70] on div "Preview (Desktop)" at bounding box center [597, 73] width 100 height 37
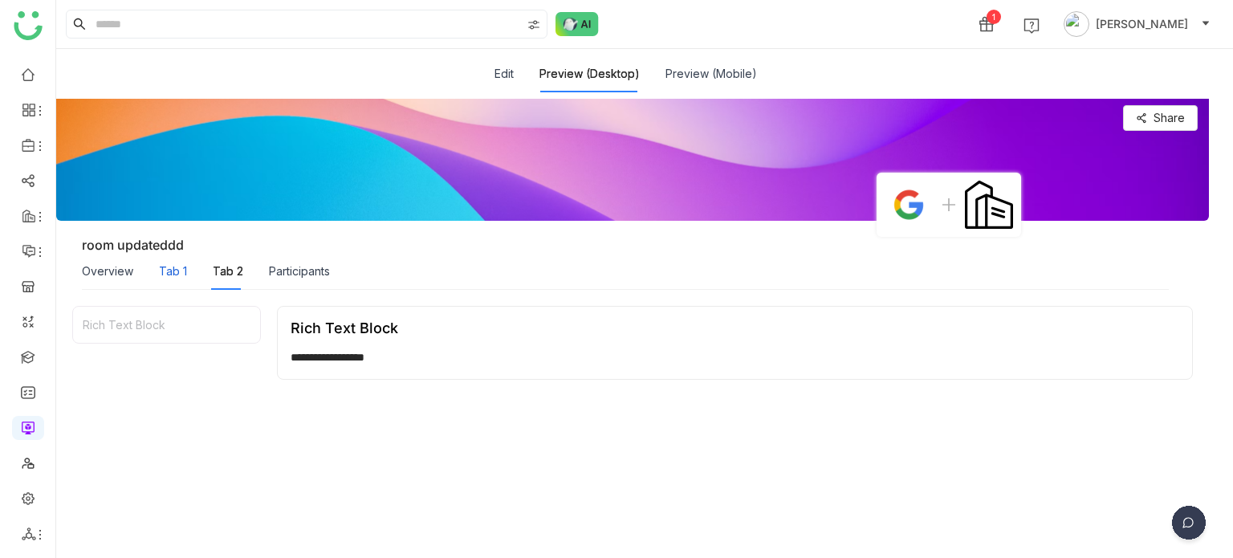
click at [175, 265] on div "Tab 1" at bounding box center [173, 271] width 28 height 18
click at [504, 62] on div "Edit" at bounding box center [503, 73] width 19 height 37
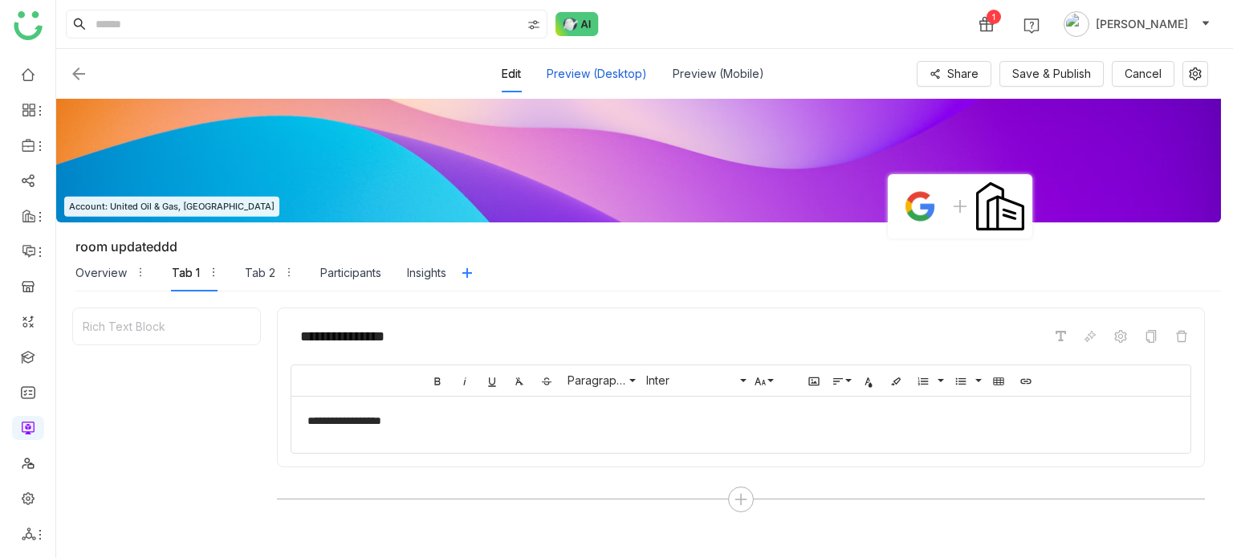
click at [597, 82] on div "Preview (Desktop)" at bounding box center [597, 73] width 100 height 37
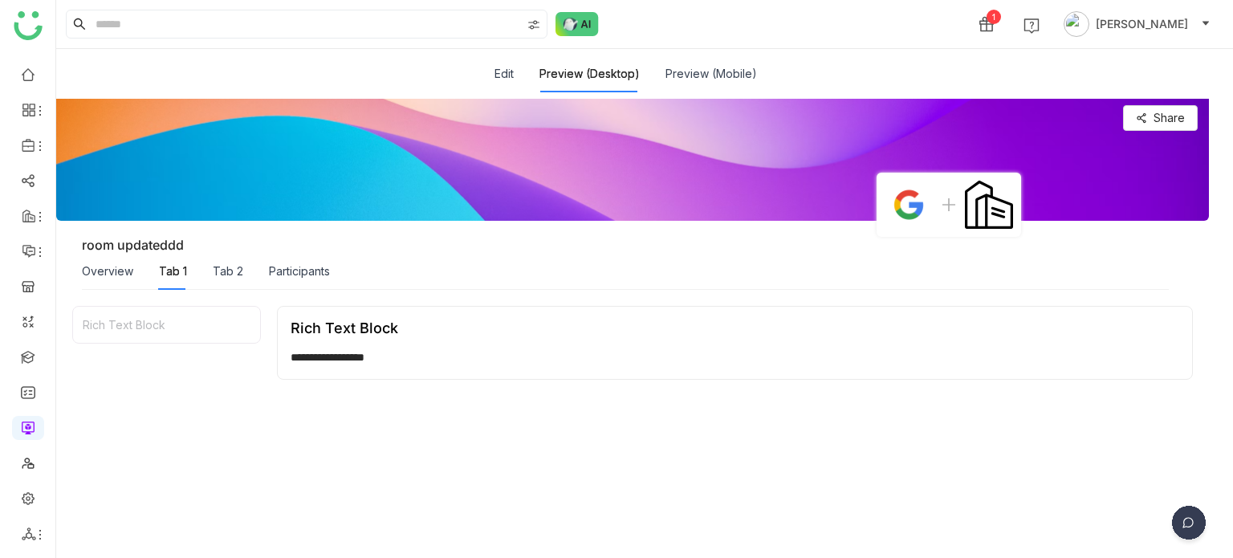
click at [305, 258] on div "Participants" at bounding box center [299, 271] width 61 height 37
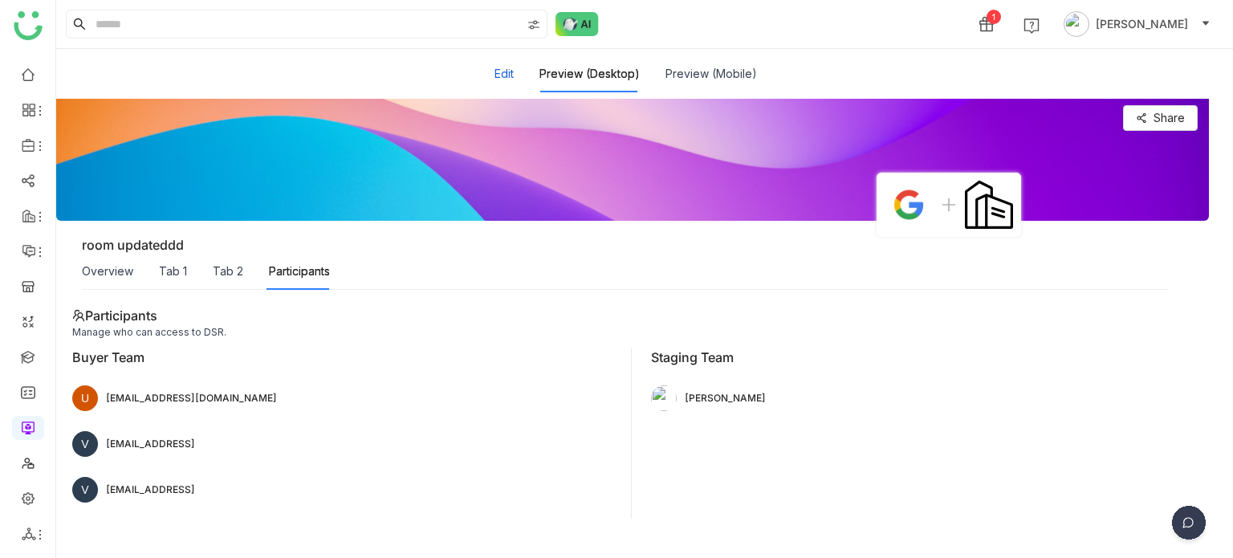
click at [504, 69] on button "Edit" at bounding box center [503, 74] width 19 height 18
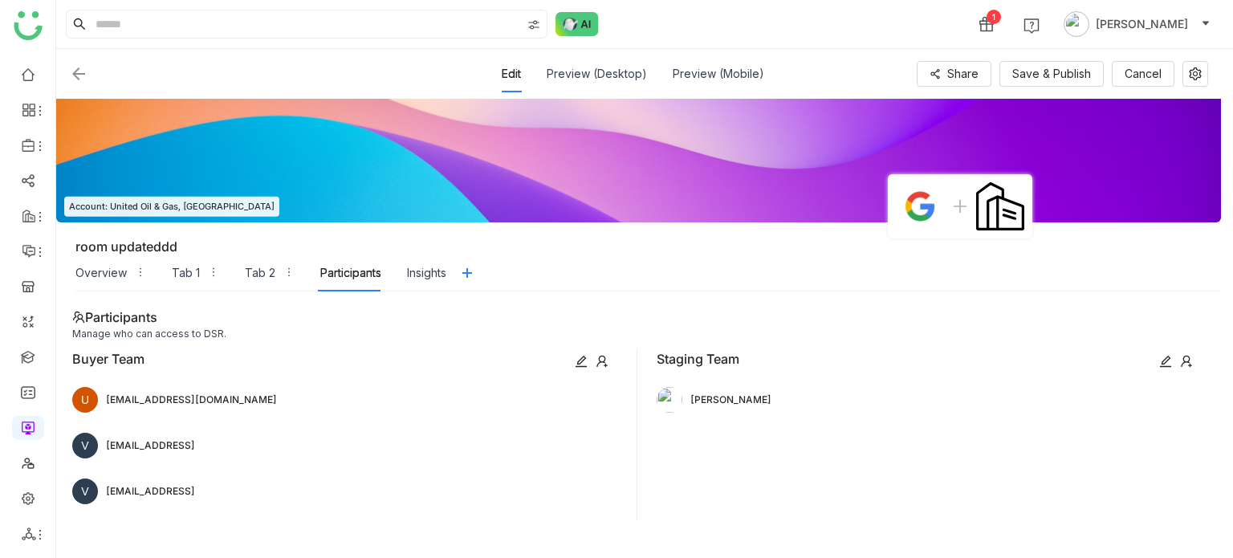
click at [504, 69] on div "Edit" at bounding box center [511, 73] width 19 height 37
click at [579, 73] on div "Preview (Desktop)" at bounding box center [597, 73] width 100 height 37
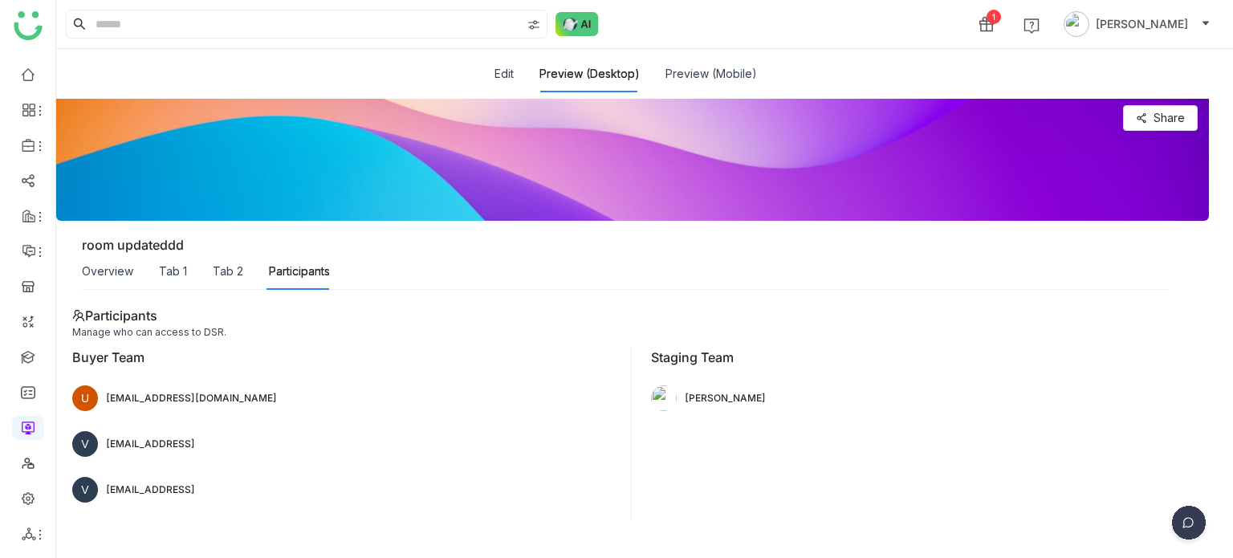
click at [523, 70] on div "Edit Preview (Desktop) Preview (Mobile)" at bounding box center [625, 73] width 262 height 37
click at [501, 73] on button "Edit" at bounding box center [503, 74] width 19 height 18
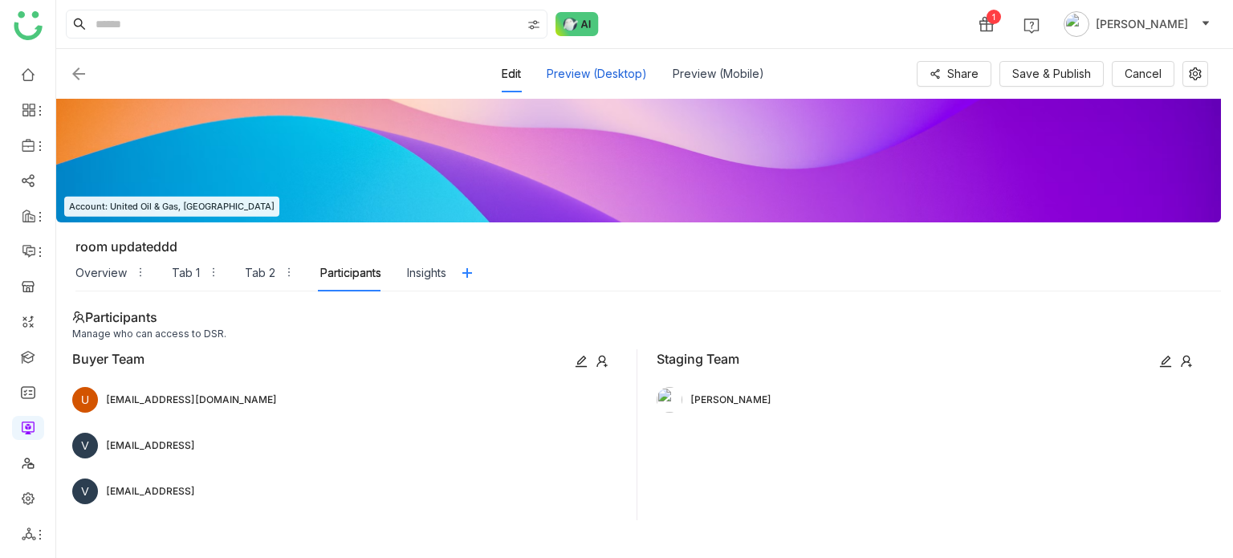
click at [584, 72] on div "Preview (Desktop)" at bounding box center [597, 73] width 100 height 37
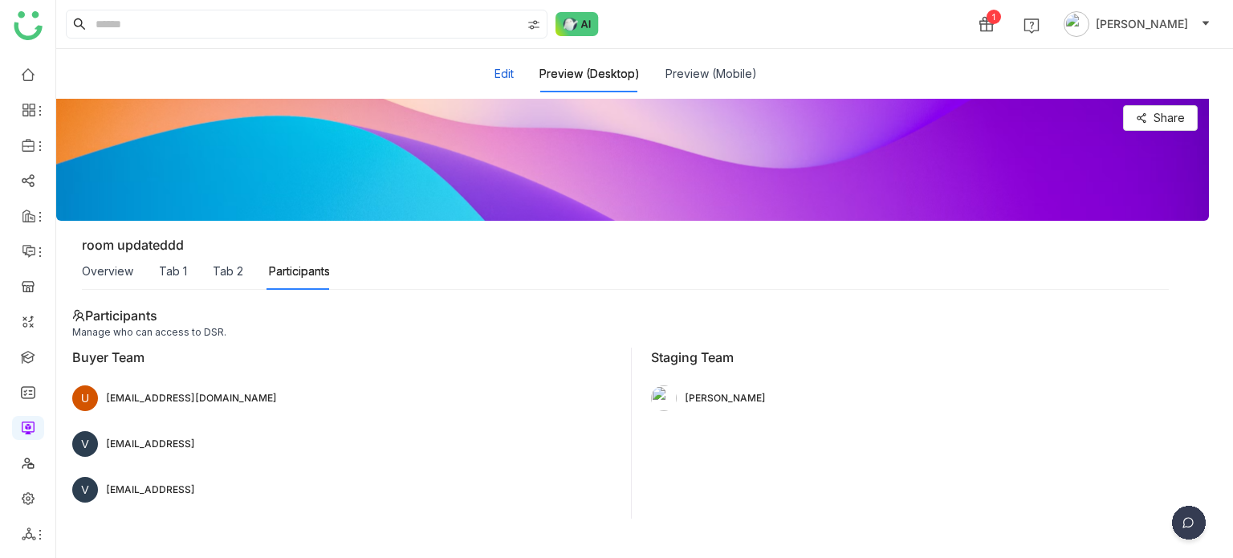
click at [503, 70] on button "Edit" at bounding box center [503, 74] width 19 height 18
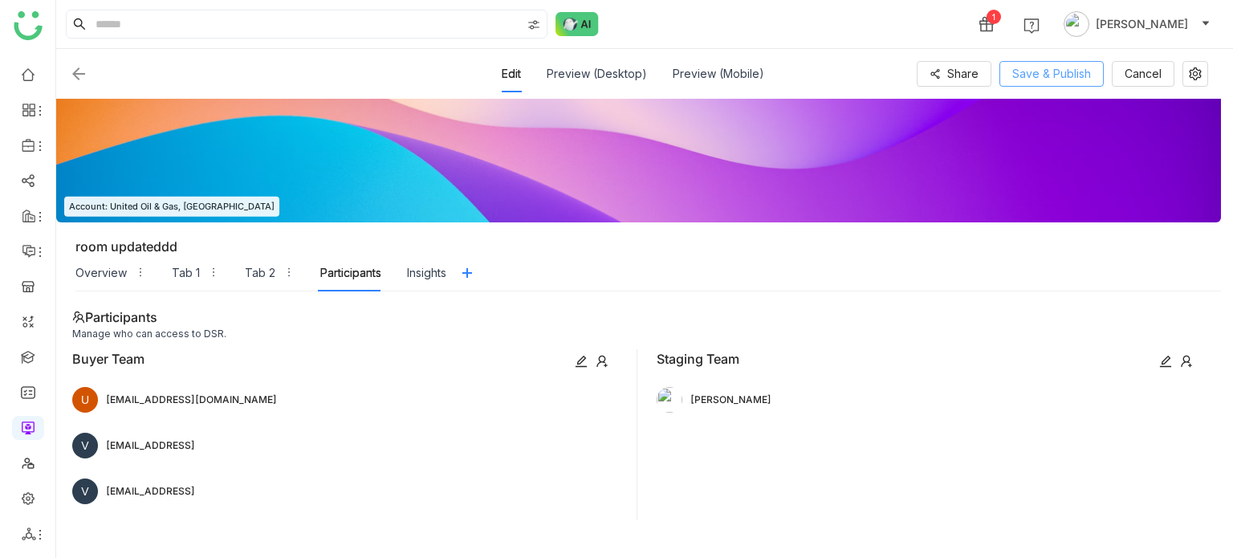
click at [1023, 66] on span "Save & Publish" at bounding box center [1051, 74] width 79 height 18
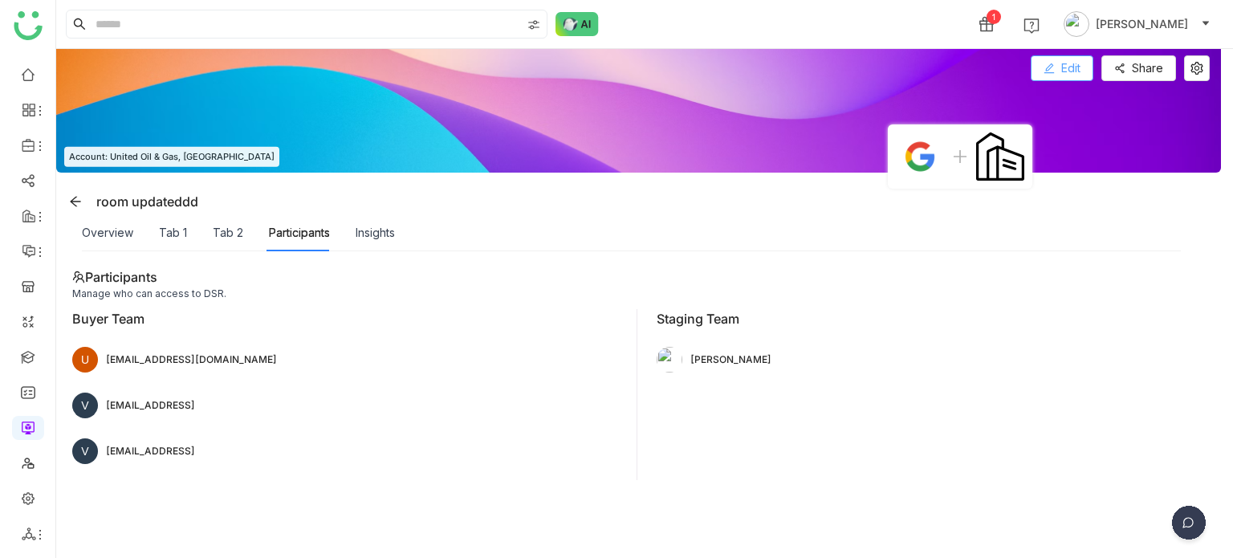
click at [1052, 59] on button "Edit" at bounding box center [1062, 68] width 63 height 26
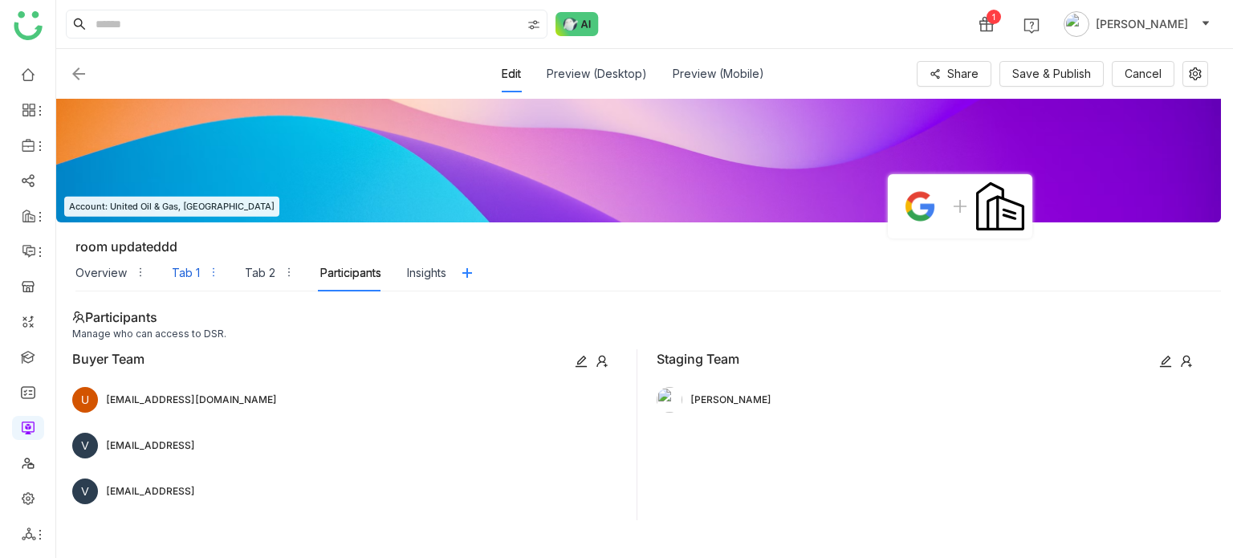
click at [196, 276] on div "Tab 1" at bounding box center [186, 273] width 28 height 18
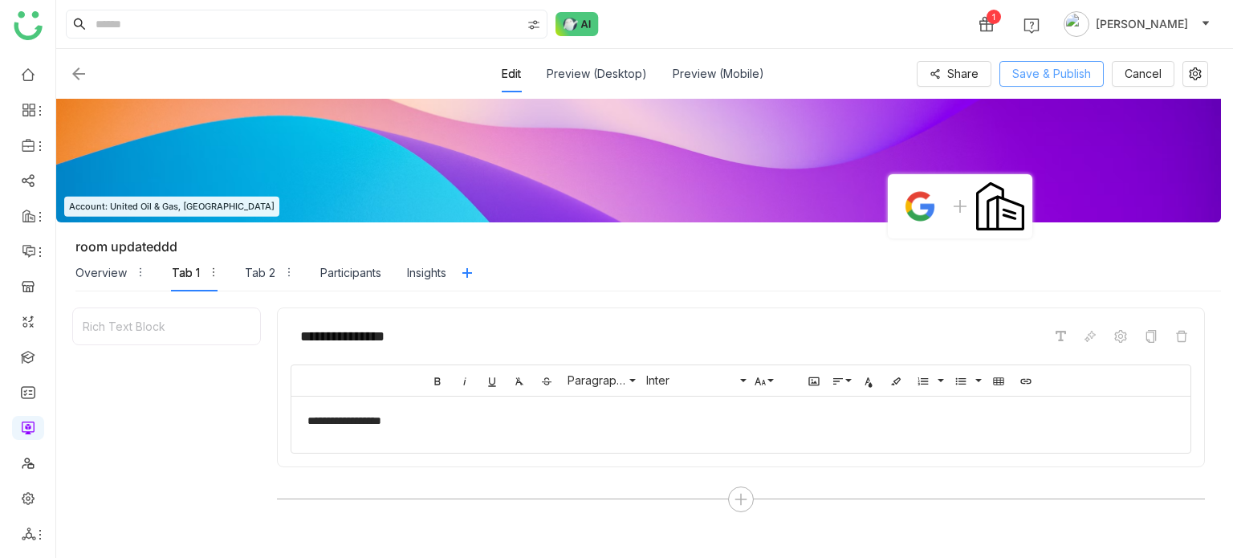
click at [1036, 79] on span "Save & Publish" at bounding box center [1051, 74] width 79 height 18
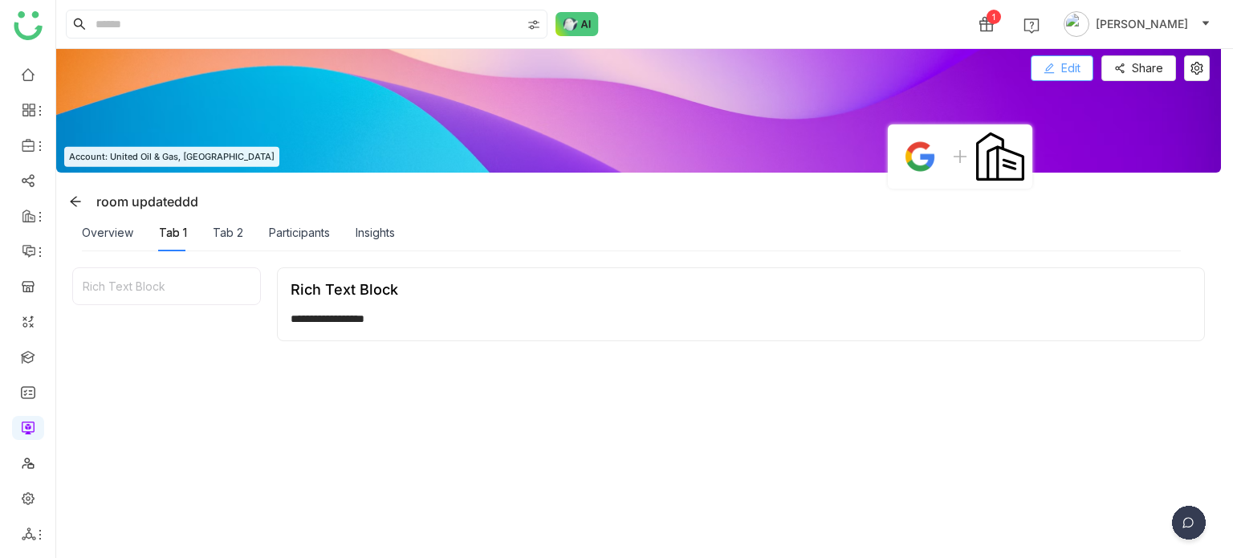
click at [1084, 55] on button "Edit" at bounding box center [1062, 68] width 63 height 26
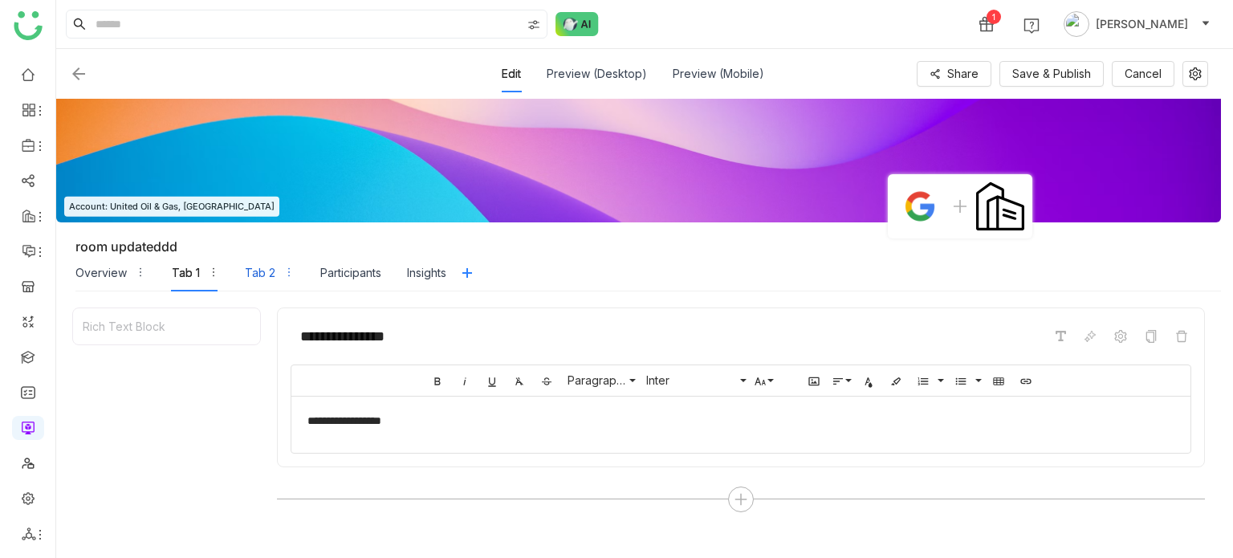
click at [254, 272] on div "Tab 2" at bounding box center [260, 273] width 30 height 18
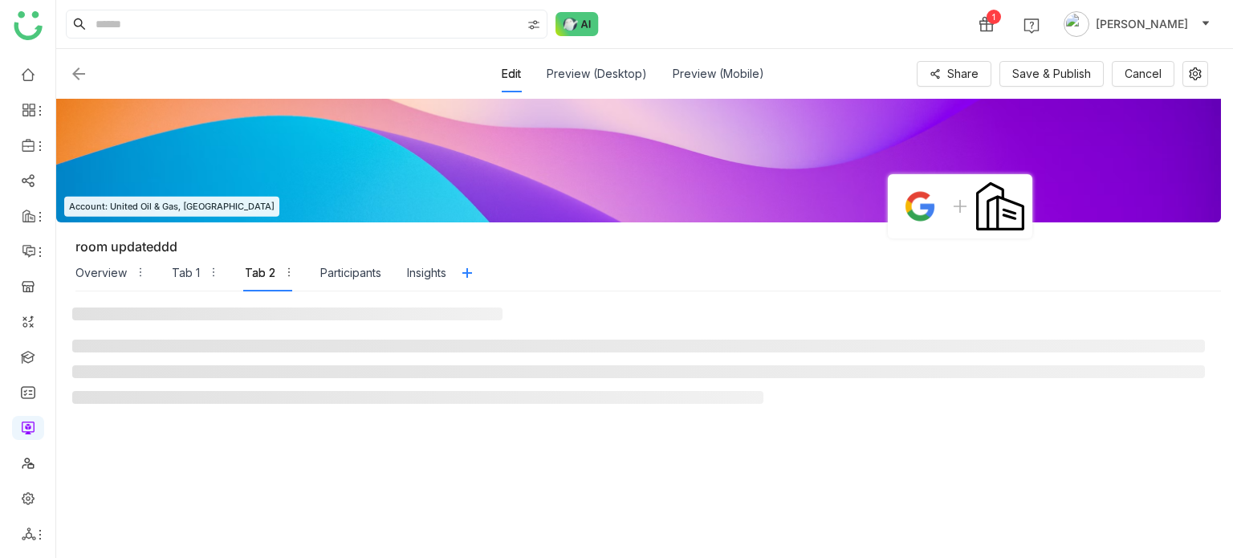
click at [164, 271] on div "Overview Tab 1 Tab 2 Participants Insights" at bounding box center [260, 272] width 371 height 37
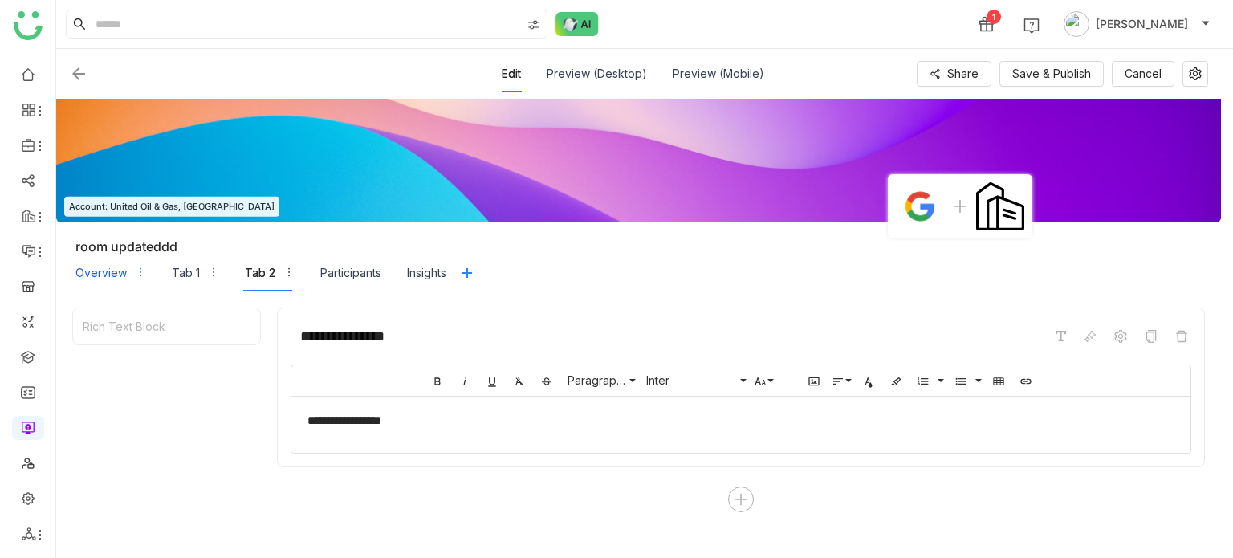
click at [92, 269] on div "Overview" at bounding box center [100, 273] width 51 height 18
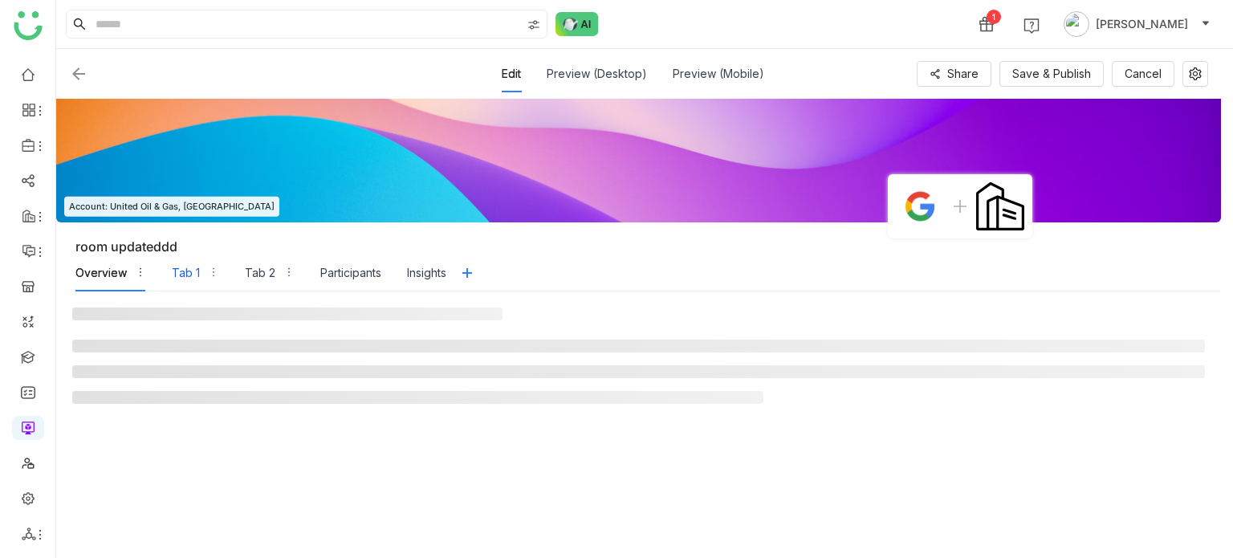
click at [187, 268] on div "Tab 1" at bounding box center [186, 273] width 28 height 18
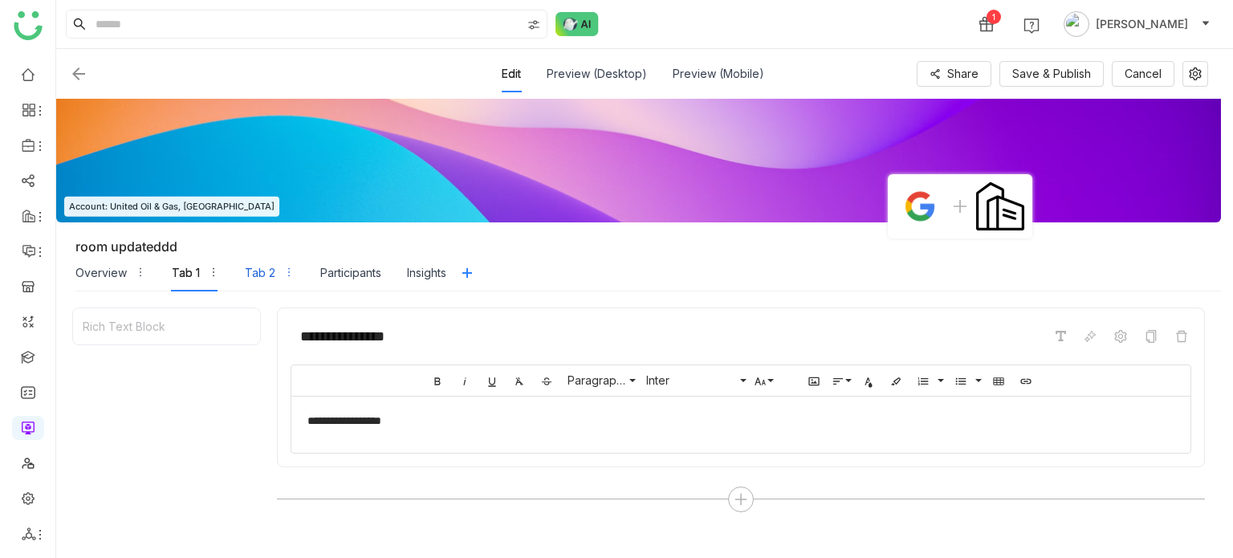
click at [259, 266] on div "Tab 2" at bounding box center [260, 273] width 30 height 18
click at [183, 269] on div "Tab 1" at bounding box center [186, 273] width 28 height 18
click at [110, 277] on div "Overview" at bounding box center [100, 273] width 51 height 18
click at [261, 272] on div "Tab 2" at bounding box center [260, 273] width 30 height 18
click at [604, 67] on div "Preview (Desktop)" at bounding box center [597, 73] width 100 height 37
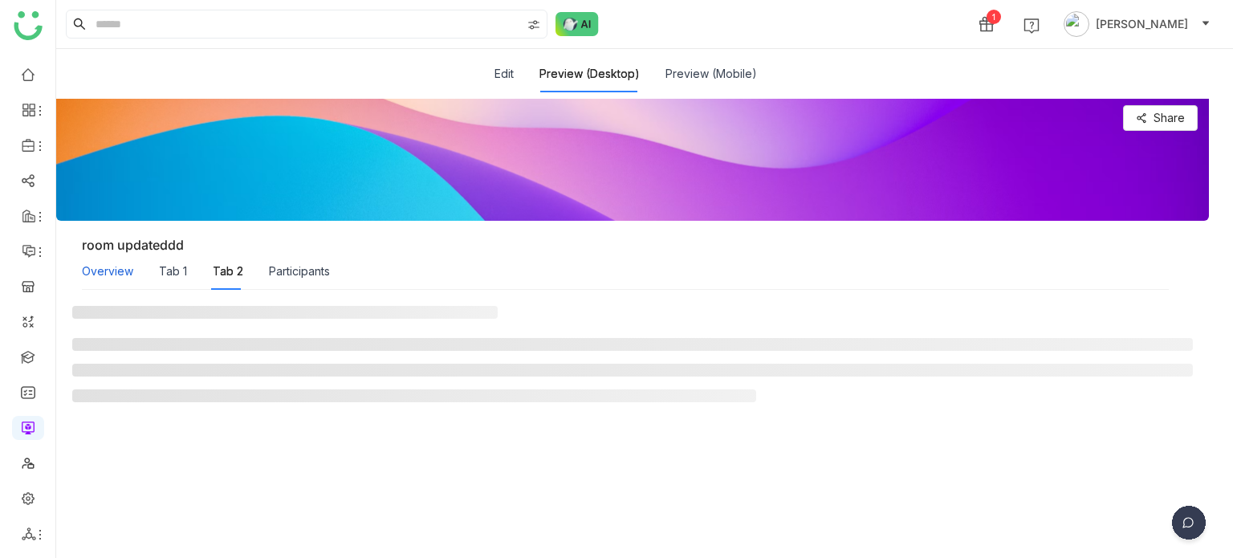
click at [121, 272] on div "Overview" at bounding box center [107, 271] width 51 height 18
click at [128, 279] on div "Overview" at bounding box center [107, 271] width 51 height 18
click at [153, 271] on div "Overview Tab 1 Tab 2 Participants" at bounding box center [206, 271] width 248 height 37
click at [191, 270] on div "Overview Tab 1 Tab 2 Participants" at bounding box center [206, 271] width 248 height 37
click at [165, 279] on div "Tab 1" at bounding box center [173, 271] width 28 height 18
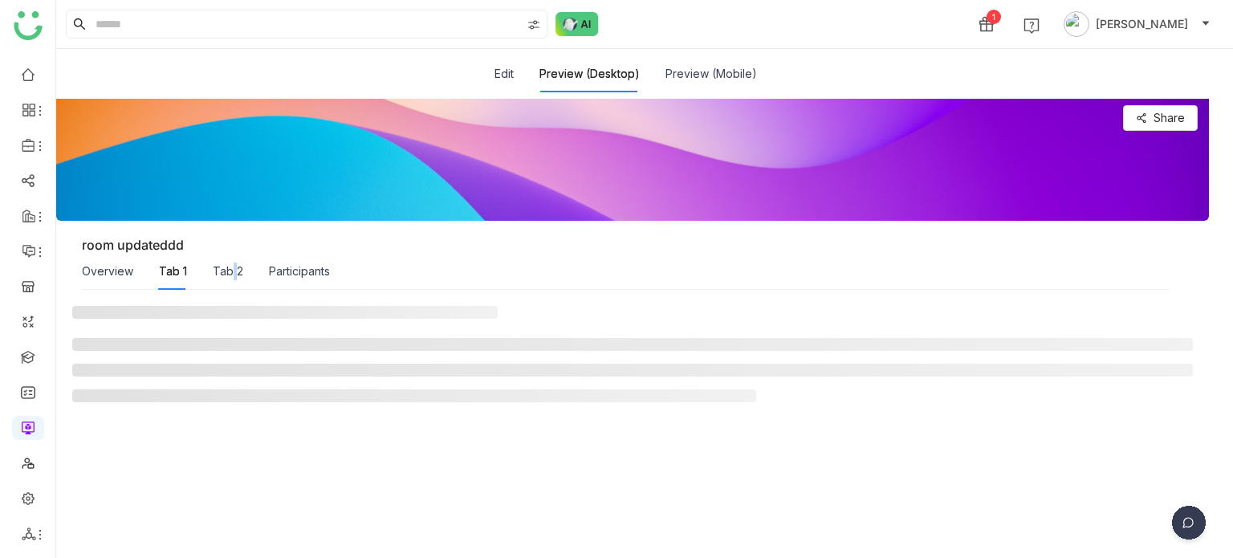
click at [232, 258] on div "Tab 2" at bounding box center [228, 271] width 30 height 37
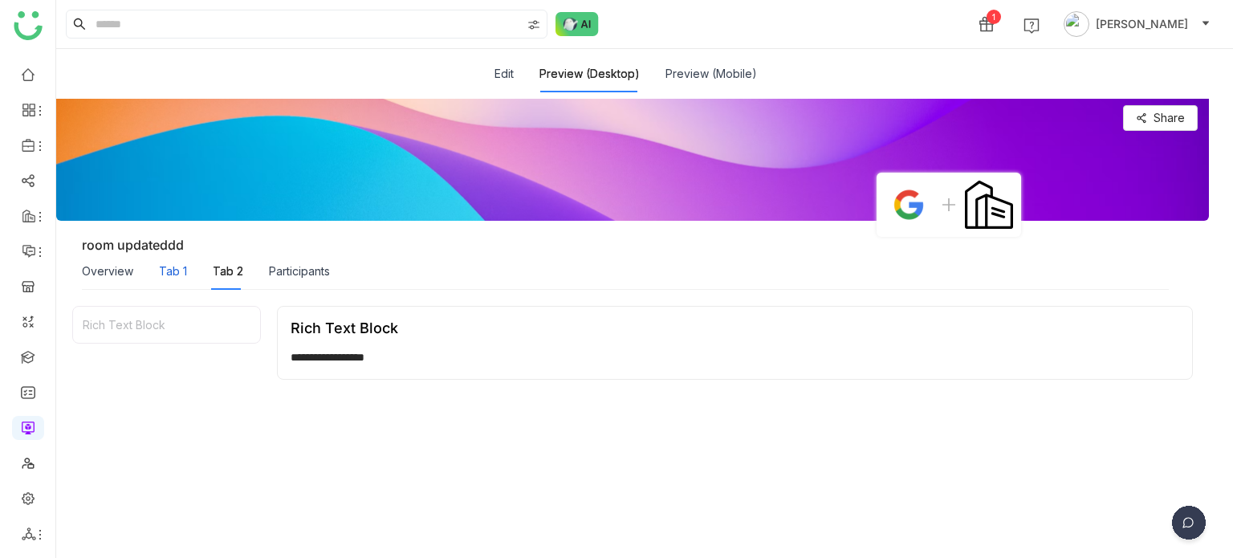
click at [182, 273] on div "Tab 1" at bounding box center [173, 271] width 28 height 18
click at [123, 270] on div "Overview" at bounding box center [107, 271] width 51 height 18
click at [174, 273] on div "Tab 1" at bounding box center [173, 271] width 28 height 18
click at [203, 270] on div "Overview Tab 1 Tab 2 Participants" at bounding box center [206, 271] width 248 height 37
click at [205, 270] on div "Overview Tab 1 Tab 2 Participants" at bounding box center [206, 271] width 248 height 37
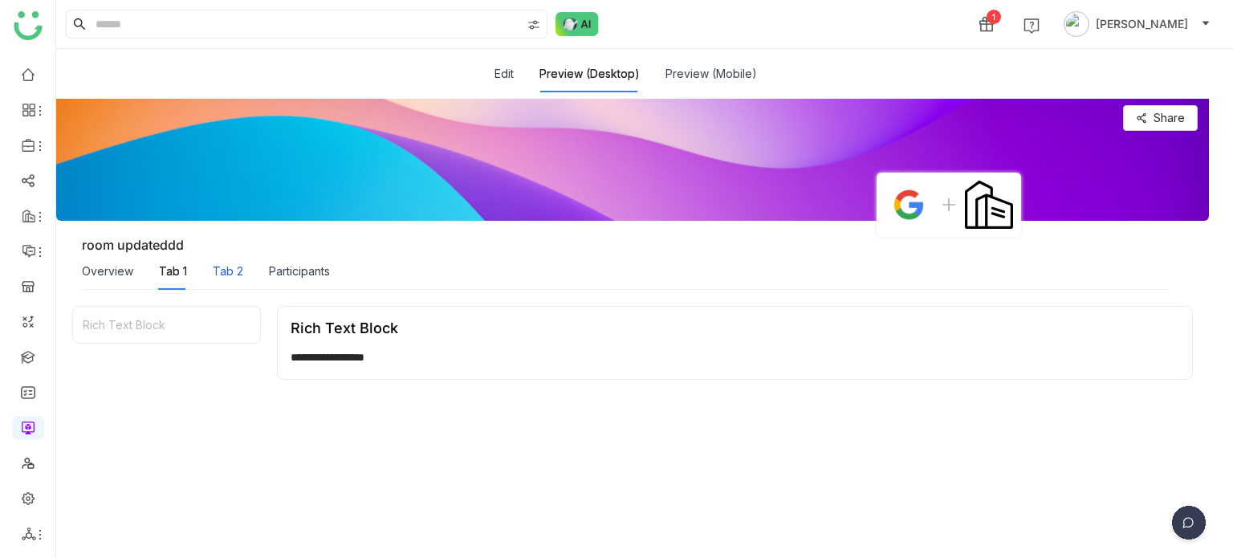
click at [218, 270] on div "Tab 2" at bounding box center [228, 271] width 30 height 18
click at [22, 349] on link at bounding box center [28, 356] width 14 height 14
click at [32, 354] on link at bounding box center [28, 356] width 14 height 14
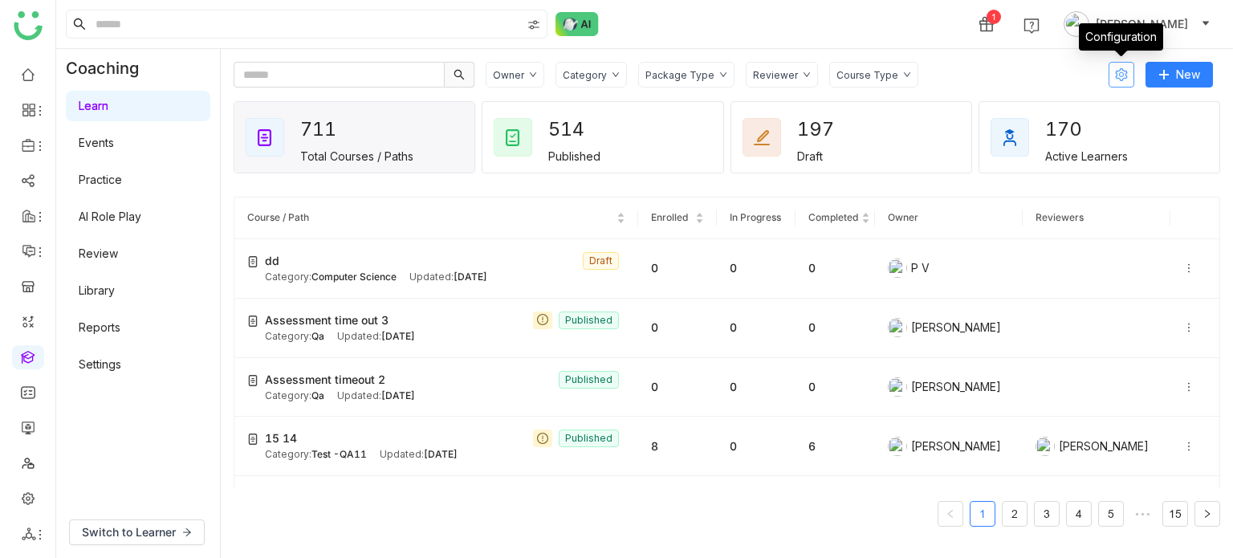
click at [1115, 68] on icon at bounding box center [1121, 74] width 13 height 13
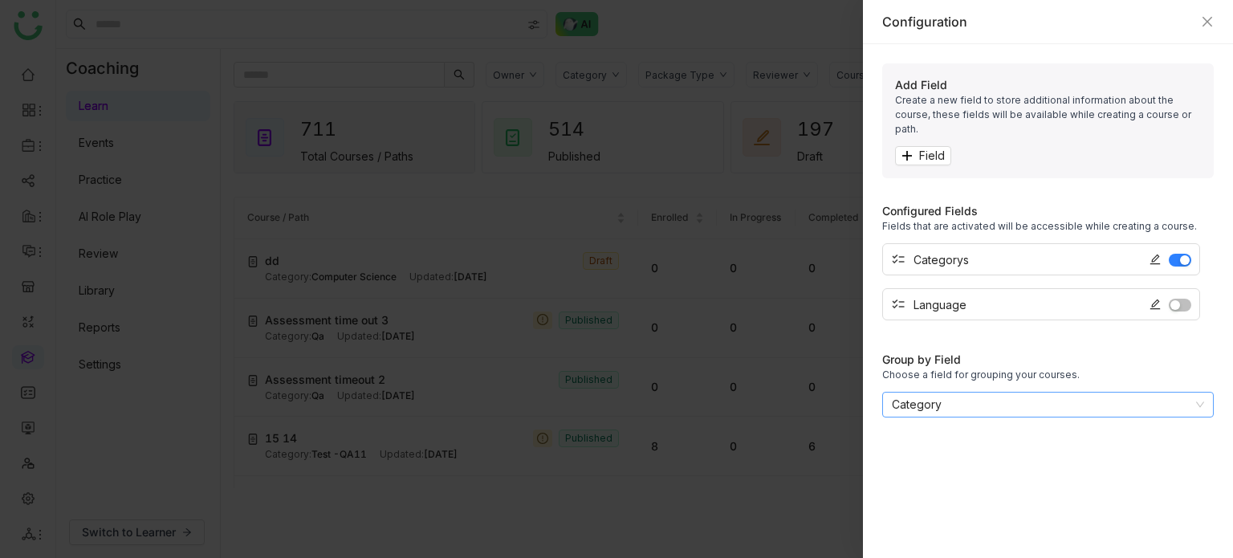
click at [942, 392] on nz-select-item "Category" at bounding box center [1048, 404] width 312 height 24
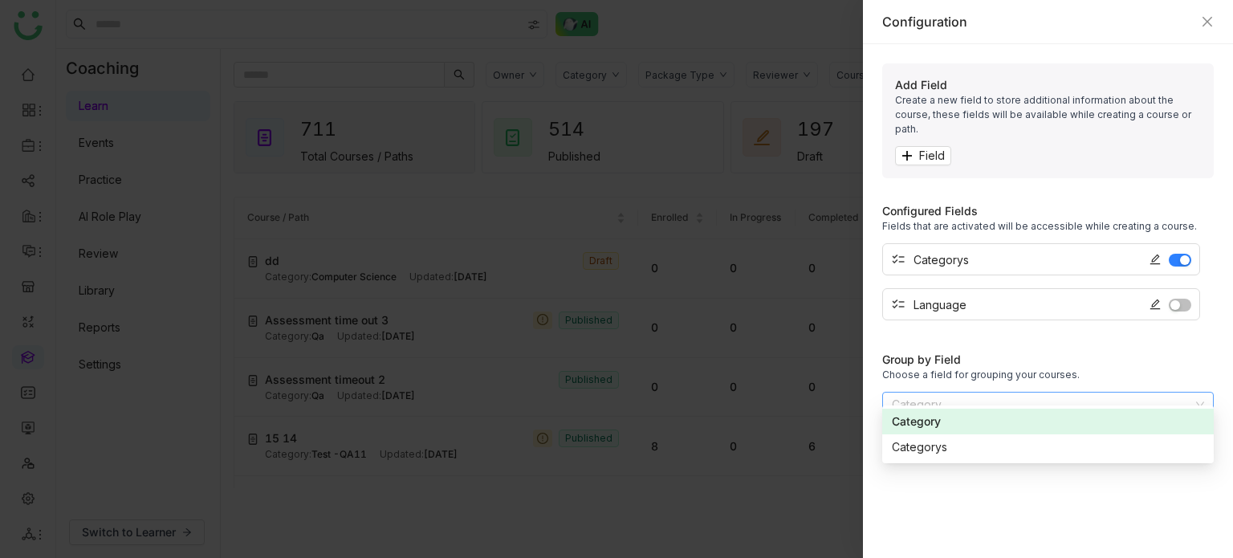
click at [979, 351] on div "Group by Field" at bounding box center [1047, 359] width 331 height 17
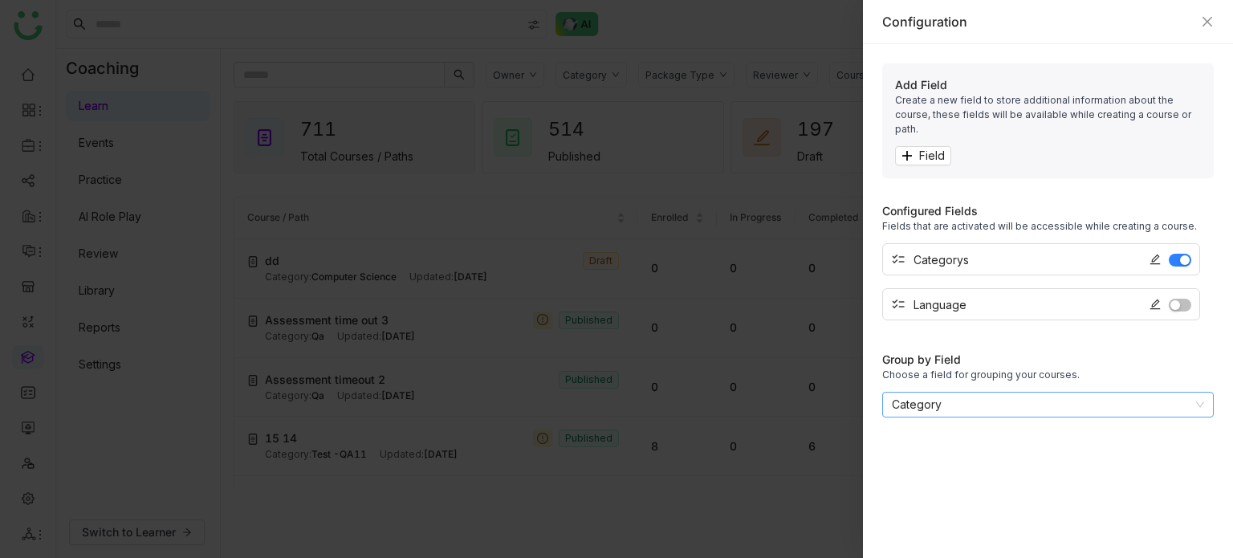
click at [962, 392] on nz-select-item "Category" at bounding box center [1048, 404] width 312 height 24
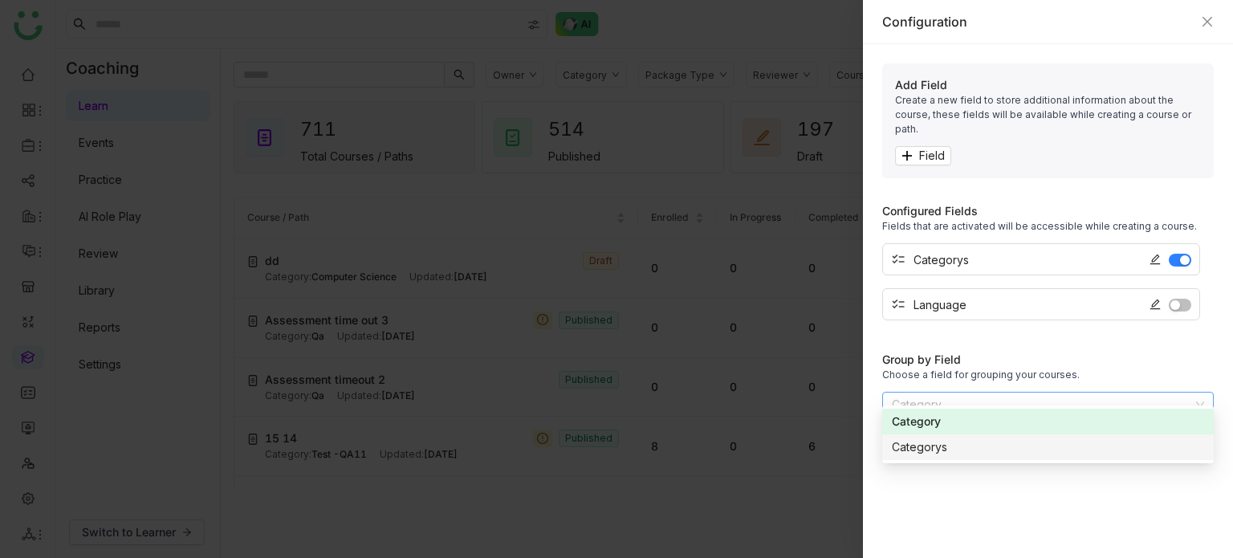
click at [928, 494] on div "Configured Fields Fields that are activated will be accessible while creating a…" at bounding box center [1047, 370] width 331 height 336
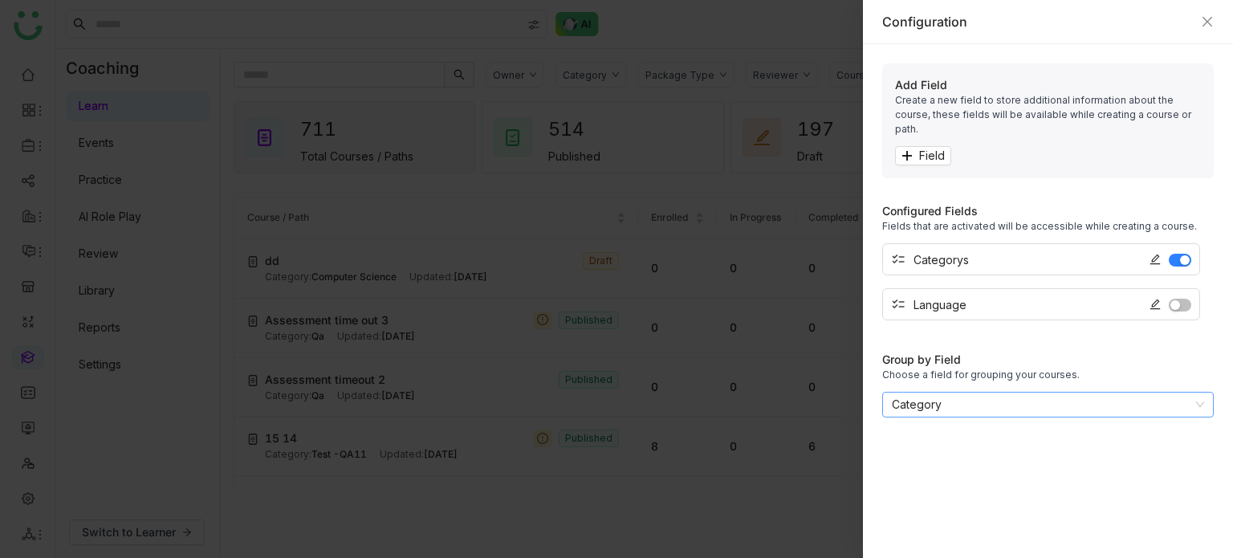
click at [988, 392] on nz-select-item "Category" at bounding box center [1048, 404] width 312 height 24
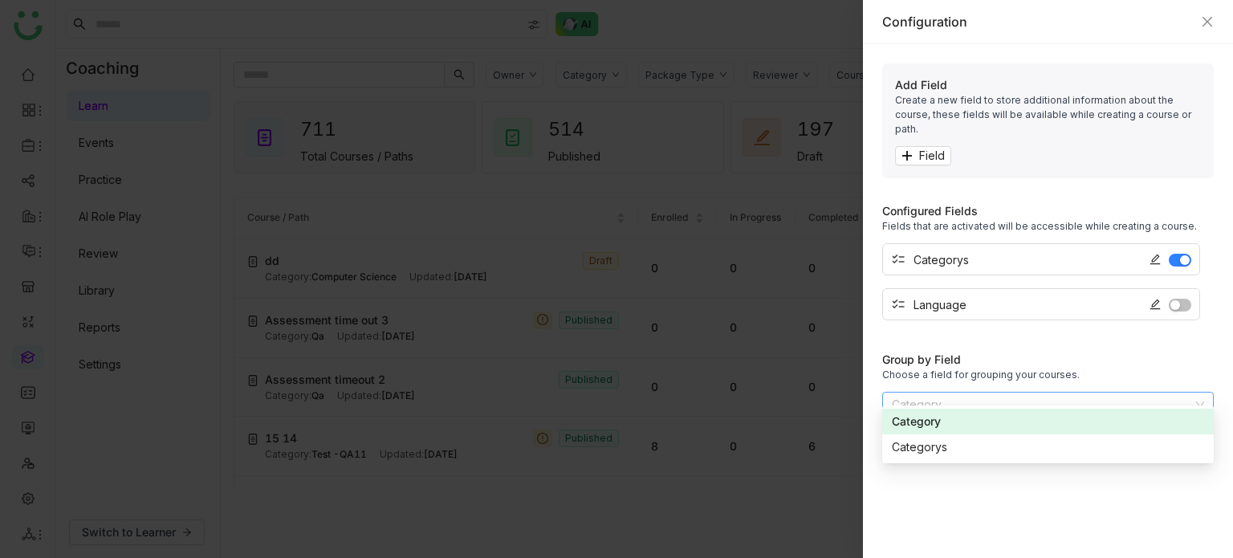
click at [966, 425] on div "Category" at bounding box center [1048, 422] width 312 height 18
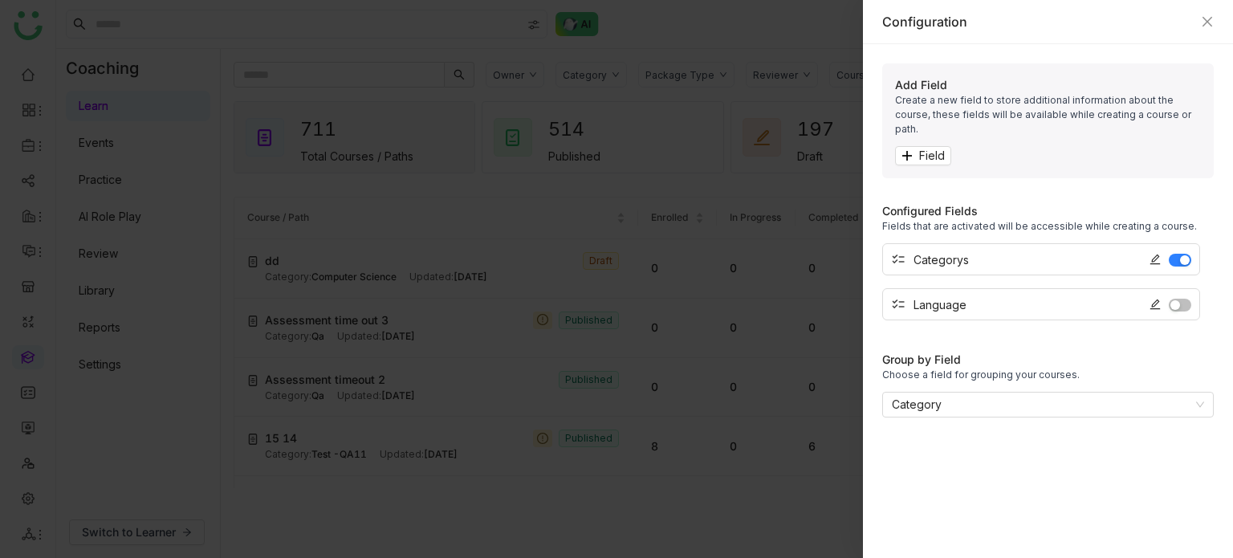
click at [1181, 255] on span "button" at bounding box center [1185, 260] width 10 height 10
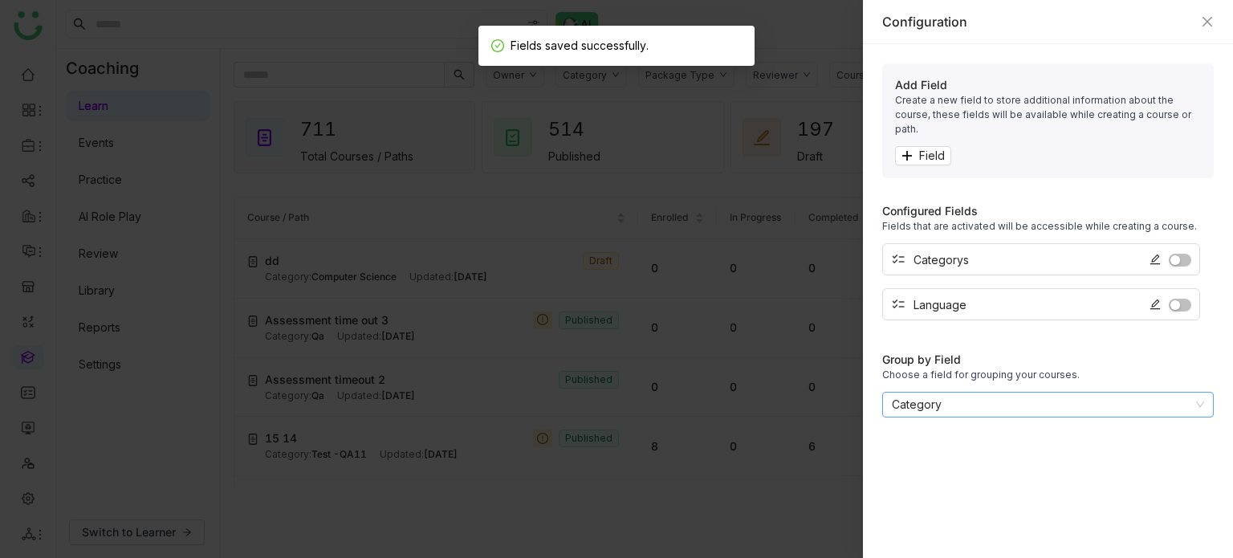
click at [1046, 392] on nz-select-item "Category" at bounding box center [1048, 404] width 312 height 24
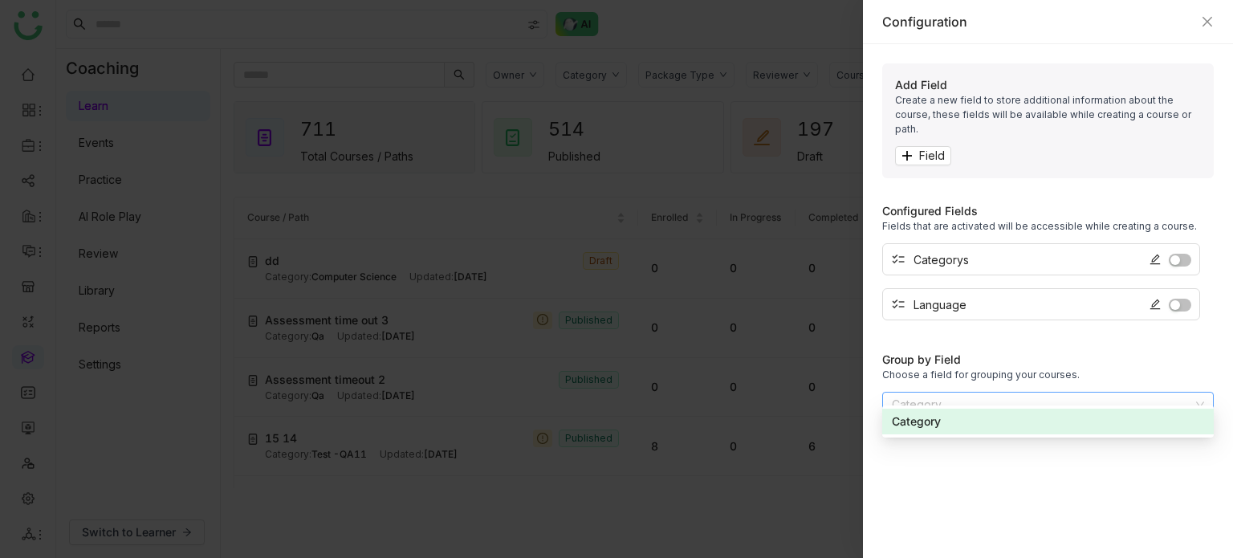
click at [1046, 392] on nz-select-item "Category" at bounding box center [1048, 404] width 312 height 24
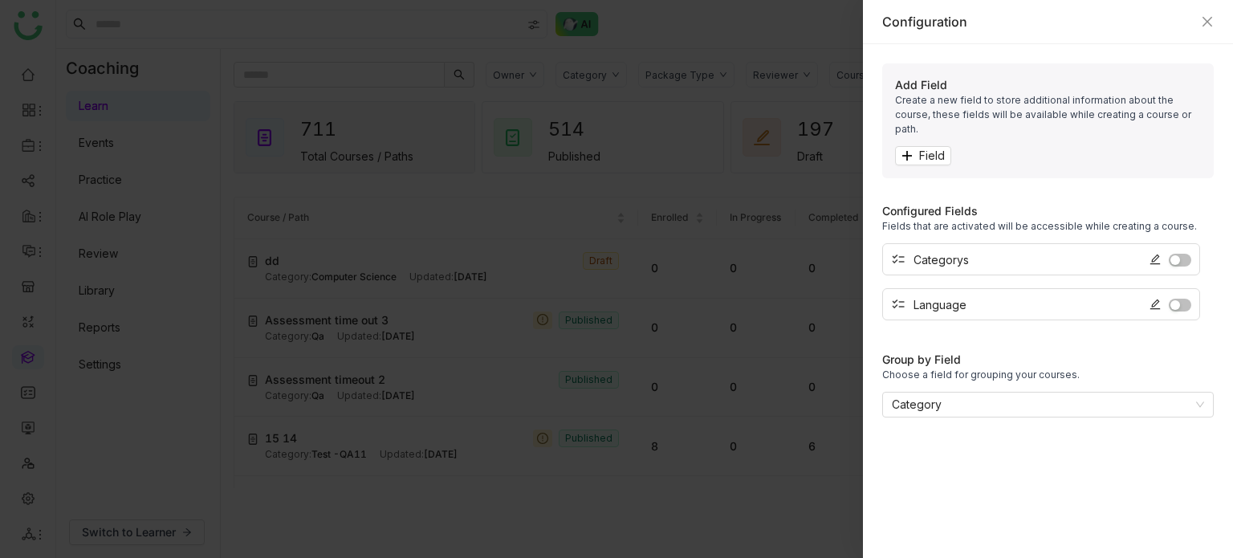
click at [1186, 243] on div "checklist Categorys" at bounding box center [1041, 259] width 318 height 32
click at [1184, 254] on button "button" at bounding box center [1180, 260] width 22 height 13
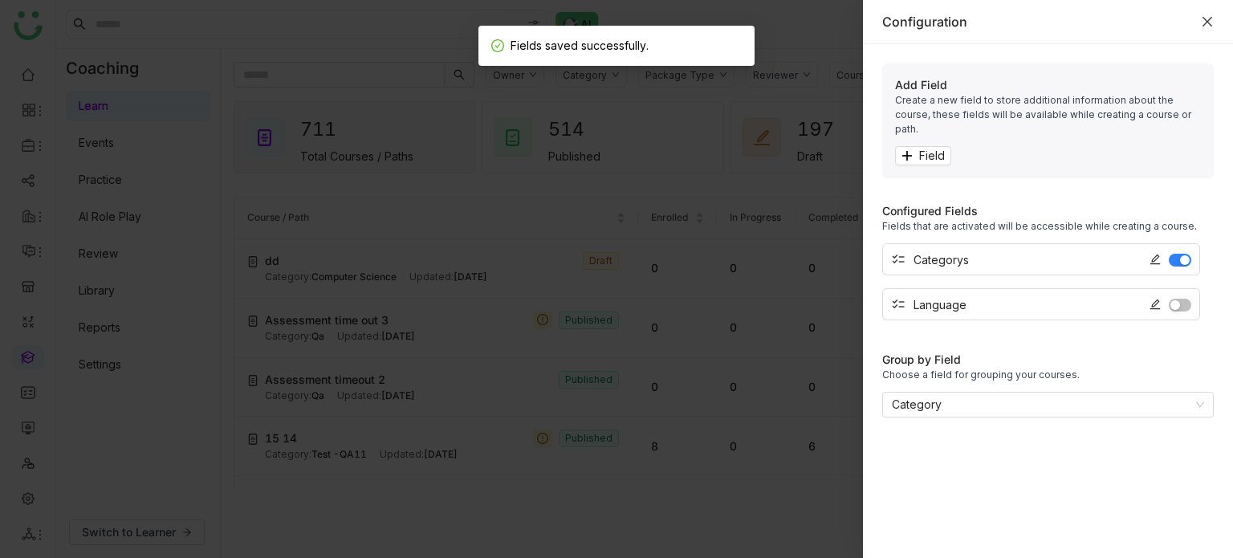
click at [1207, 20] on icon "Close" at bounding box center [1207, 21] width 13 height 13
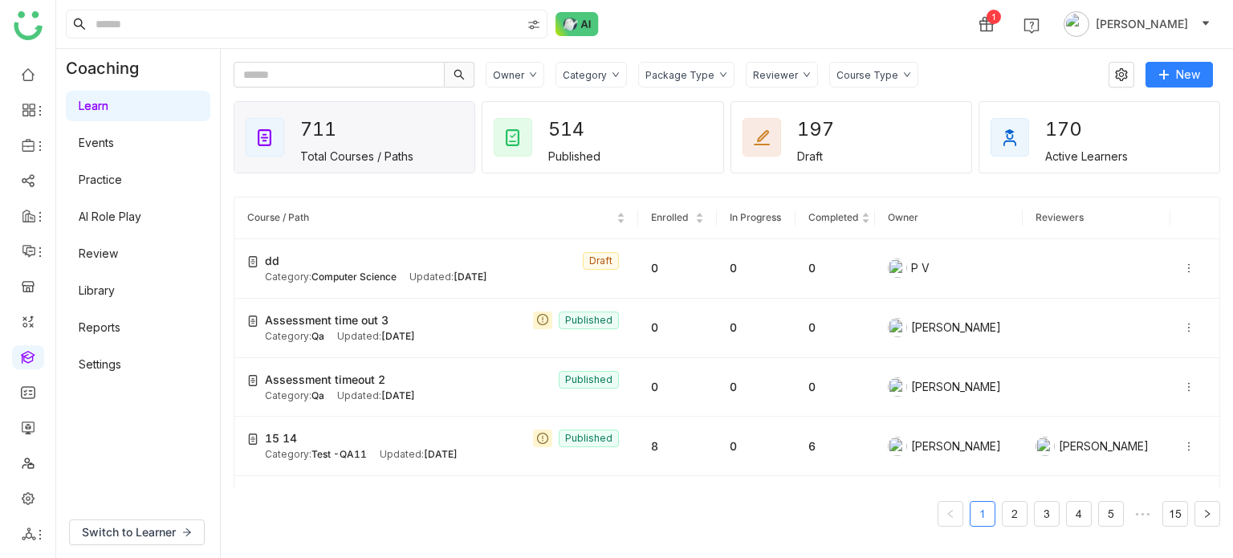
click at [876, 42] on div "1 Arif uddin" at bounding box center [644, 24] width 1177 height 48
click at [22, 420] on link at bounding box center [28, 427] width 14 height 14
